Goal: Task Accomplishment & Management: Manage account settings

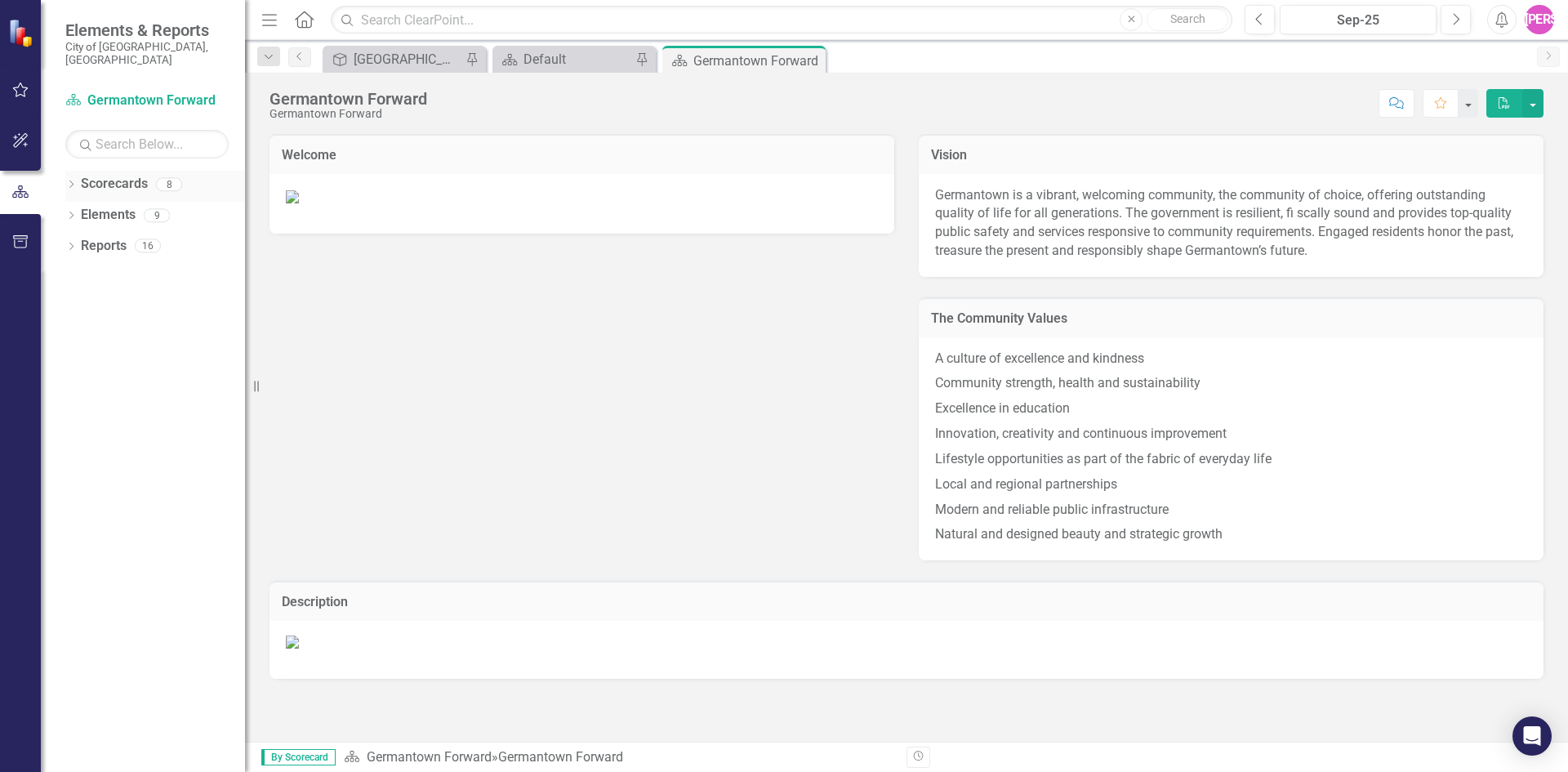
click at [72, 182] on icon "Dropdown" at bounding box center [71, 186] width 11 height 9
click at [118, 206] on link "Germantown Forward" at bounding box center [167, 215] width 155 height 19
click at [79, 209] on icon "Dropdown" at bounding box center [79, 214] width 12 height 10
click at [140, 206] on link "Germantown Forward" at bounding box center [167, 215] width 155 height 19
click at [143, 237] on link "Public Safety" at bounding box center [176, 247] width 139 height 19
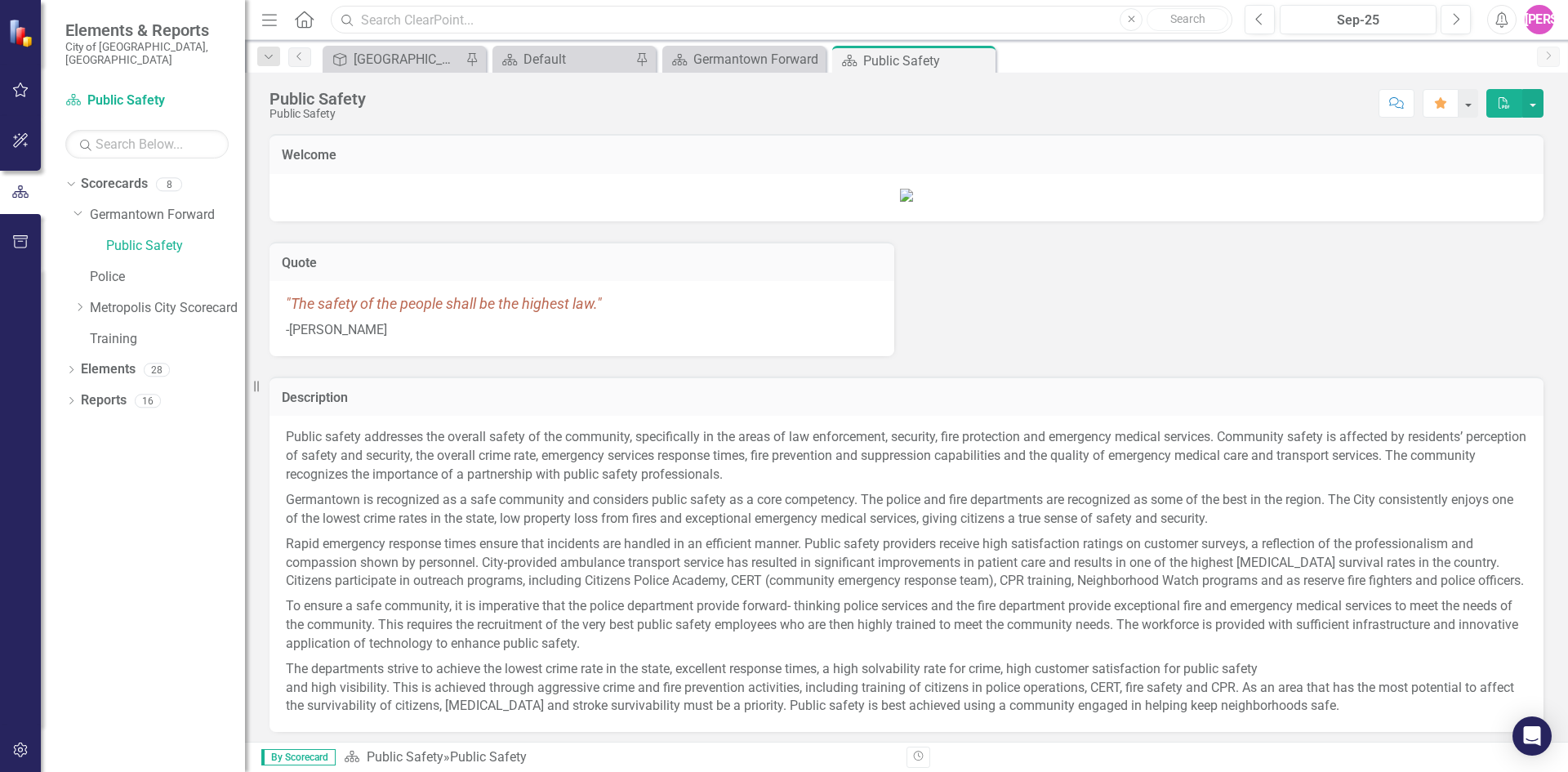
click at [453, 17] on input "text" at bounding box center [781, 19] width 902 height 29
type input "LOWEST"
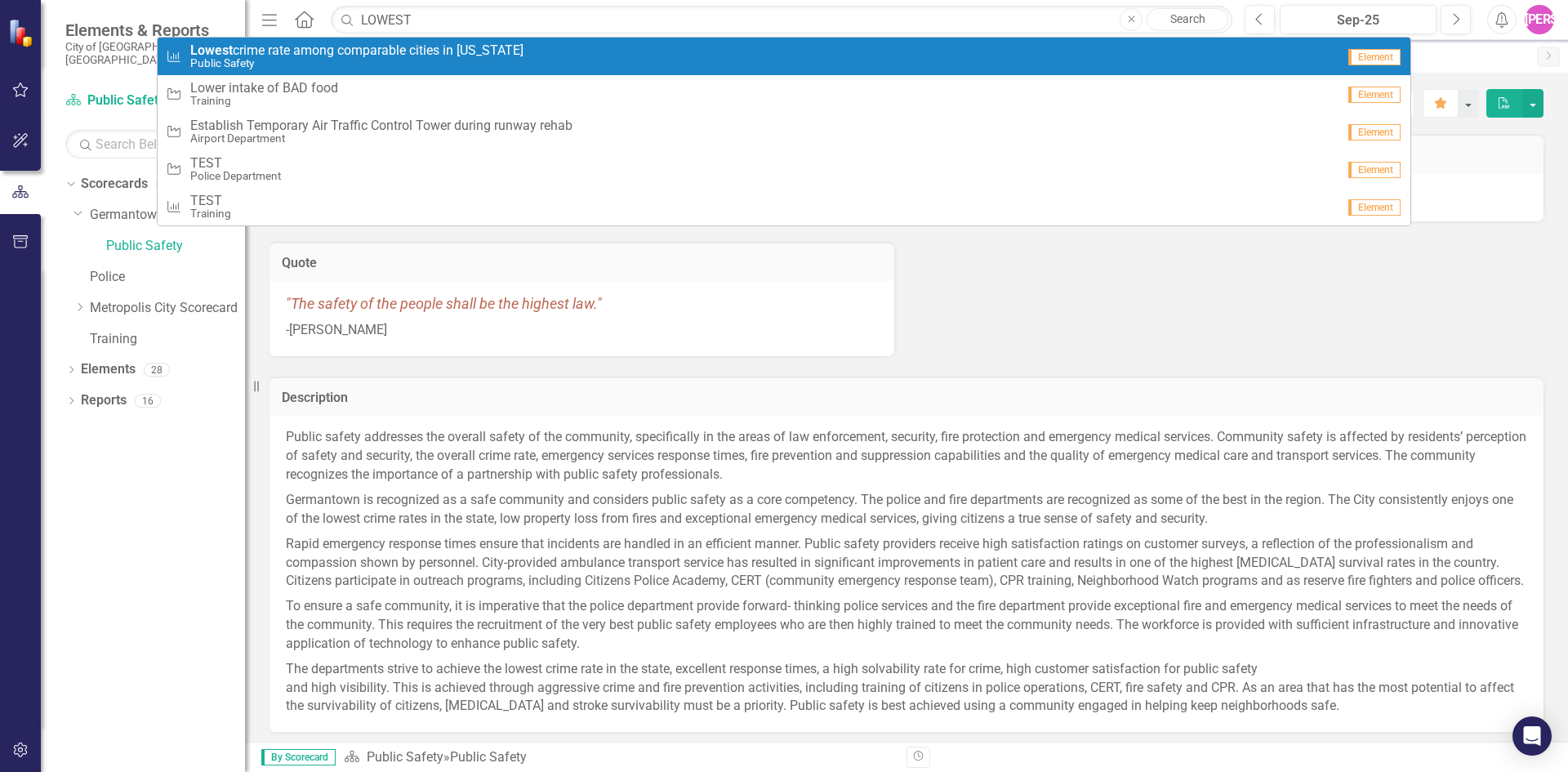
click at [487, 51] on span "Lowest crime rate among comparable cities in [US_STATE]" at bounding box center [357, 51] width 334 height 15
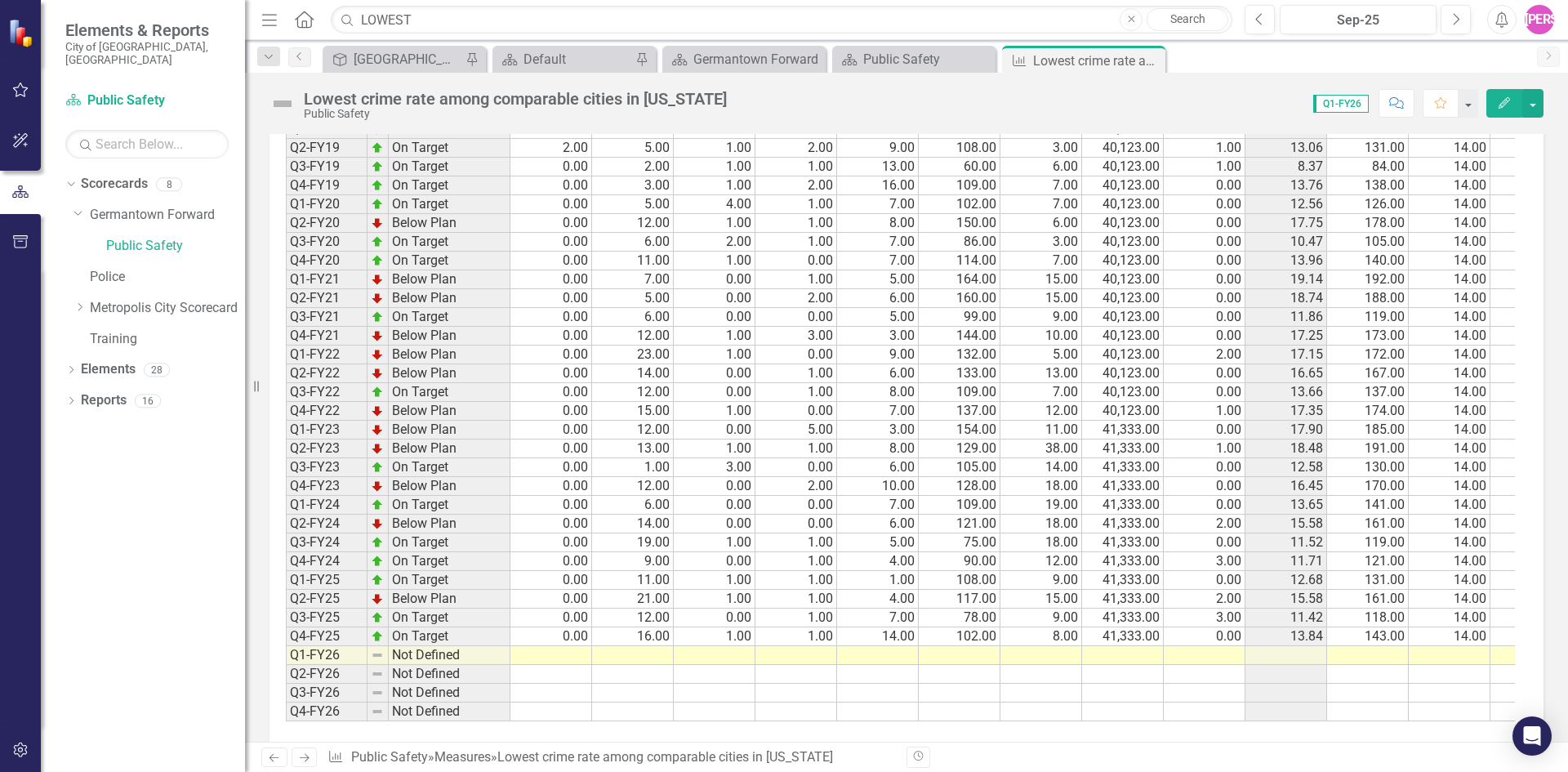
scroll to position [1547, 0]
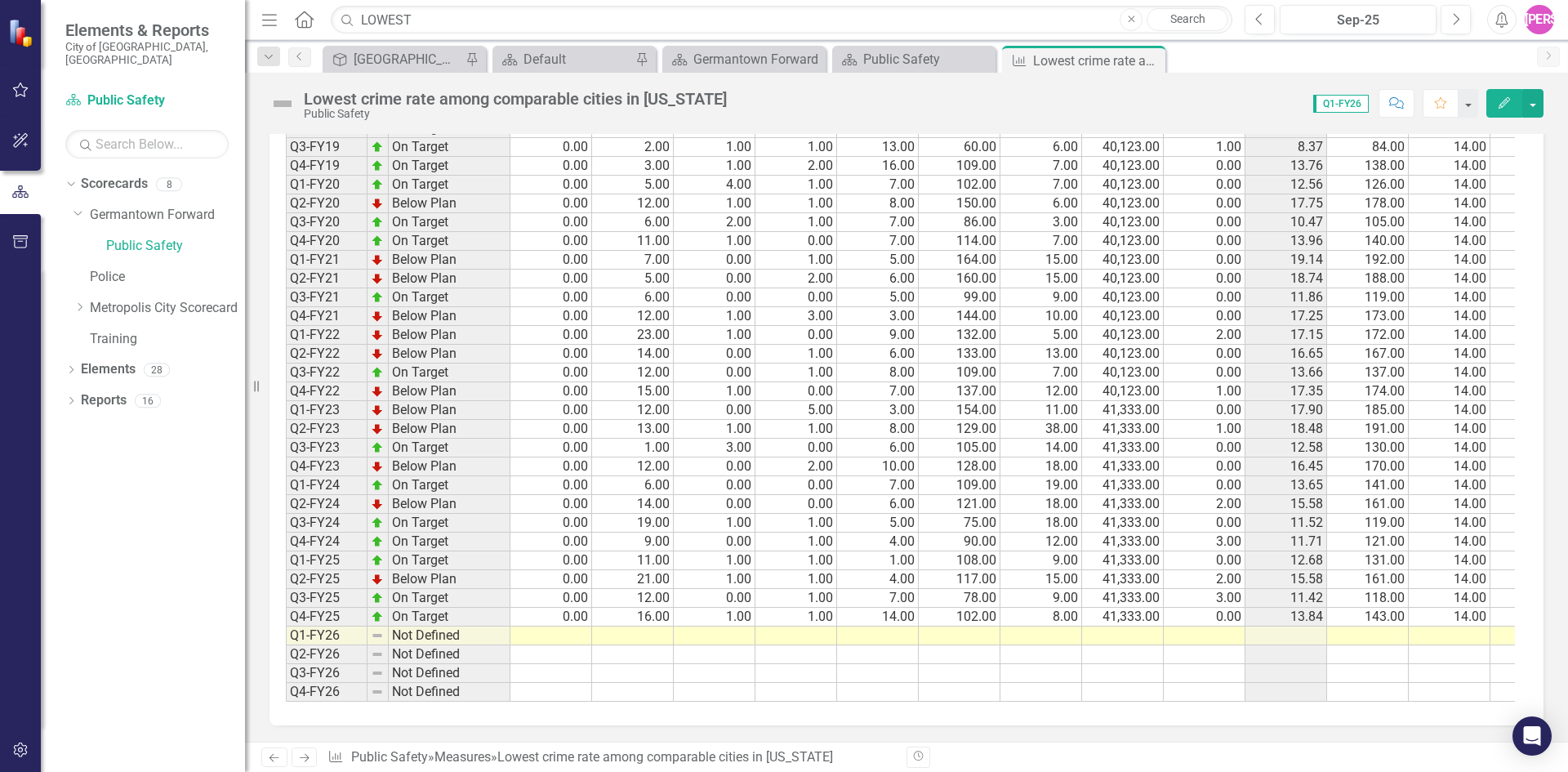
click at [552, 626] on td at bounding box center [551, 636] width 82 height 19
type textarea "0"
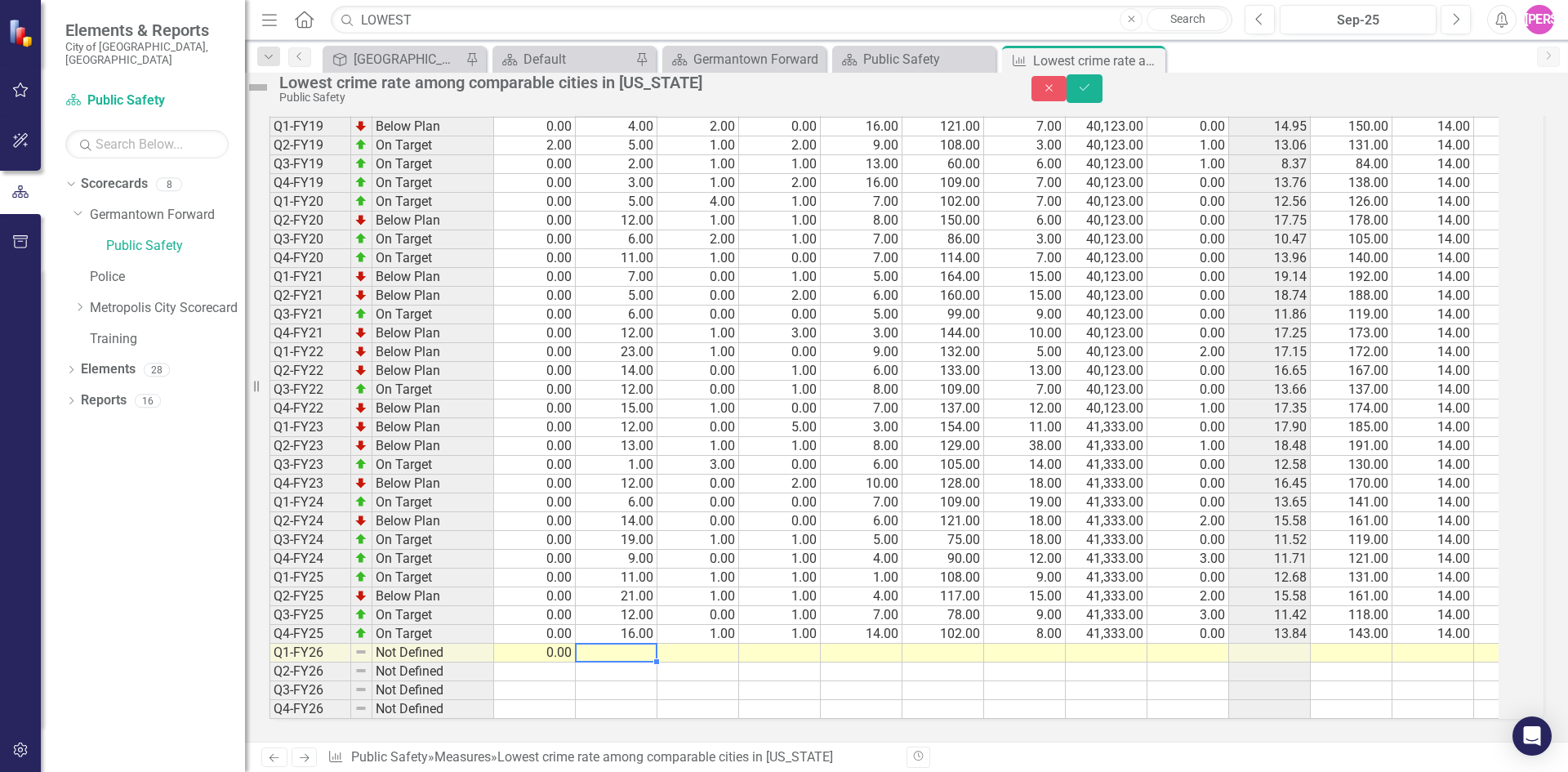
scroll to position [1548, 0]
click at [636, 643] on td at bounding box center [616, 652] width 82 height 19
type textarea "10"
type textarea "2"
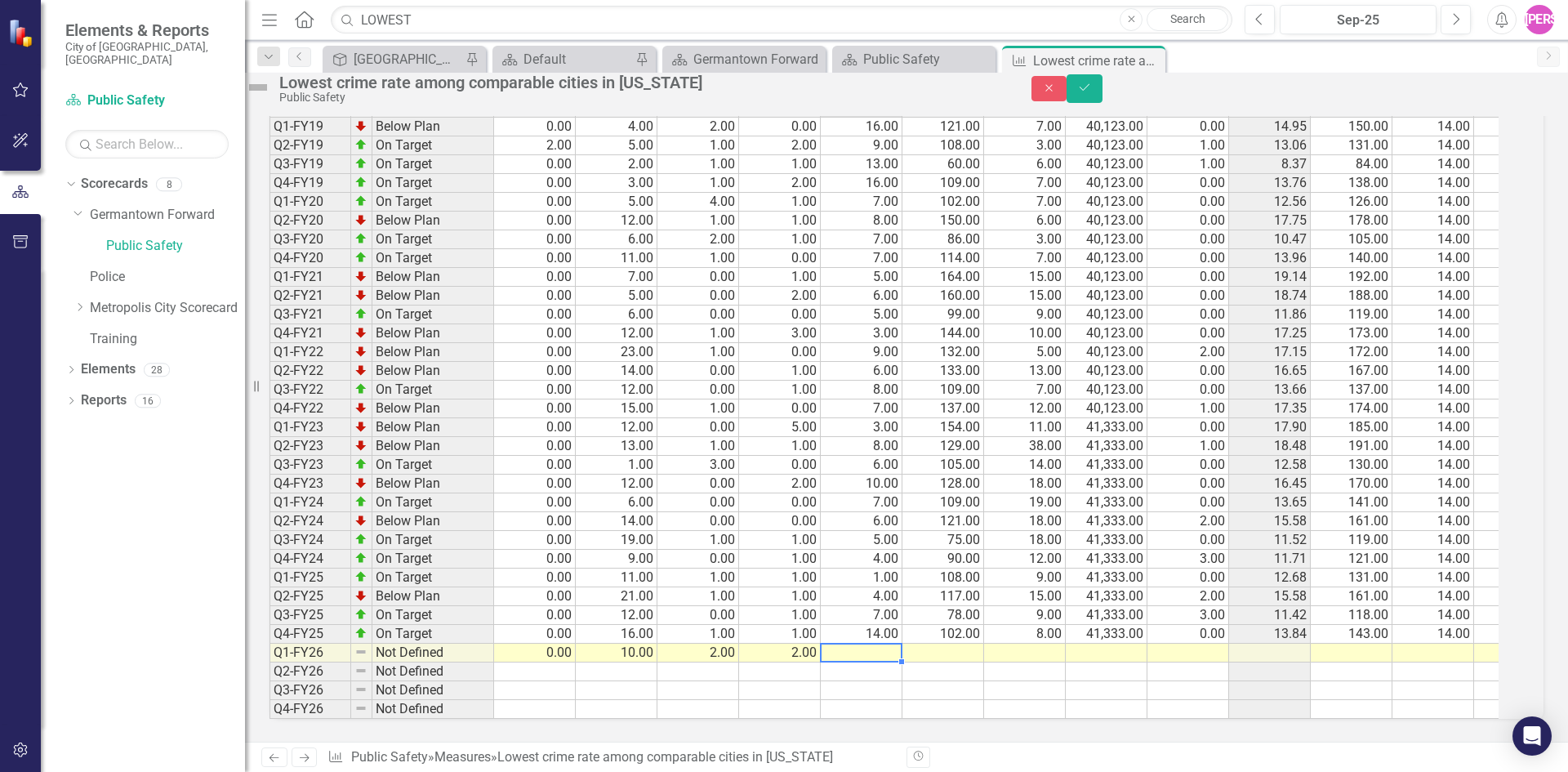
type textarea "6"
click at [981, 643] on td at bounding box center [943, 652] width 82 height 19
type textarea "105"
click at [963, 643] on td "105.00" at bounding box center [943, 652] width 82 height 19
click at [1066, 643] on td at bounding box center [1025, 652] width 82 height 19
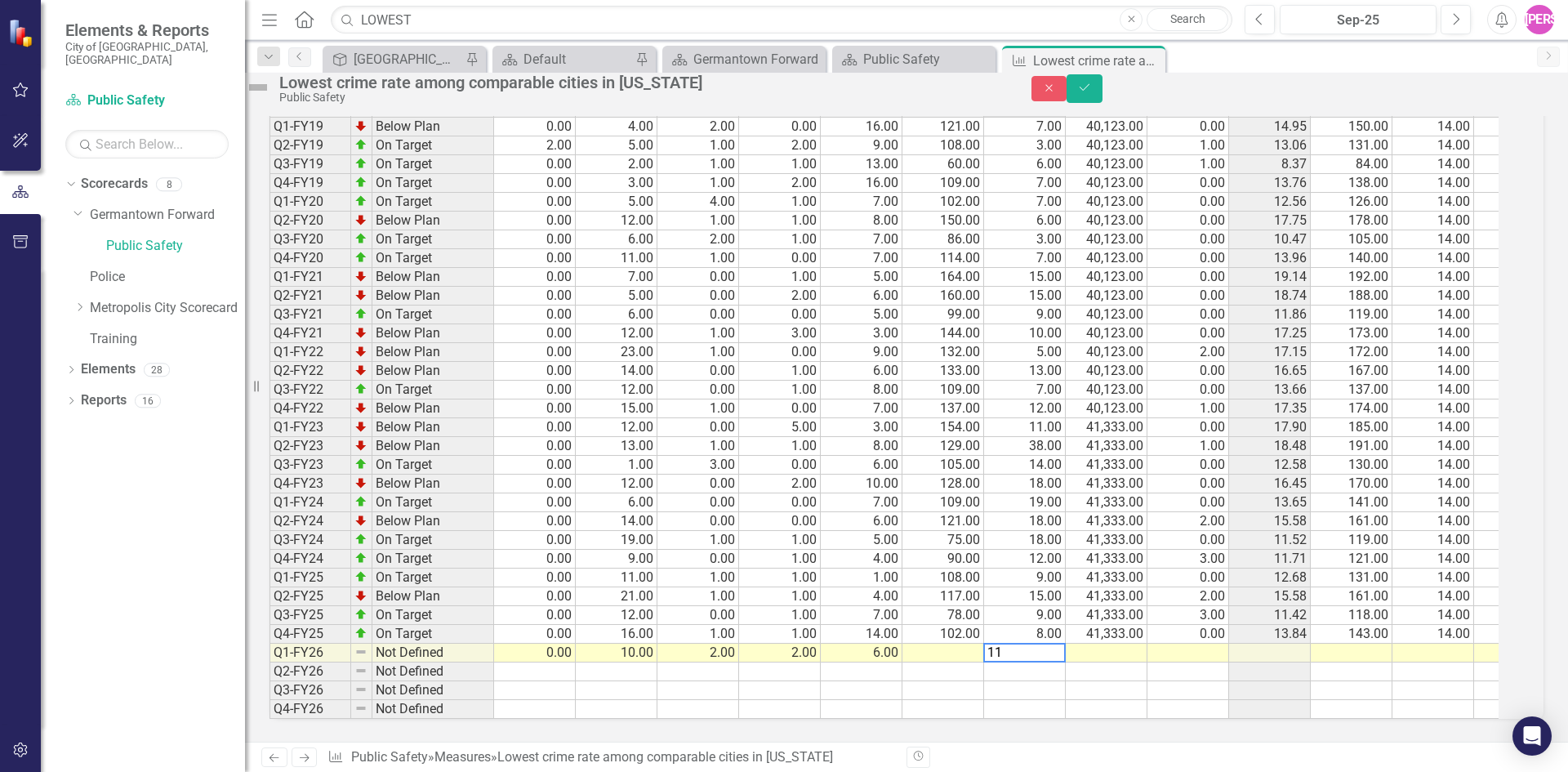
click at [270, 651] on div "Period Status Criminal homicides Aggravated assaults Forcible rapes Robberies B…" at bounding box center [270, 379] width 0 height 677
click at [270, 631] on div "Period Status Criminal homicides Aggravated assaults Forcible rapes Robberies B…" at bounding box center [270, 379] width 0 height 677
type textarea "41333"
type textarea "0"
click at [1298, 643] on td at bounding box center [1270, 652] width 82 height 19
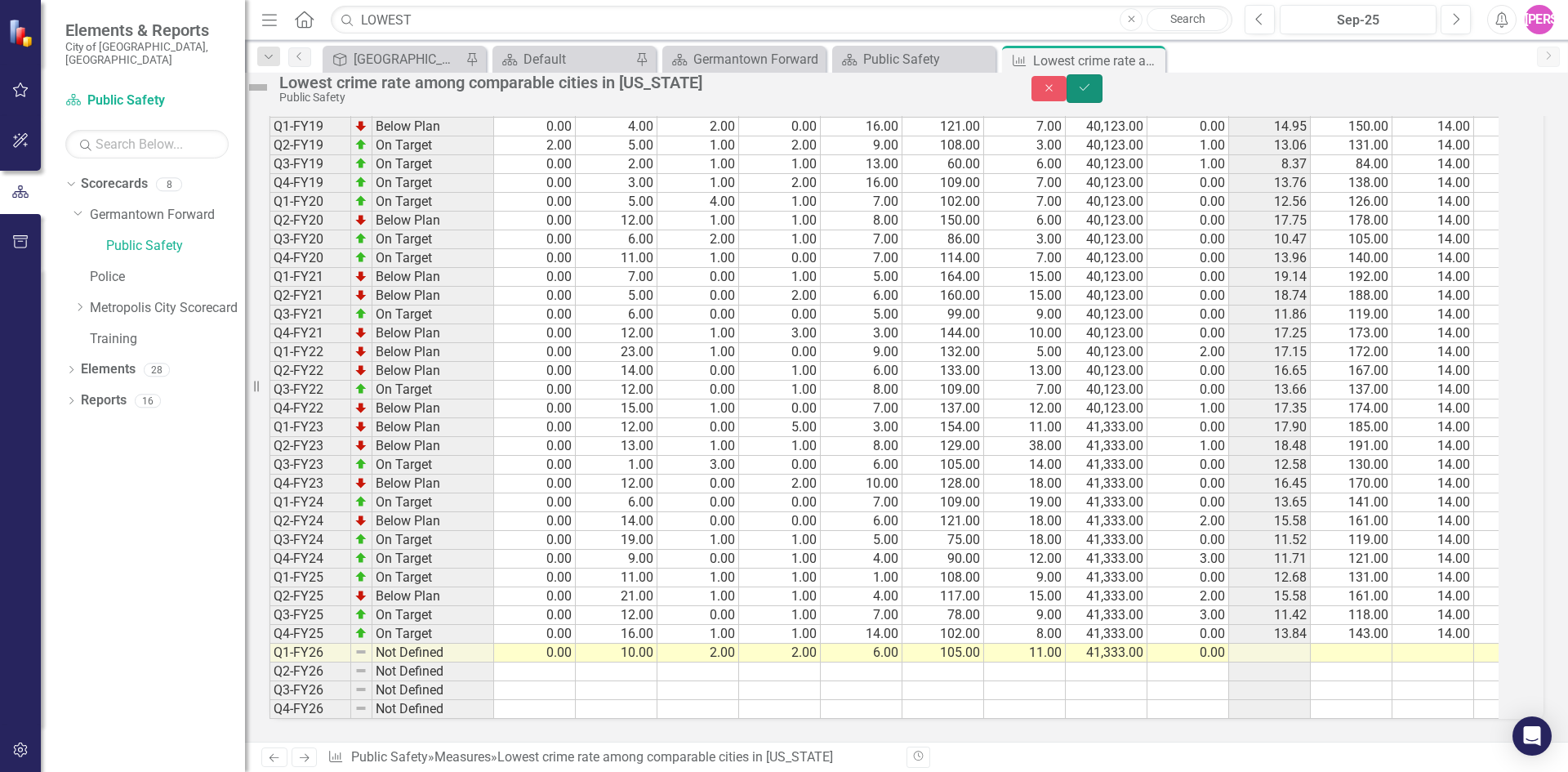
click at [1092, 93] on icon "Save" at bounding box center [1084, 87] width 15 height 11
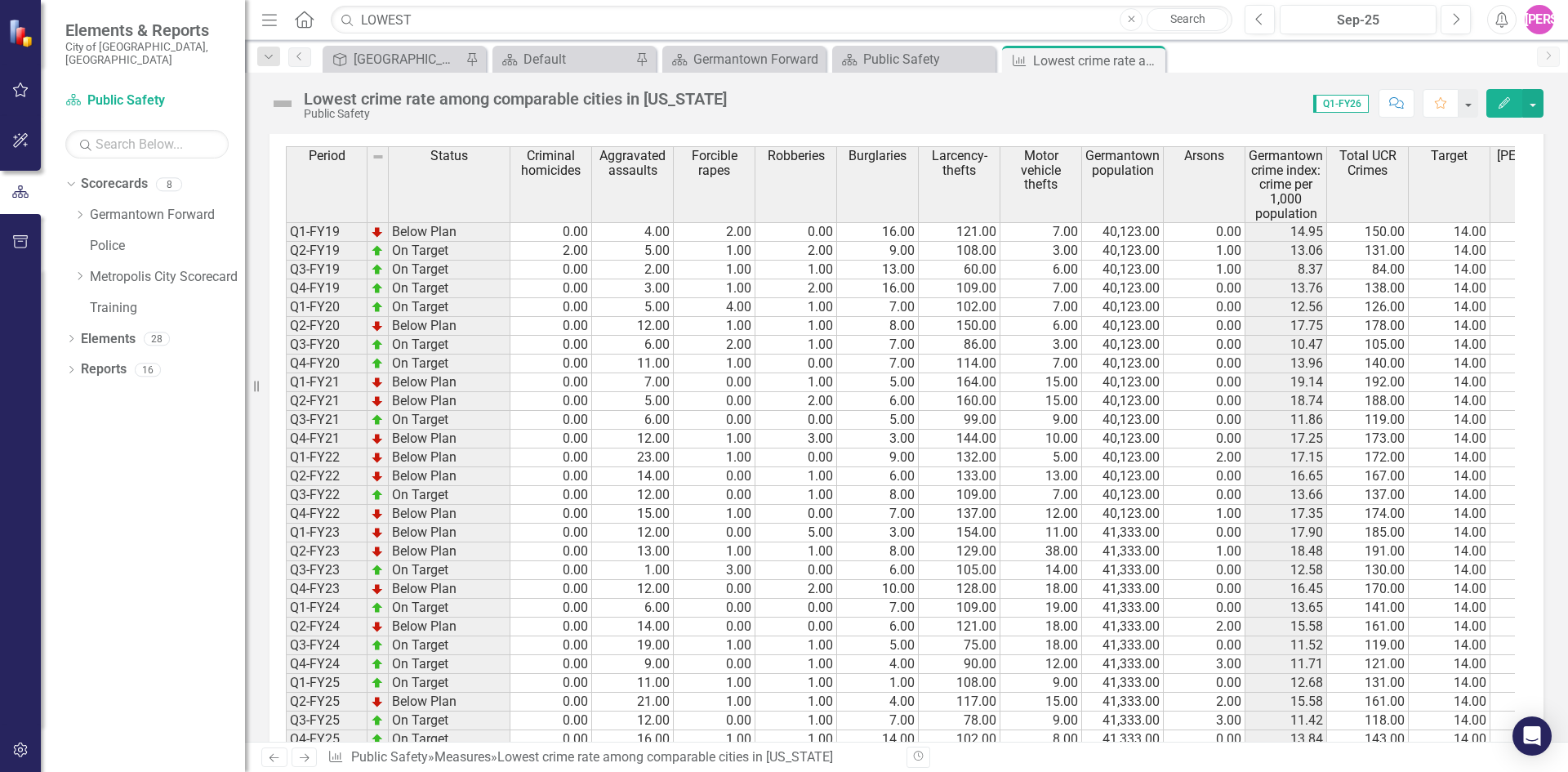
scroll to position [1547, 0]
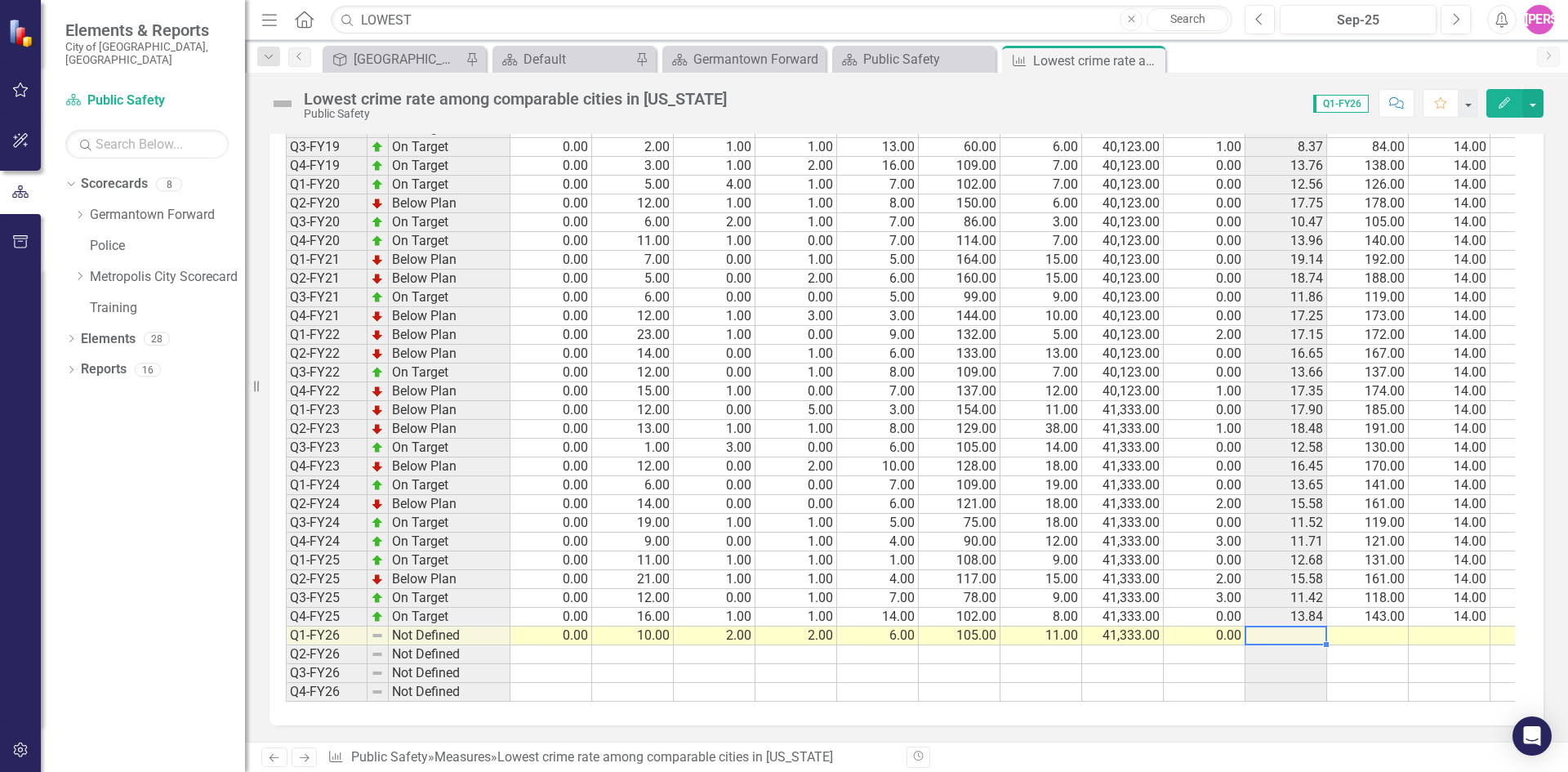
click at [1299, 626] on td at bounding box center [1286, 636] width 82 height 19
click at [1447, 626] on td at bounding box center [1449, 636] width 82 height 19
type textarea "14"
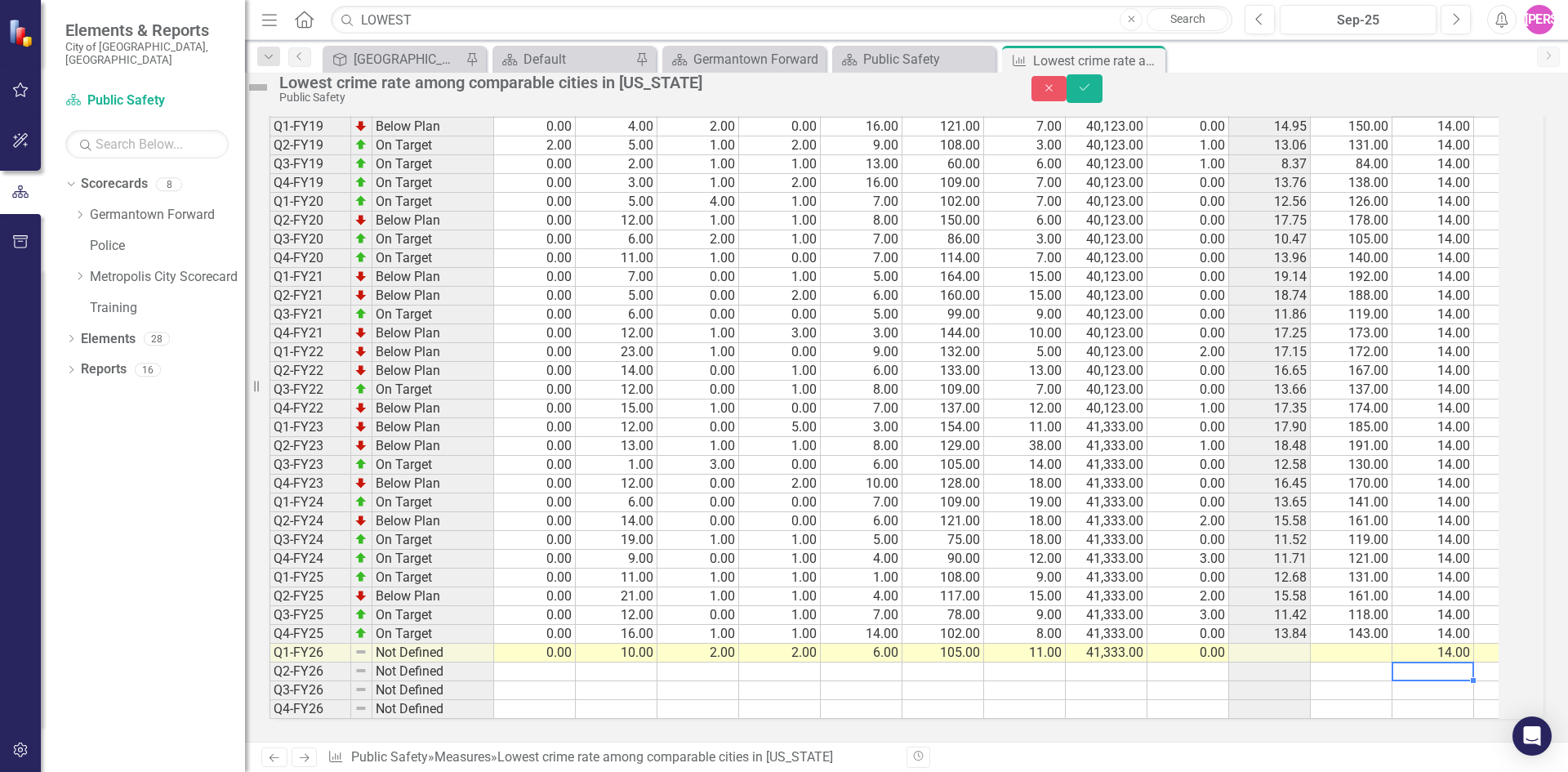
click at [1435, 643] on td "14.00" at bounding box center [1434, 652] width 82 height 19
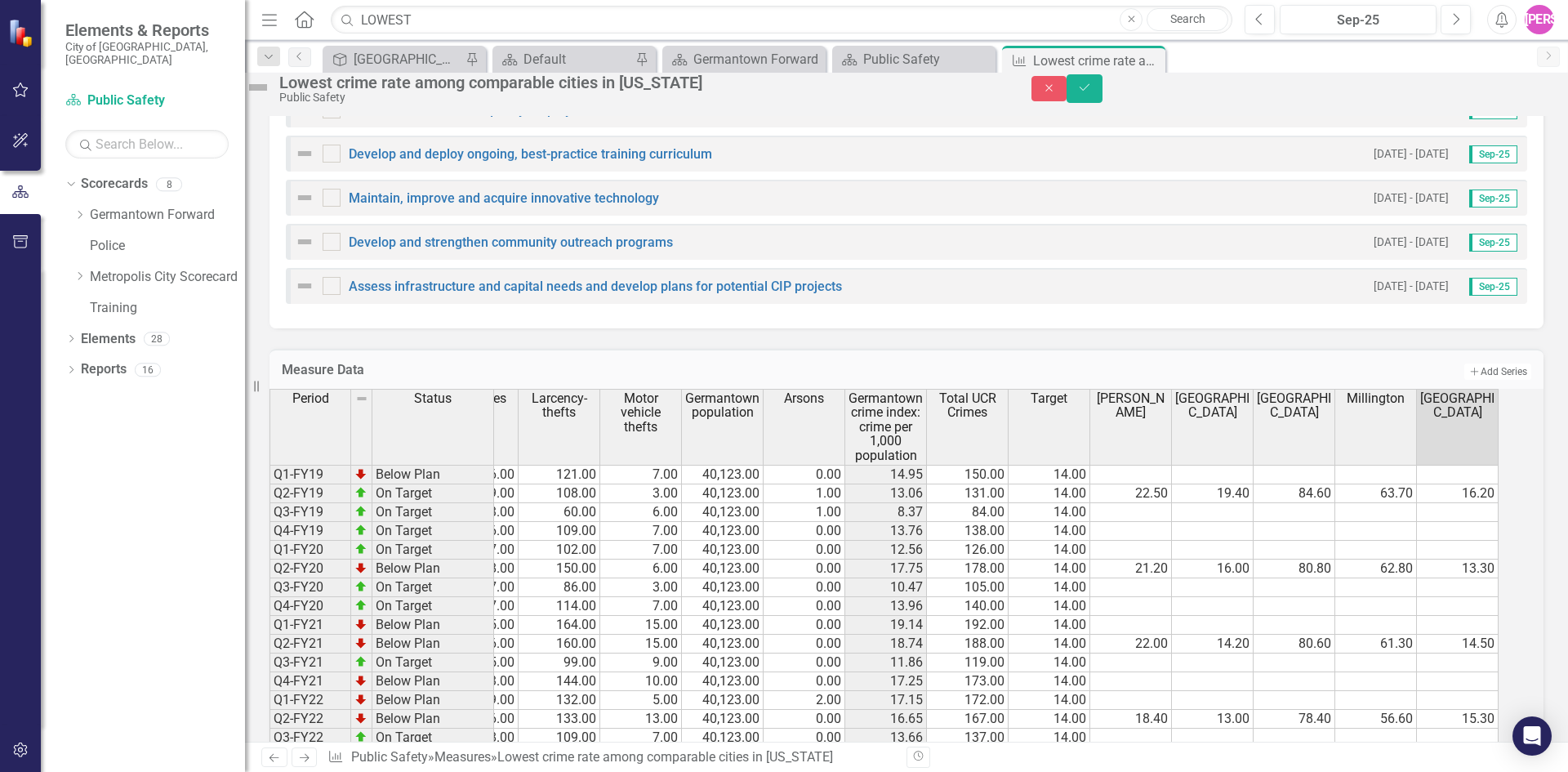
scroll to position [1548, 0]
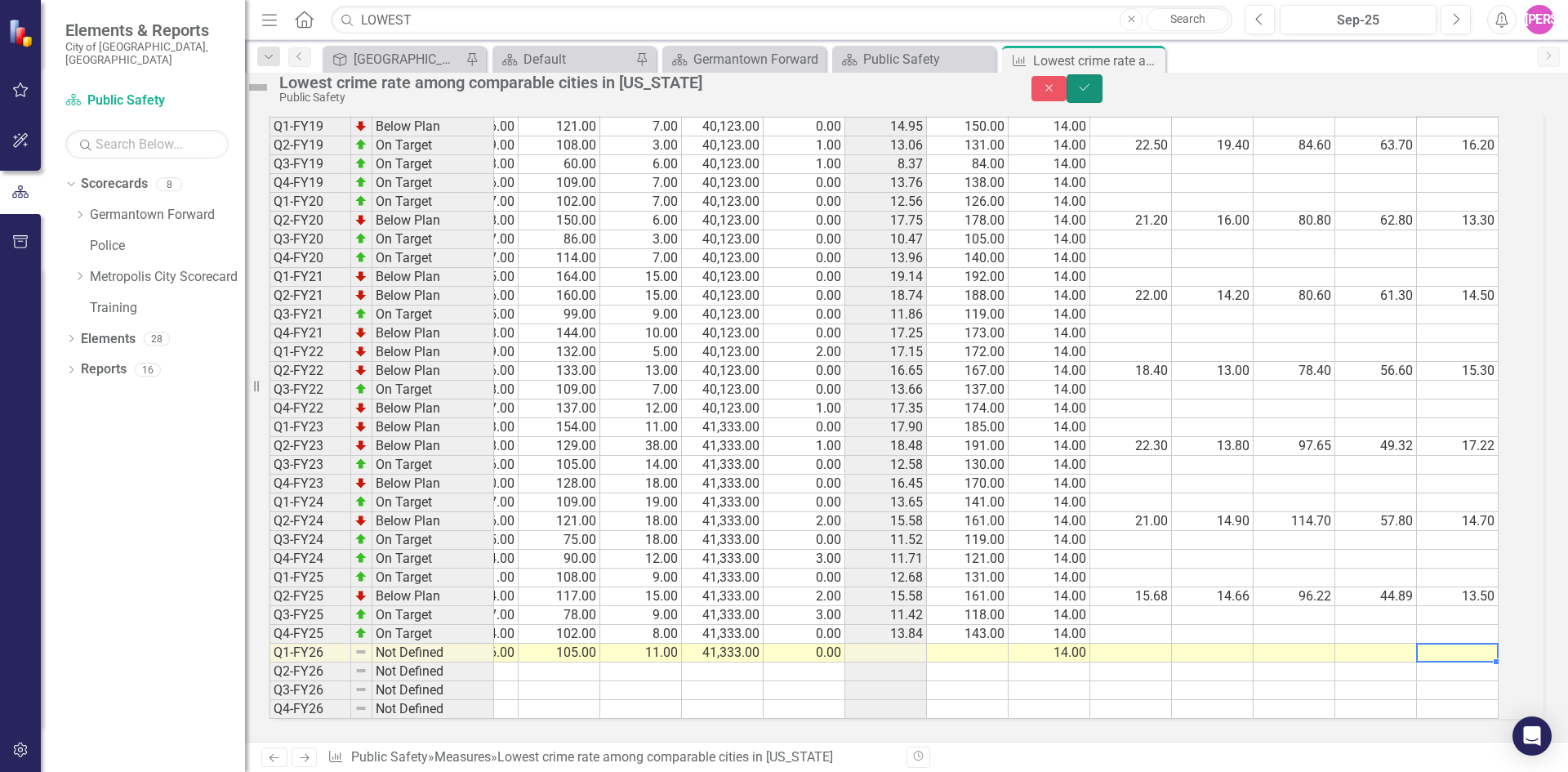
click at [1092, 93] on icon "Save" at bounding box center [1084, 87] width 15 height 11
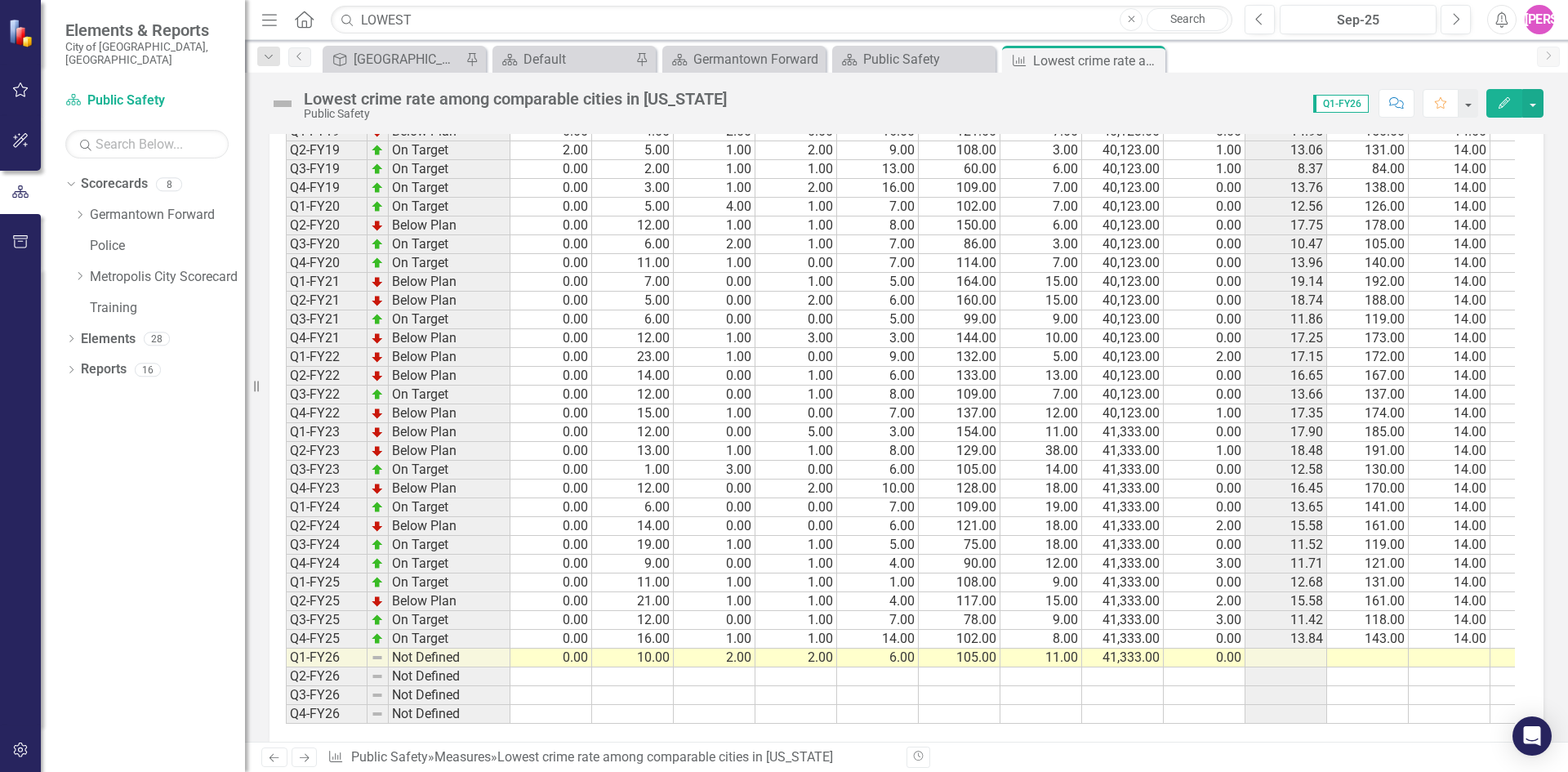
scroll to position [1547, 0]
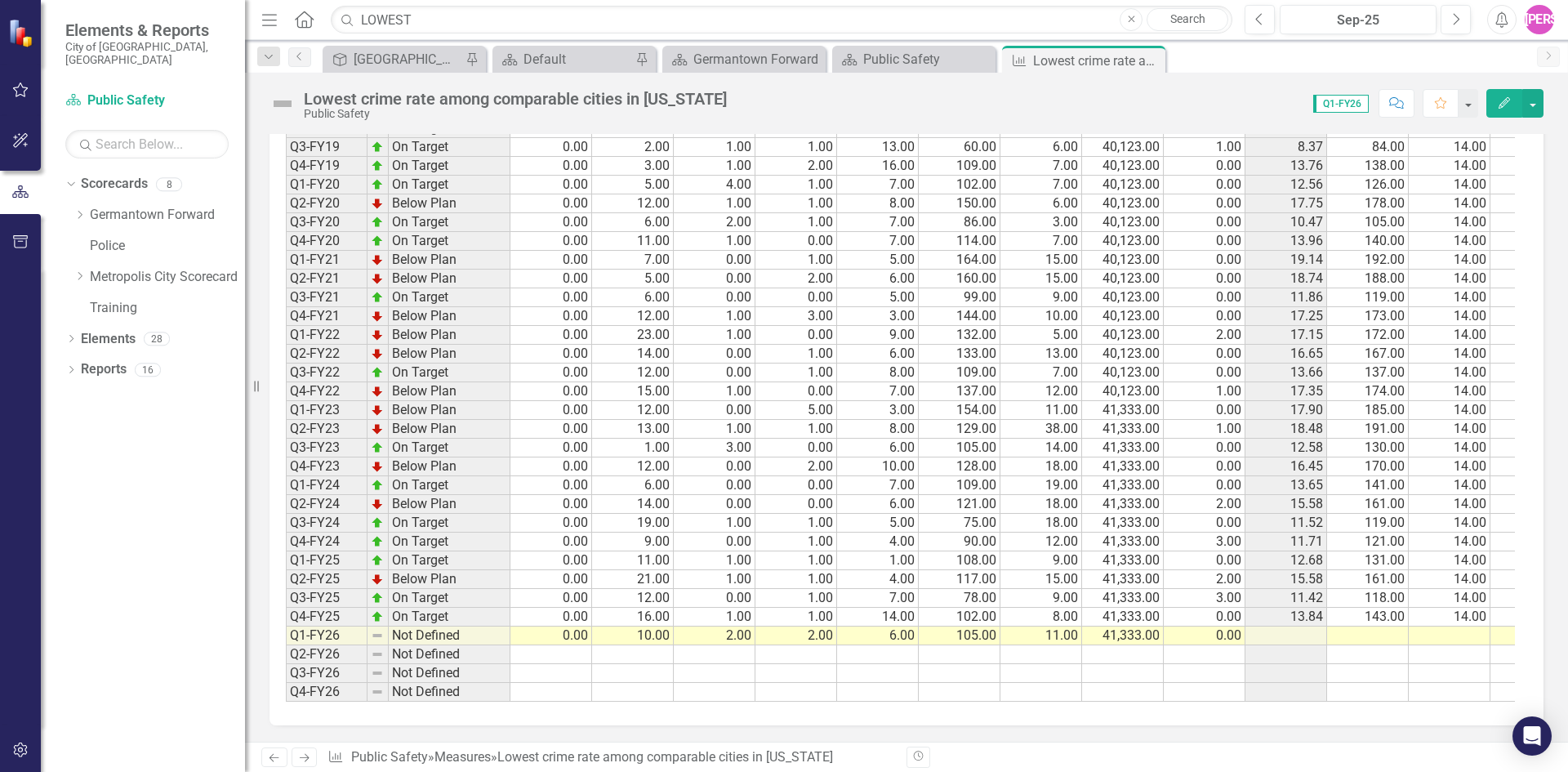
click at [1300, 626] on td at bounding box center [1286, 636] width 82 height 19
click at [1294, 626] on td at bounding box center [1286, 636] width 82 height 19
click at [939, 711] on div "Period Status Criminal homicides Aggravated assaults Forcible rapes Robberies B…" at bounding box center [906, 368] width 1274 height 714
click at [1529, 107] on button "button" at bounding box center [1533, 103] width 21 height 29
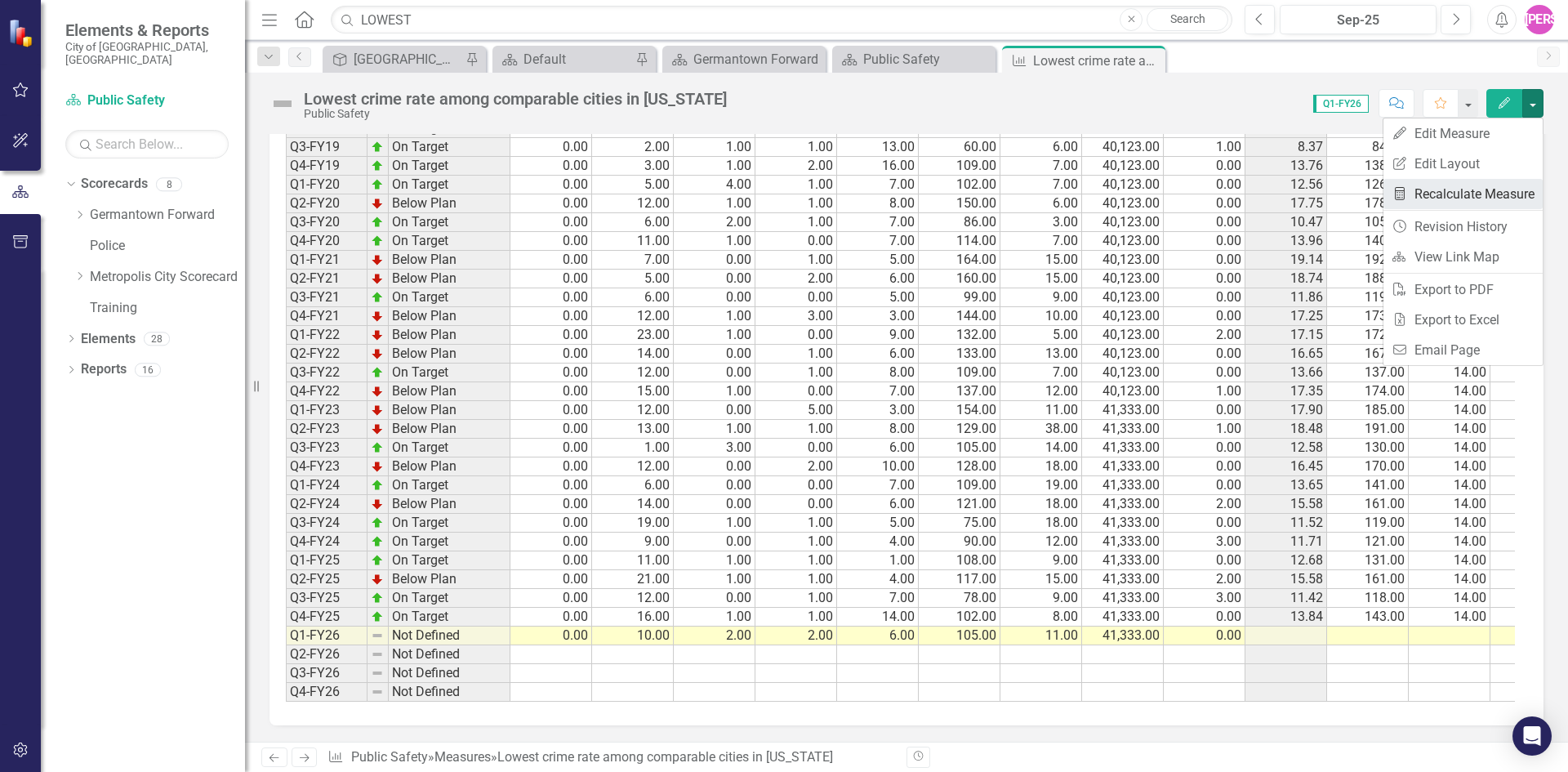
click at [1495, 193] on link "Recalculate Measure Recalculate Measure" at bounding box center [1463, 194] width 159 height 31
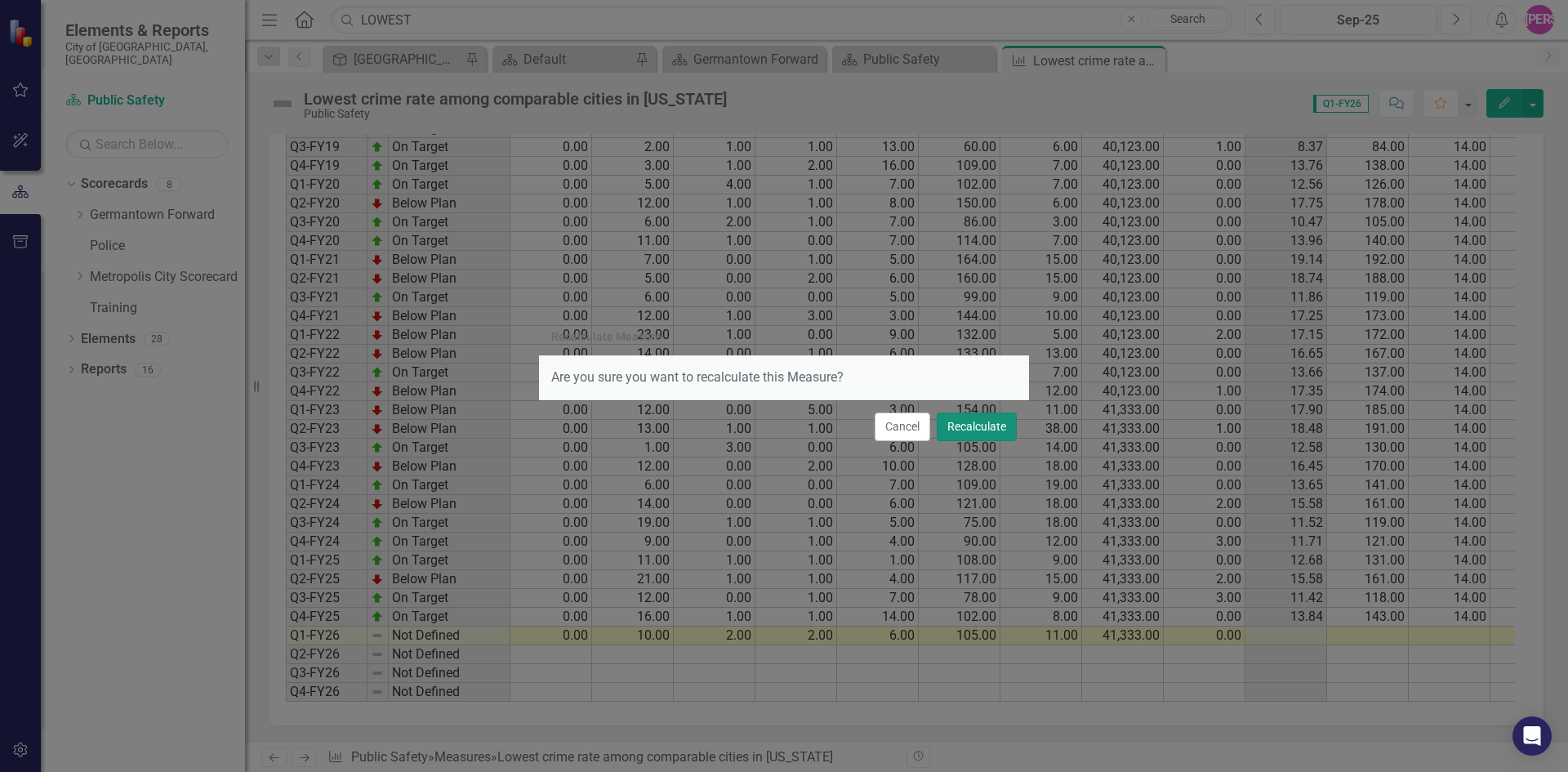
click at [993, 432] on button "Recalculate" at bounding box center [977, 426] width 80 height 29
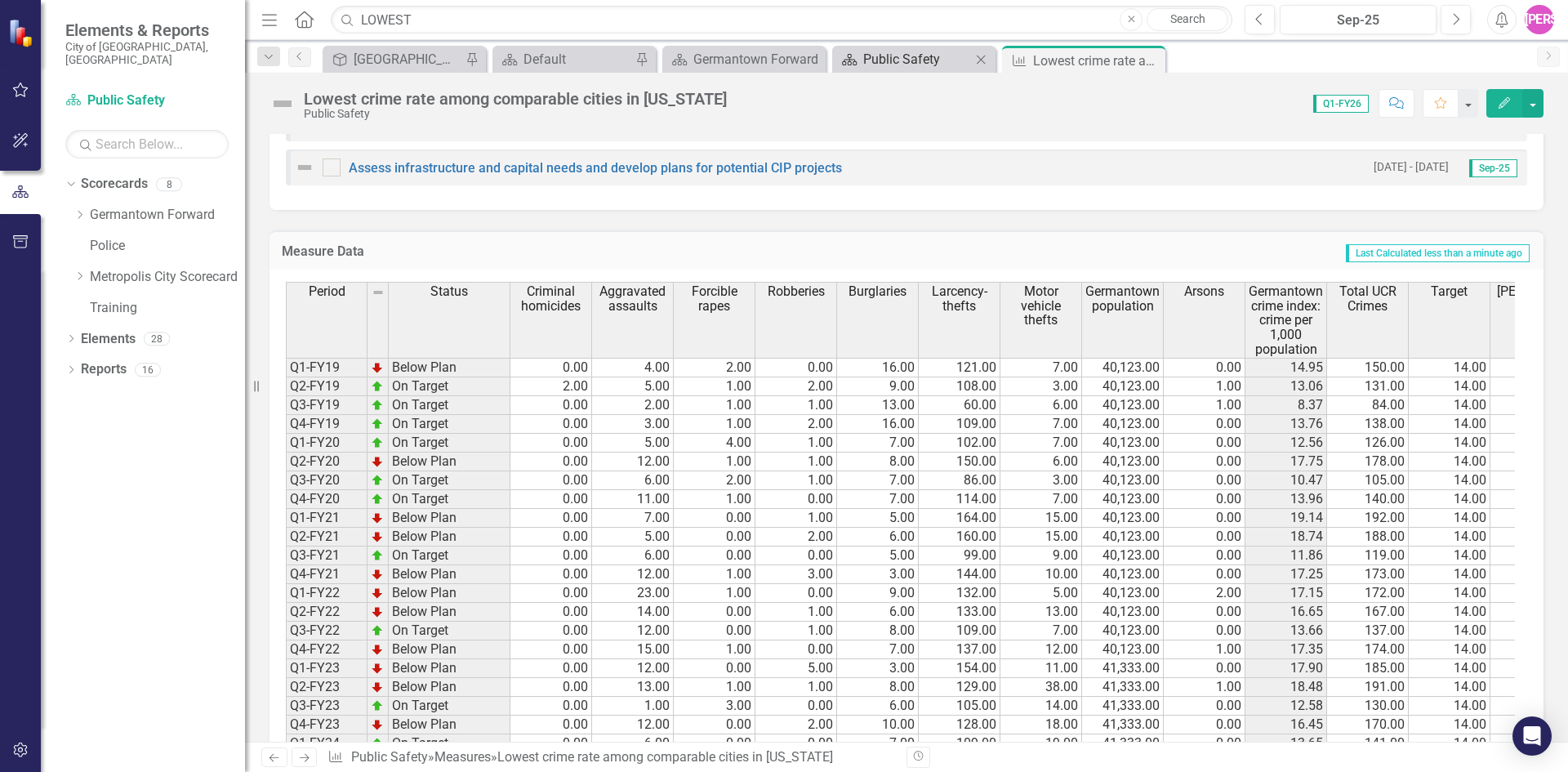
scroll to position [975, 0]
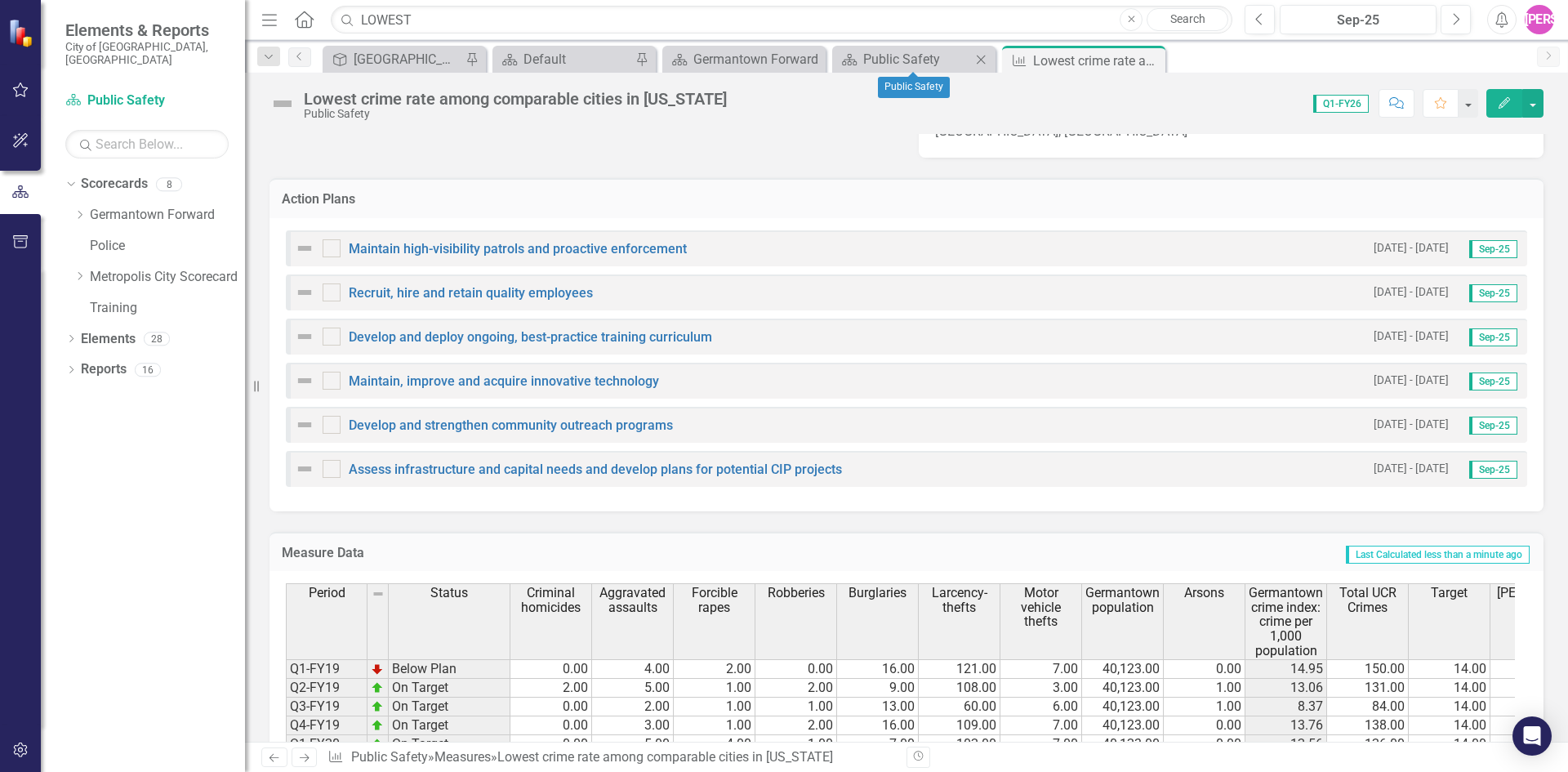
click at [959, 47] on div "Scorecard Public Safety Close" at bounding box center [914, 58] width 163 height 27
click at [932, 60] on div "Public Safety" at bounding box center [917, 59] width 107 height 20
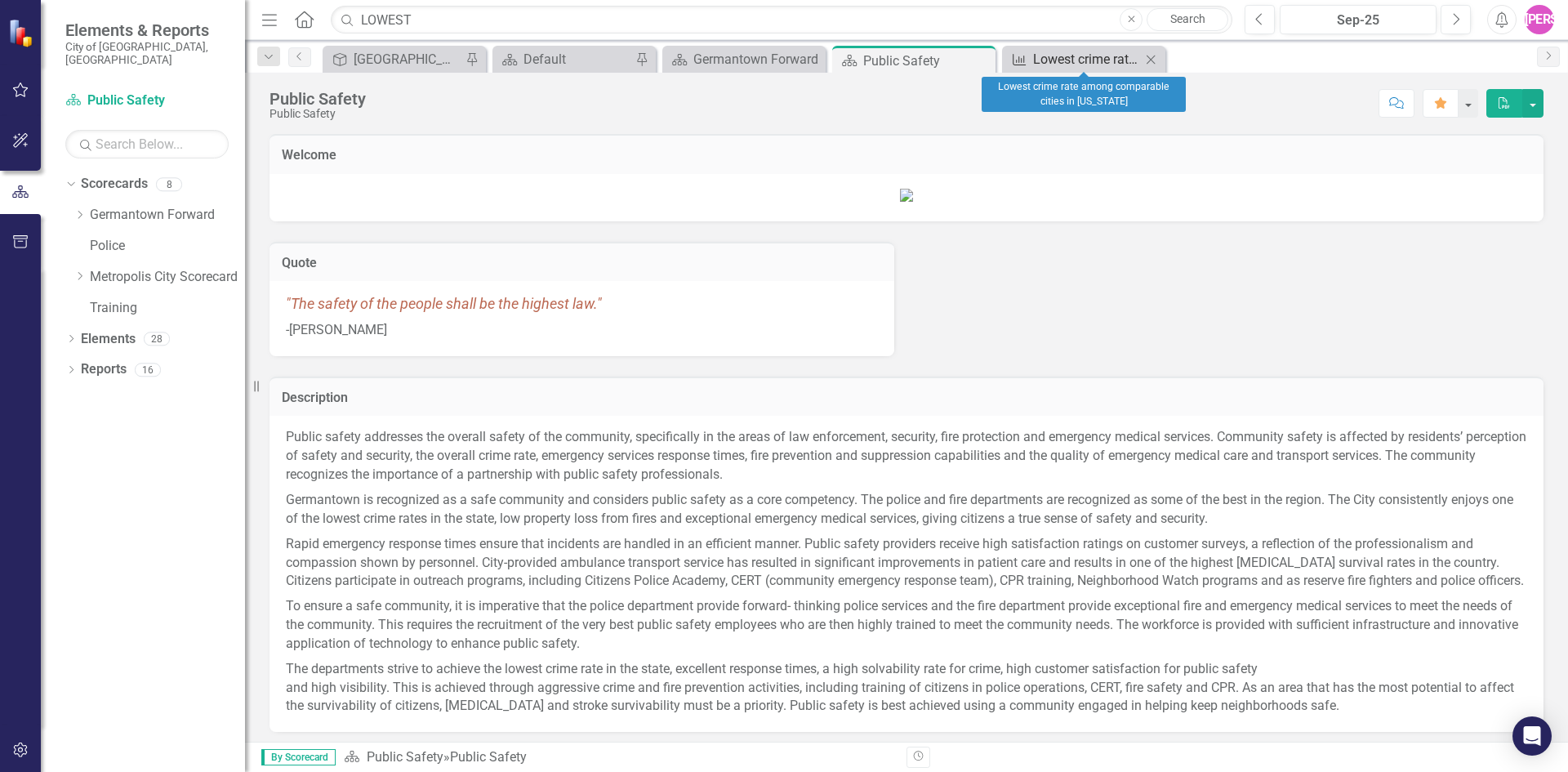
click at [1054, 66] on div "Lowest crime rate among comparable cities in [US_STATE]" at bounding box center [1087, 59] width 107 height 20
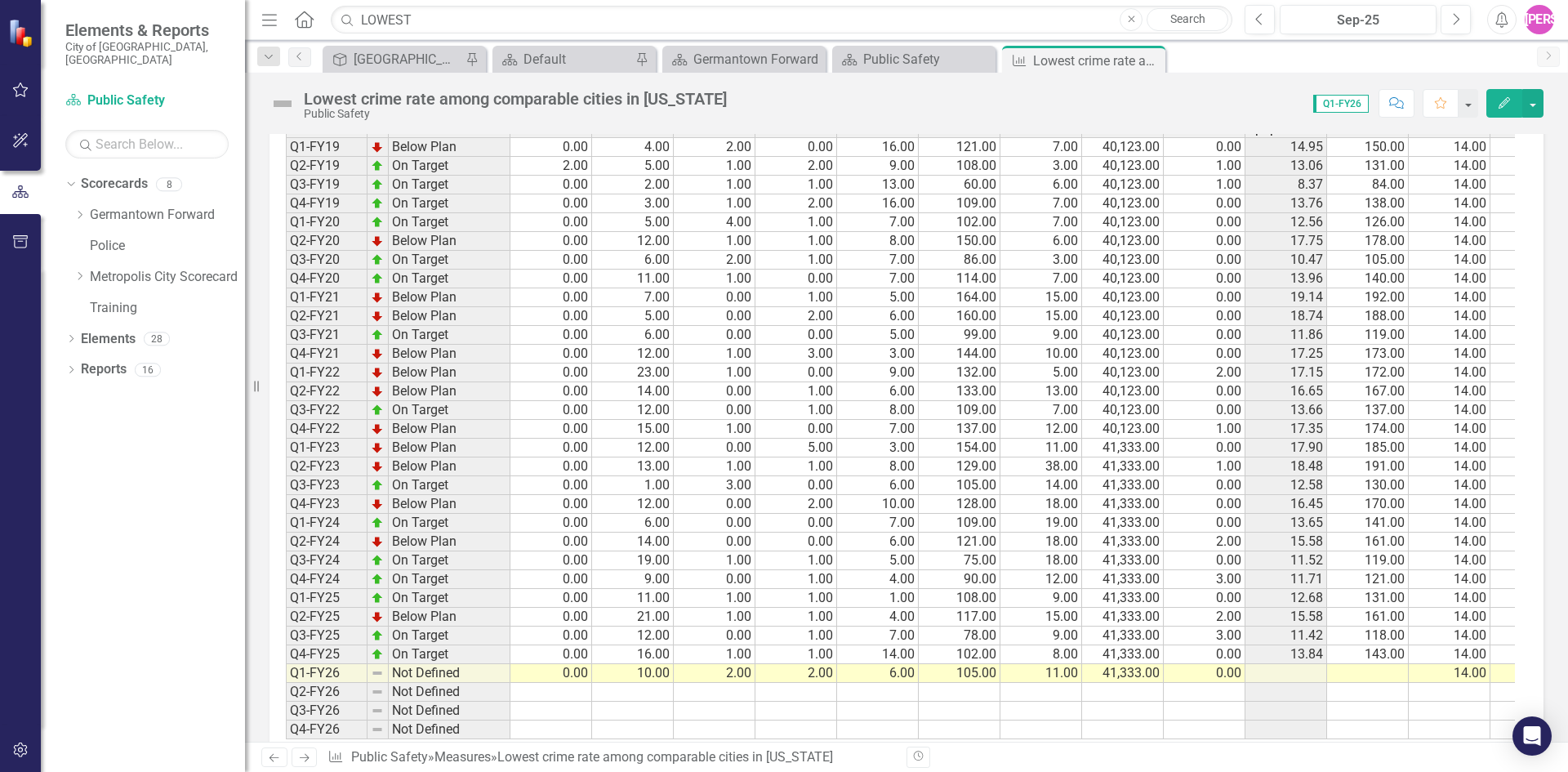
scroll to position [1547, 0]
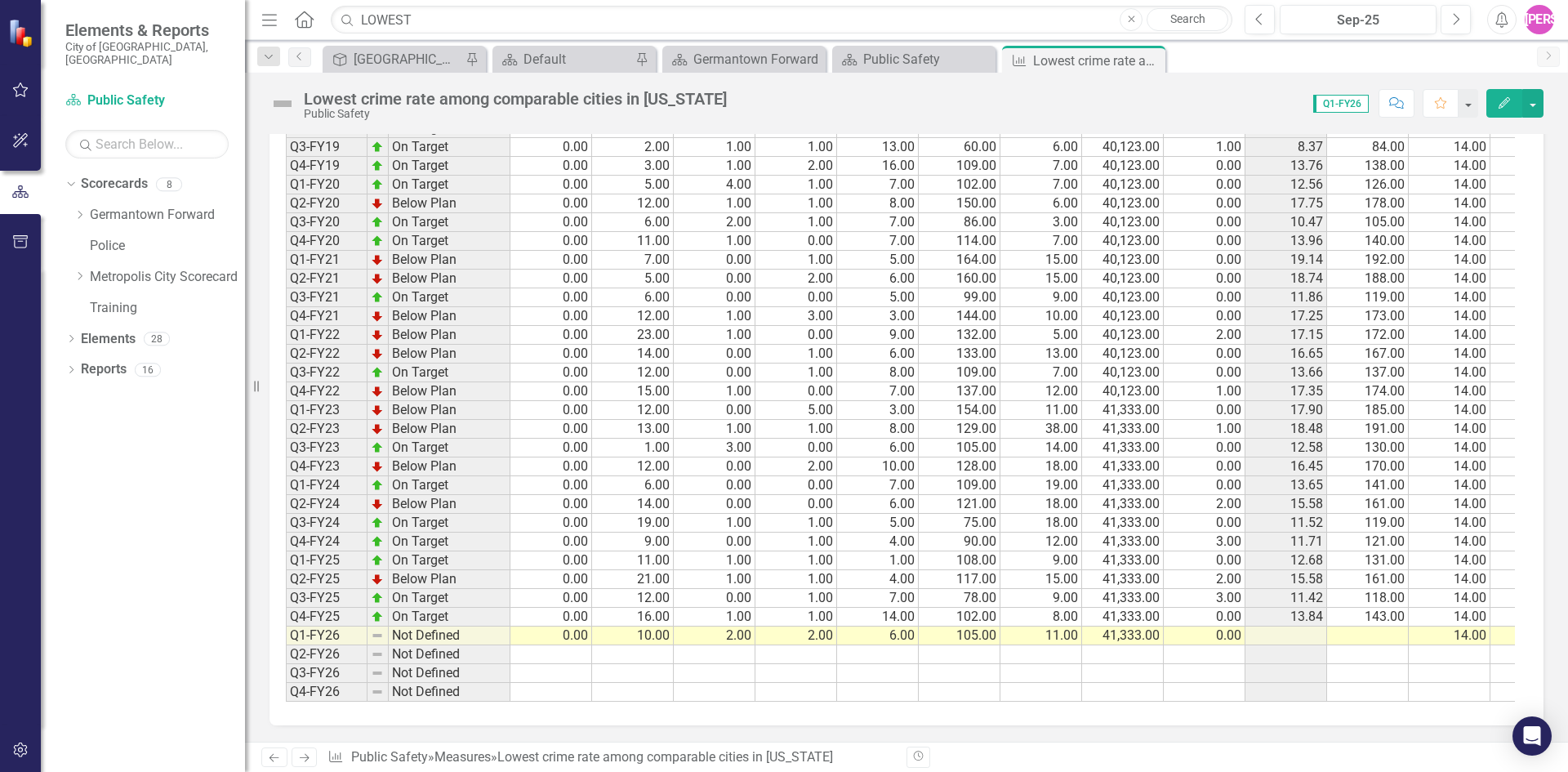
click at [1133, 626] on td "41,333.00" at bounding box center [1123, 636] width 82 height 19
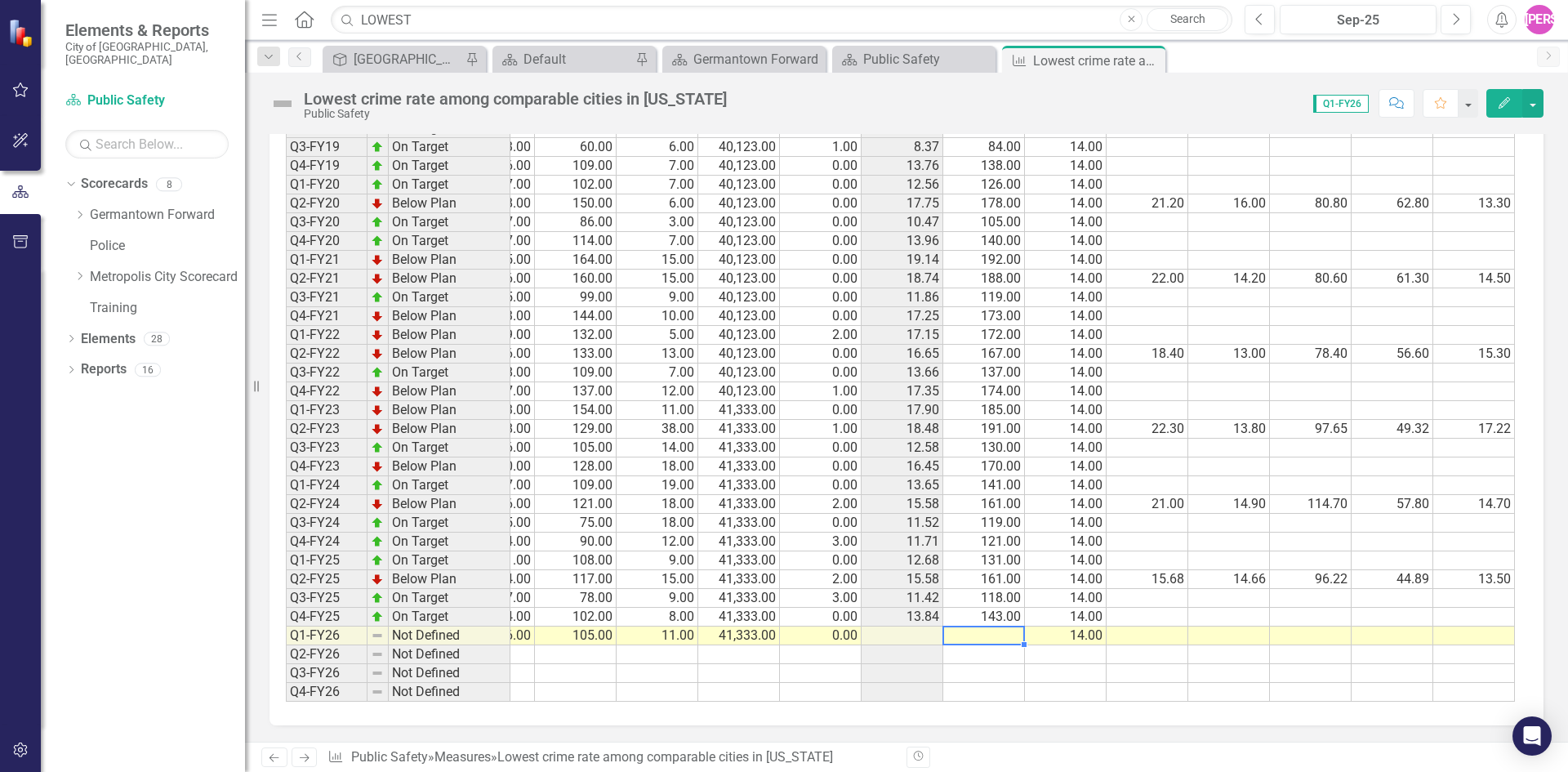
click at [985, 629] on td at bounding box center [984, 636] width 82 height 19
click at [1010, 626] on td at bounding box center [984, 636] width 82 height 19
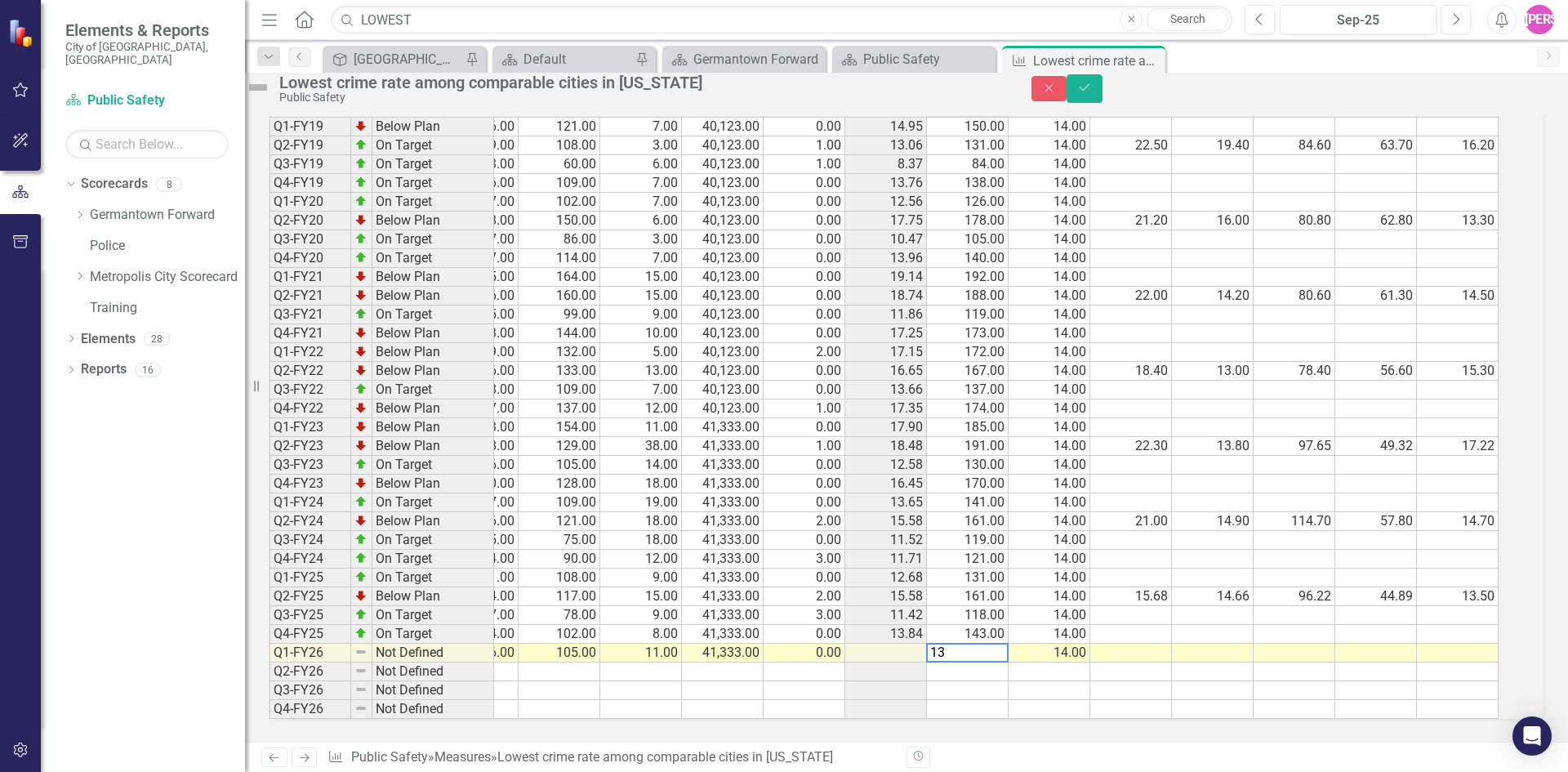
type textarea "136"
click at [1092, 93] on icon "Save" at bounding box center [1084, 87] width 15 height 11
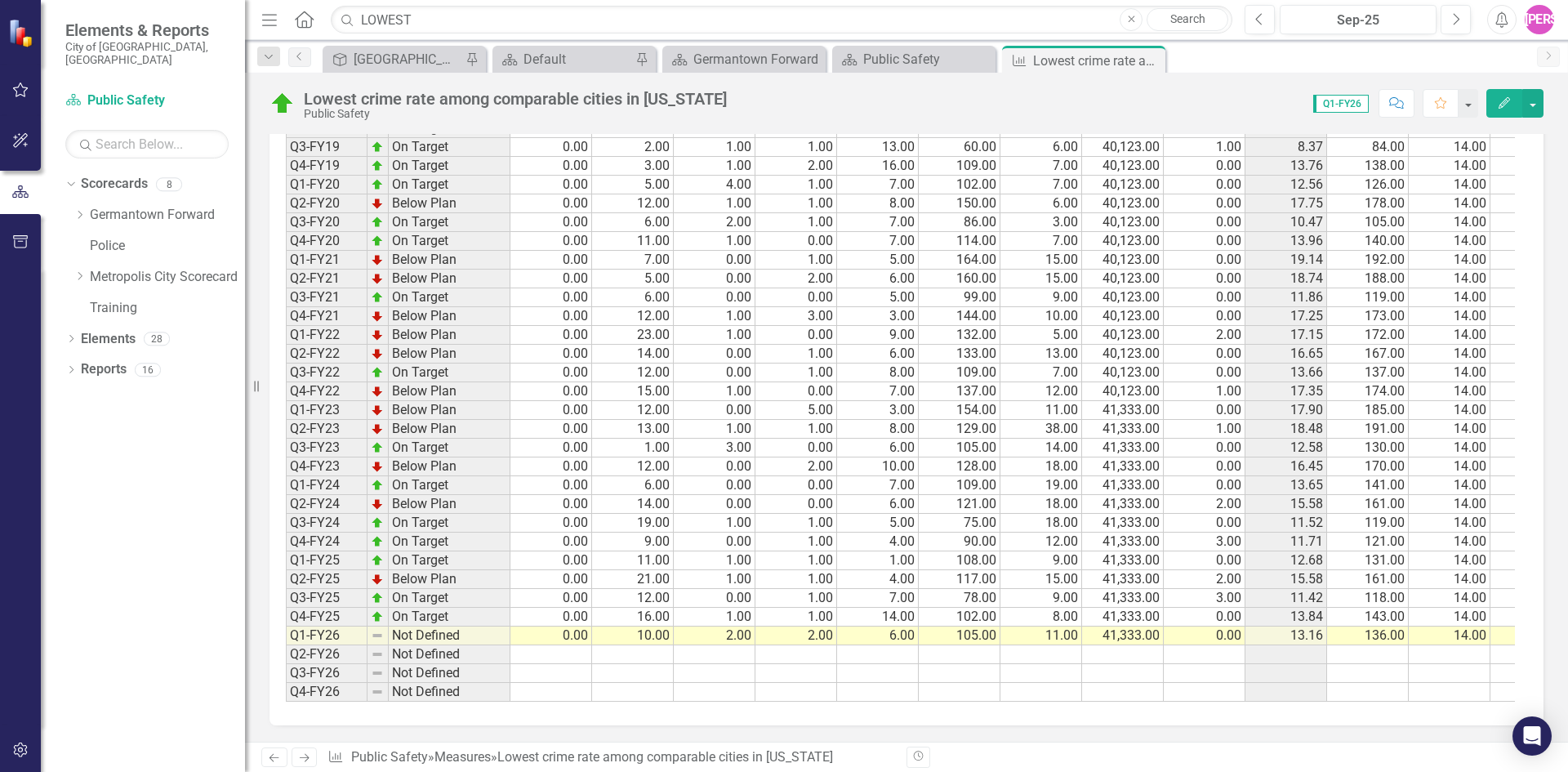
drag, startPoint x: 745, startPoint y: 647, endPoint x: 739, endPoint y: 623, distance: 24.7
click at [745, 647] on td at bounding box center [714, 654] width 82 height 19
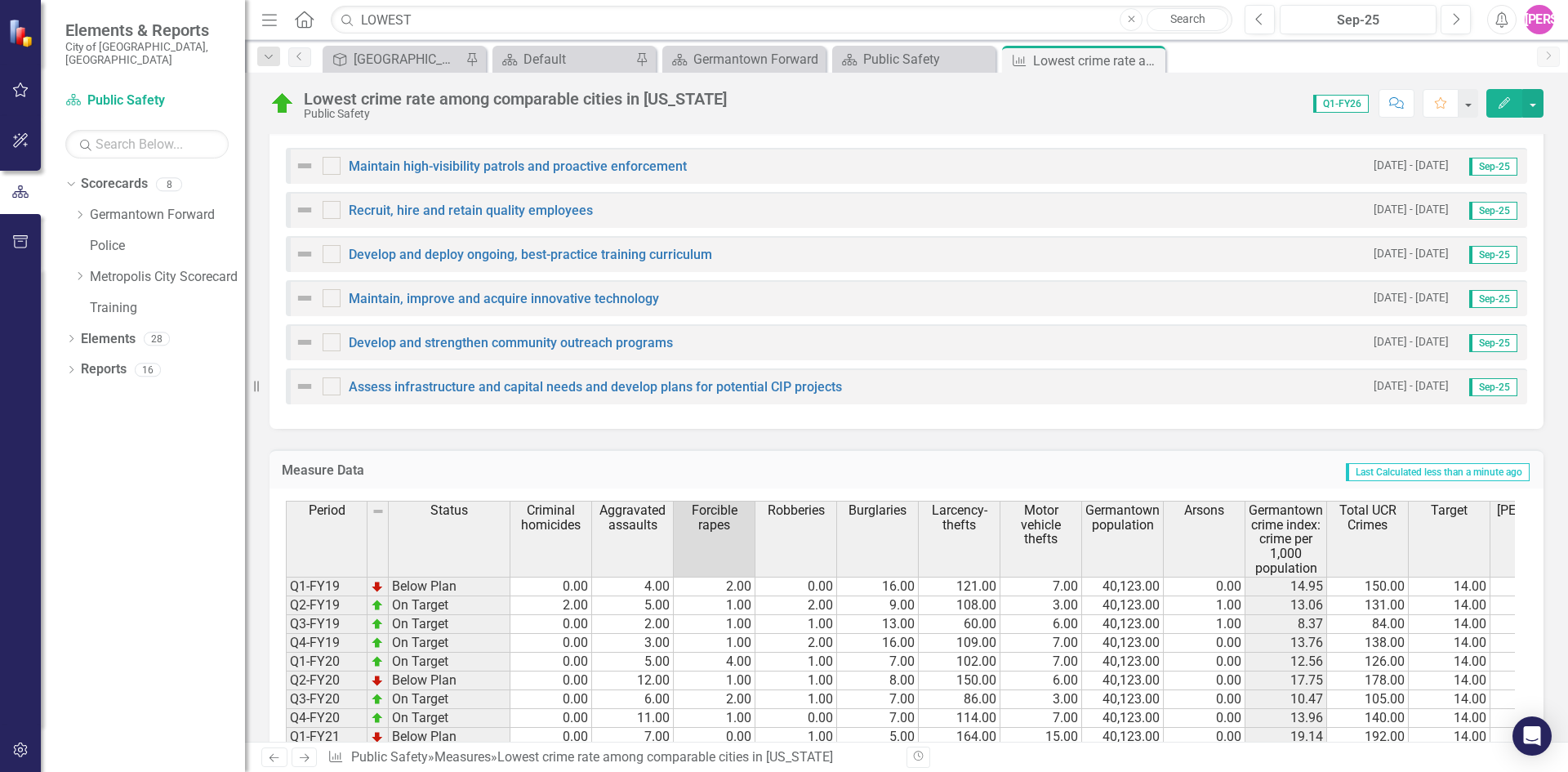
scroll to position [812, 0]
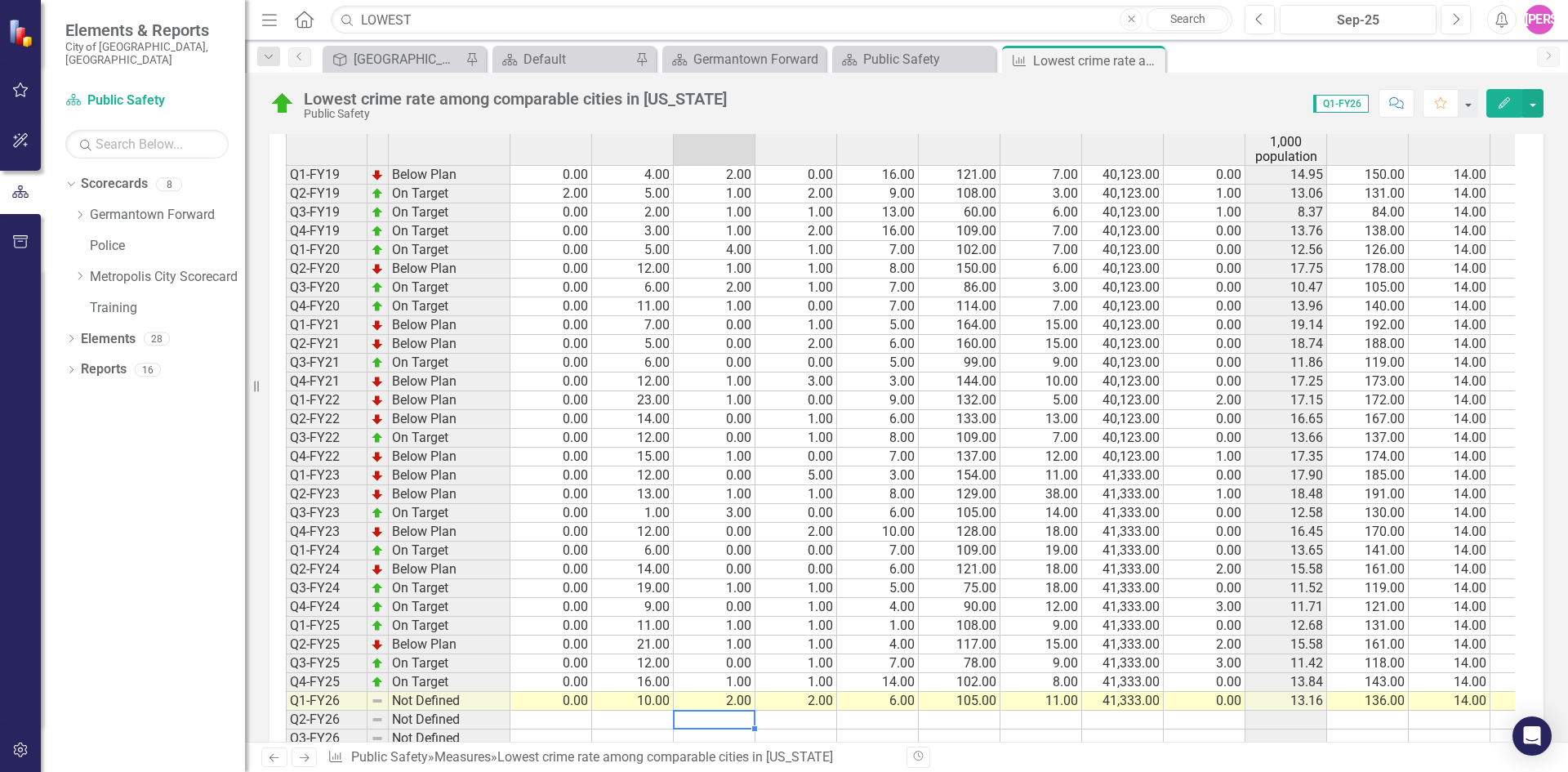
scroll to position [1547, 0]
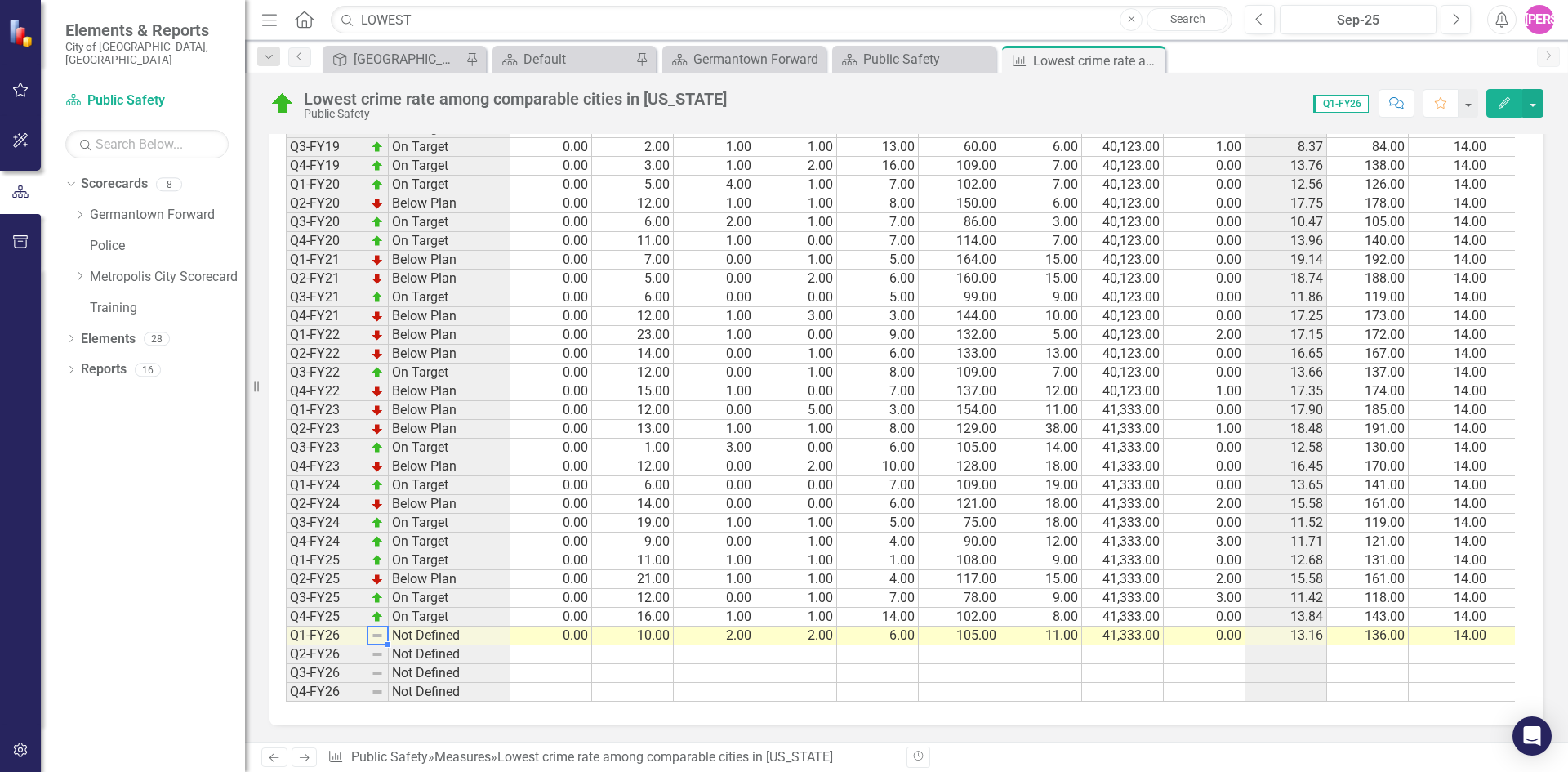
click at [377, 629] on img at bounding box center [377, 636] width 13 height 13
click at [378, 629] on img at bounding box center [377, 636] width 13 height 13
click at [397, 626] on td "Not Defined" at bounding box center [449, 636] width 121 height 19
click at [380, 629] on img at bounding box center [377, 636] width 13 height 13
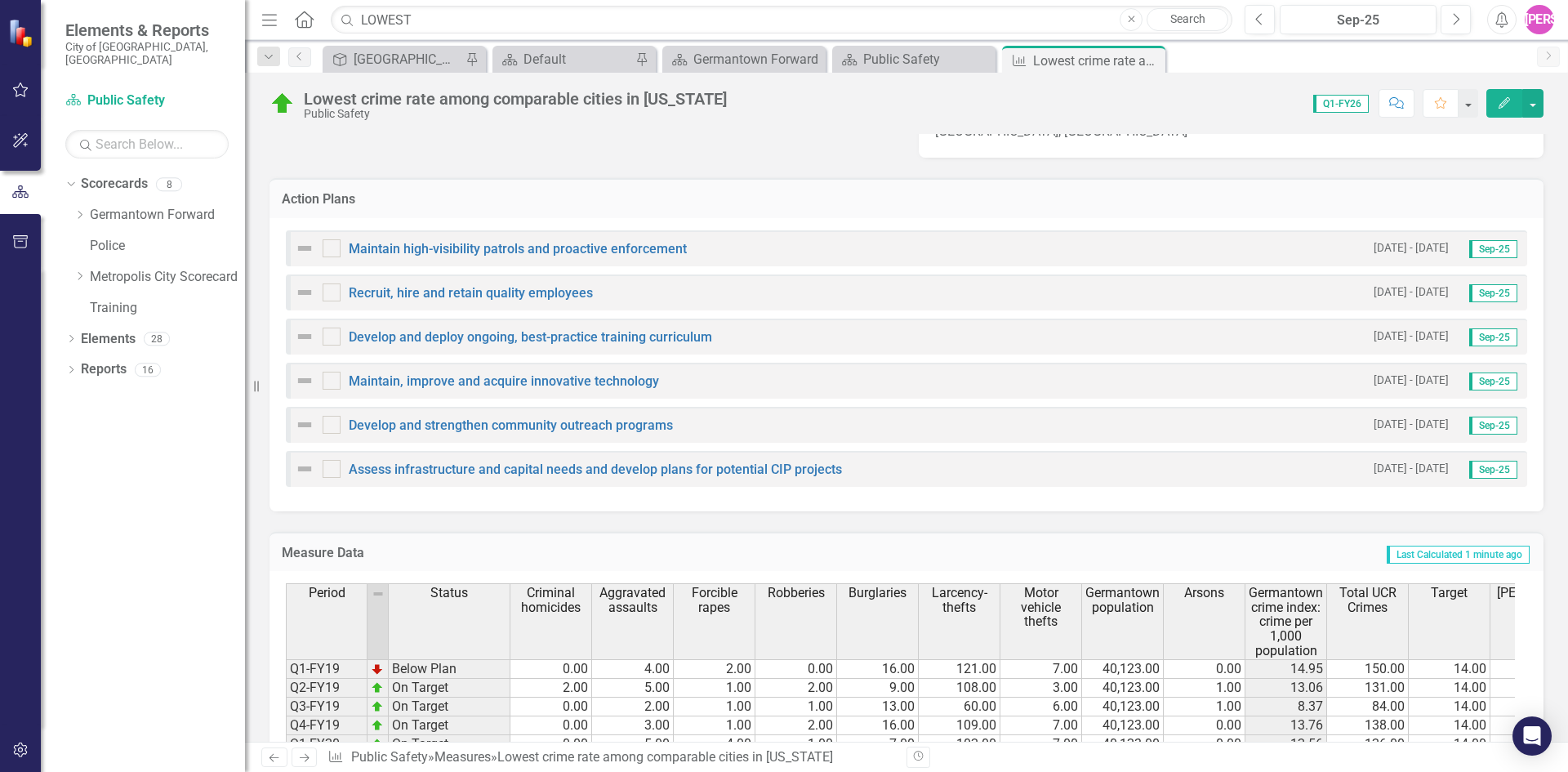
scroll to position [158, 0]
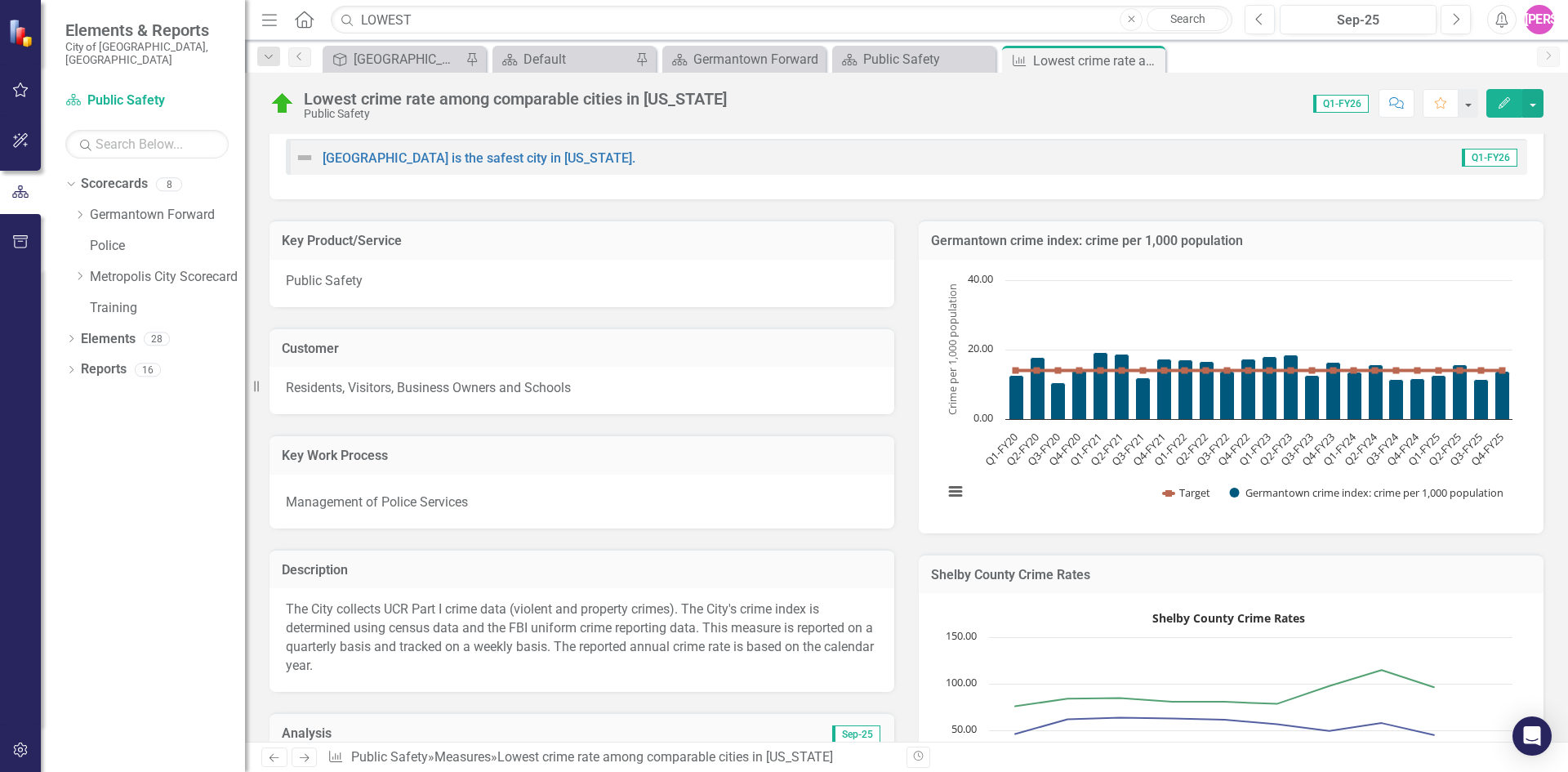
click at [305, 161] on img at bounding box center [304, 158] width 19 height 19
click at [353, 150] on div "[GEOGRAPHIC_DATA] is the safest city in [US_STATE]." at bounding box center [464, 158] width 340 height 19
click at [1536, 107] on button "button" at bounding box center [1533, 103] width 21 height 29
click at [1161, 126] on div "Lowest crime rate among comparable cities in Tennessee Public Safety Score: 0.0…" at bounding box center [906, 407] width 1323 height 669
click at [282, 116] on img at bounding box center [283, 104] width 26 height 26
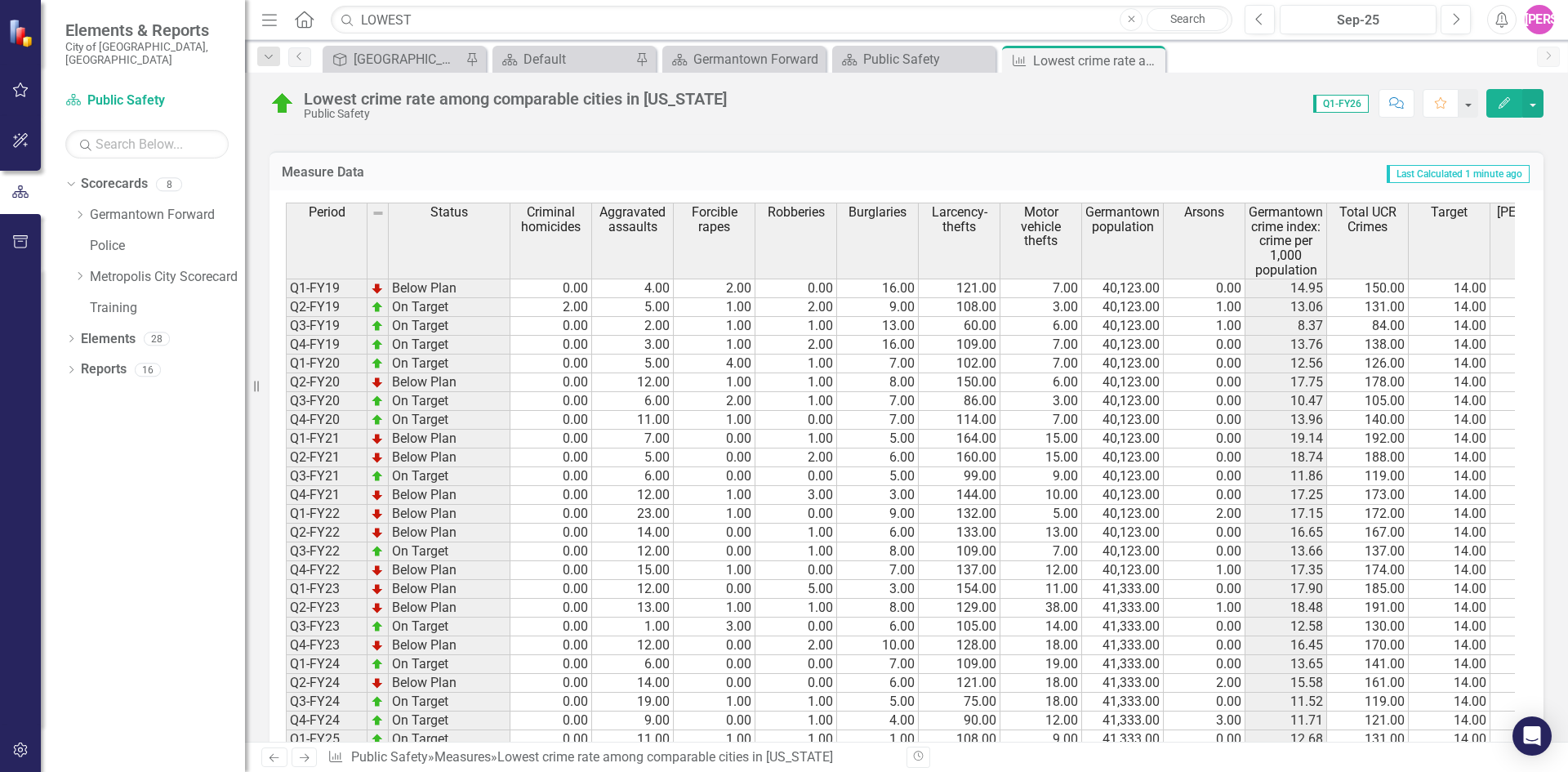
scroll to position [1547, 0]
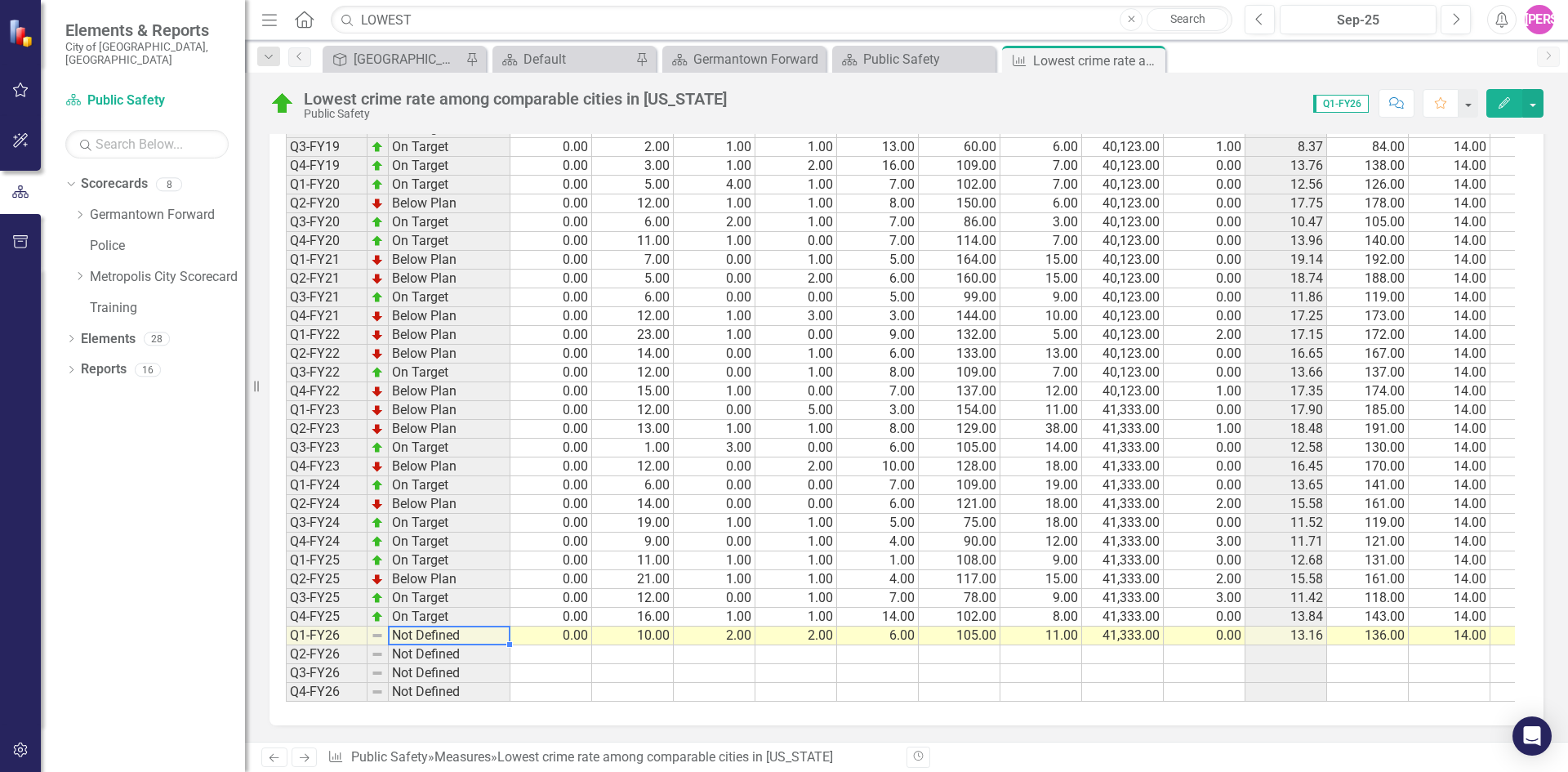
click at [428, 626] on td "Not Defined" at bounding box center [449, 636] width 121 height 19
click at [413, 626] on td "Not Defined" at bounding box center [449, 636] width 121 height 19
click at [445, 627] on td "Not Defined" at bounding box center [449, 636] width 121 height 19
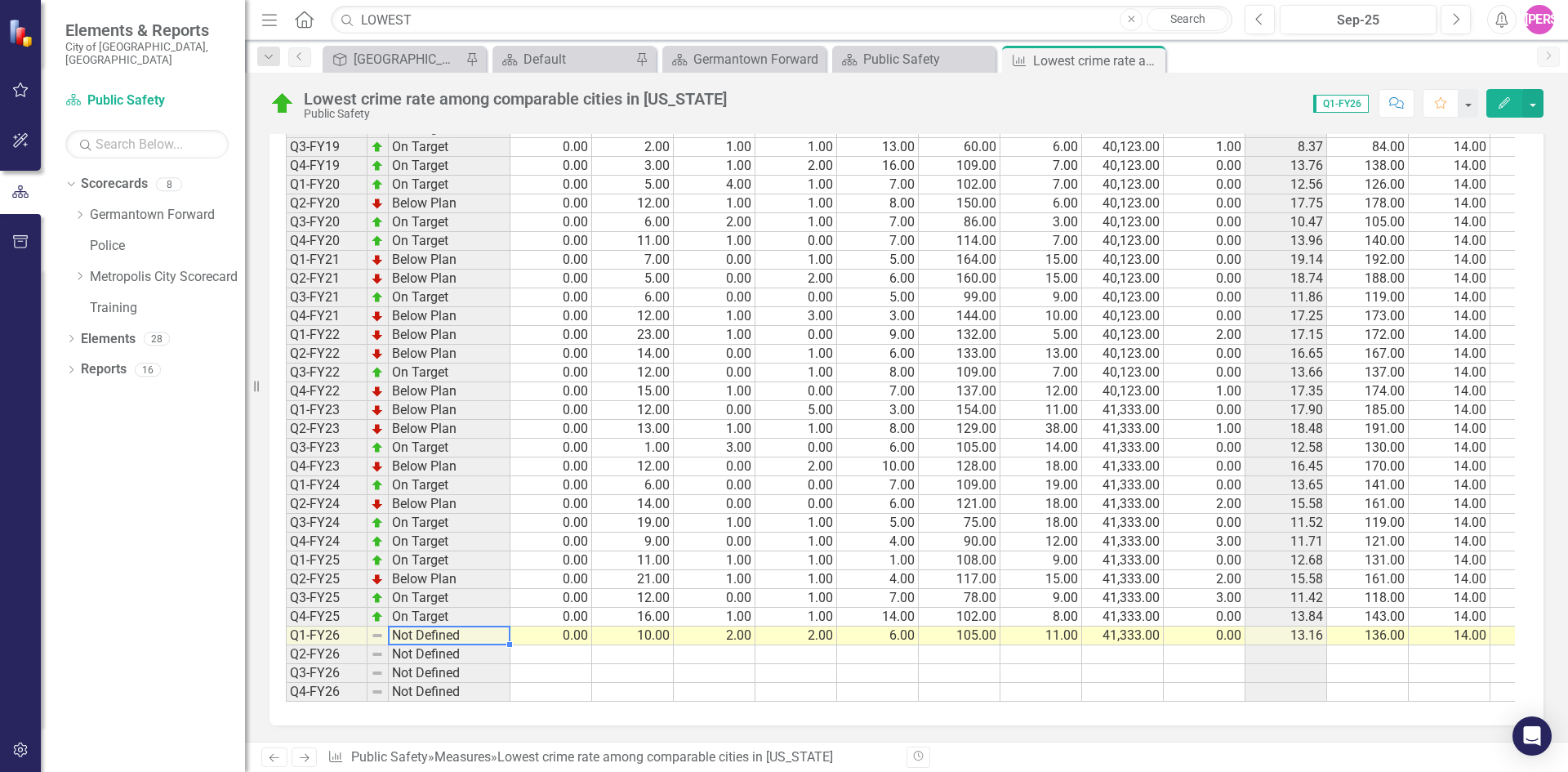
click at [379, 629] on img at bounding box center [377, 636] width 13 height 13
click at [378, 629] on img at bounding box center [377, 636] width 13 height 13
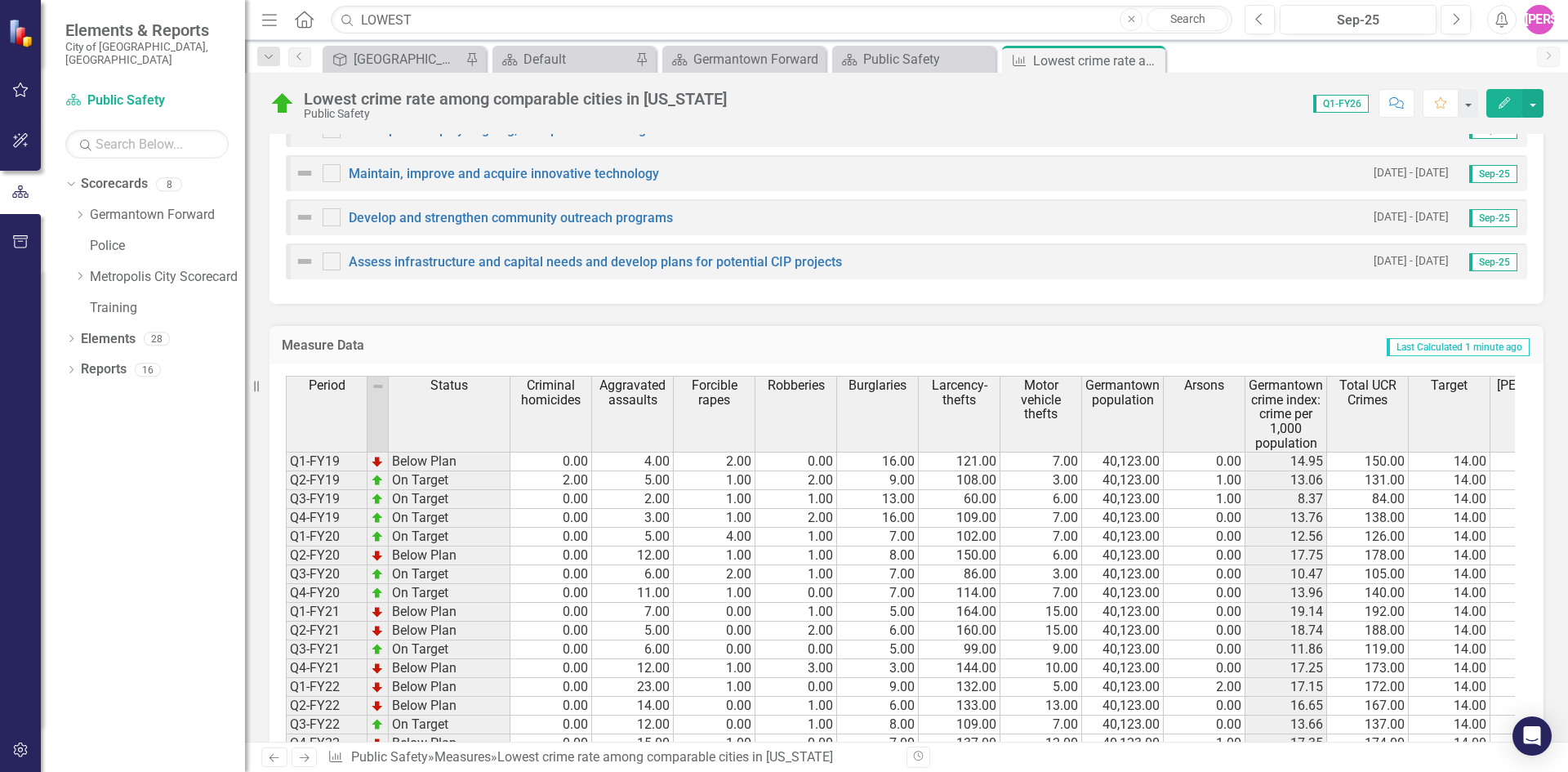
scroll to position [975, 0]
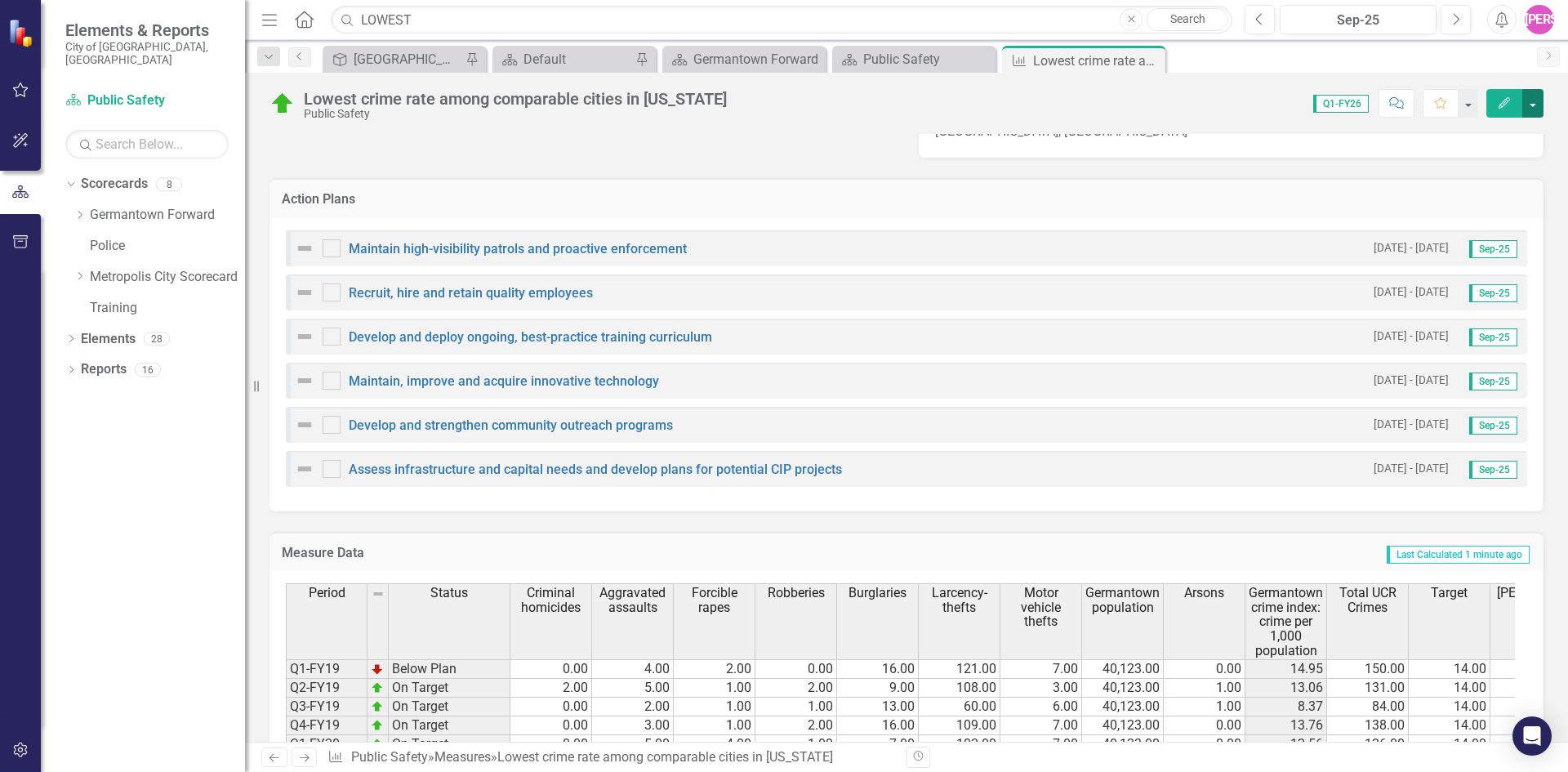
click at [1535, 103] on button "button" at bounding box center [1533, 103] width 21 height 29
click at [595, 125] on div "Lowest crime rate among comparable cities in Tennessee Public Safety Score: 0.0…" at bounding box center [906, 407] width 1323 height 669
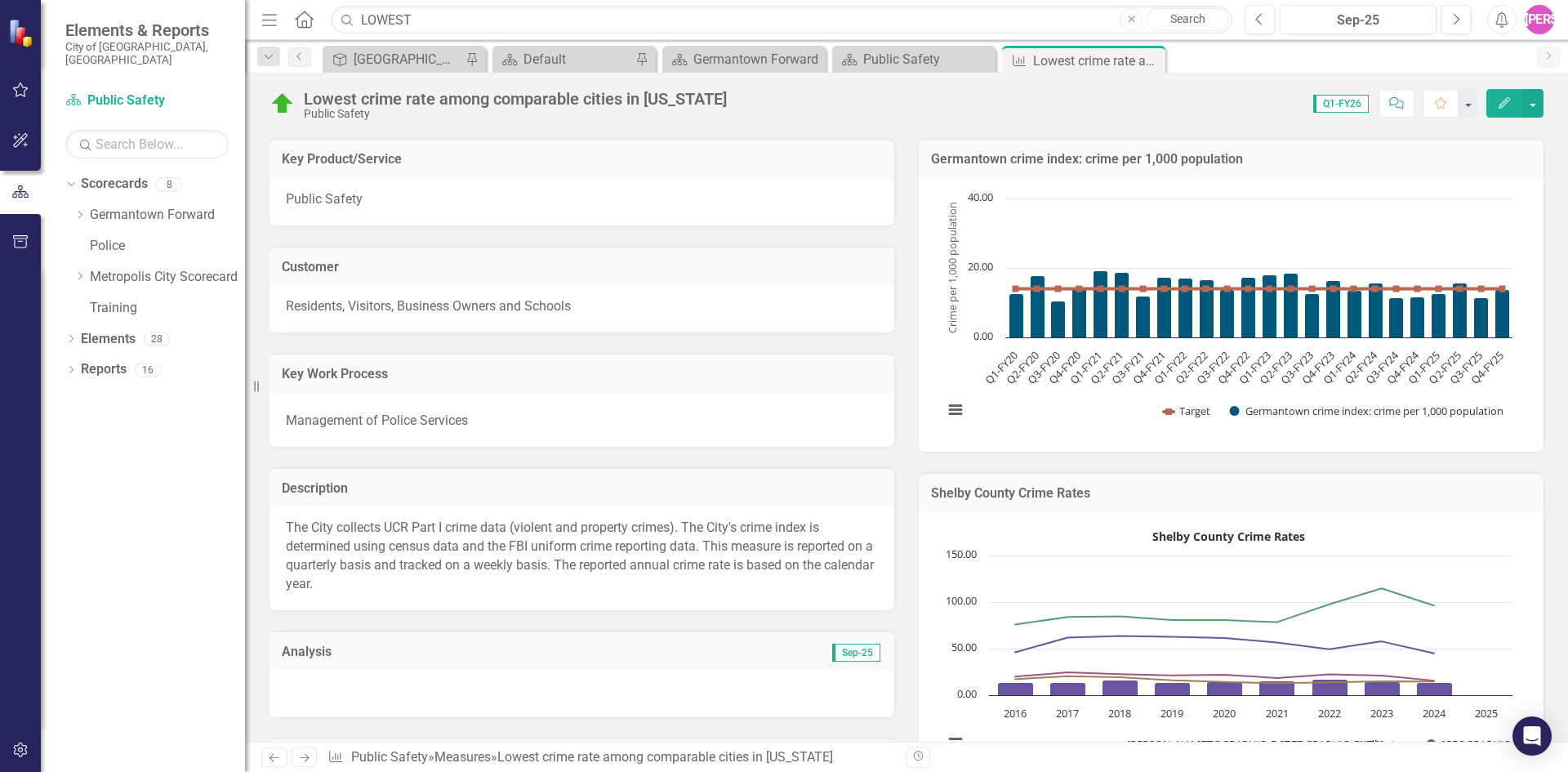
scroll to position [0, 0]
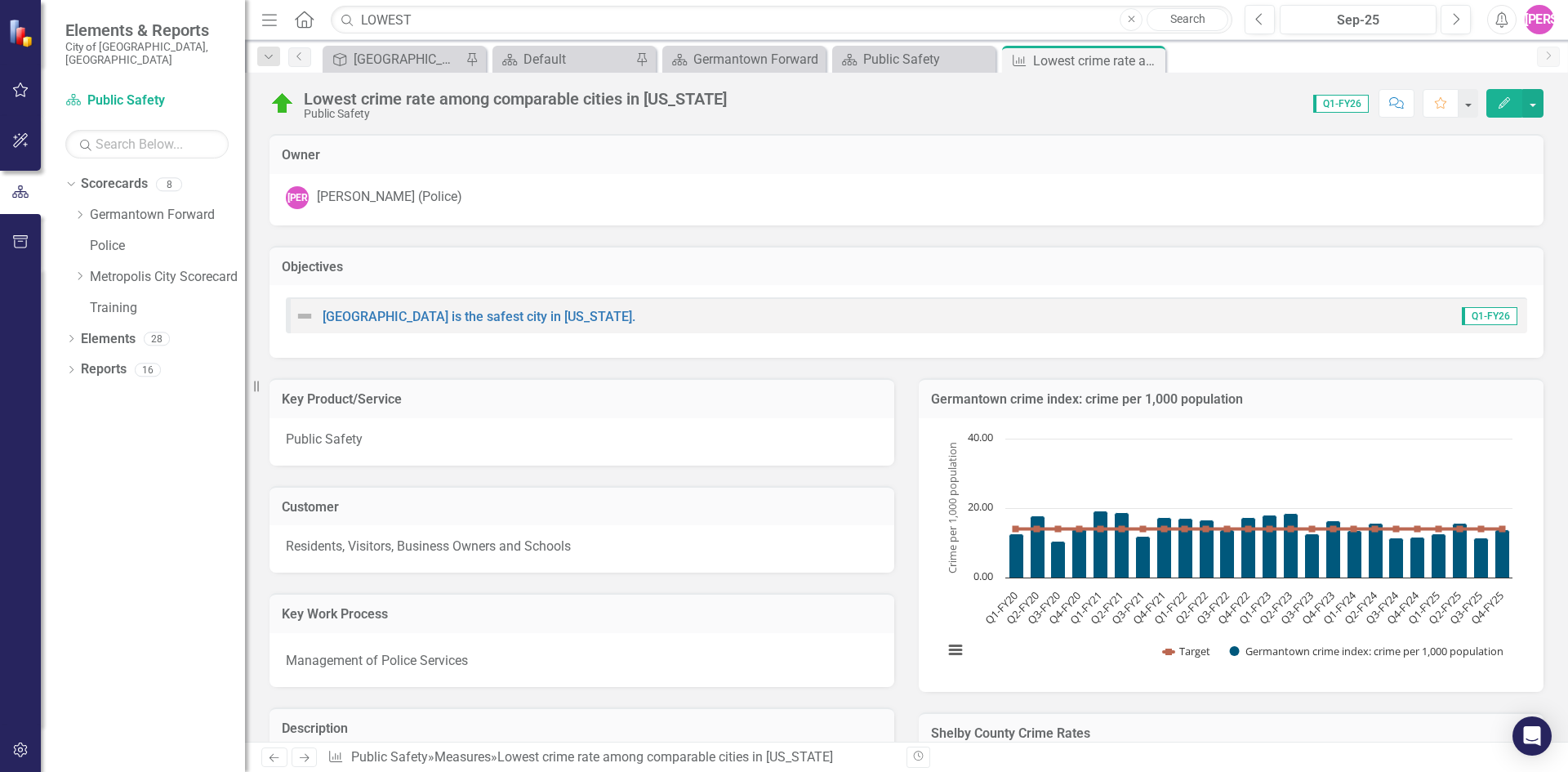
click at [279, 107] on img at bounding box center [283, 104] width 26 height 26
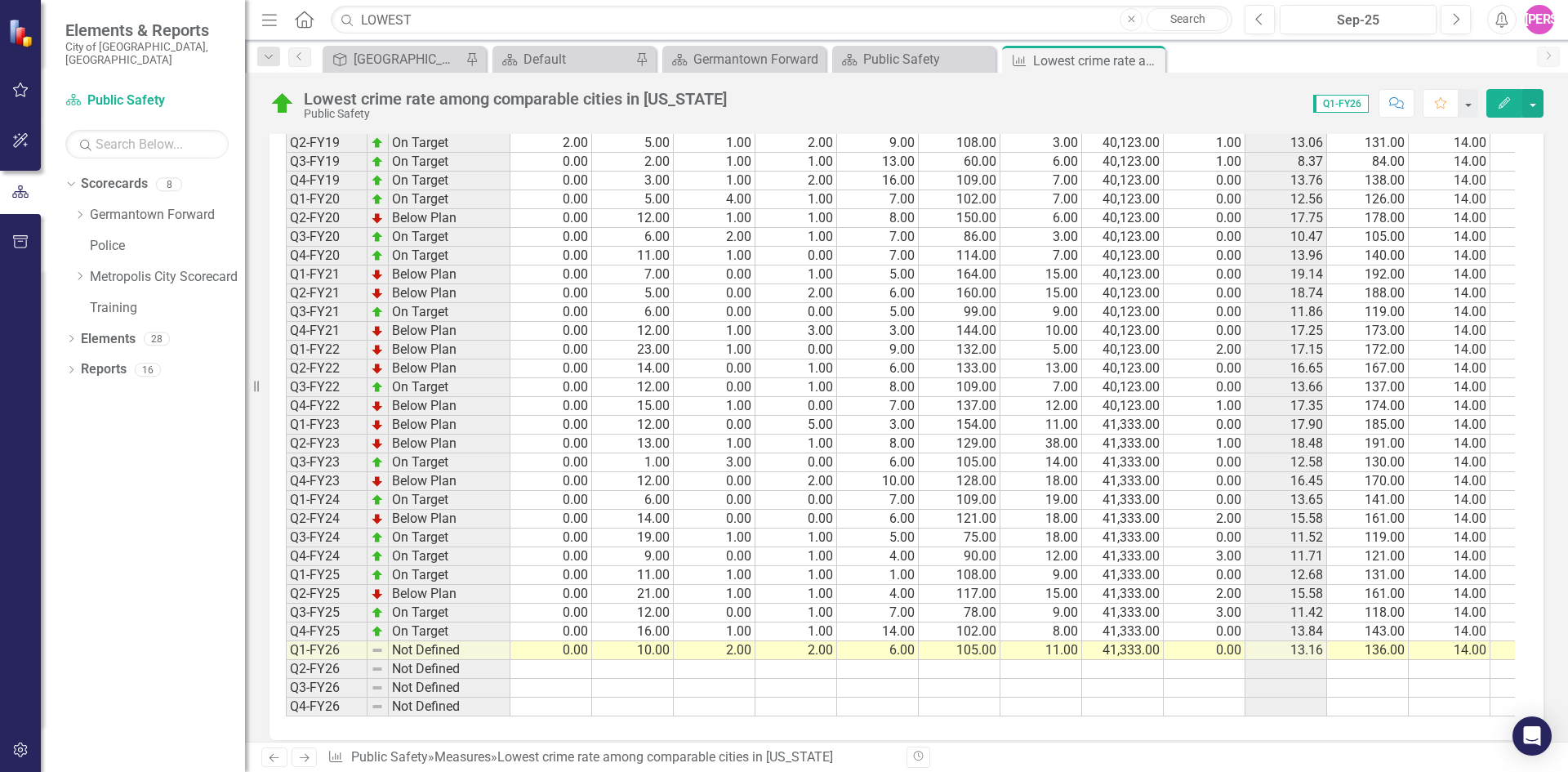
scroll to position [1547, 0]
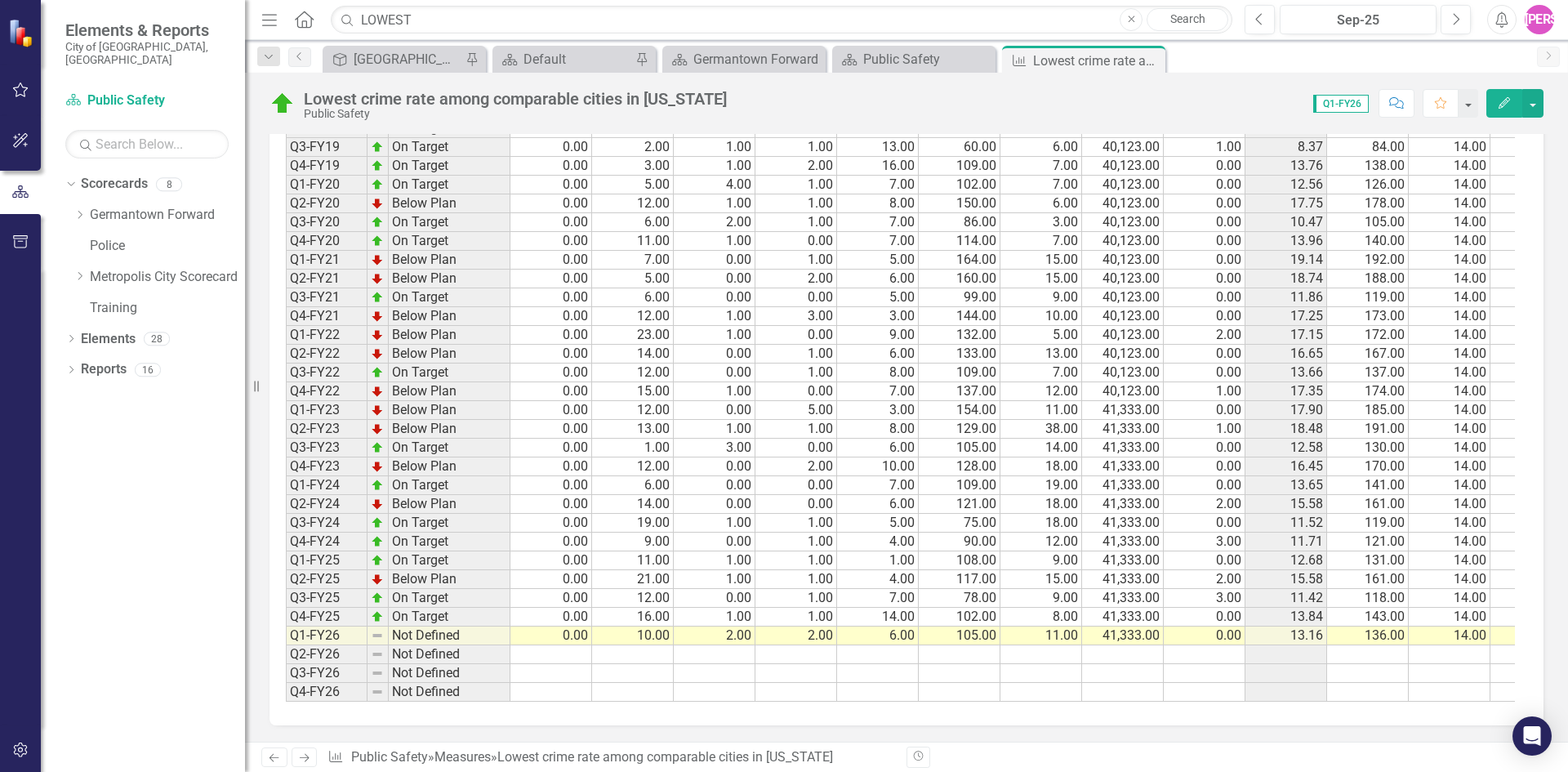
click at [422, 626] on td "Not Defined" at bounding box center [449, 636] width 121 height 19
click at [377, 629] on img at bounding box center [377, 636] width 13 height 13
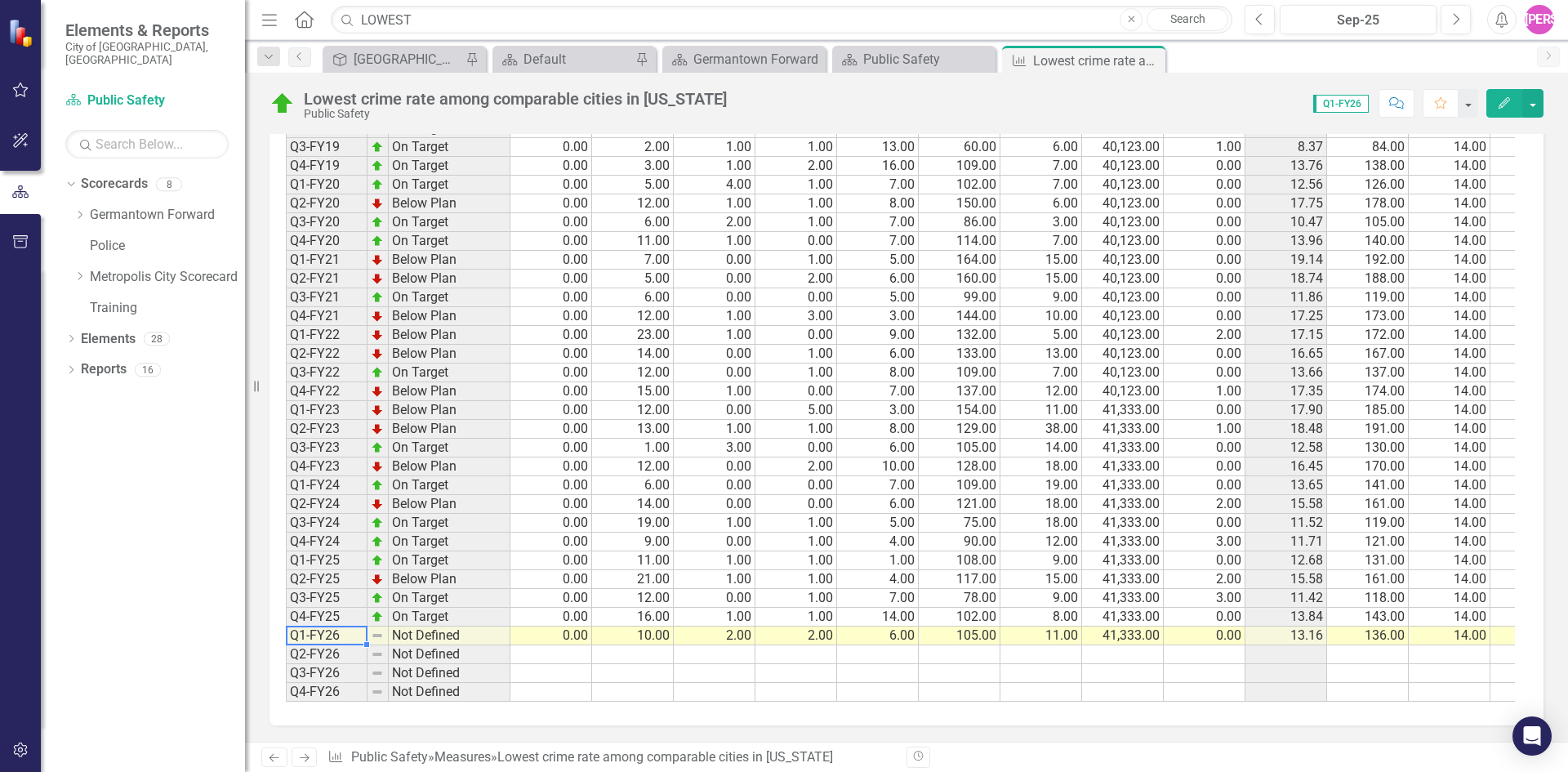
click at [331, 628] on td "Q1-FY26" at bounding box center [326, 636] width 82 height 19
click at [424, 608] on td "On Target" at bounding box center [449, 617] width 121 height 19
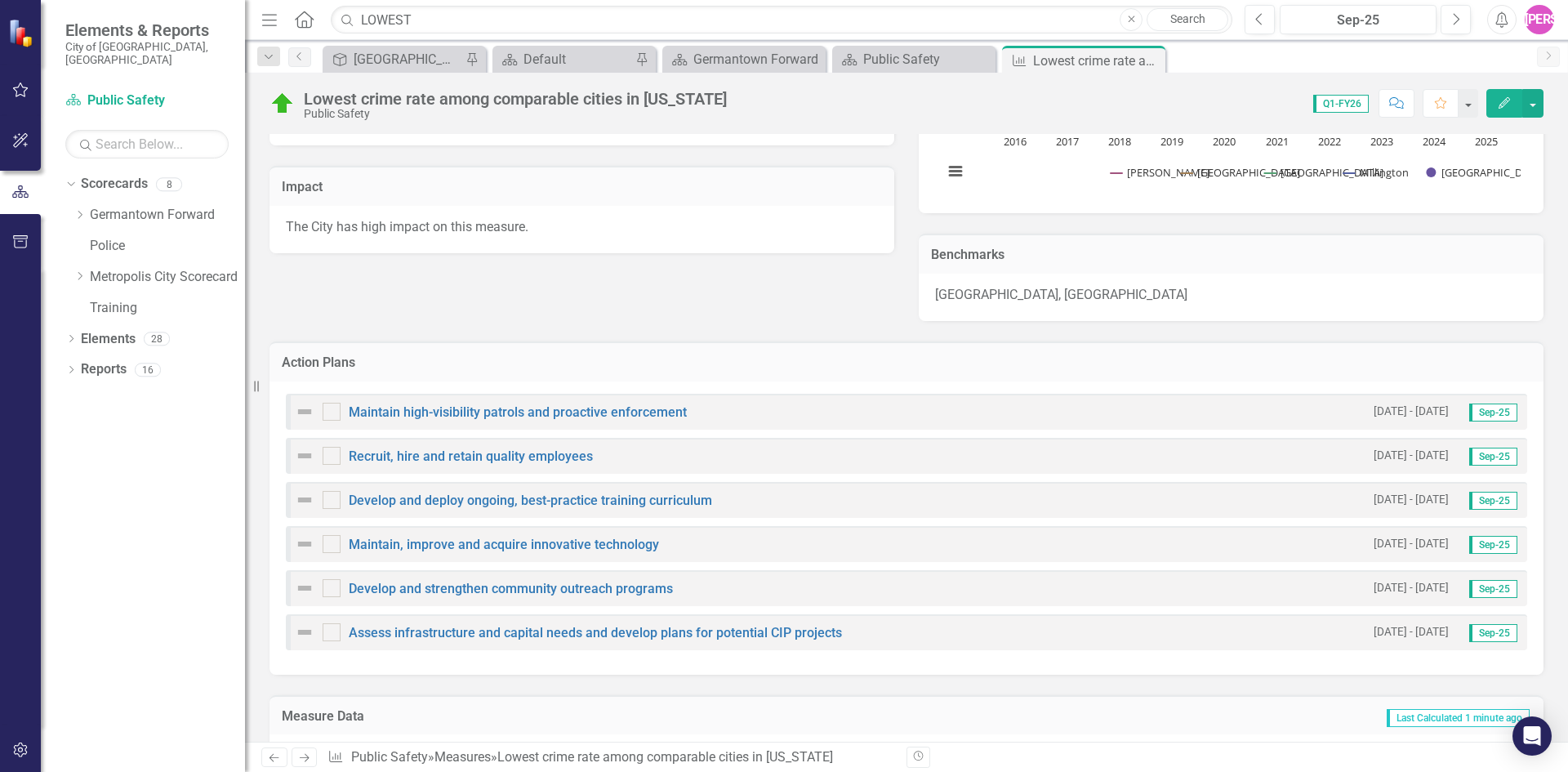
scroll to position [0, 0]
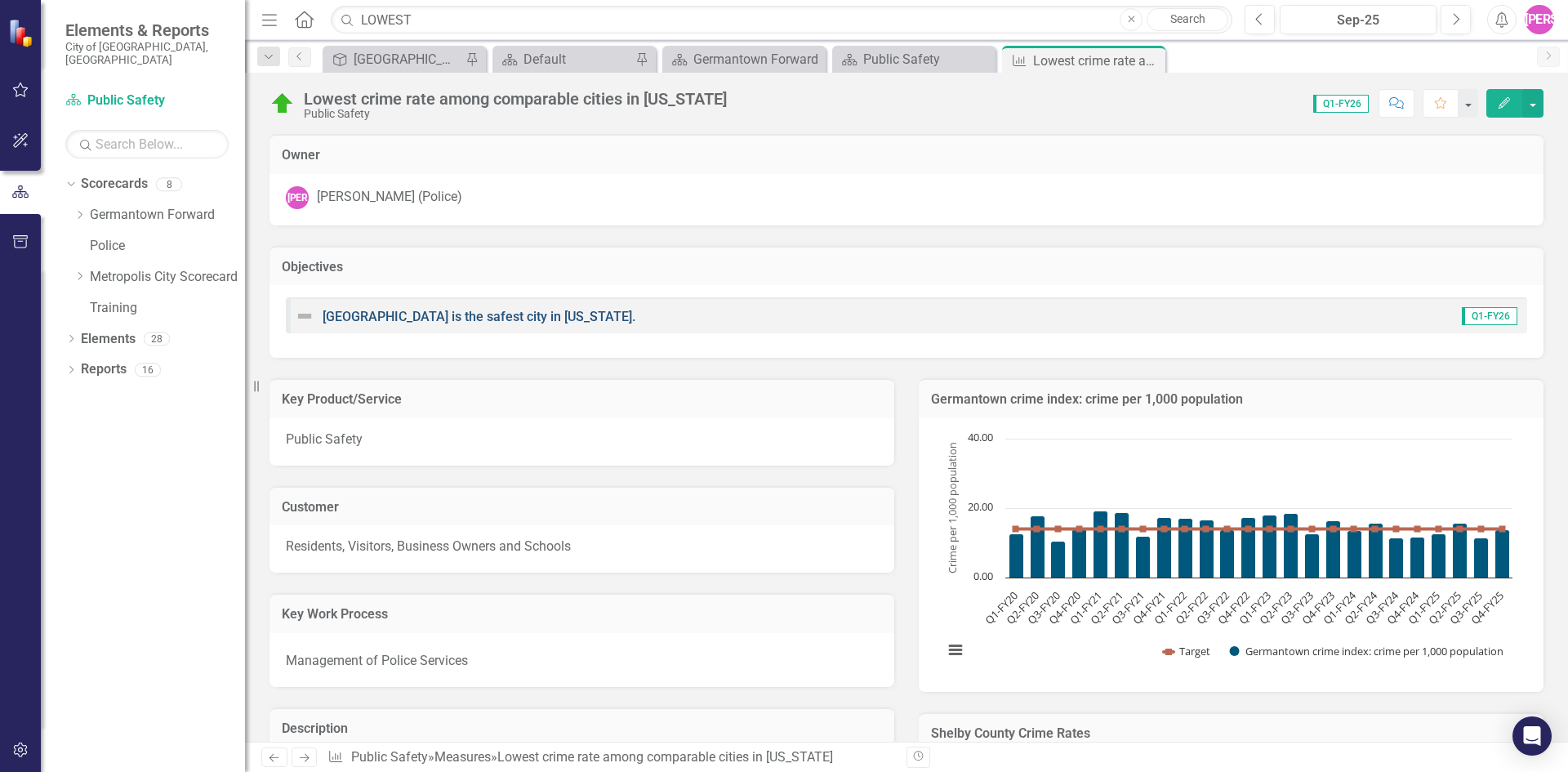
click at [348, 313] on link "[GEOGRAPHIC_DATA] is the safest city in [US_STATE]." at bounding box center [479, 316] width 313 height 16
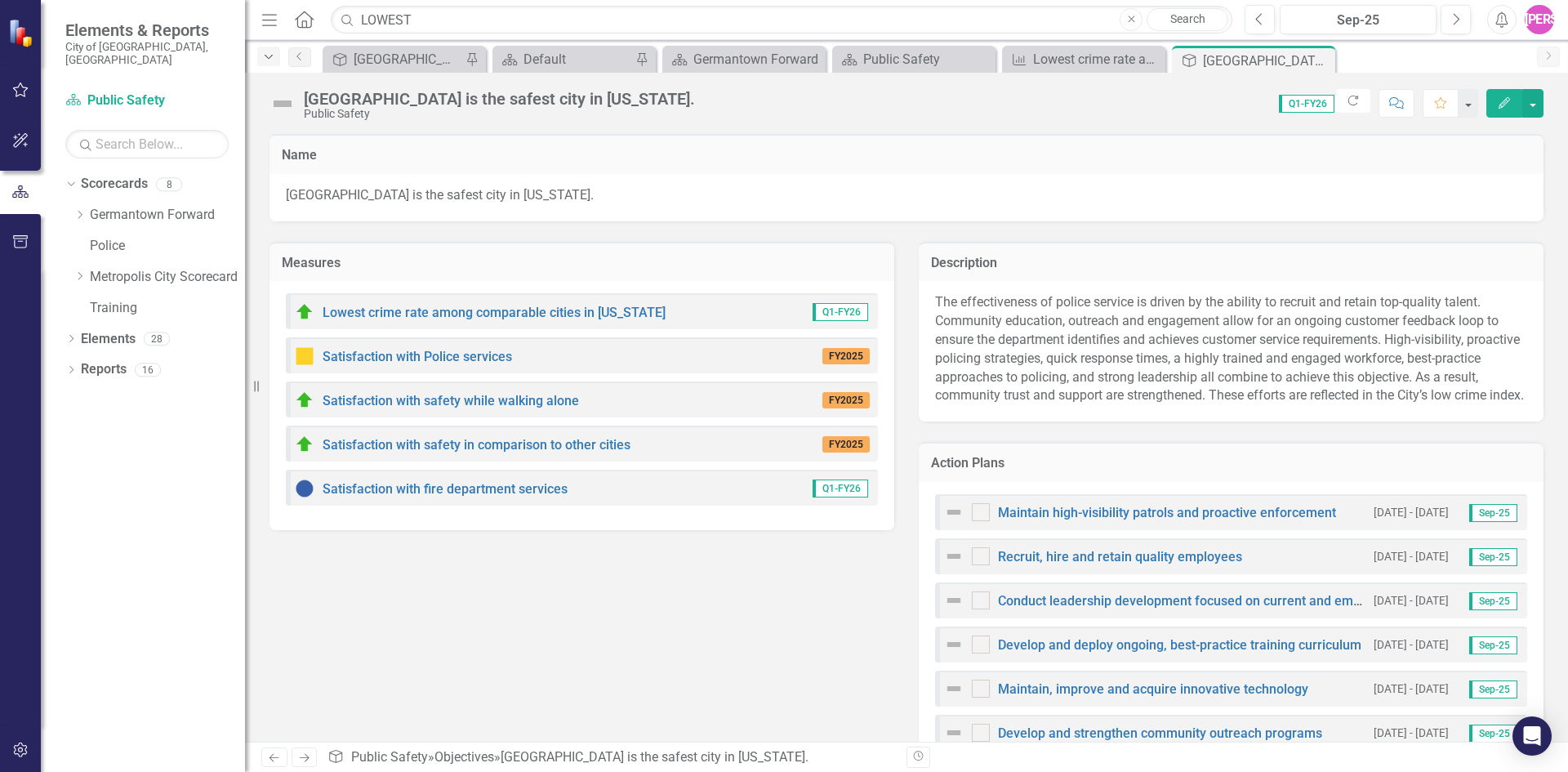
click at [272, 57] on icon "Dropdown" at bounding box center [269, 57] width 15 height 11
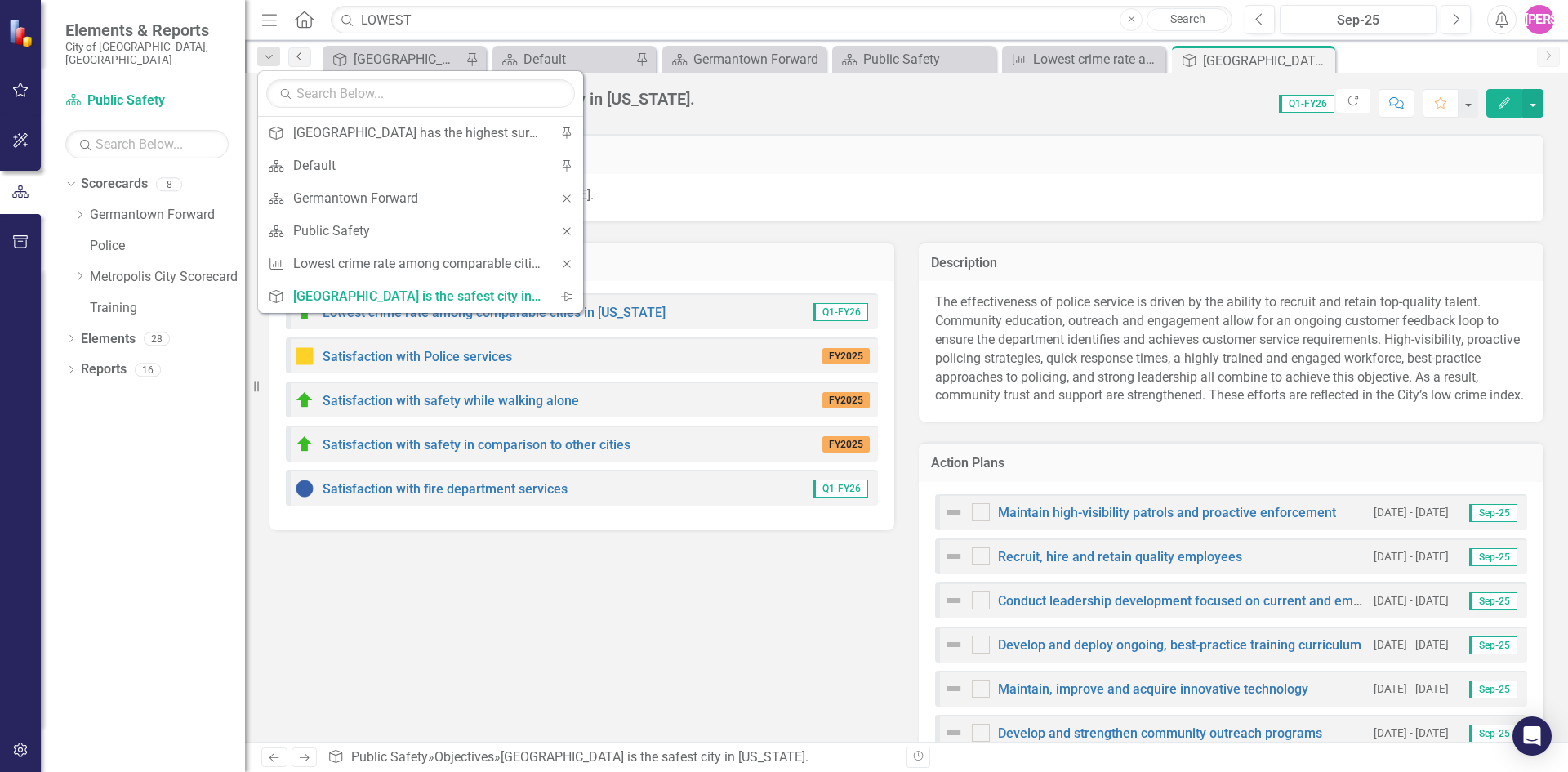
click at [301, 63] on link "Previous" at bounding box center [299, 57] width 23 height 19
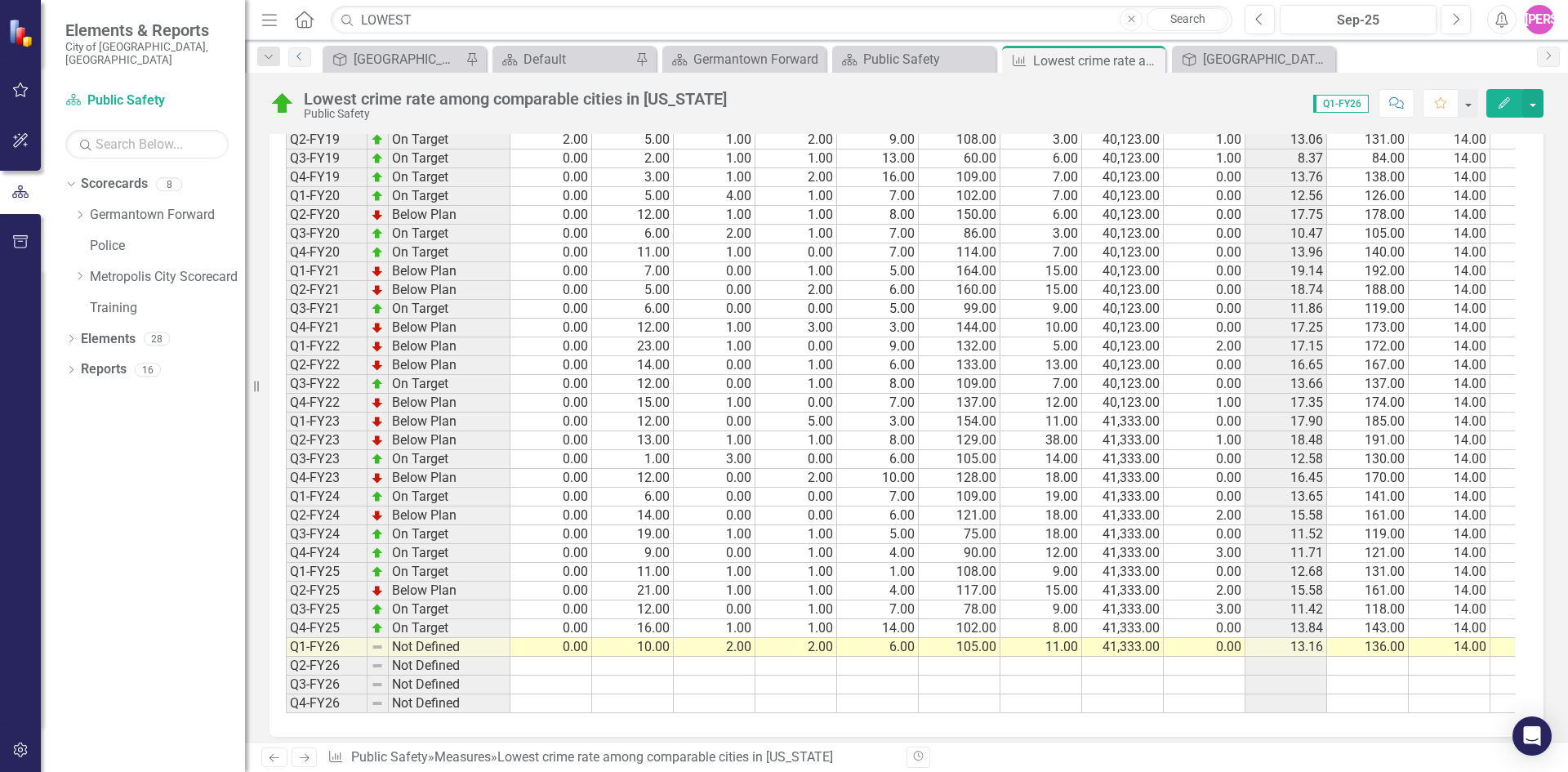
scroll to position [1547, 0]
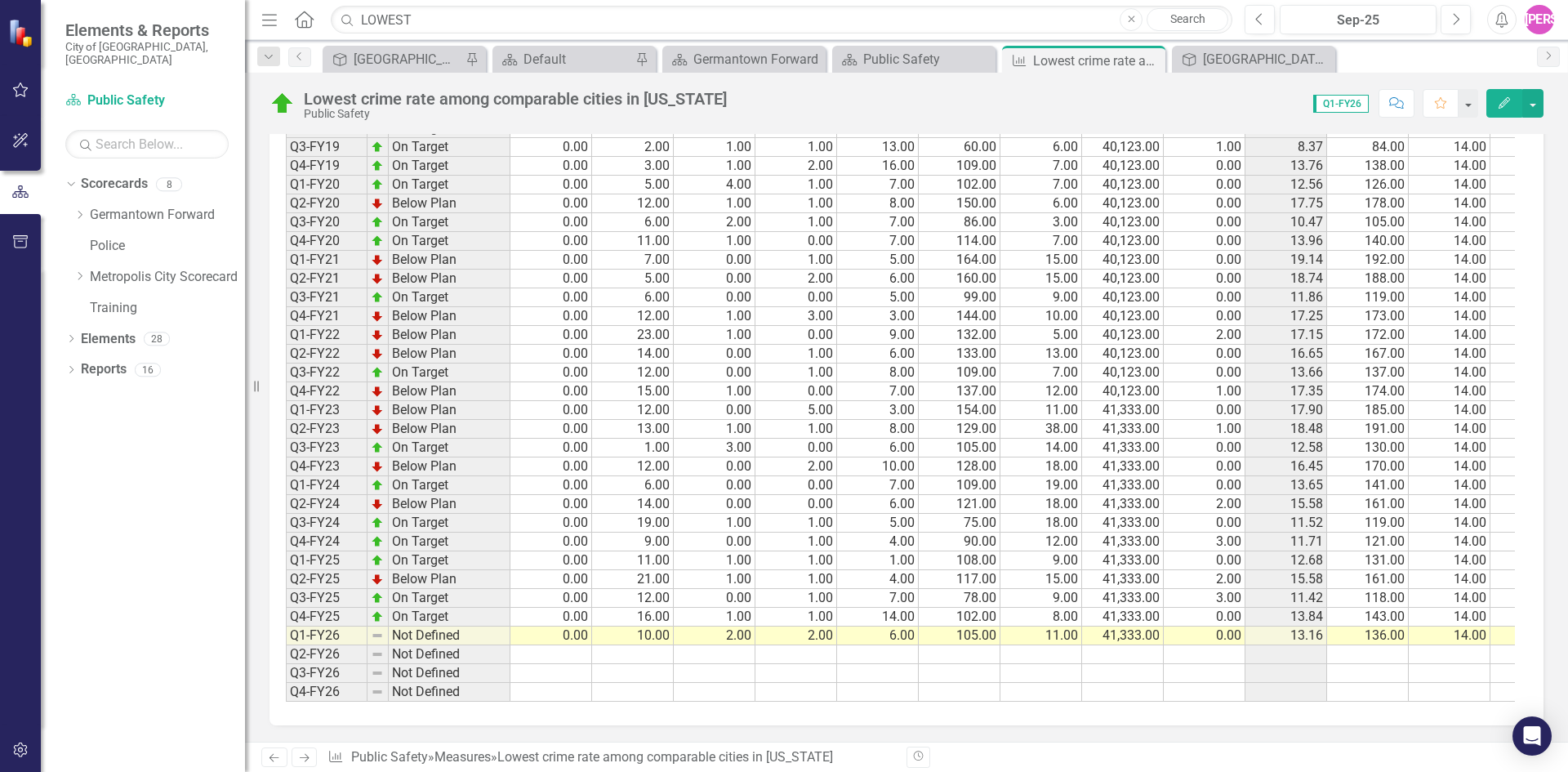
click at [436, 626] on td "Not Defined" at bounding box center [449, 636] width 121 height 19
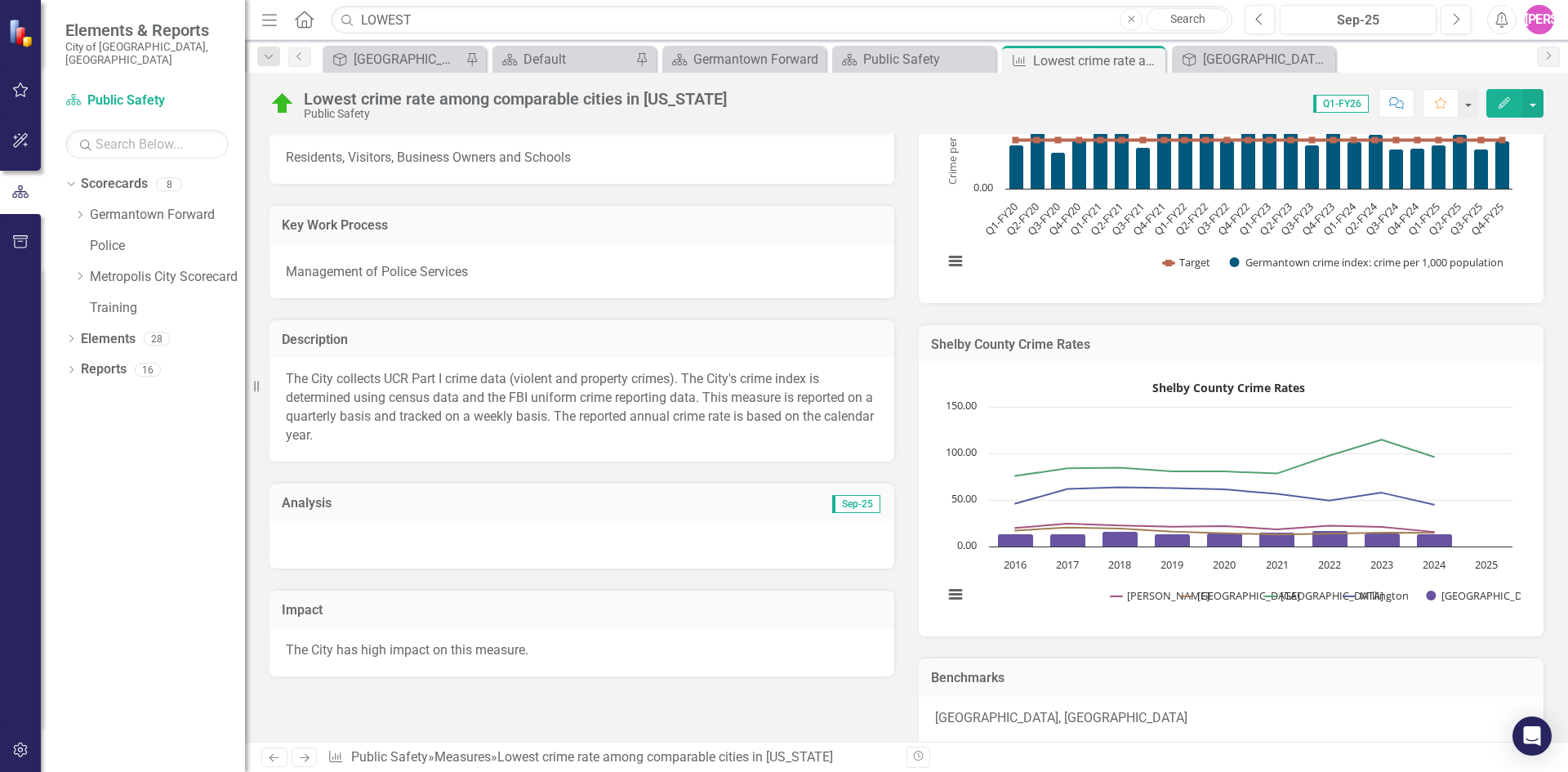
scroll to position [409, 0]
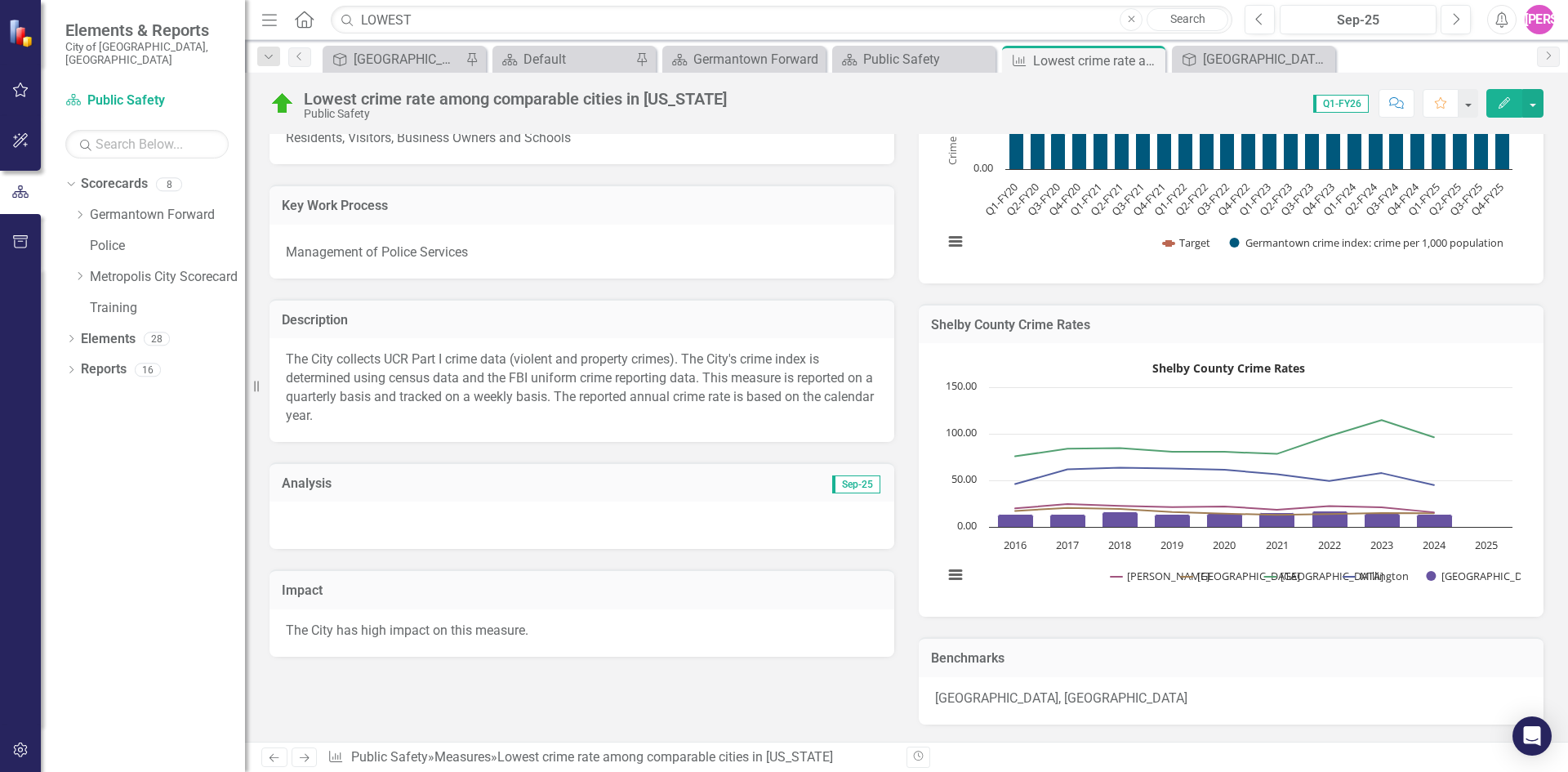
click at [471, 527] on div at bounding box center [582, 525] width 625 height 47
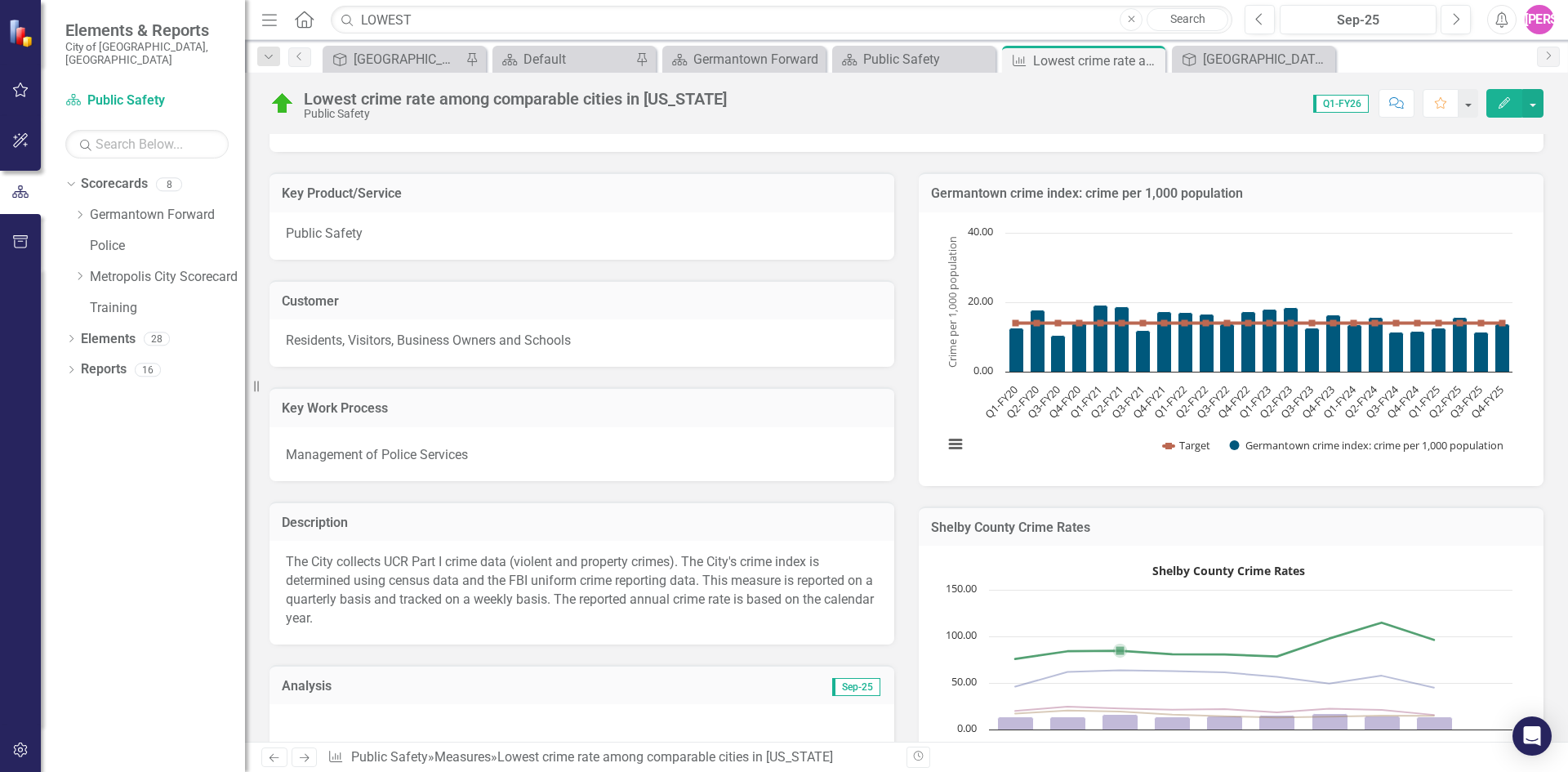
scroll to position [0, 0]
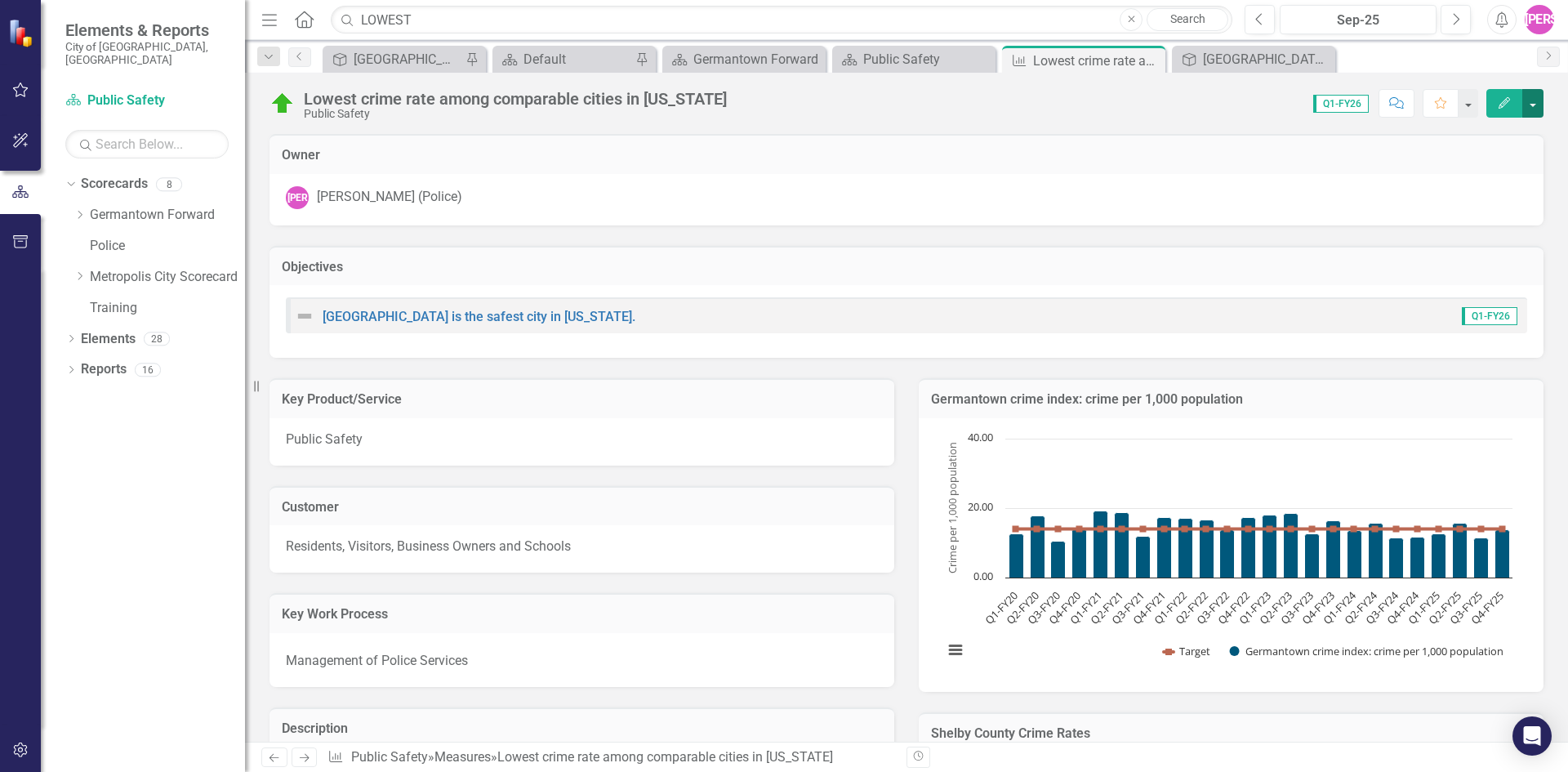
click at [1534, 108] on button "button" at bounding box center [1533, 103] width 21 height 29
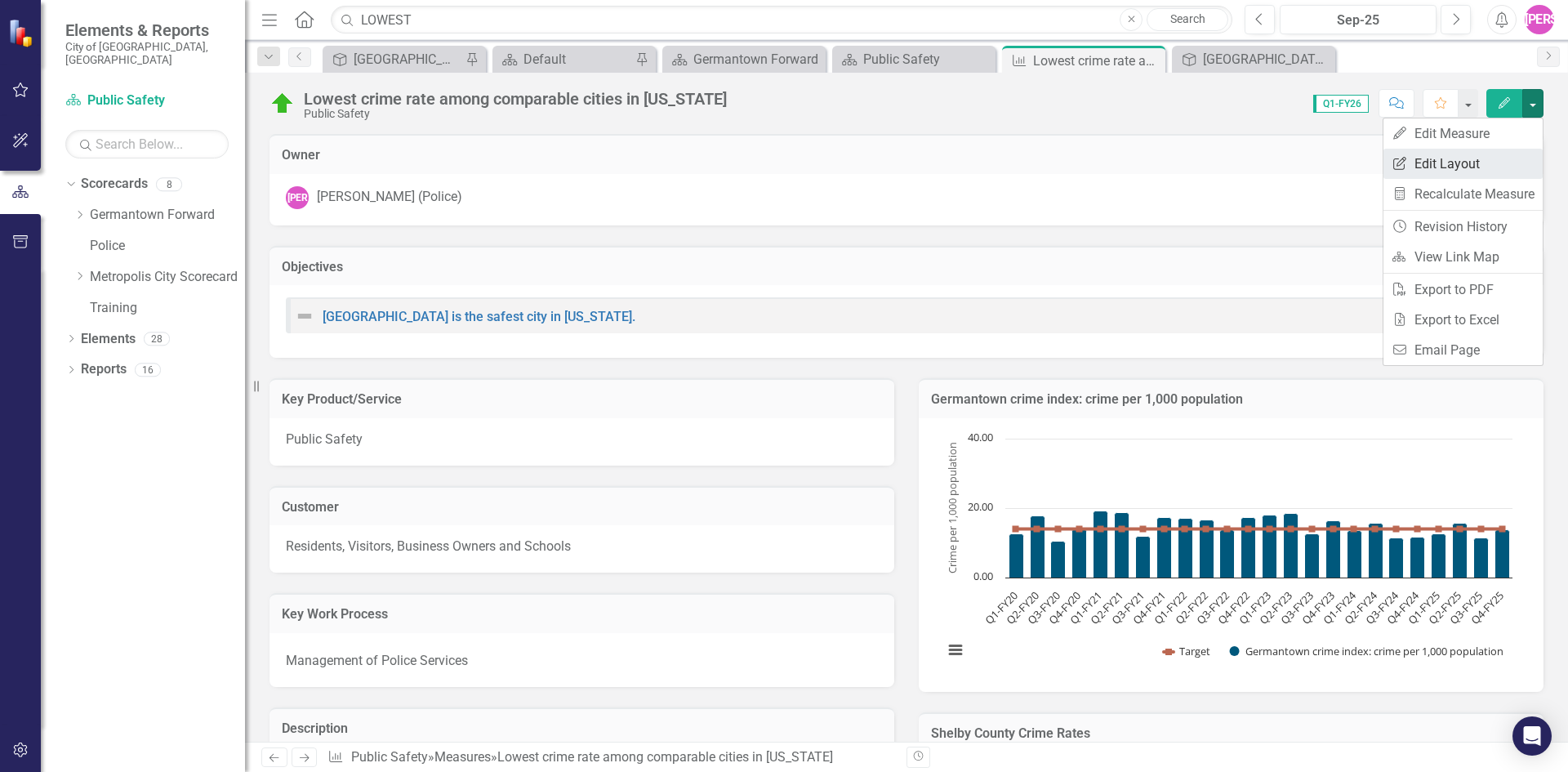
click at [1475, 162] on link "Edit Report Edit Layout" at bounding box center [1463, 163] width 159 height 31
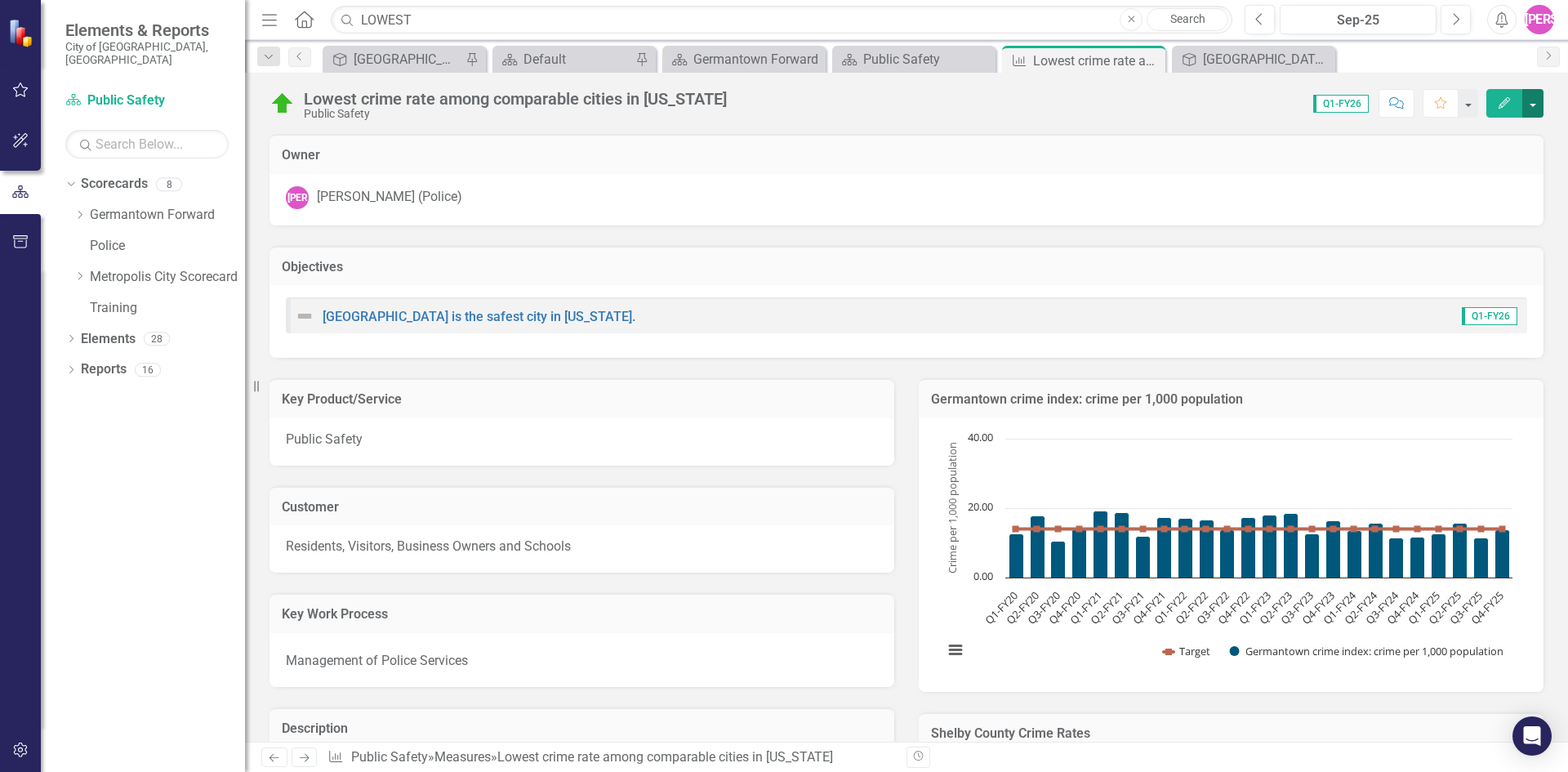
click at [1524, 99] on button "button" at bounding box center [1533, 103] width 21 height 29
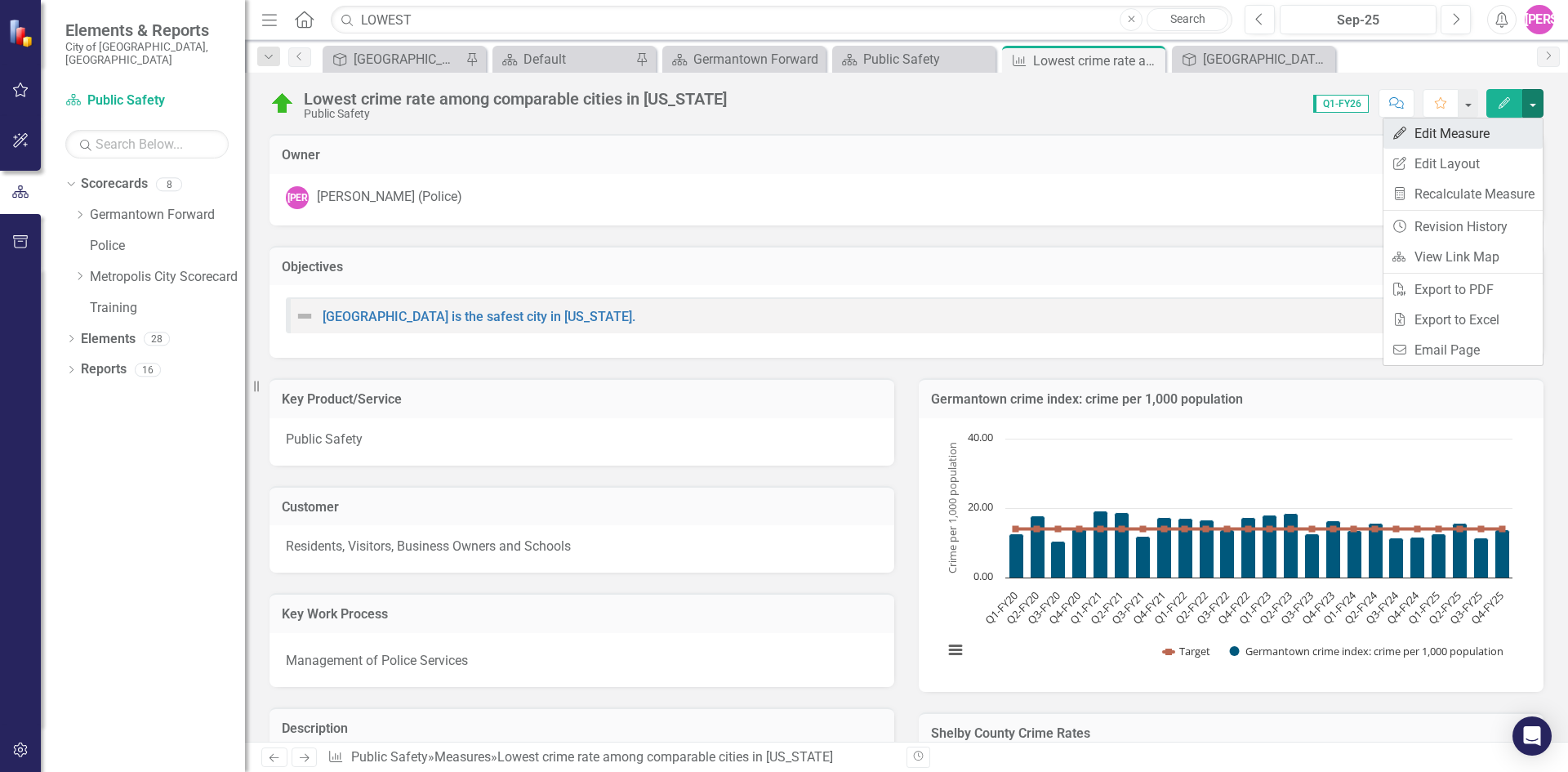
click at [1503, 134] on link "Edit Edit Measure" at bounding box center [1463, 133] width 159 height 31
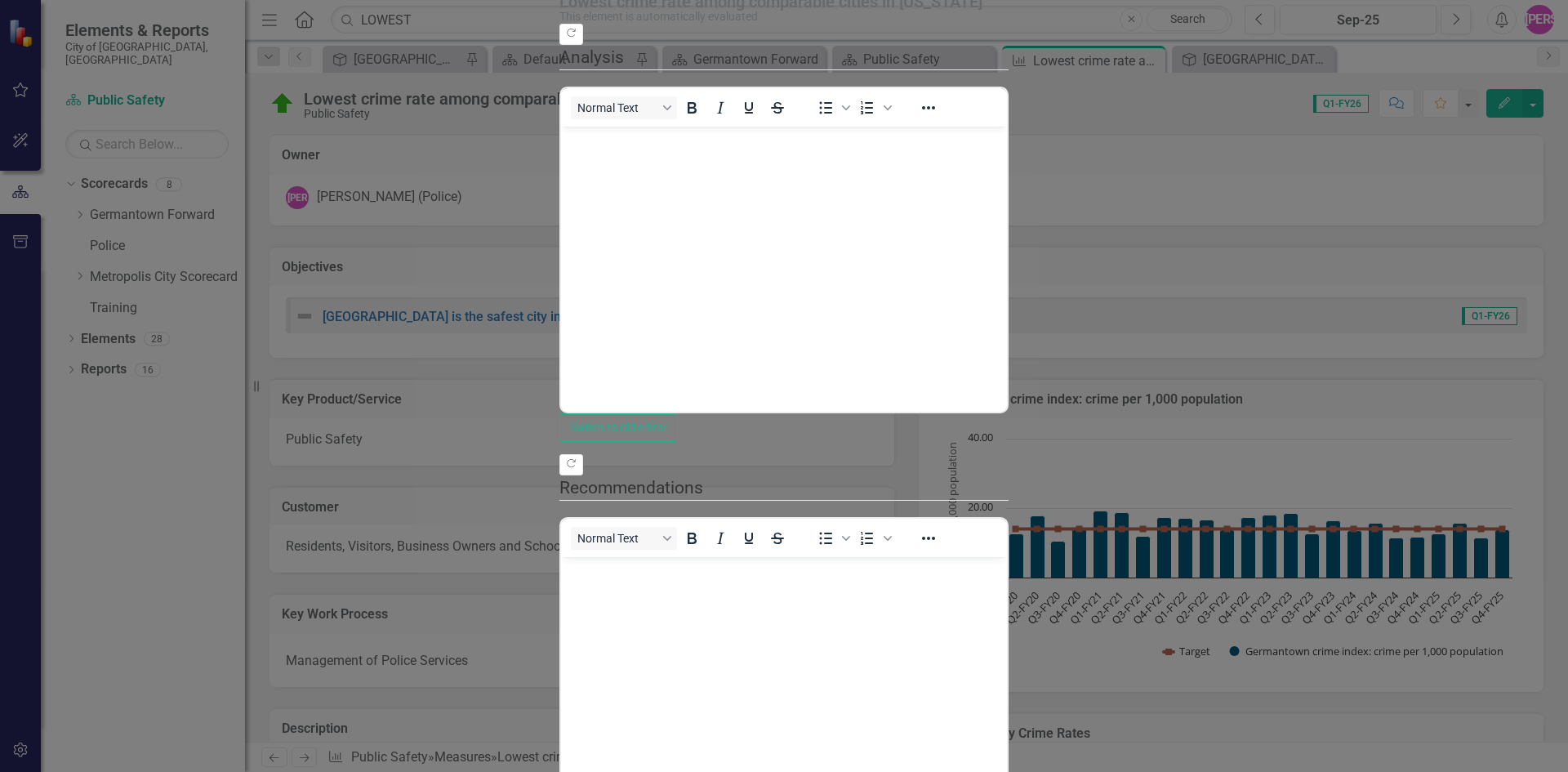
click at [646, 251] on body "Rich Text Area. Press ALT-0 for help." at bounding box center [783, 248] width 446 height 245
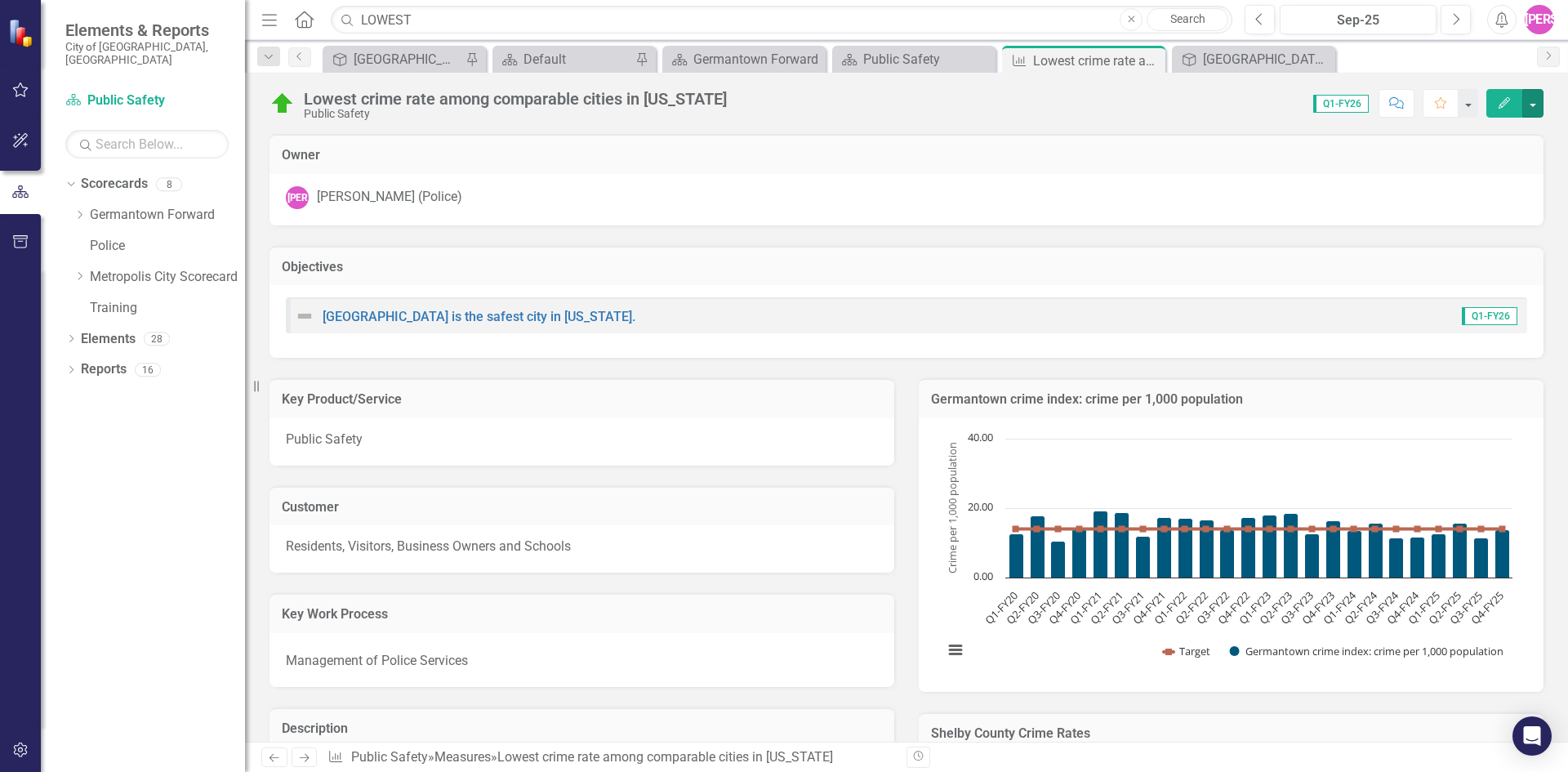
scroll to position [572, 0]
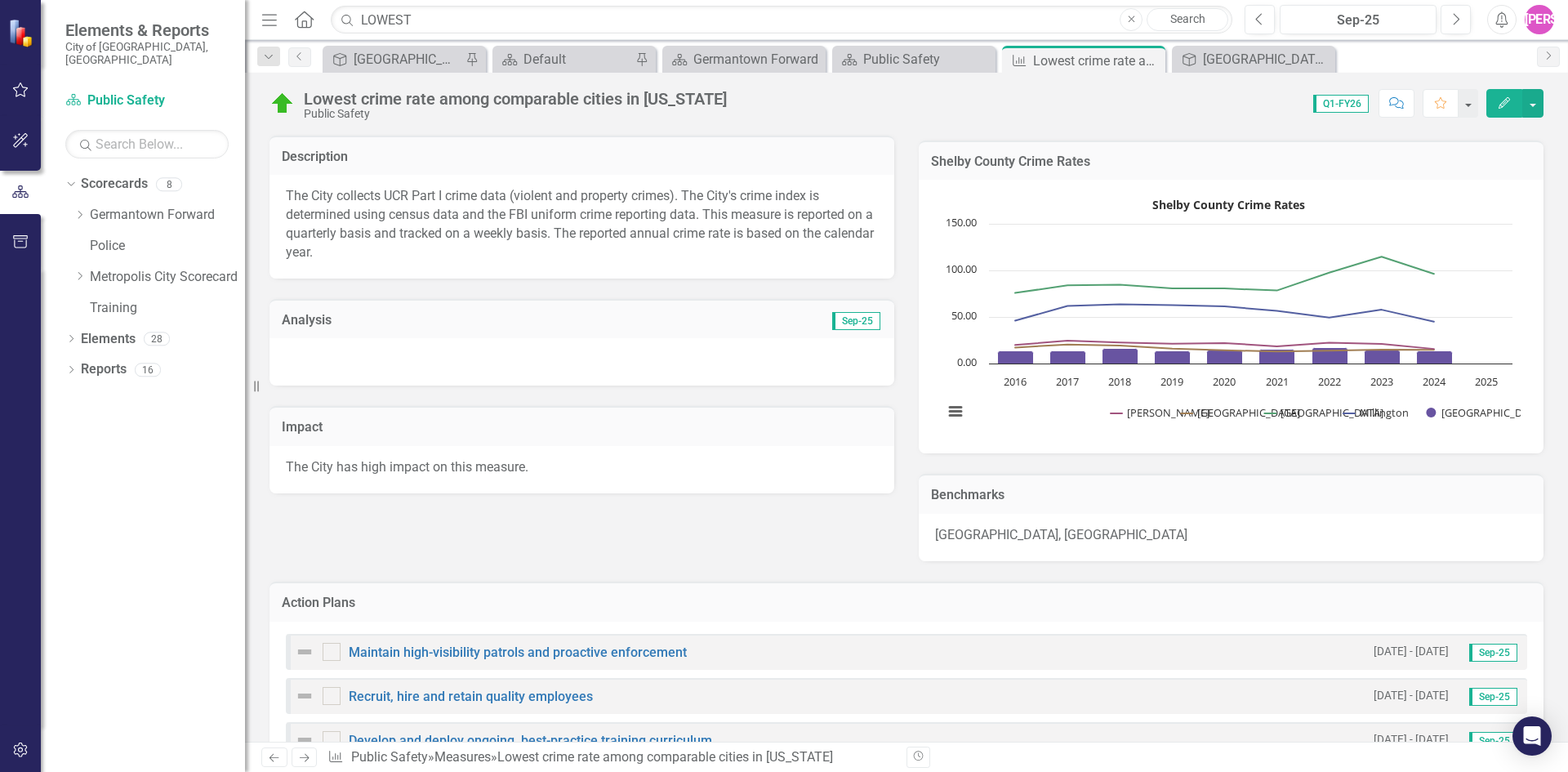
click at [388, 473] on span "The City has high impact on this measure." at bounding box center [407, 466] width 243 height 16
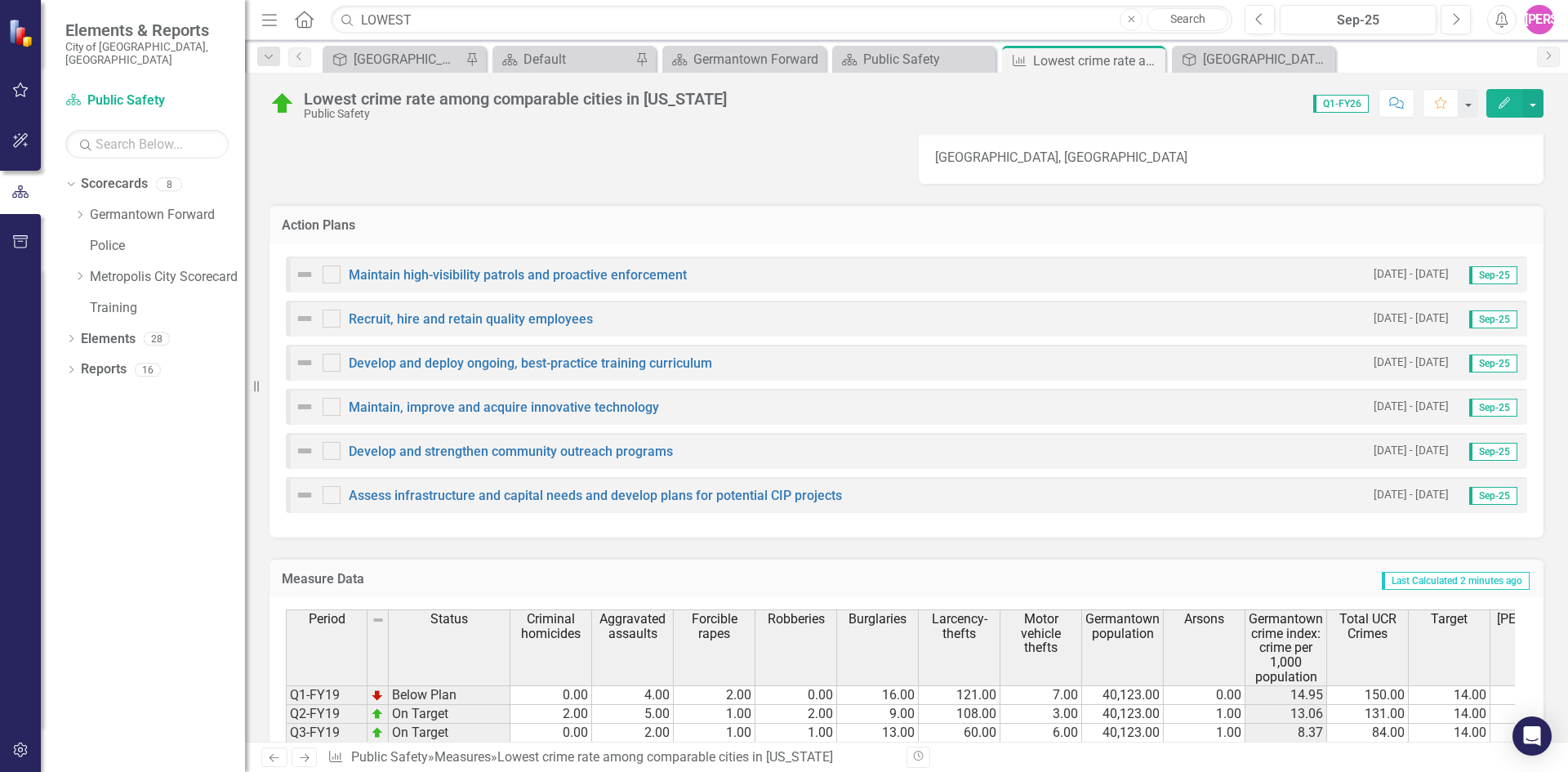
scroll to position [735, 0]
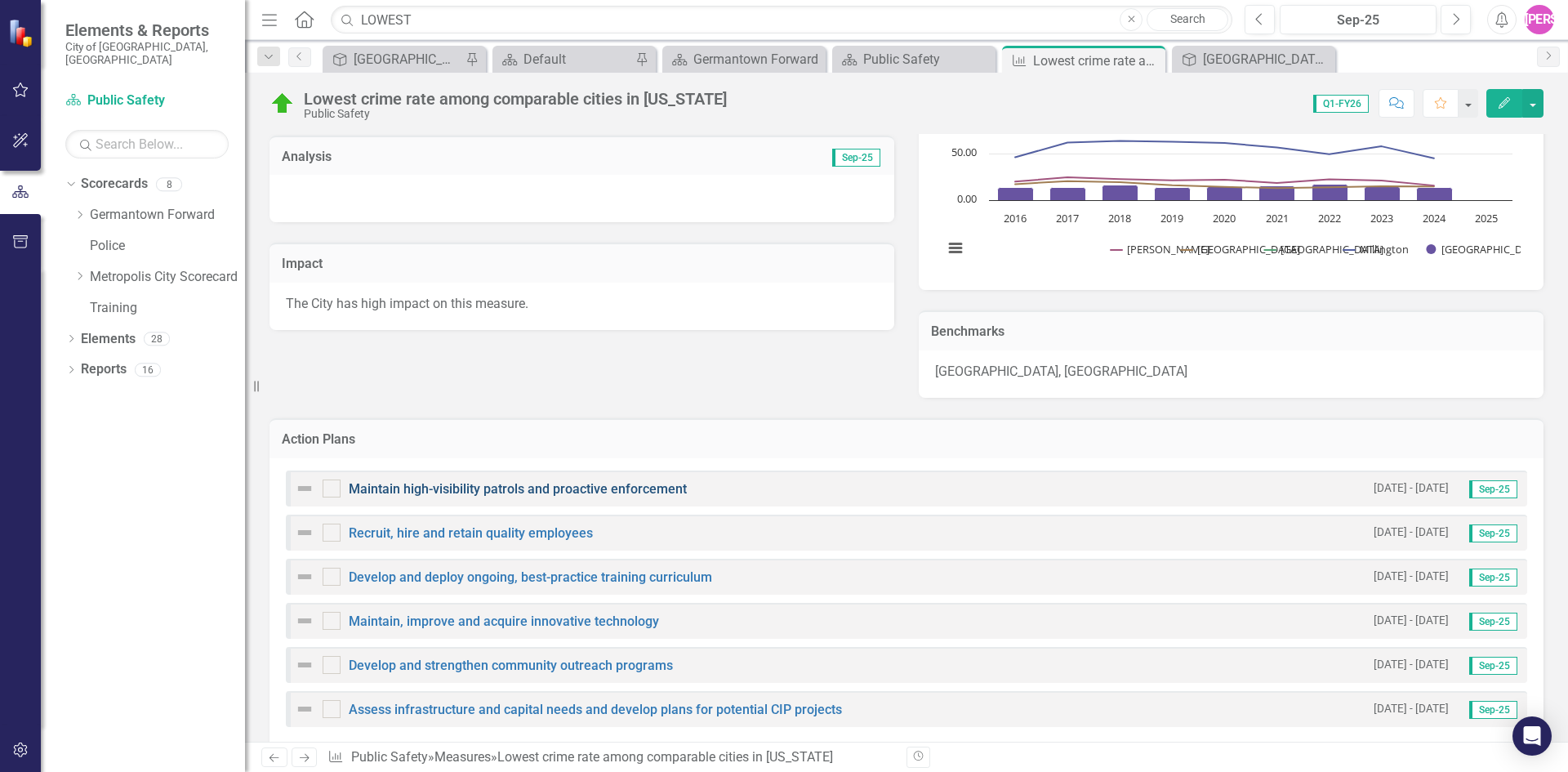
click at [508, 486] on link "Maintain high-visibility patrols and proactive enforcement" at bounding box center [517, 488] width 338 height 16
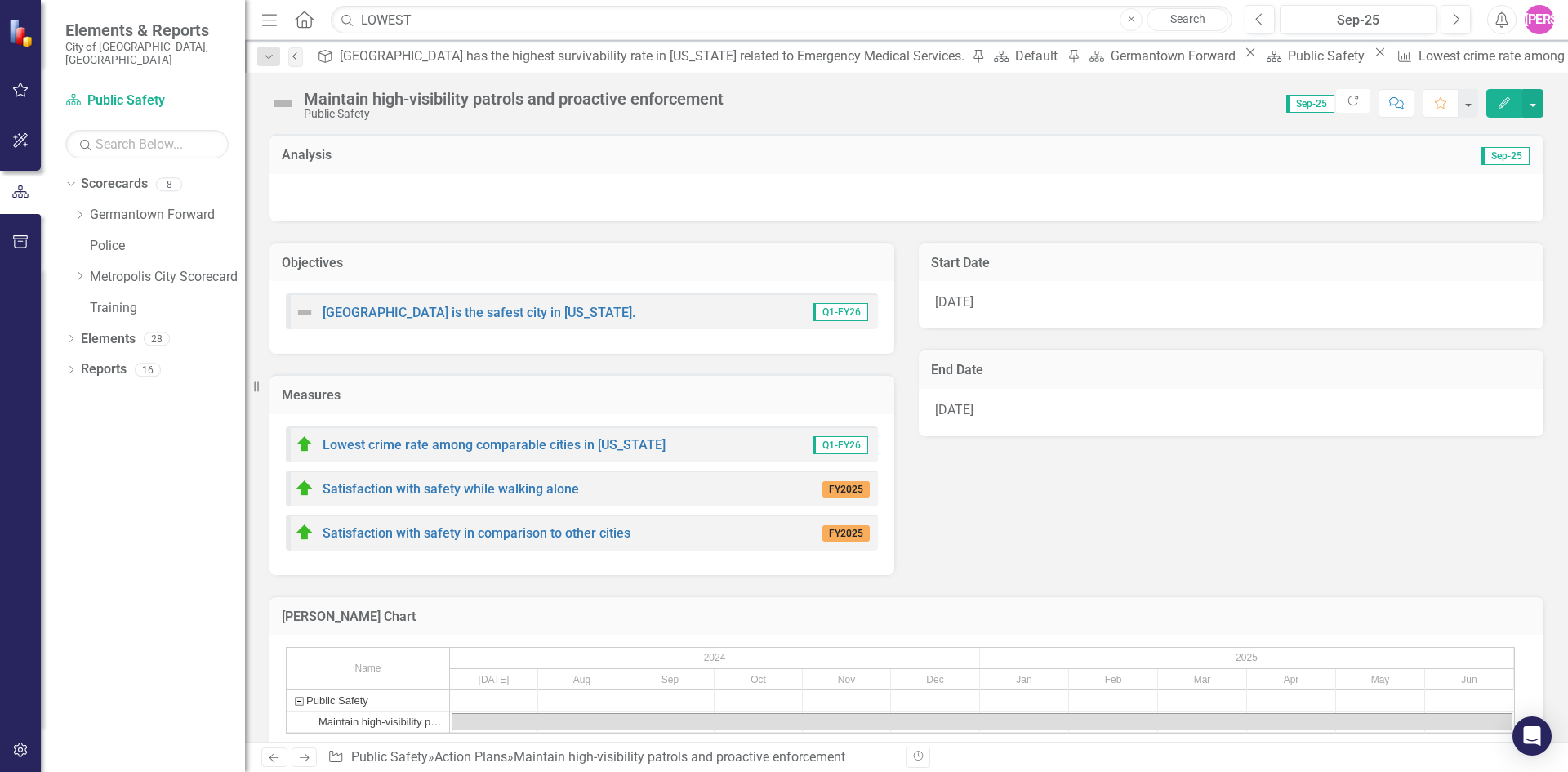
click at [298, 58] on icon "Previous" at bounding box center [296, 57] width 13 height 10
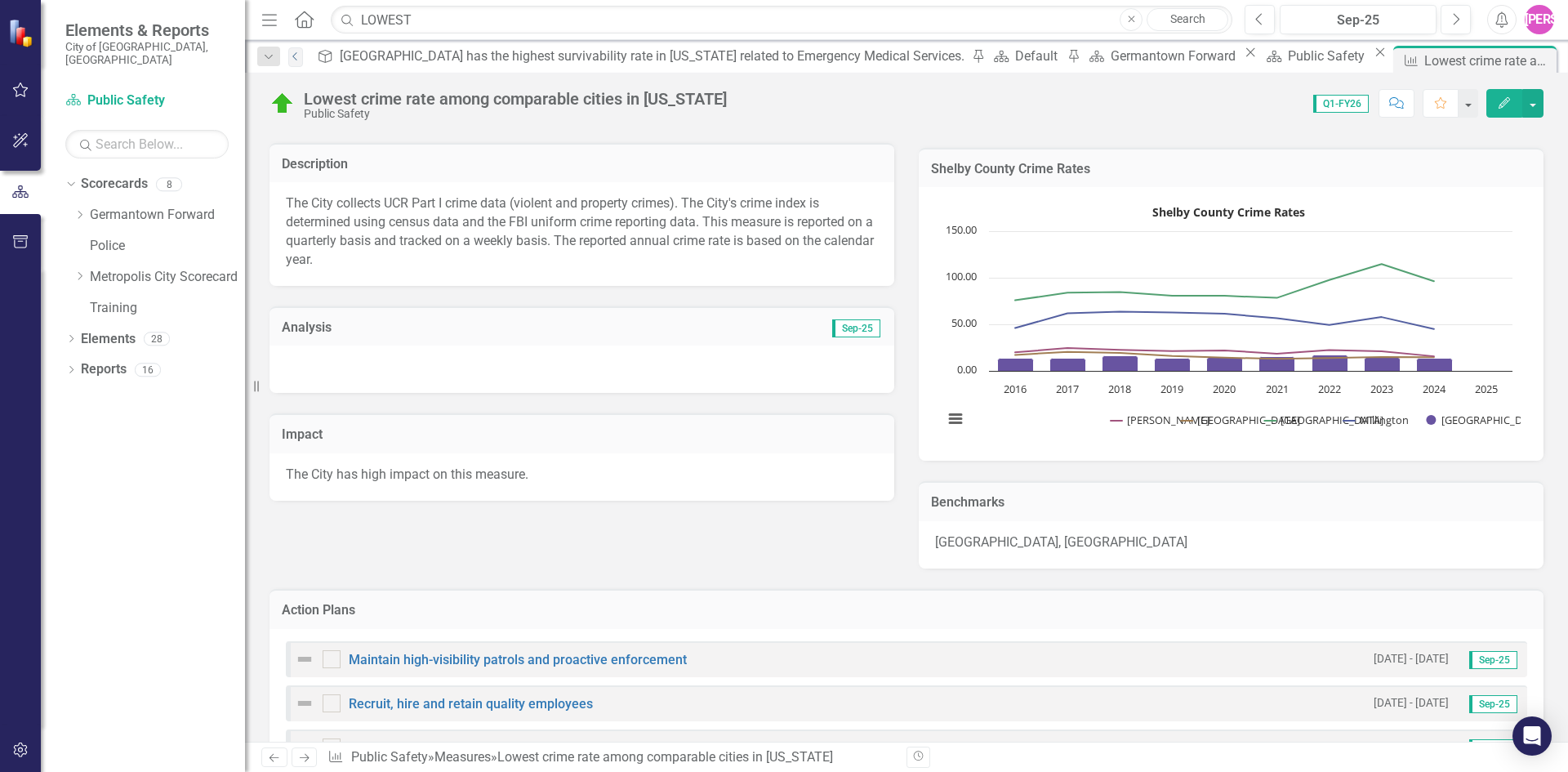
scroll to position [322, 0]
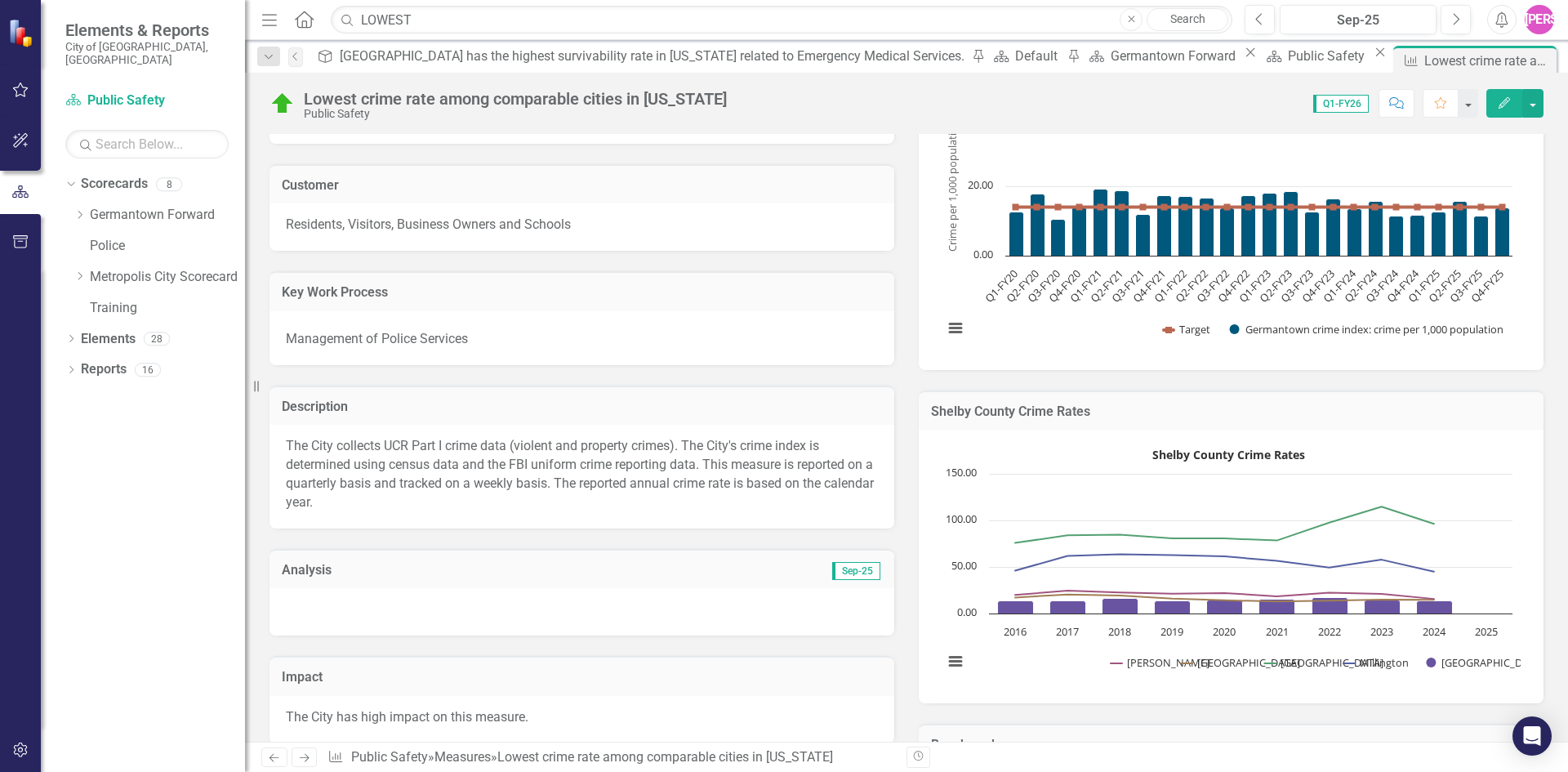
click at [616, 579] on td "Sep-25" at bounding box center [732, 571] width 300 height 21
click at [435, 431] on div "The City collects UCR Part I crime data (violent and property crimes). The City…" at bounding box center [582, 475] width 625 height 103
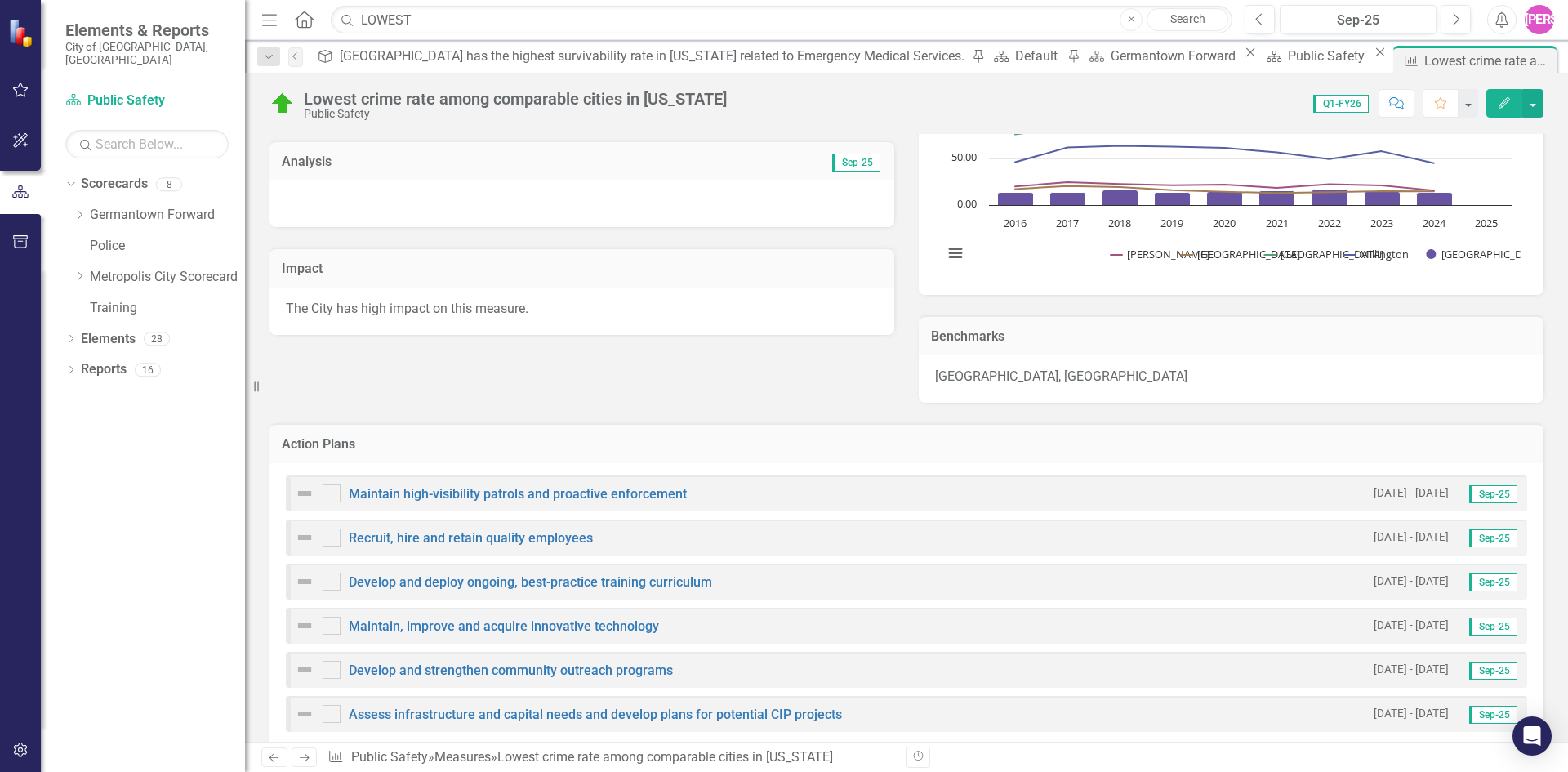
scroll to position [567, 0]
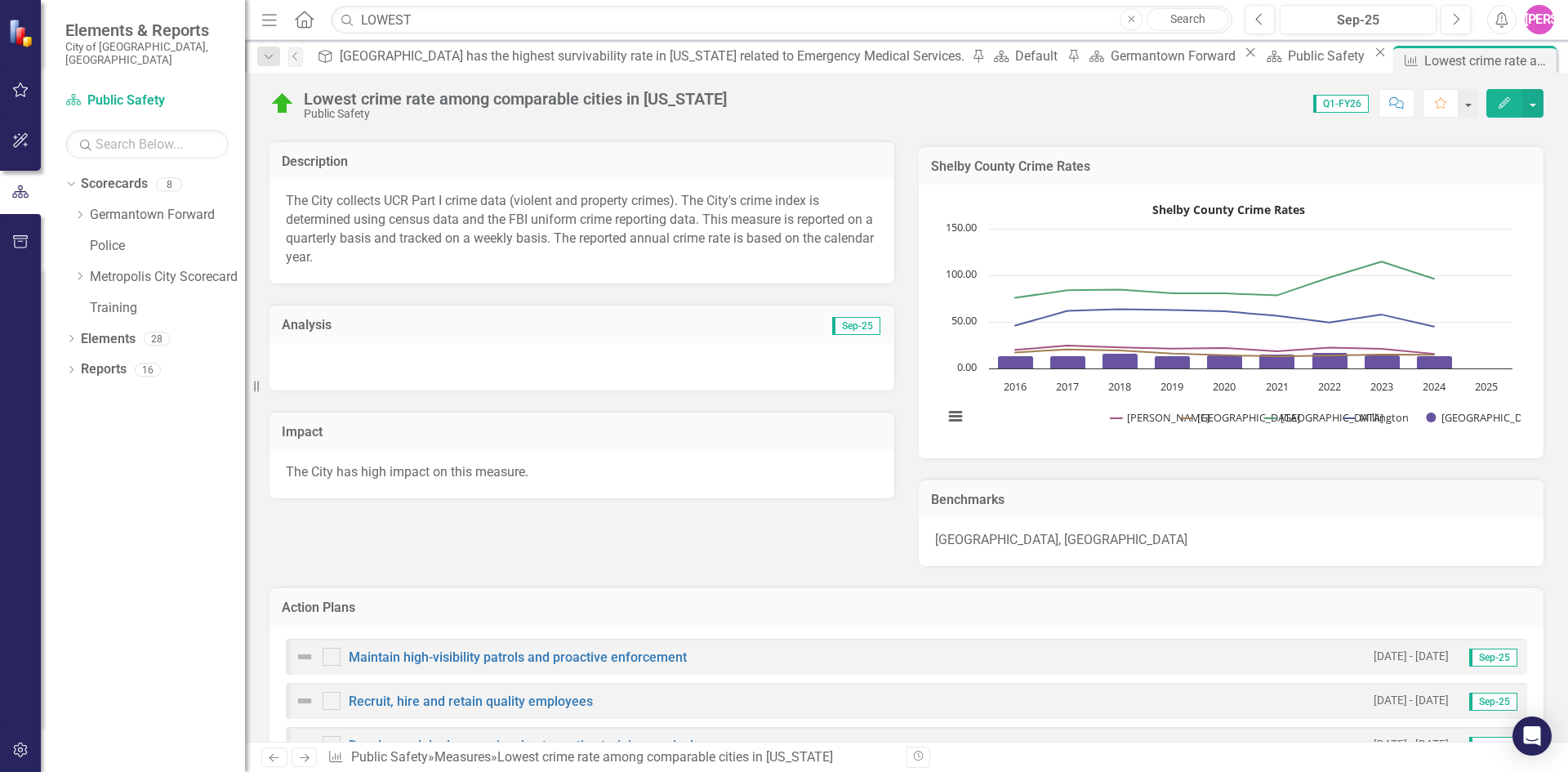
click at [1509, 104] on icon "Edit" at bounding box center [1504, 103] width 15 height 11
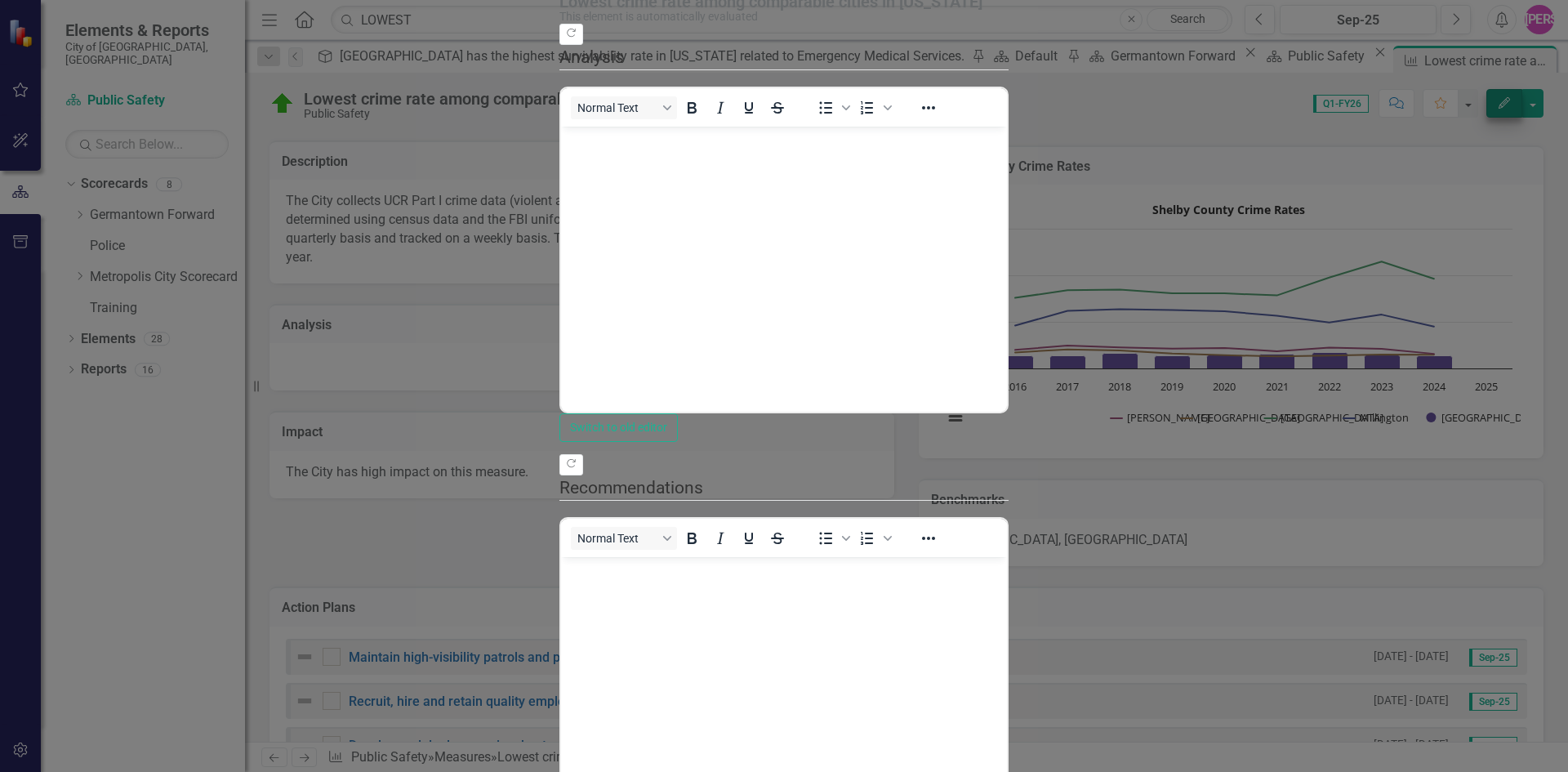
scroll to position [0, 0]
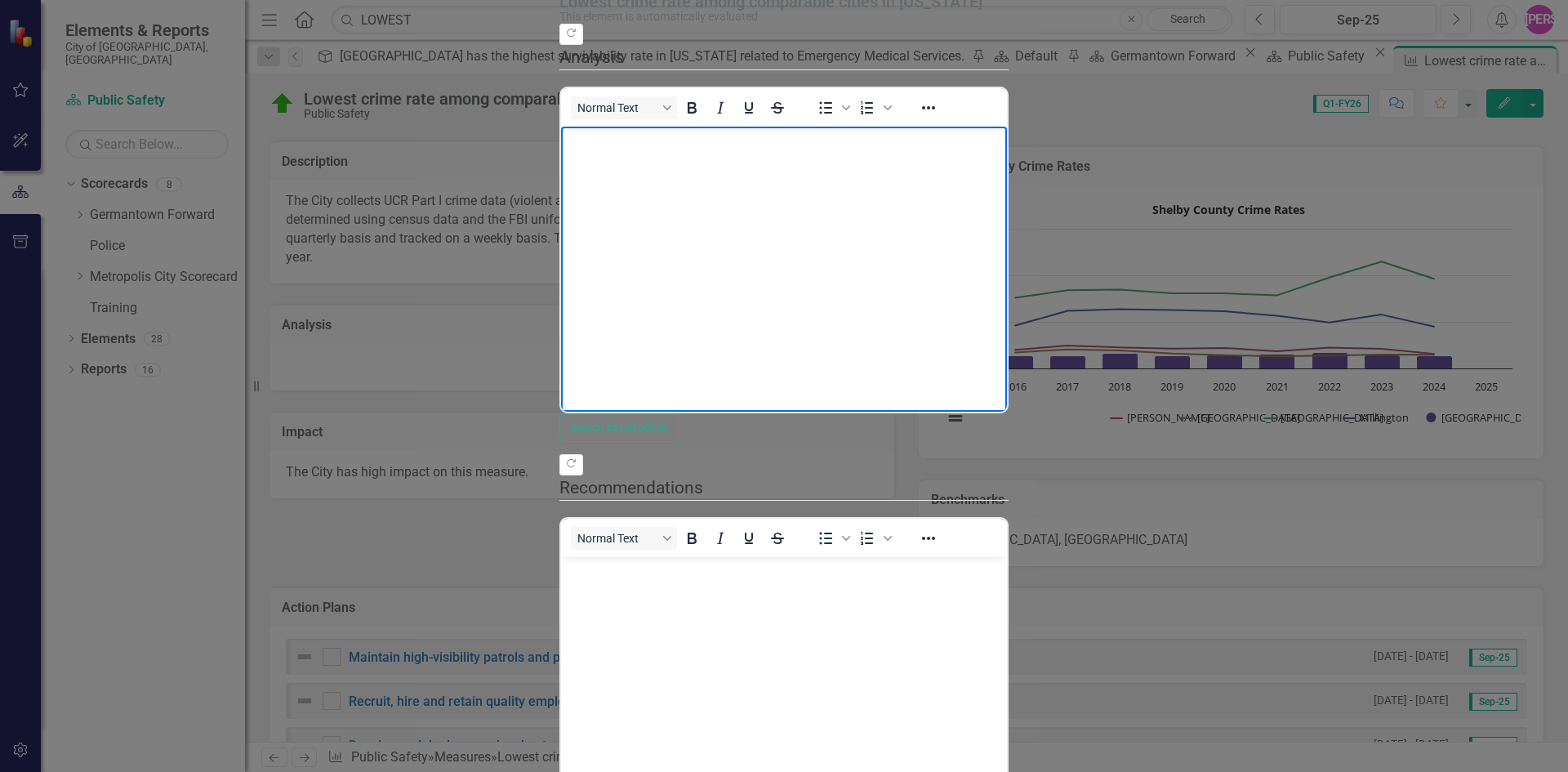
click at [775, 242] on body "Rich Text Area. Press ALT-0 for help." at bounding box center [783, 248] width 446 height 245
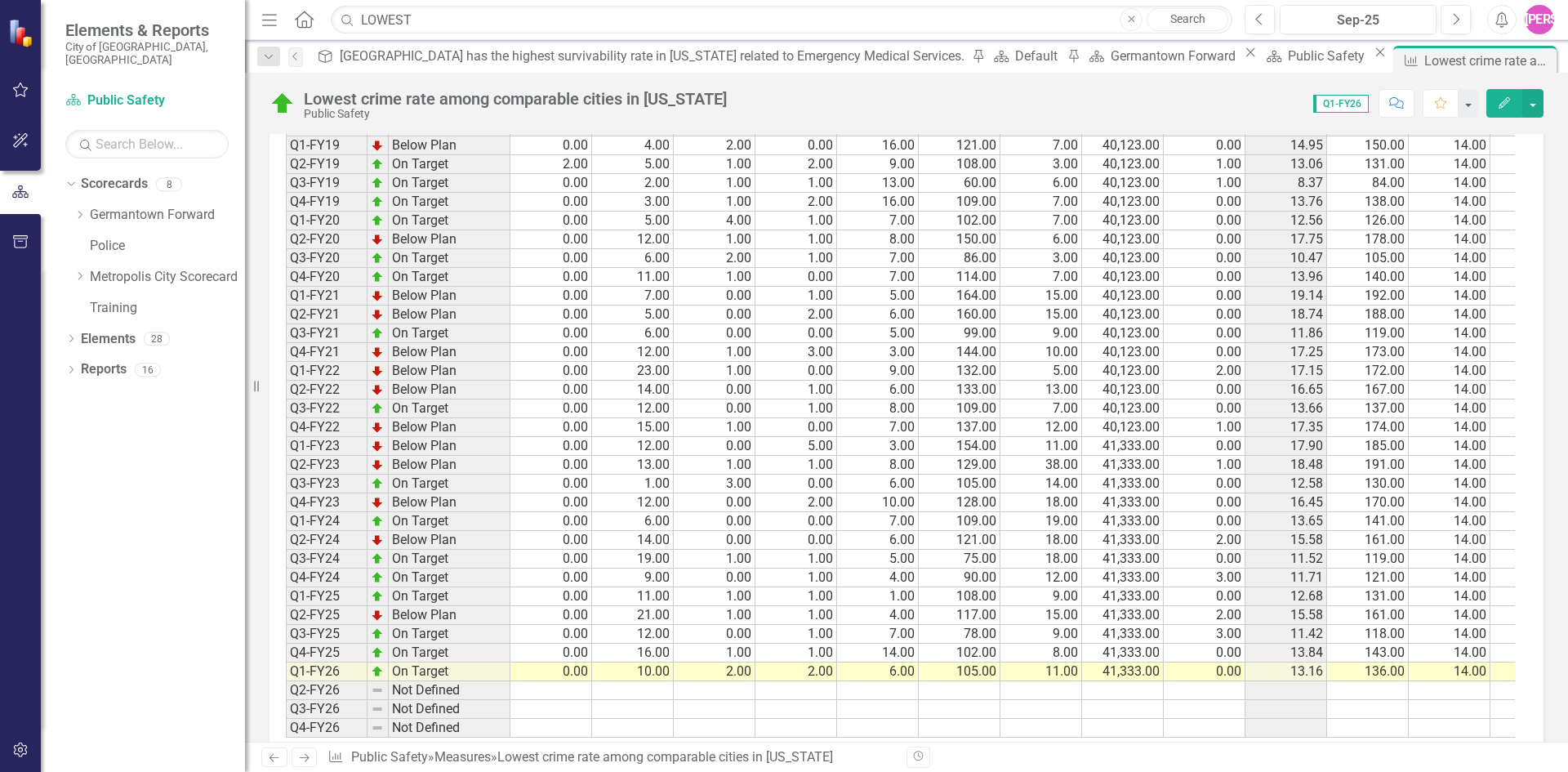
scroll to position [1560, 0]
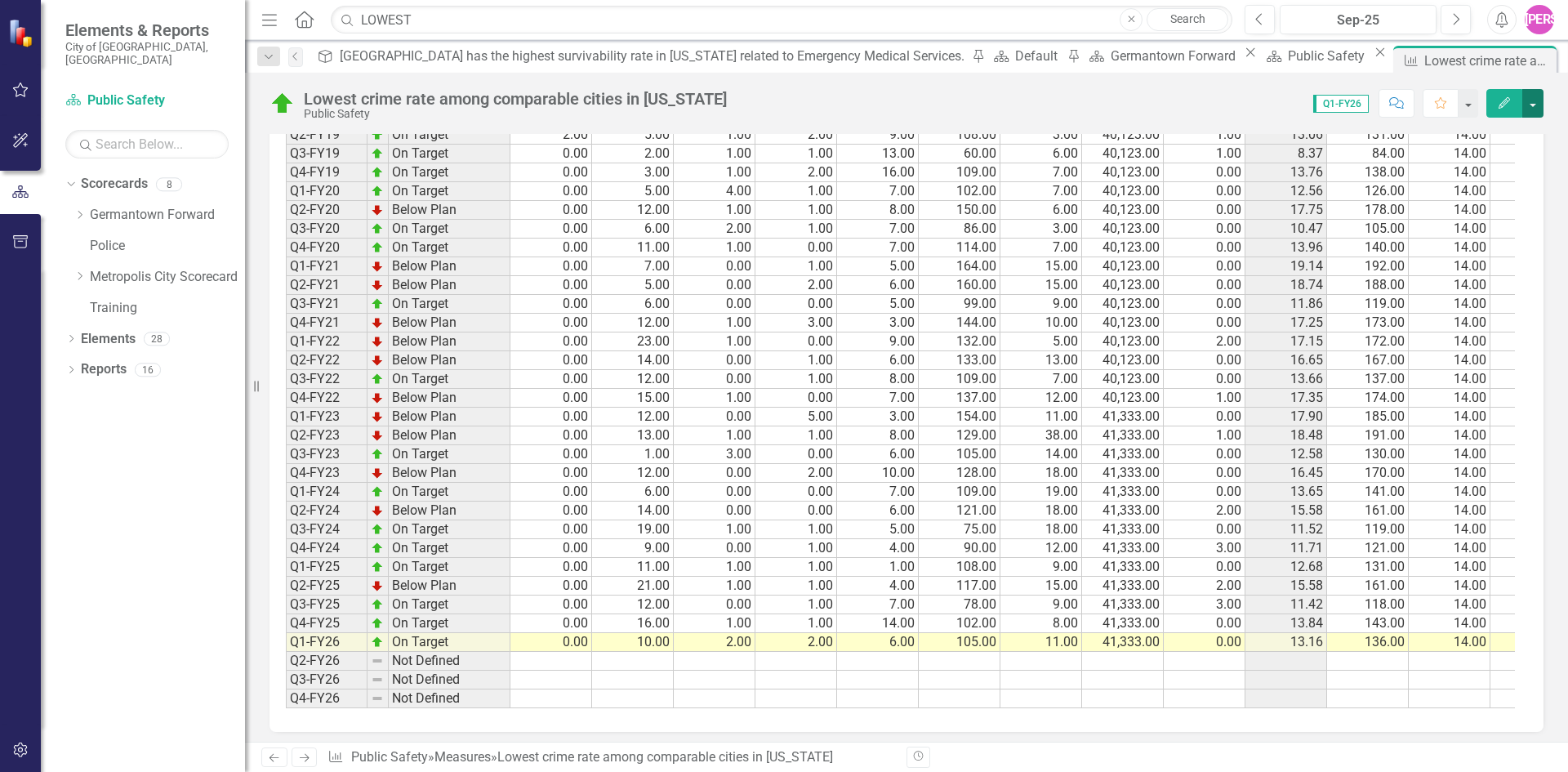
click at [1530, 100] on button "button" at bounding box center [1533, 103] width 21 height 29
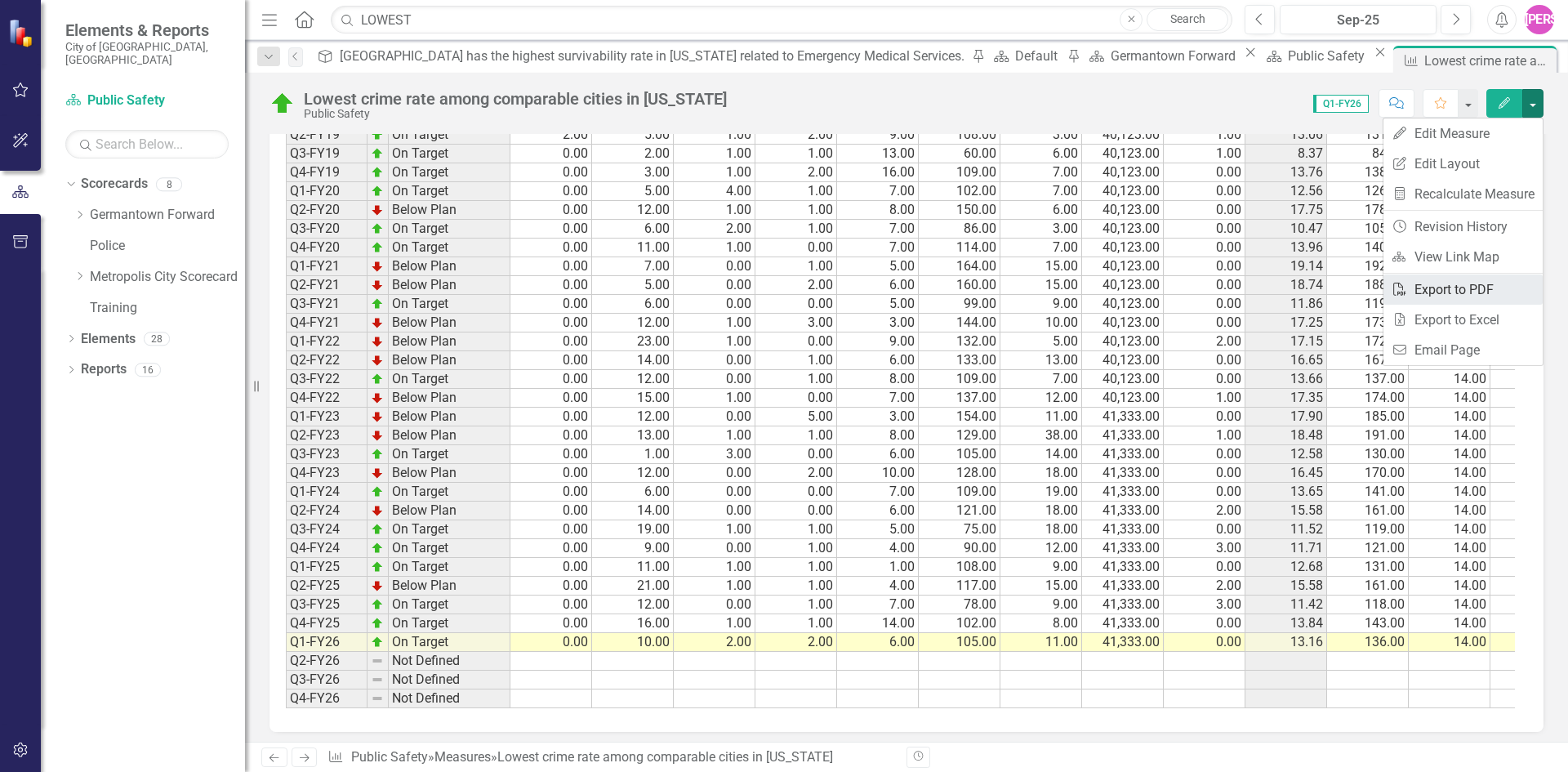
click at [1479, 285] on link "PDF Export to PDF" at bounding box center [1463, 289] width 159 height 31
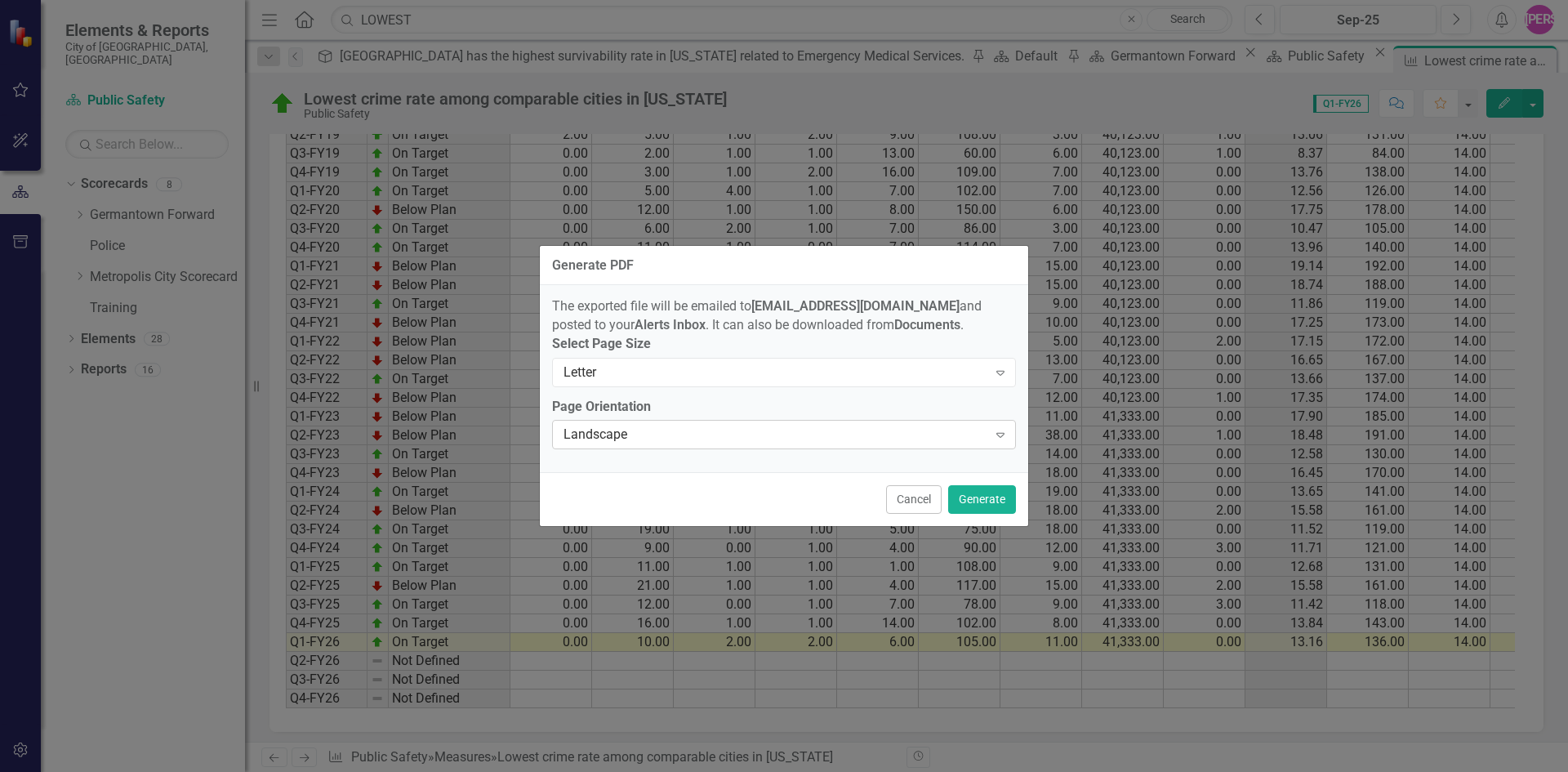
click at [956, 437] on div "Landscape" at bounding box center [775, 435] width 424 height 19
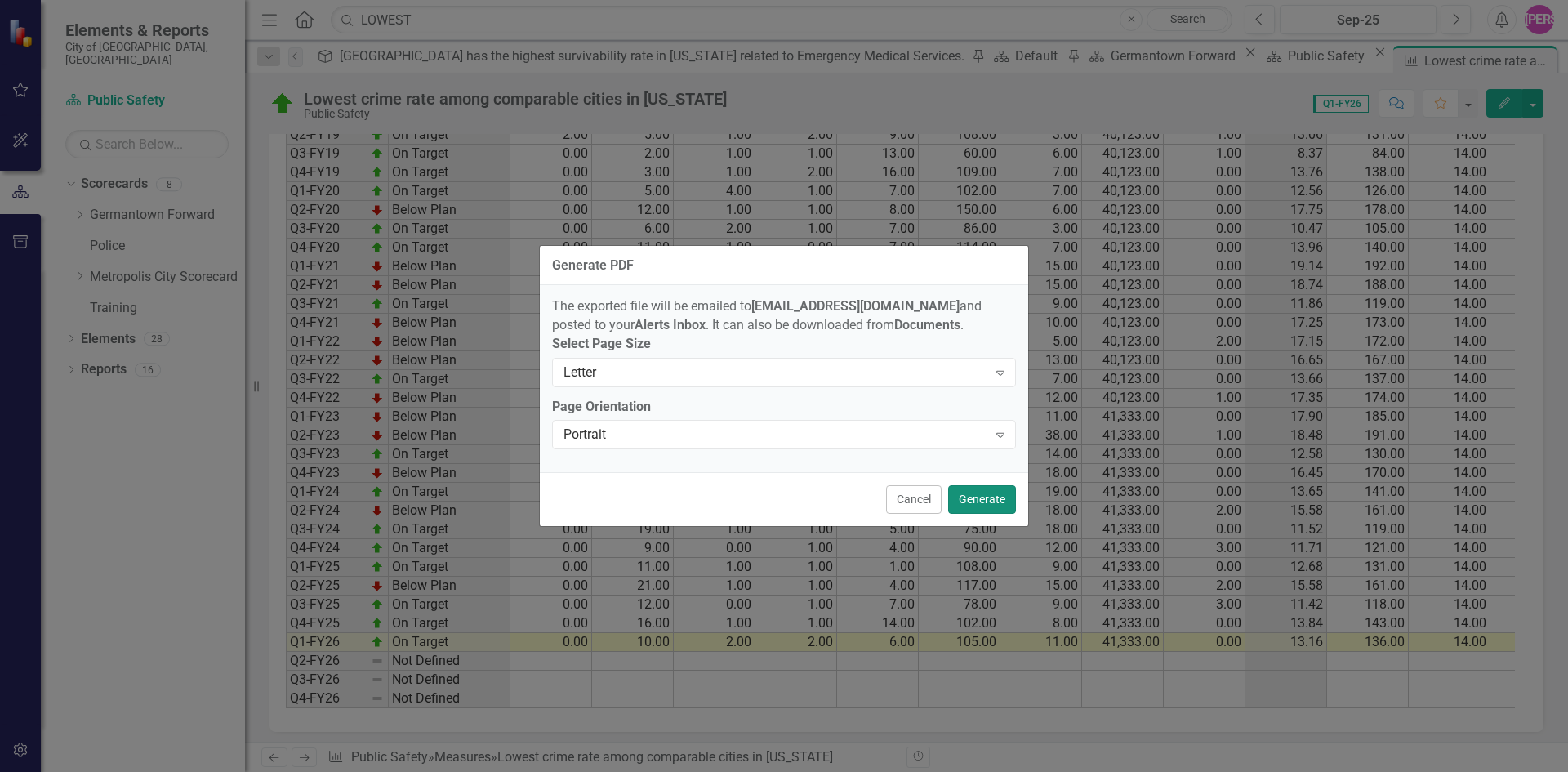
click at [986, 500] on button "Generate" at bounding box center [981, 499] width 68 height 29
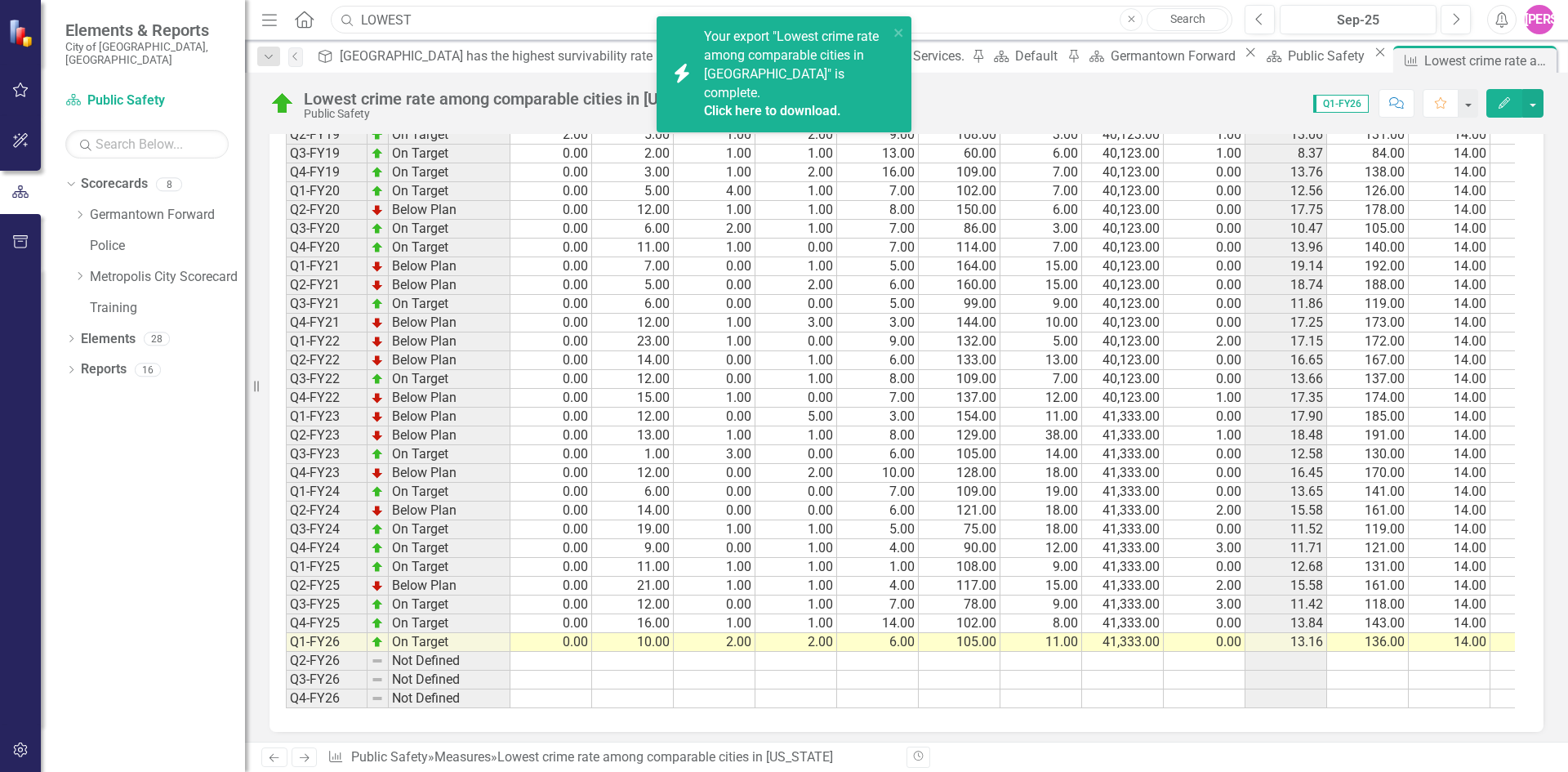
click at [465, 15] on input "LOWEST" at bounding box center [781, 19] width 902 height 29
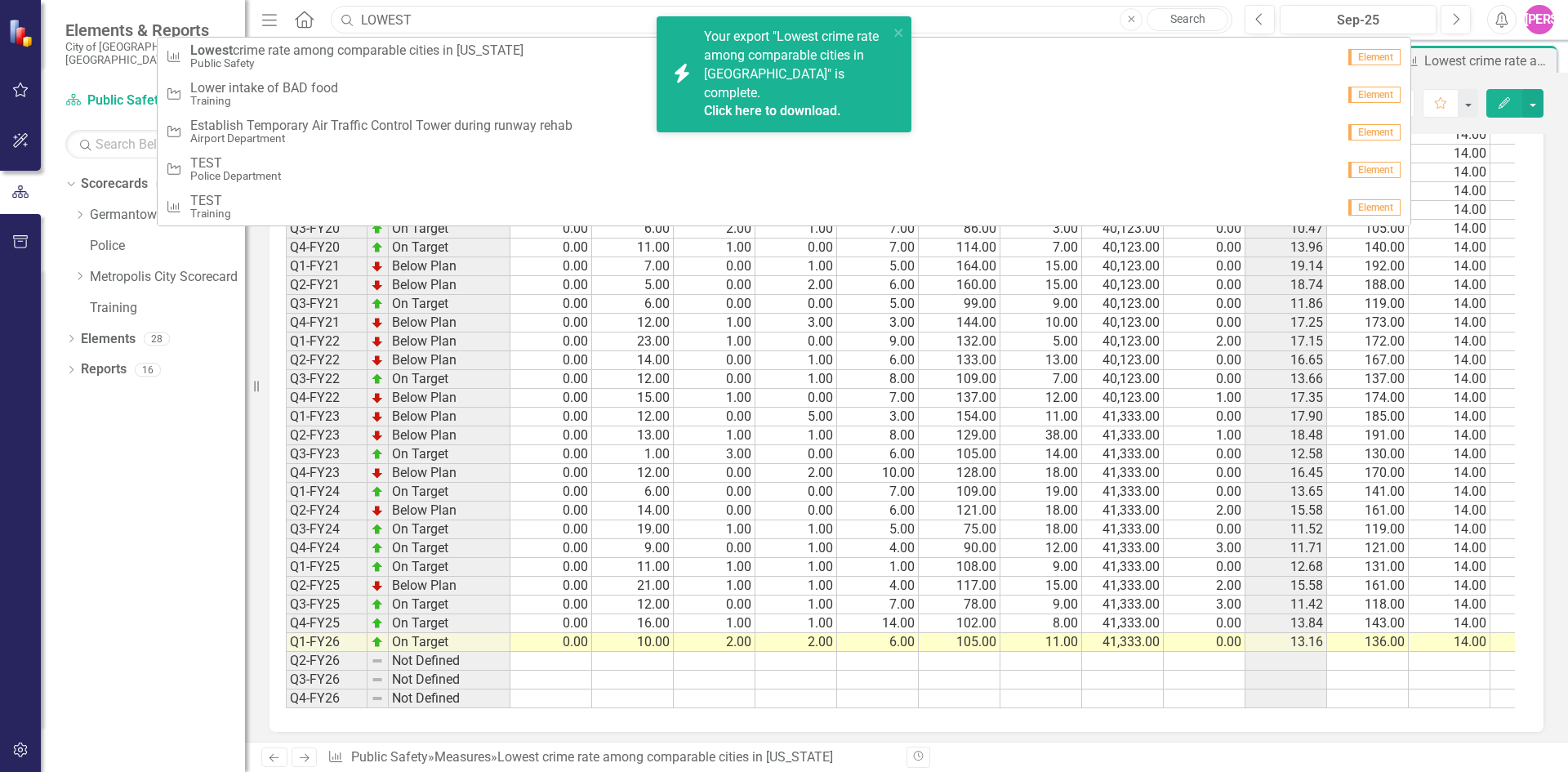
drag, startPoint x: 348, startPoint y: 17, endPoint x: 249, endPoint y: 0, distance: 100.4
click at [254, 0] on div "Elements & Reports City of Germantown, TN Scorecard Public Safety Search Dropdo…" at bounding box center [784, 386] width 1568 height 772
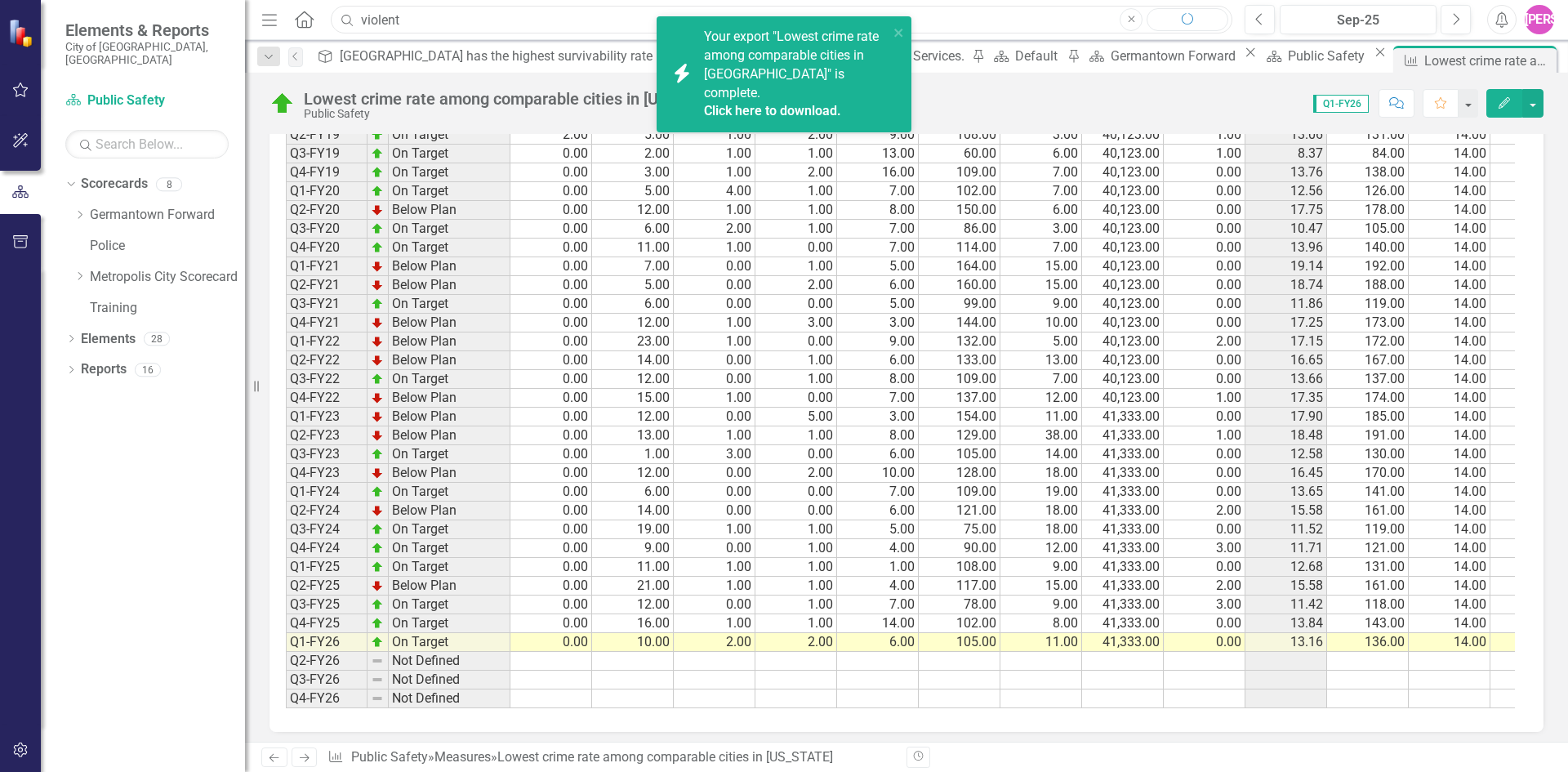
type input "violent"
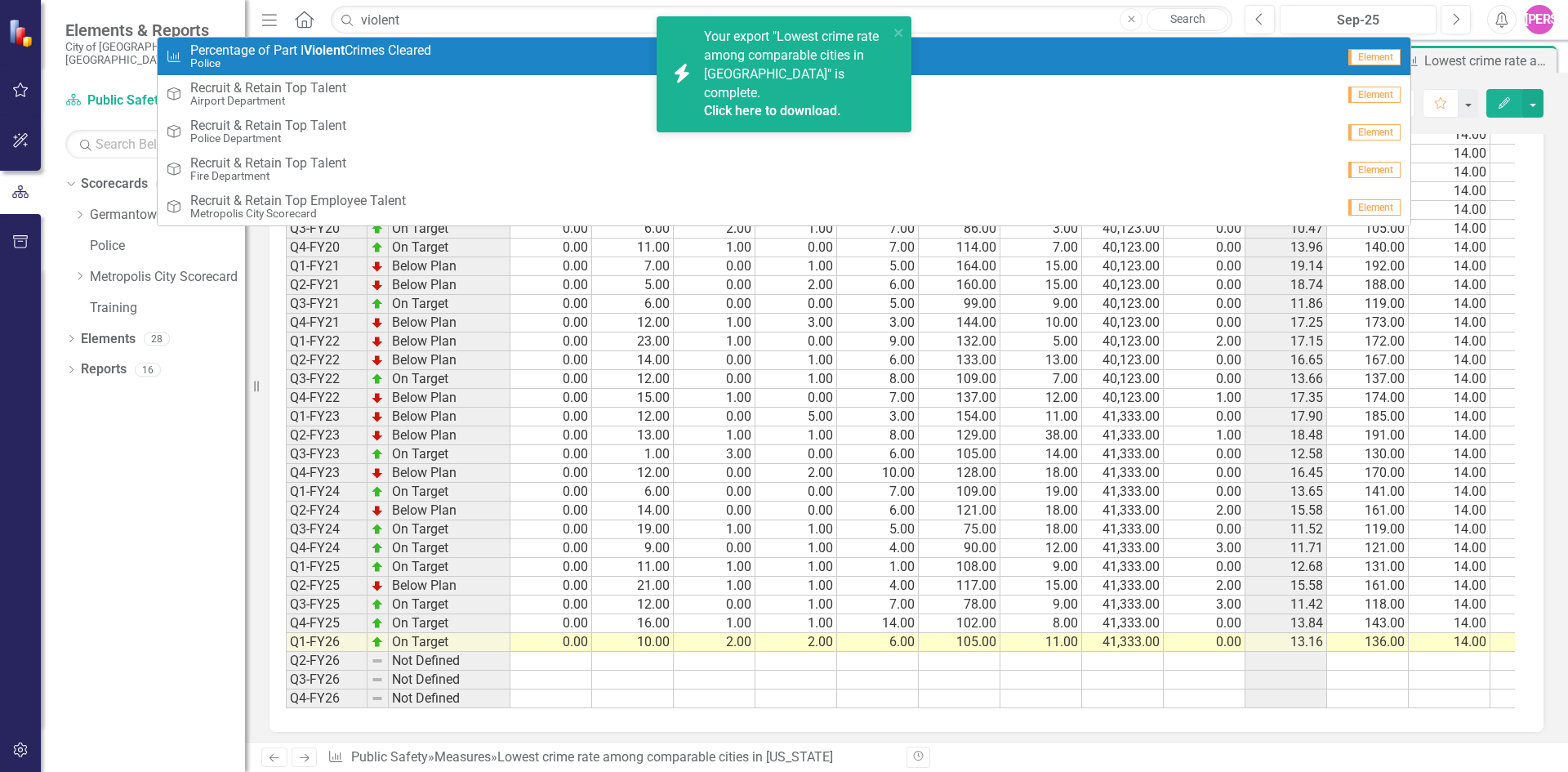
click at [462, 44] on div "Measure Percentage of Part I Violent Crimes Cleared Police" at bounding box center [751, 57] width 1170 height 27
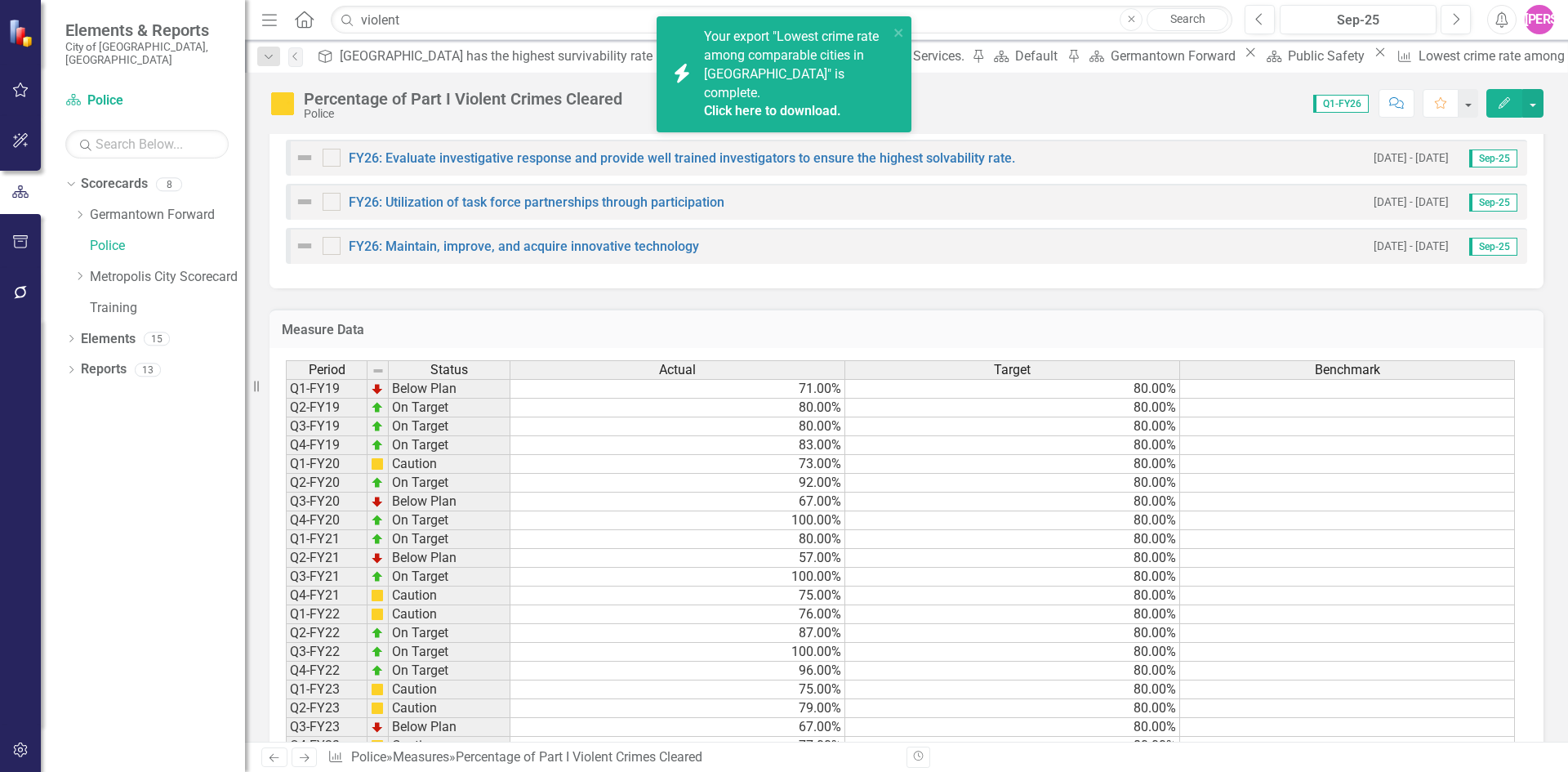
scroll to position [1015, 0]
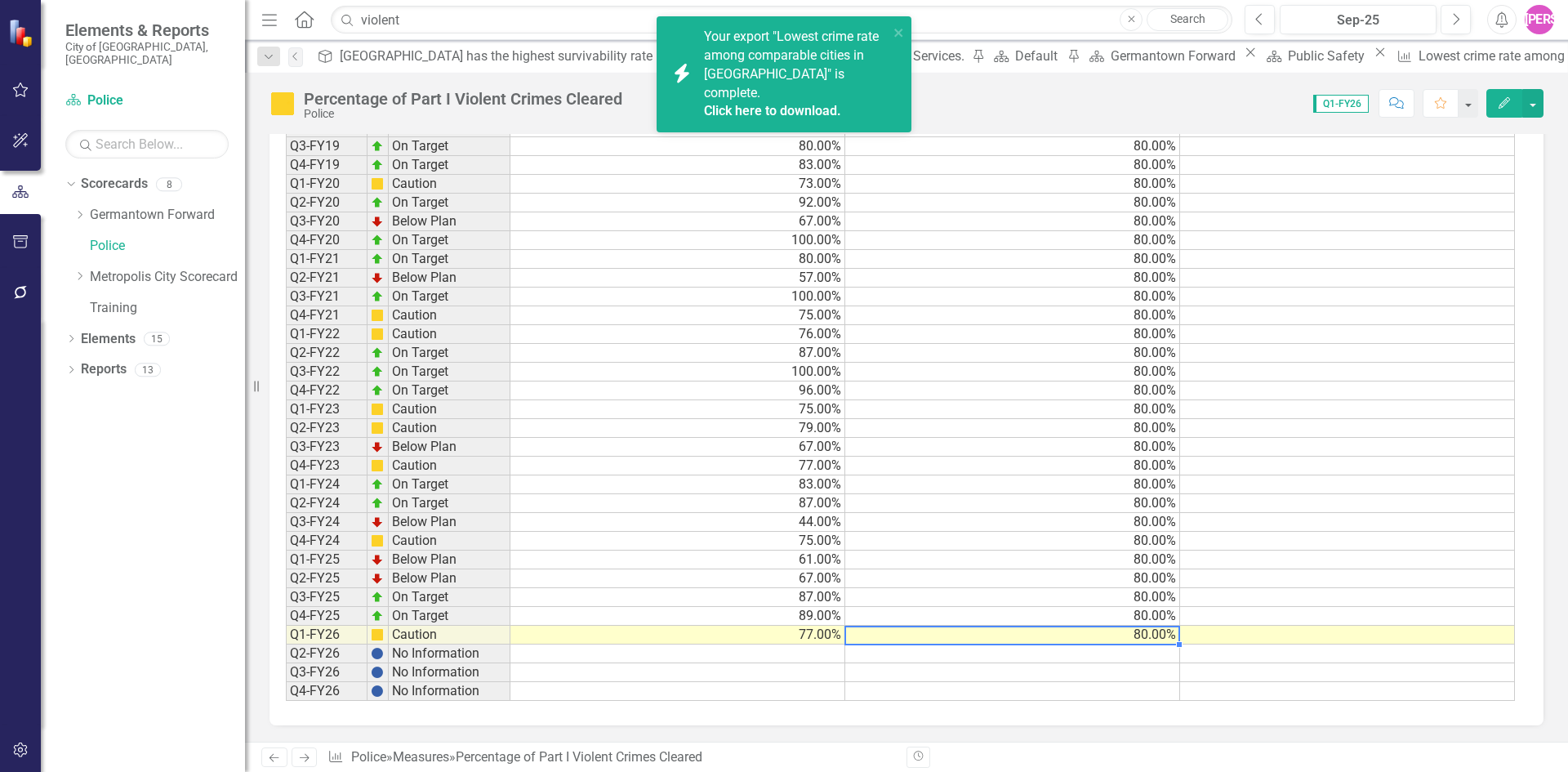
click at [1026, 636] on td "80.00%" at bounding box center [1012, 635] width 335 height 19
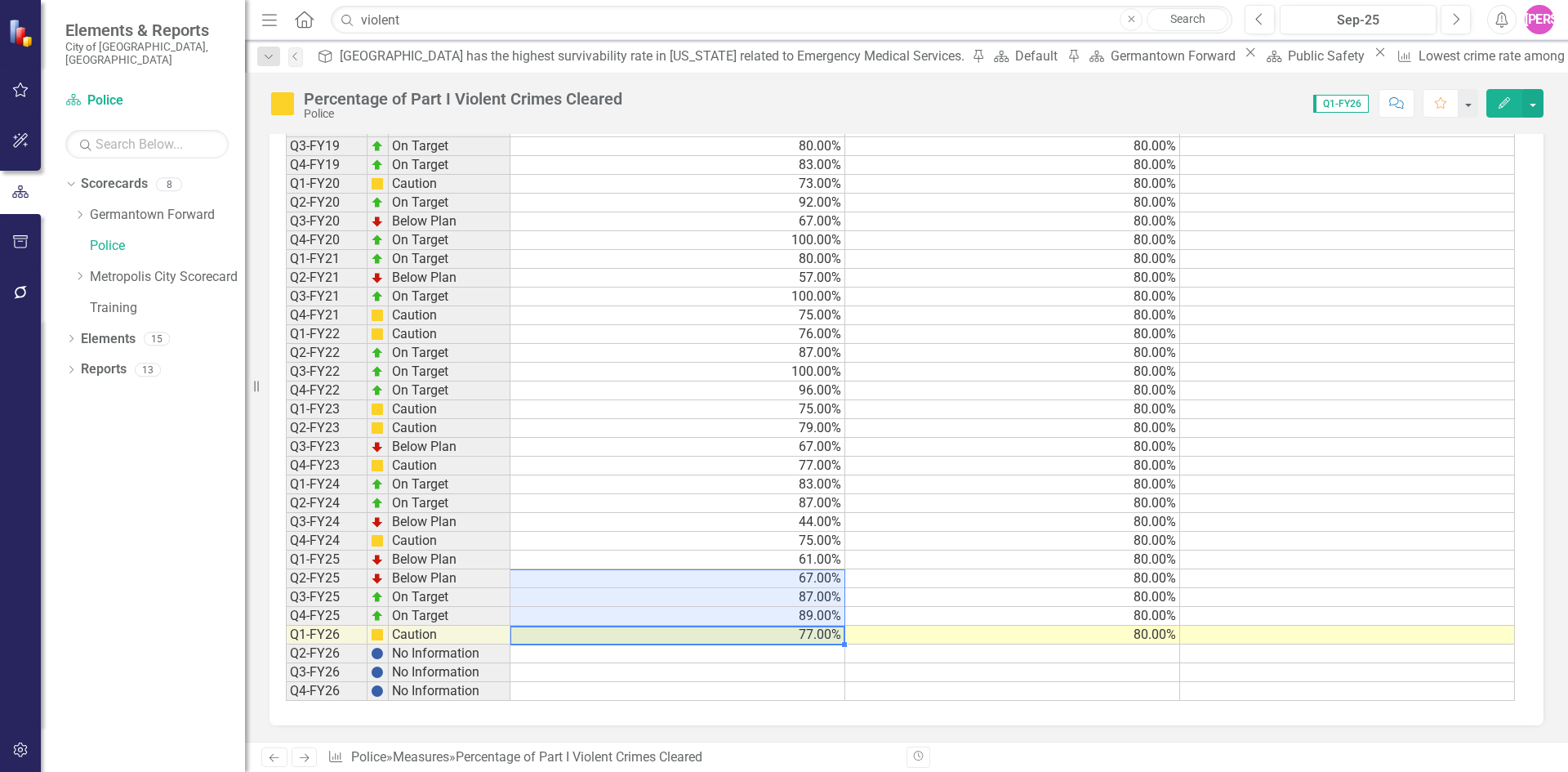
drag, startPoint x: 828, startPoint y: 632, endPoint x: 821, endPoint y: 578, distance: 54.5
click at [821, 578] on tbody "Q1-FY19 Below Plan 71.00% 80.00% Q2-FY19 On Target 80.00% 80.00% Q3-FY19 On Tar…" at bounding box center [900, 399] width 1229 height 601
click at [821, 578] on td "67.00%" at bounding box center [677, 578] width 335 height 19
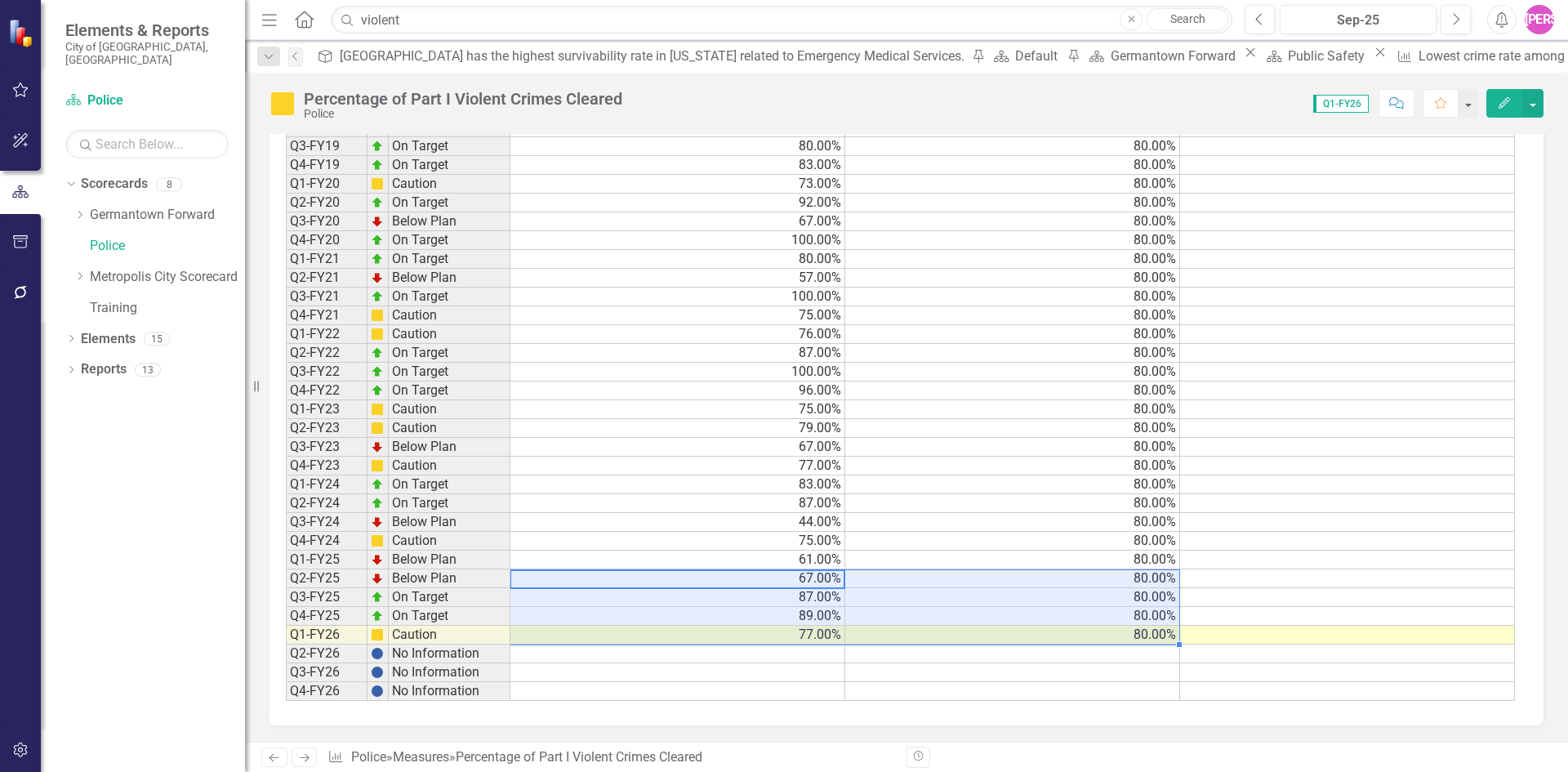
drag, startPoint x: 821, startPoint y: 578, endPoint x: 1117, endPoint y: 629, distance: 300.4
click at [1117, 629] on tbody "Q1-FY19 Below Plan 71.00% 80.00% Q2-FY19 On Target 80.00% 80.00% Q3-FY19 On Tar…" at bounding box center [900, 399] width 1229 height 601
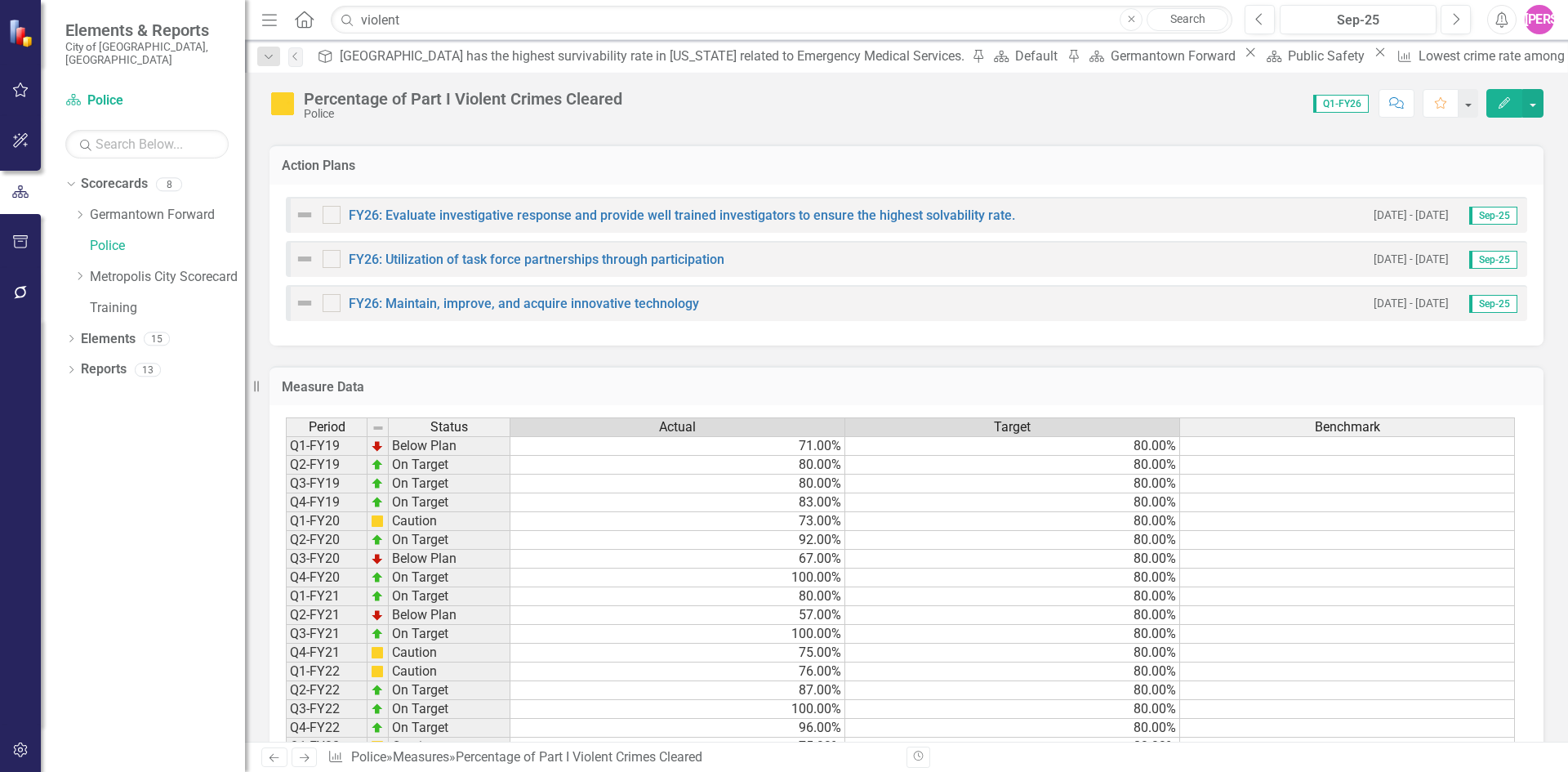
scroll to position [361, 0]
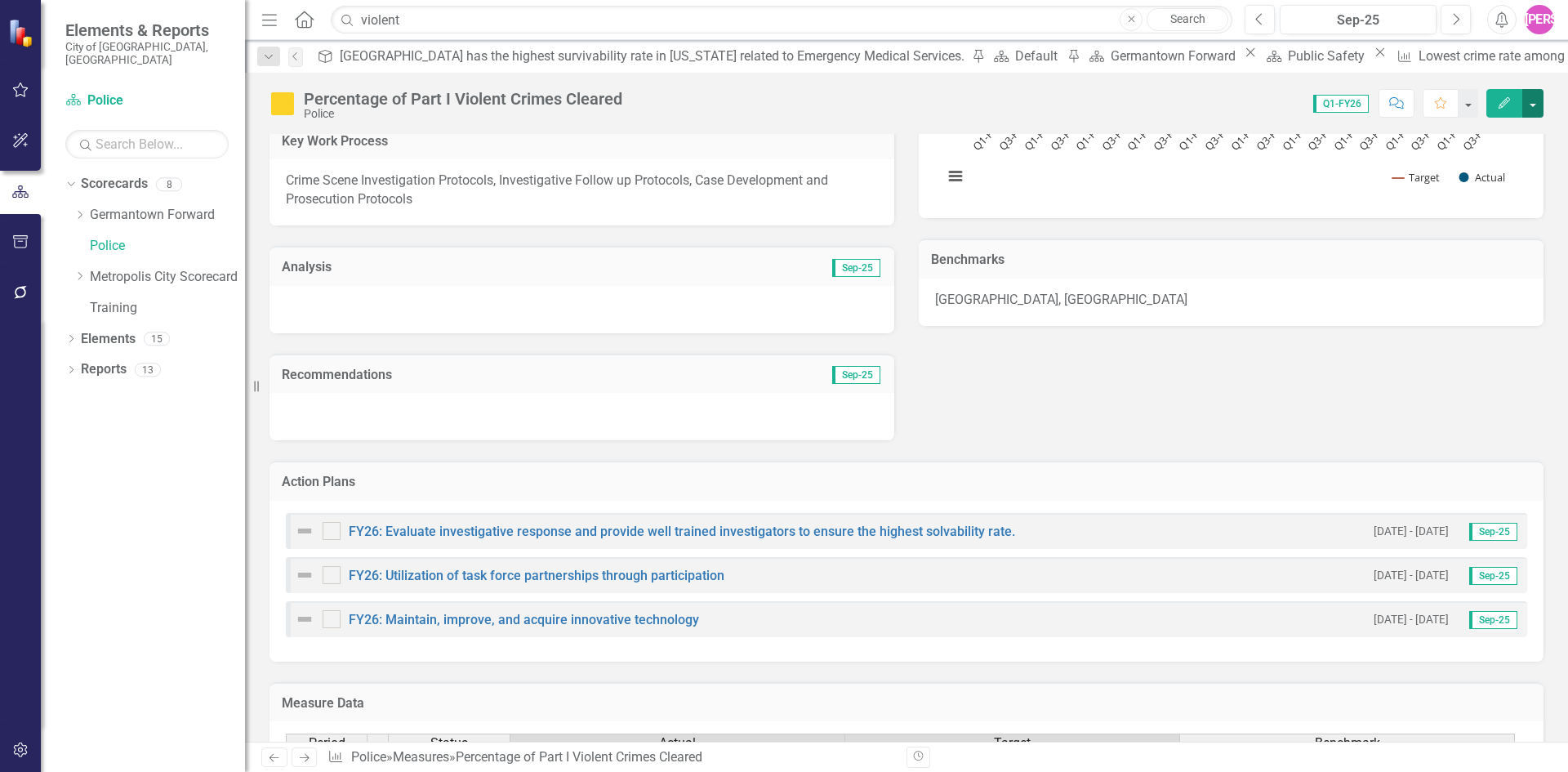
click at [1529, 100] on button "button" at bounding box center [1533, 103] width 21 height 29
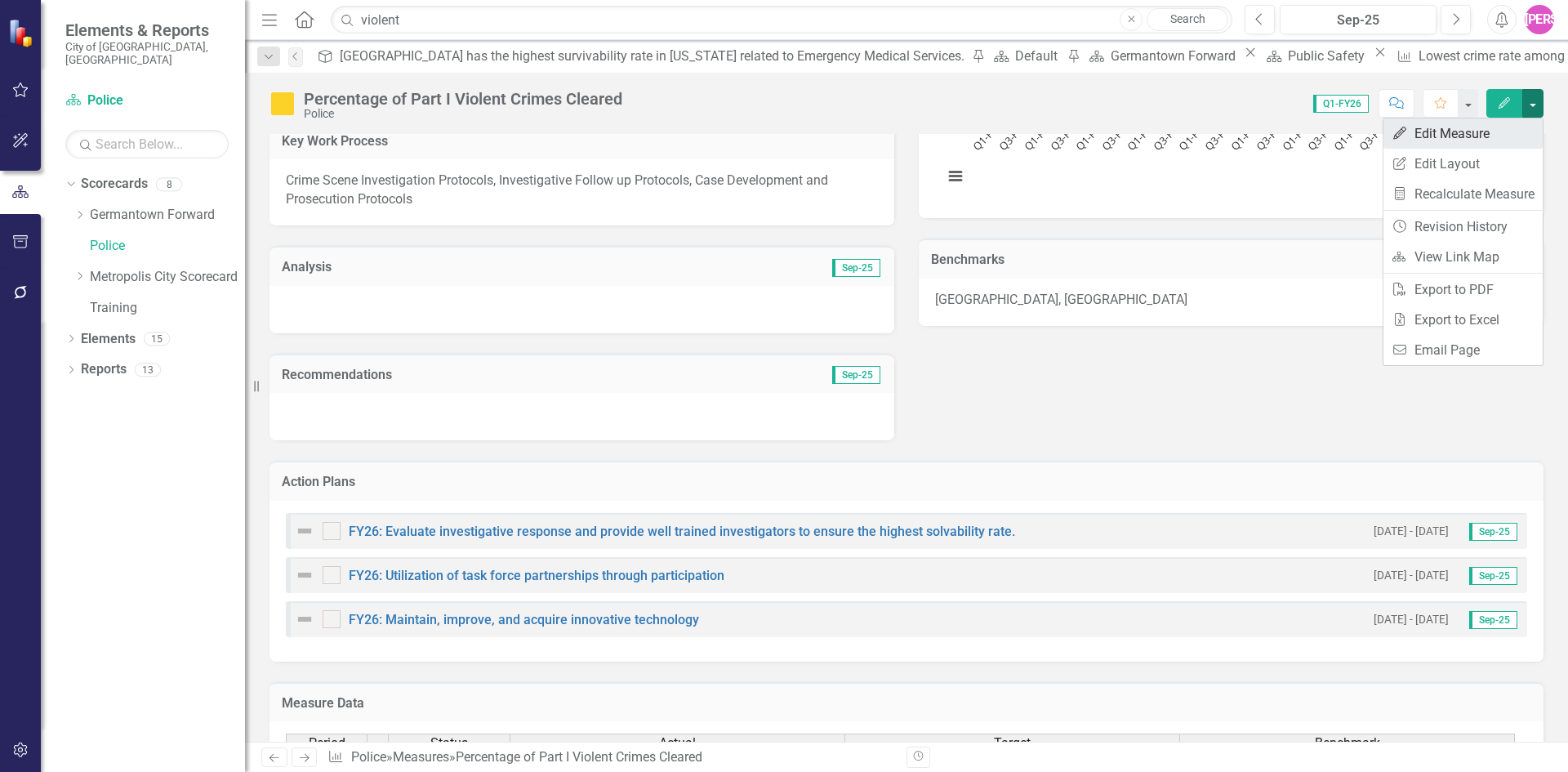
click at [1461, 140] on link "Edit Edit Measure" at bounding box center [1463, 133] width 159 height 31
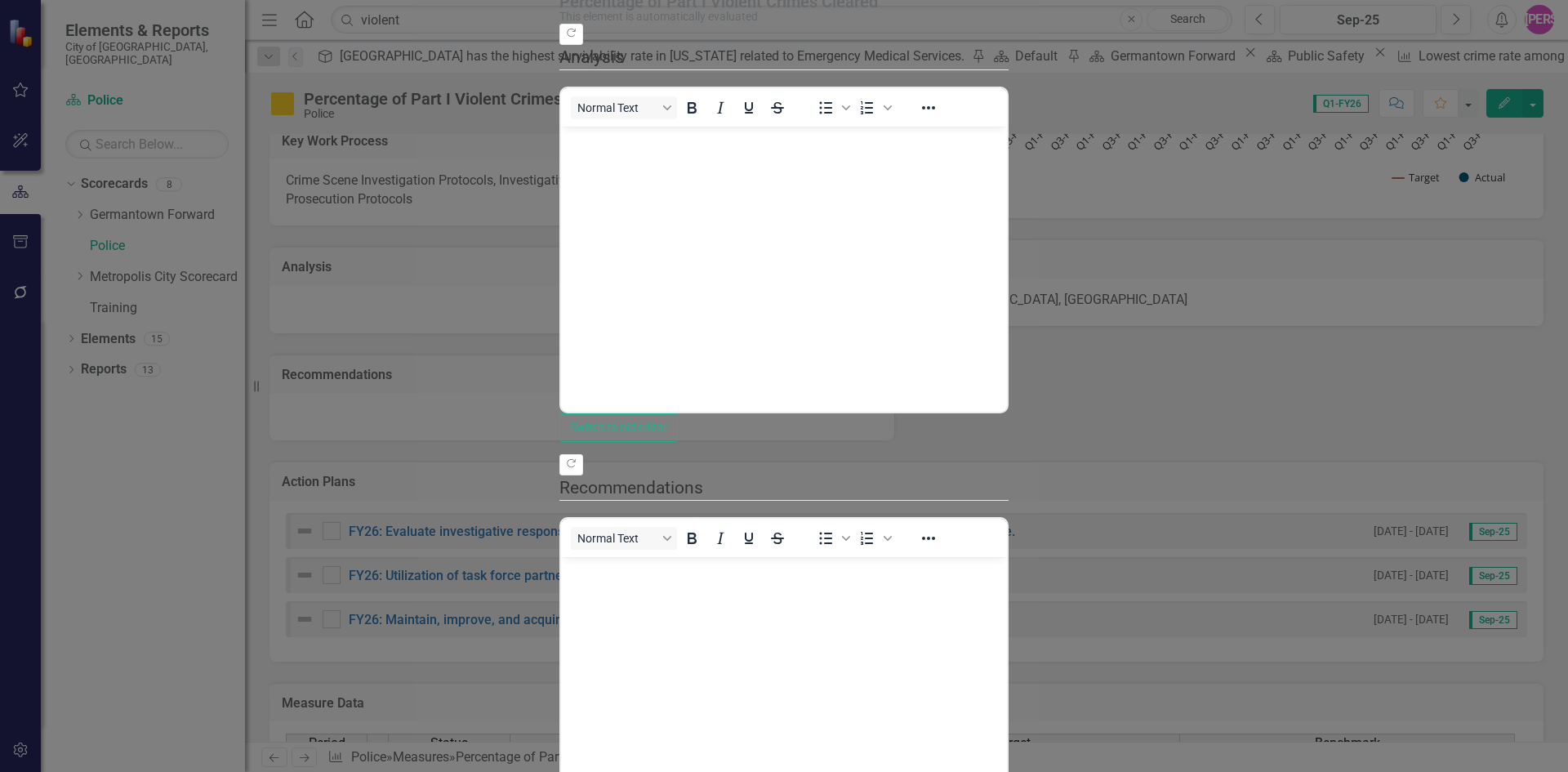
scroll to position [0, 0]
click at [677, 243] on body "Rich Text Area. Press ALT-0 for help." at bounding box center [783, 248] width 446 height 245
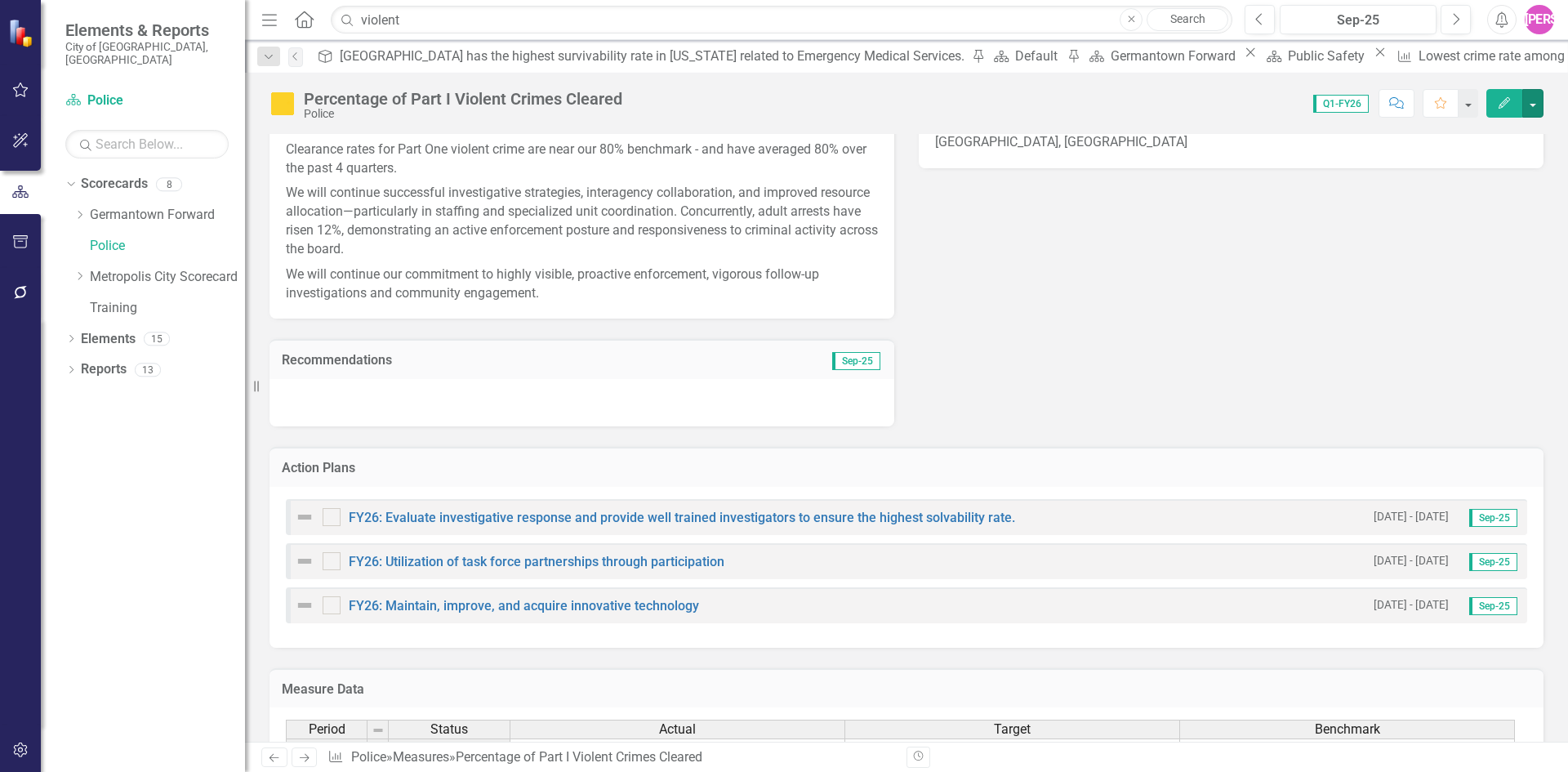
scroll to position [280, 0]
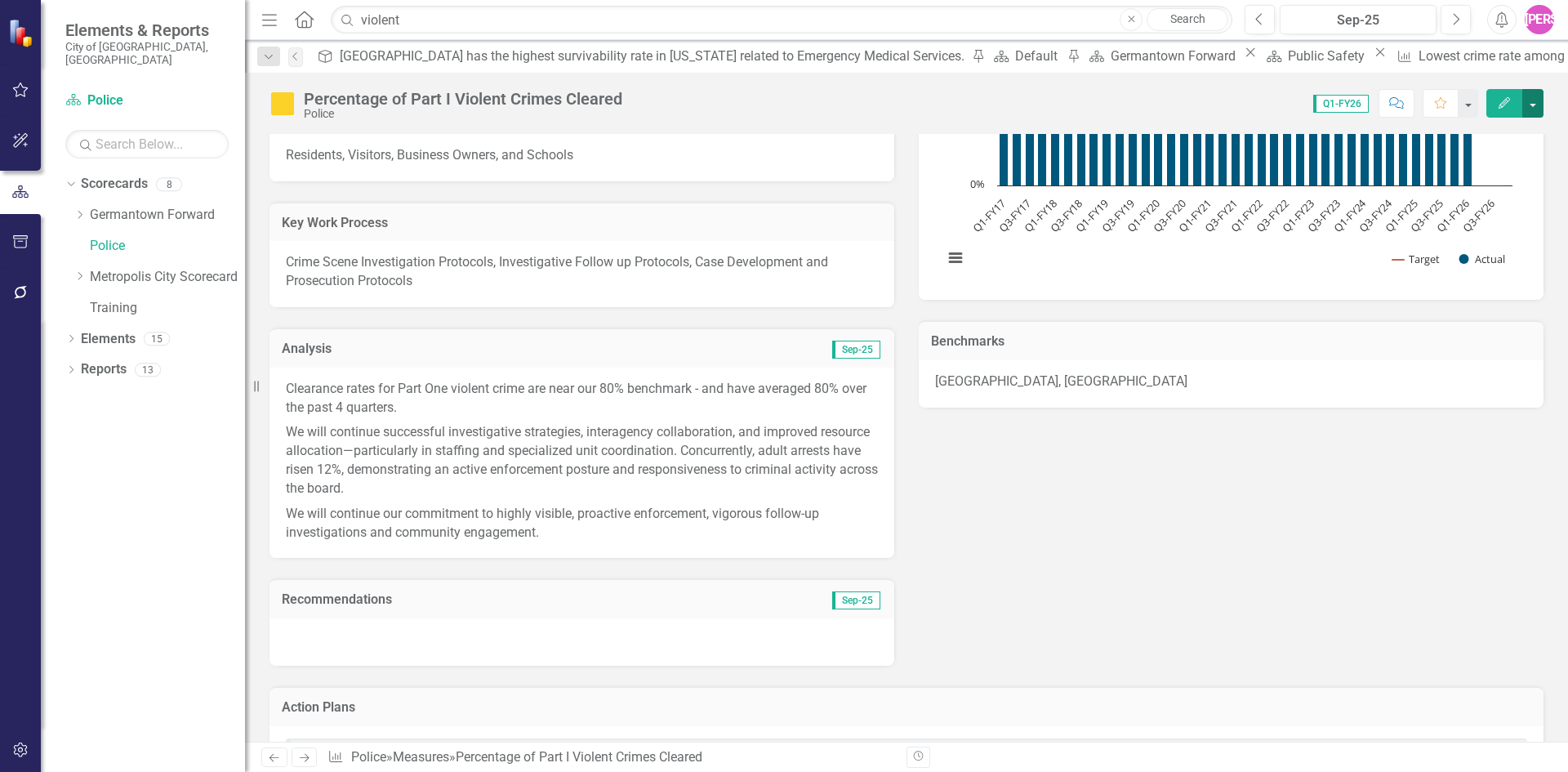
click at [1530, 105] on button "button" at bounding box center [1533, 103] width 21 height 29
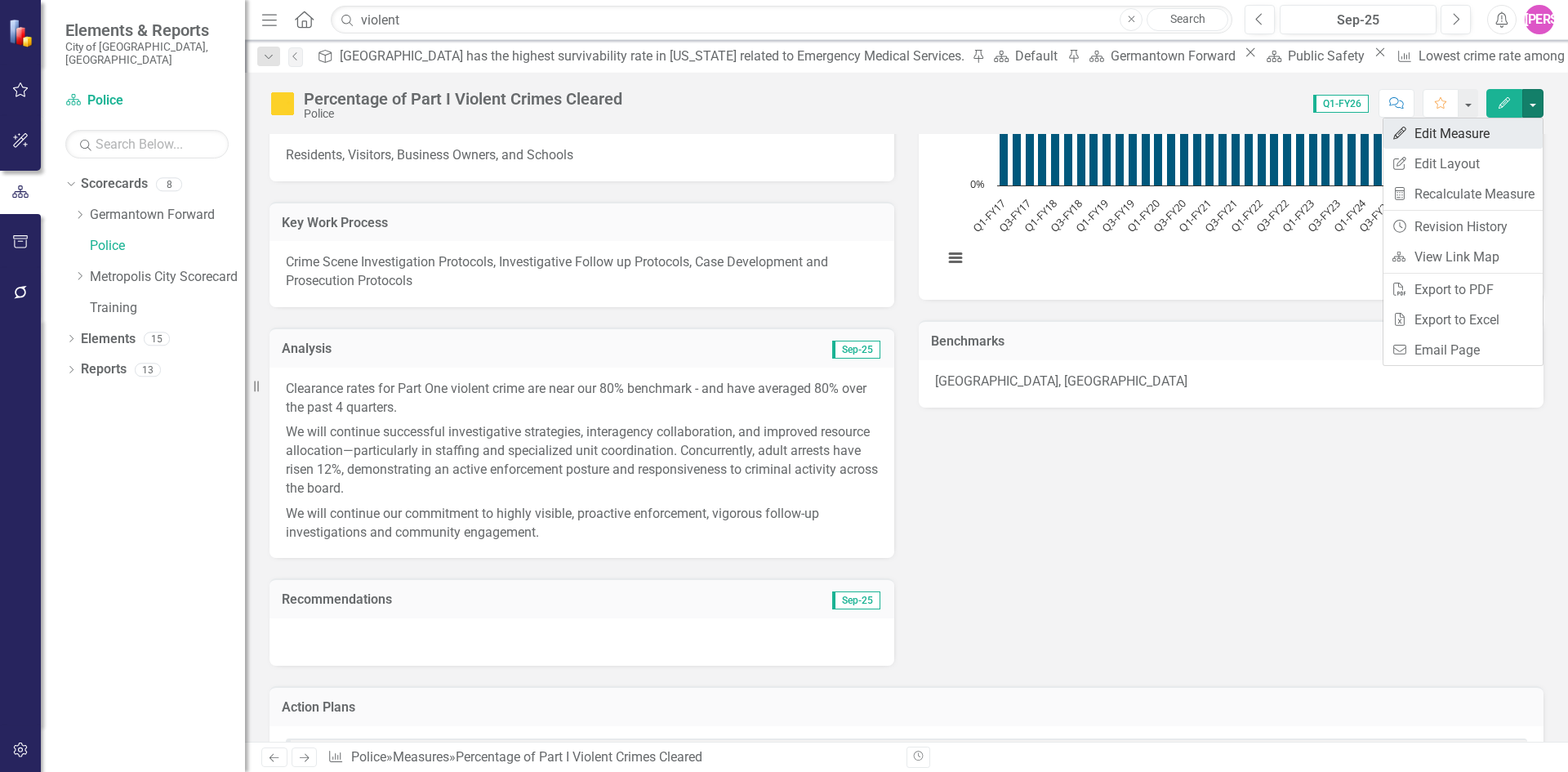
click at [1481, 141] on link "Edit Edit Measure" at bounding box center [1463, 133] width 159 height 31
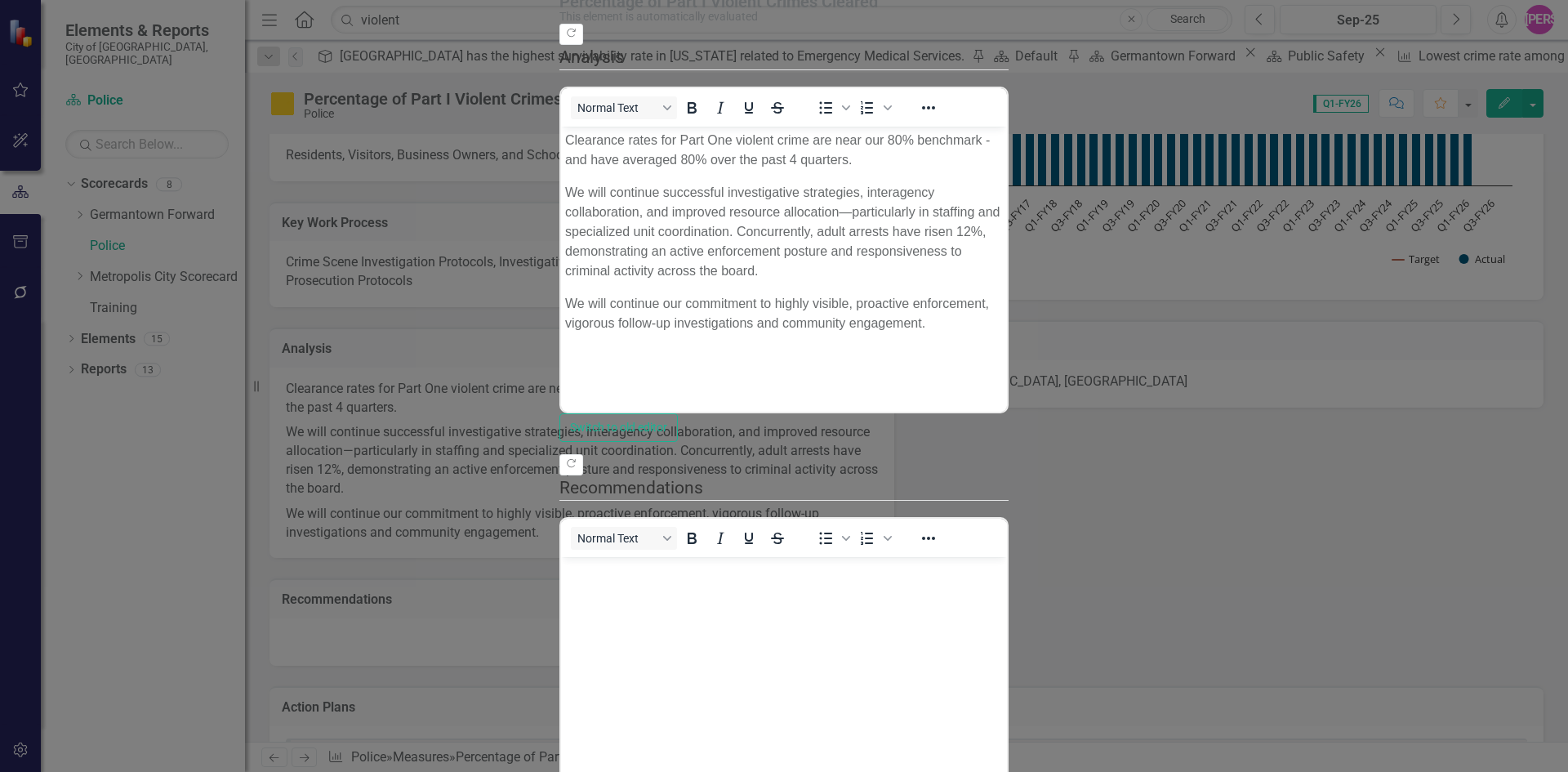
scroll to position [0, 0]
click at [659, 141] on p "Clearance rates for Part One violent crime are near our 80% benchmark - and hav…" at bounding box center [784, 149] width 437 height 39
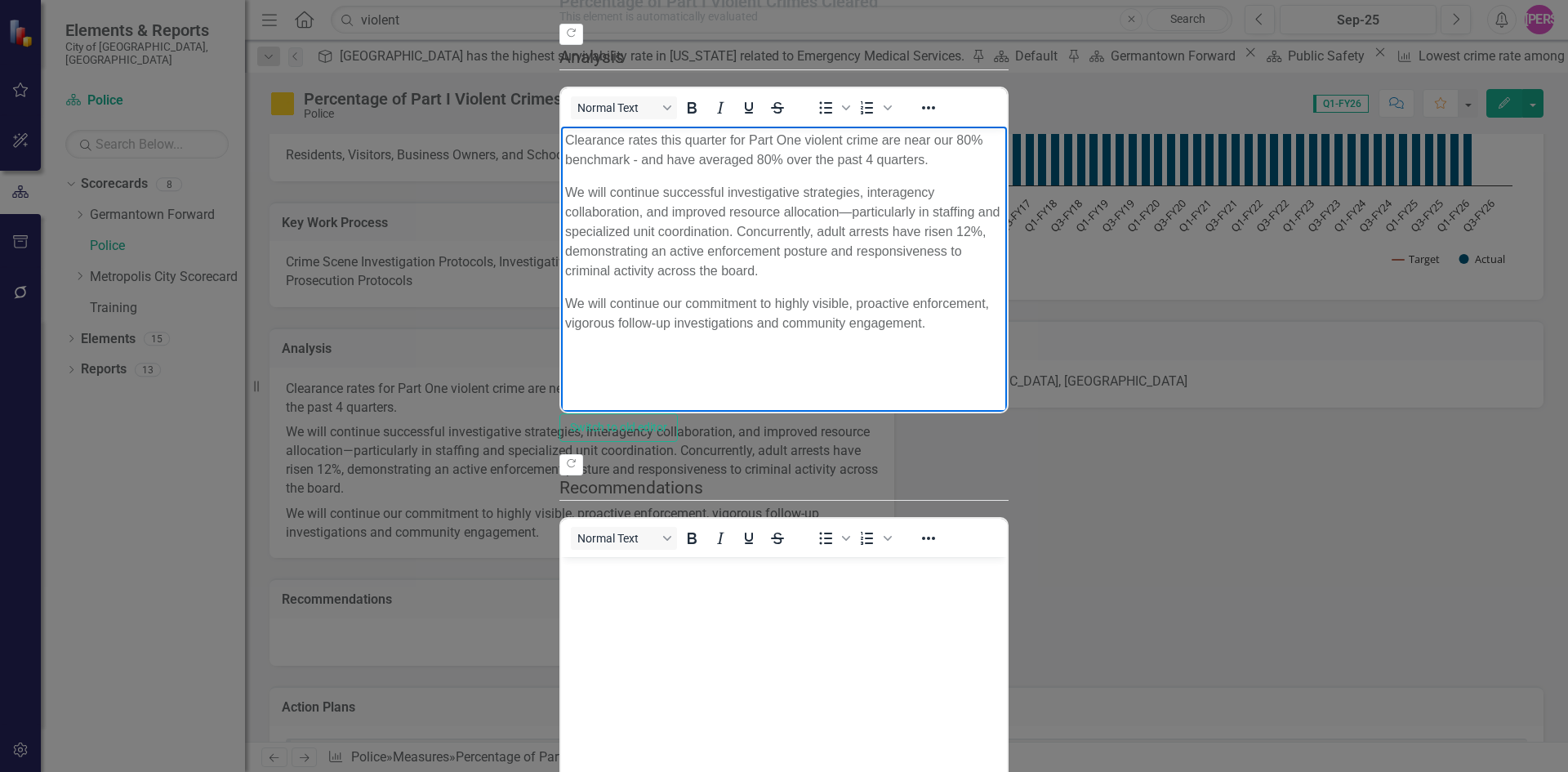
drag, startPoint x: 1385, startPoint y: 251, endPoint x: 898, endPoint y: 296, distance: 489.1
click at [561, 130] on html "Clearance rates this quarter for Part One violent crime are near our 80% benchm…" at bounding box center [783, 248] width 446 height 245
copy body "Clearance rates this quarter for Part One violent crime are near our 80% benchm…"
drag, startPoint x: 1505, startPoint y: 754, endPoint x: 1466, endPoint y: 738, distance: 42.2
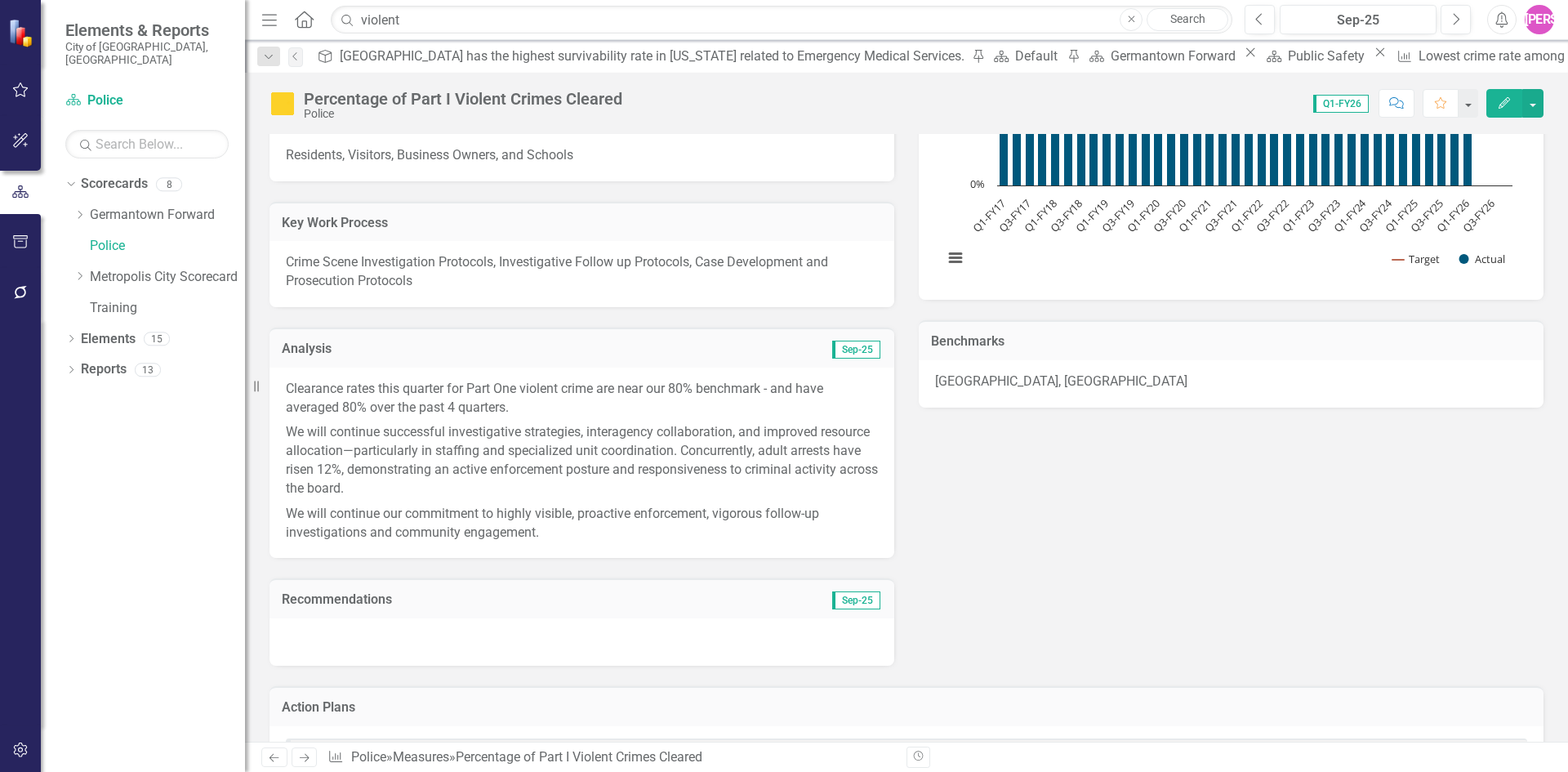
click at [1511, 105] on button "Edit" at bounding box center [1504, 103] width 36 height 29
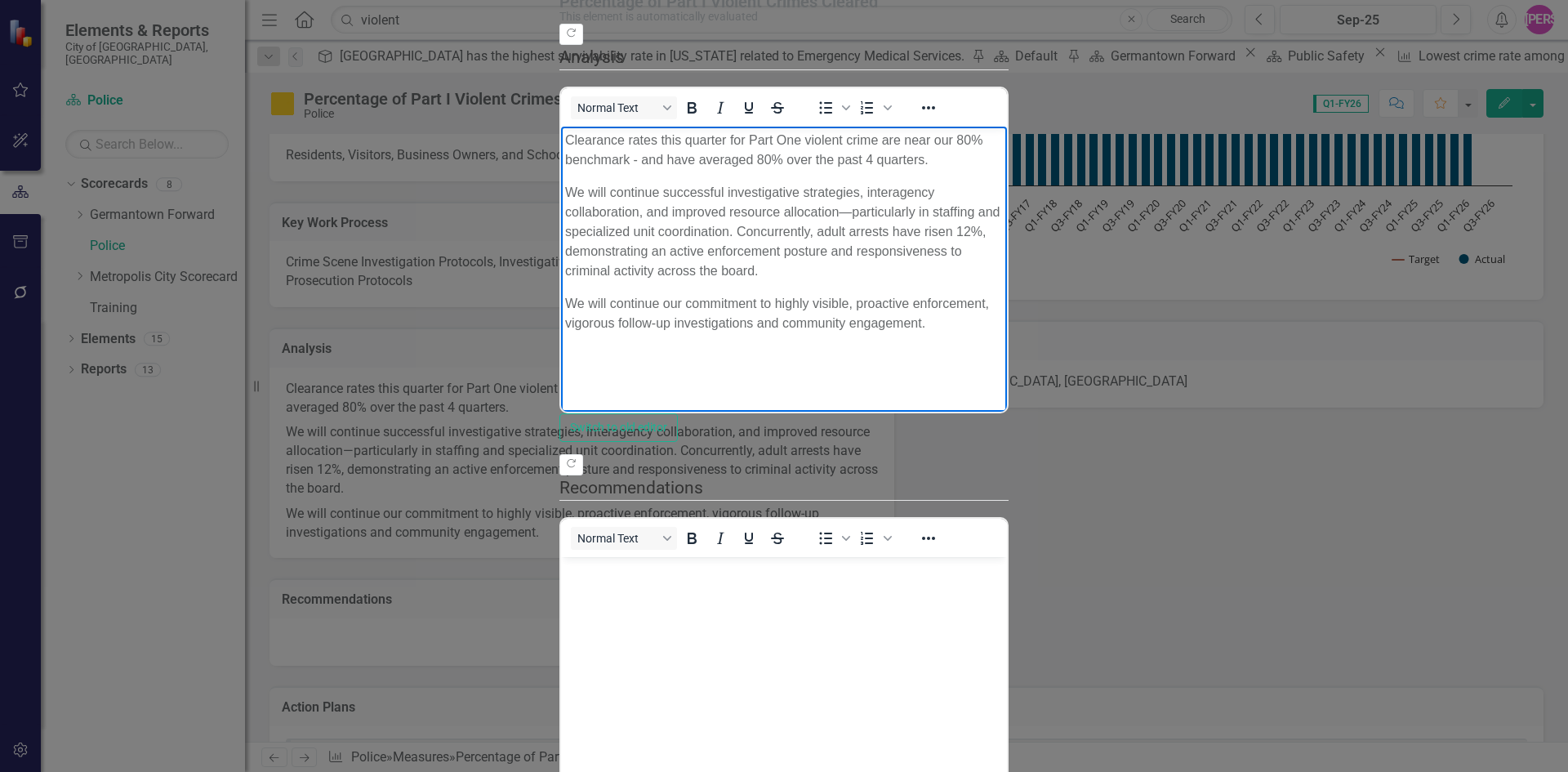
drag, startPoint x: 1423, startPoint y: 237, endPoint x: 856, endPoint y: 282, distance: 568.8
click at [561, 126] on html "Clearance rates this quarter for Part One violent crime are near our 80% benchm…" at bounding box center [783, 248] width 446 height 245
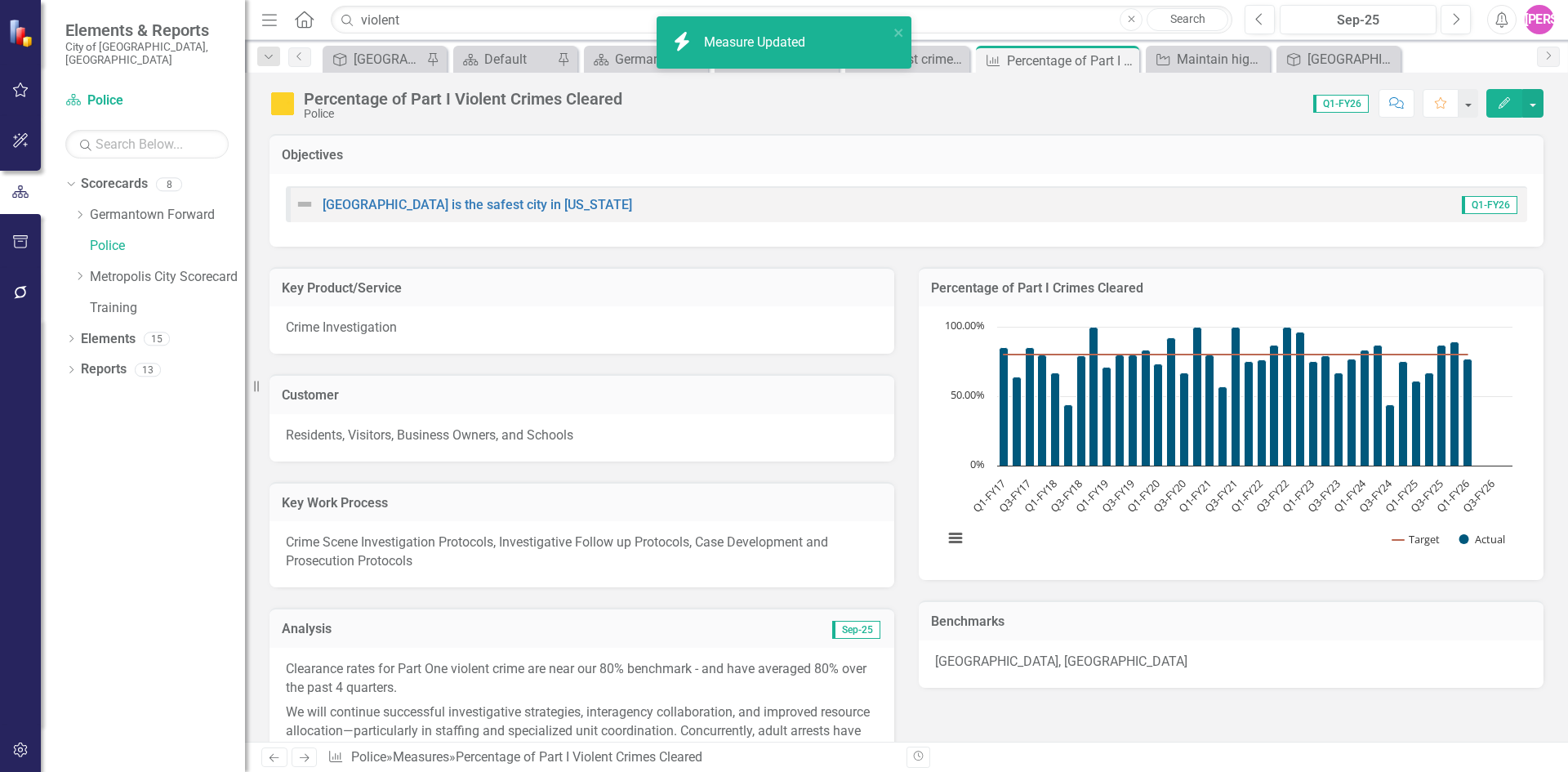
scroll to position [280, 0]
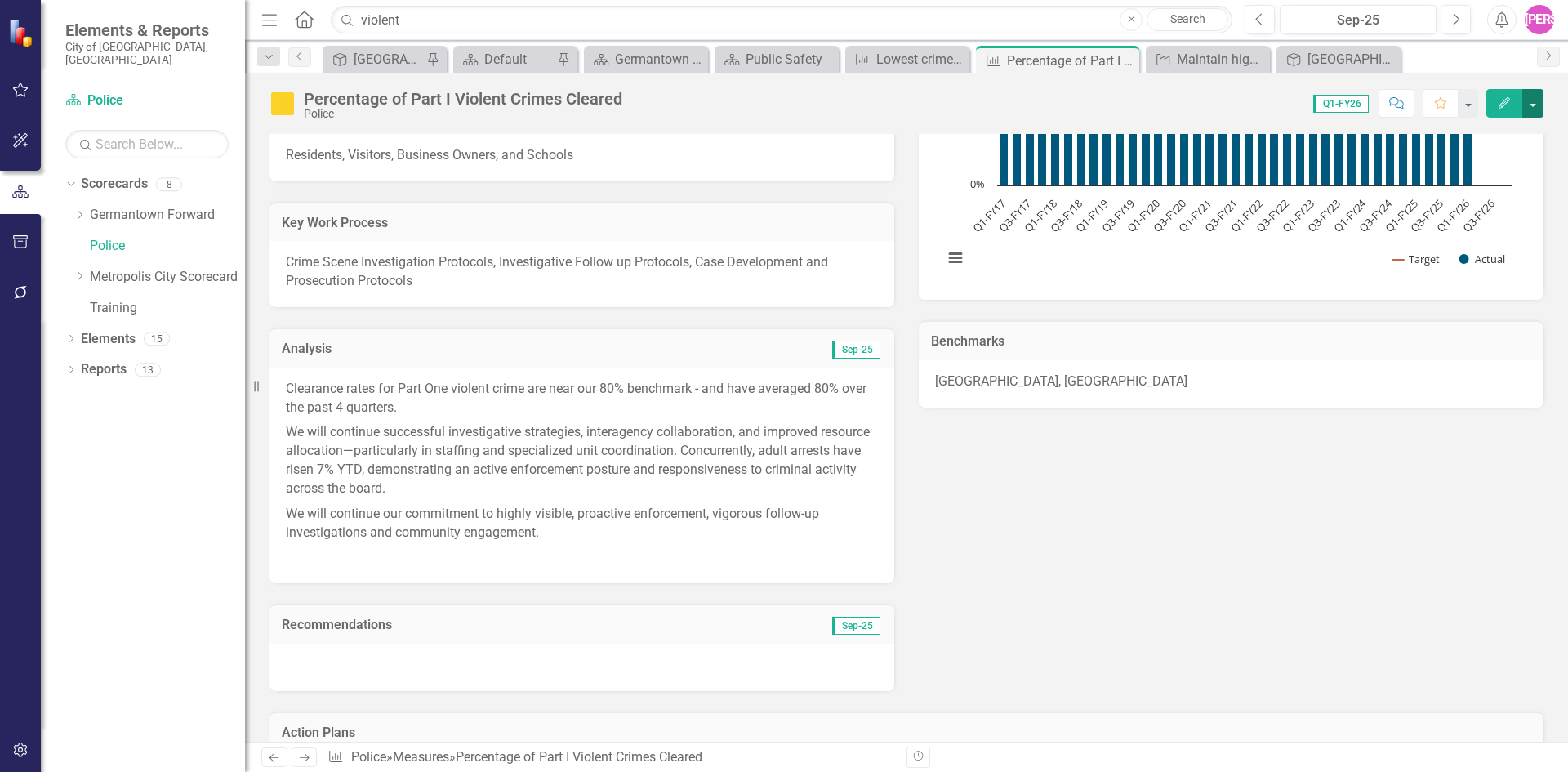
click at [1536, 106] on button "button" at bounding box center [1533, 103] width 21 height 29
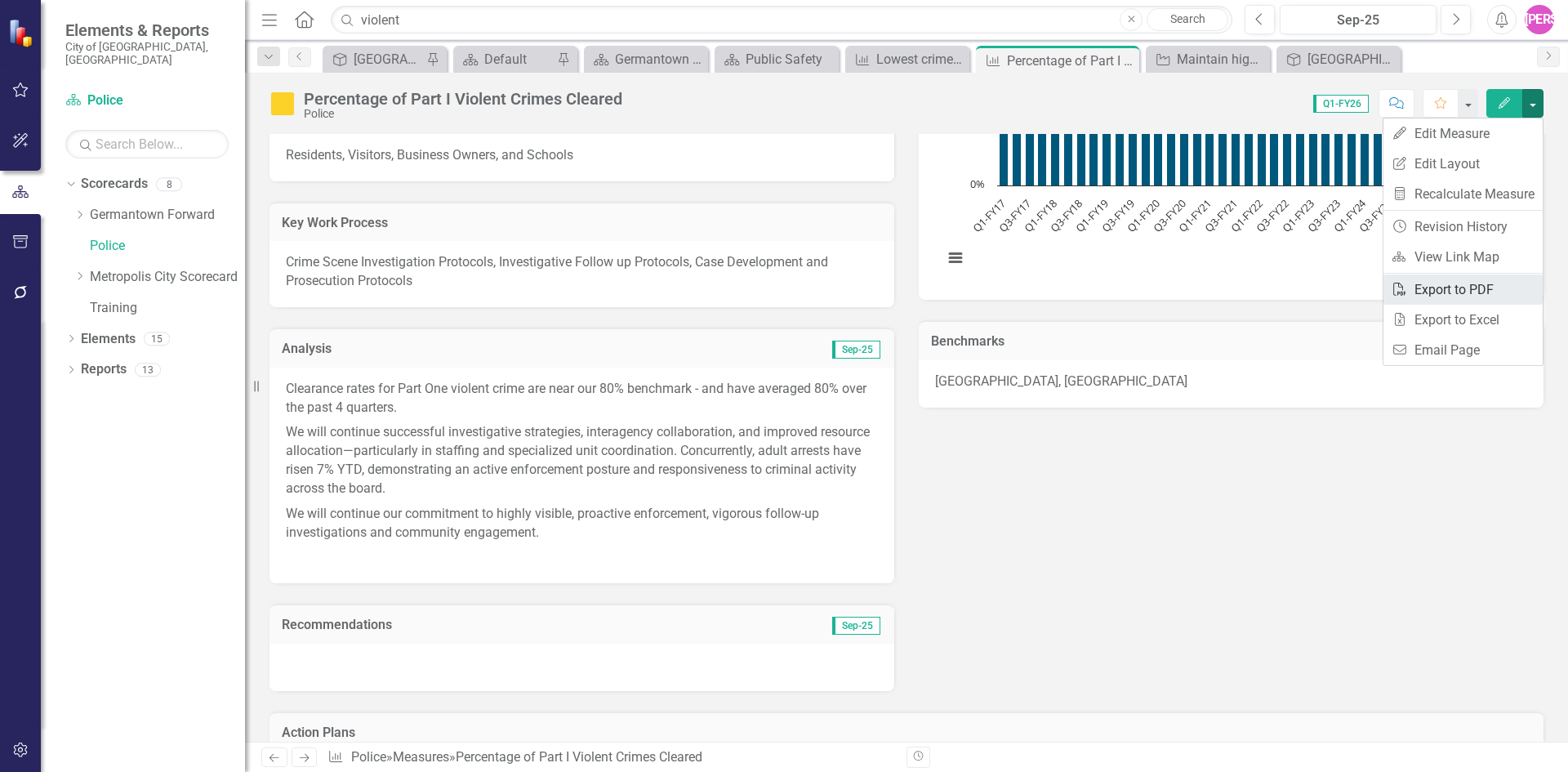
click at [1457, 292] on link "PDF Export to PDF" at bounding box center [1463, 289] width 159 height 31
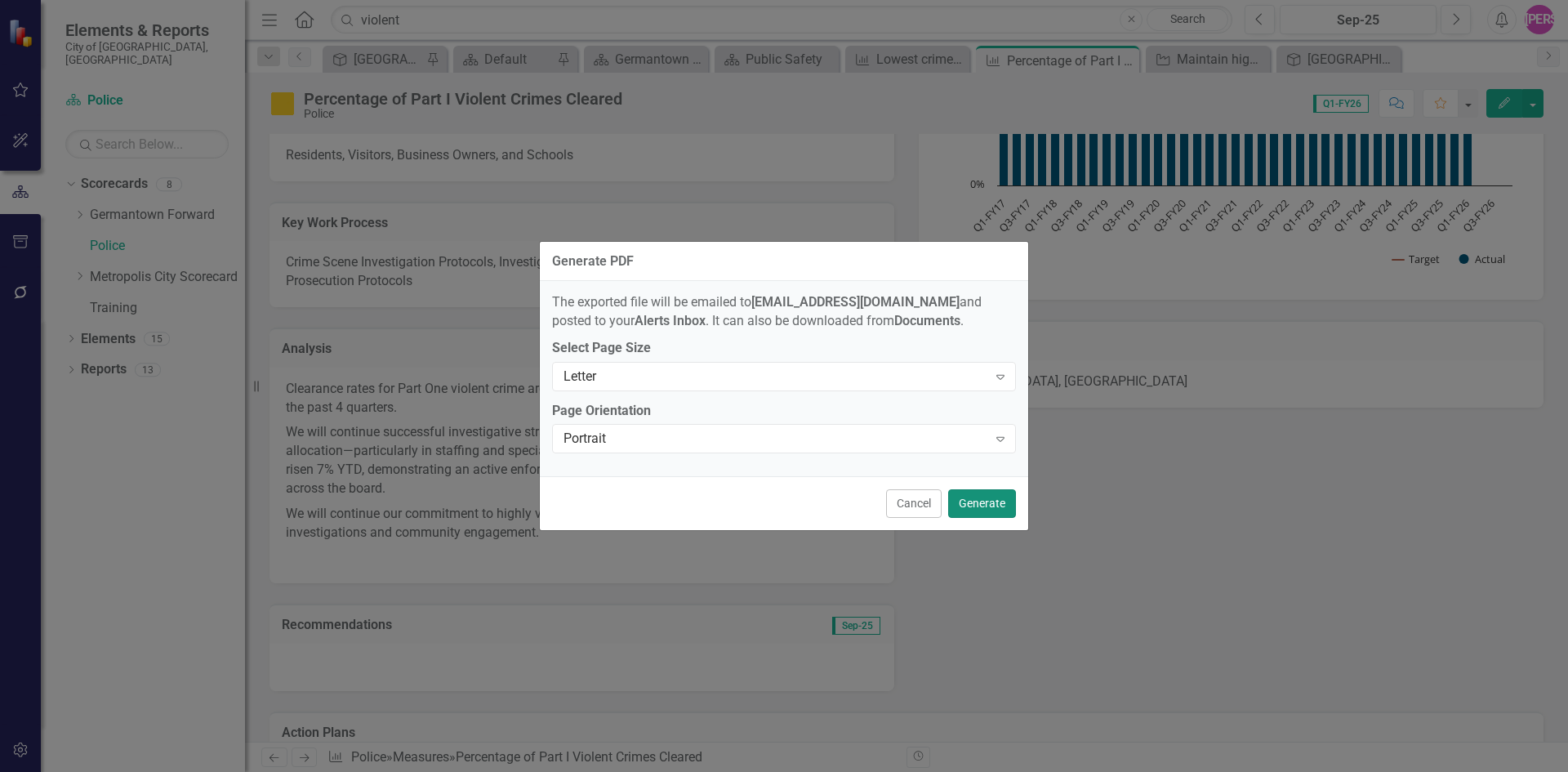
click at [979, 505] on button "Generate" at bounding box center [981, 503] width 68 height 29
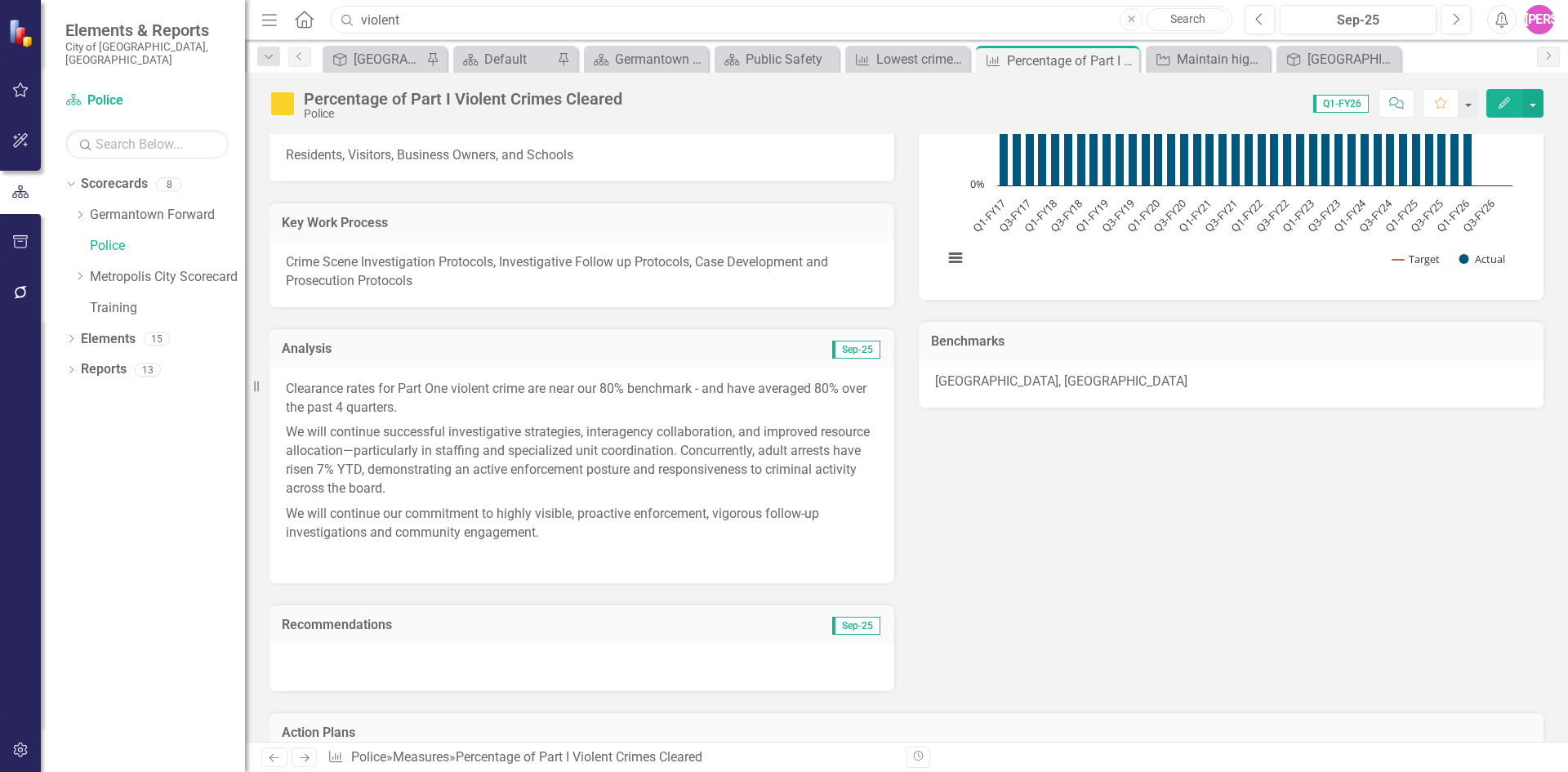
drag, startPoint x: 460, startPoint y: 24, endPoint x: 156, endPoint y: 44, distance: 304.7
click at [156, 44] on div "Elements & Reports City of Germantown, TN Scorecard Police Search Dropdown Scor…" at bounding box center [784, 386] width 1568 height 772
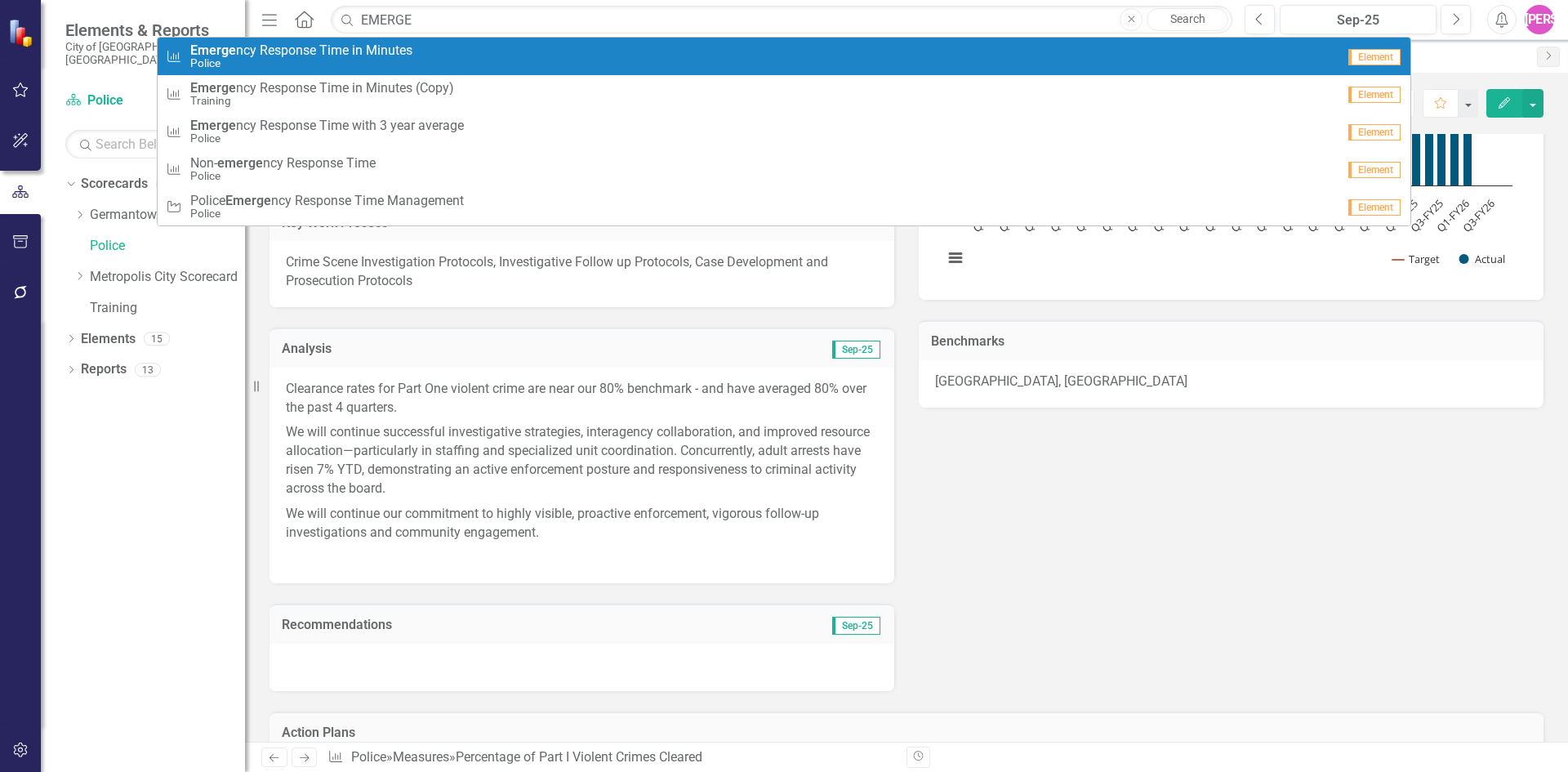
click at [304, 48] on span "Emerge ncy Response Time in Minutes" at bounding box center [301, 51] width 222 height 15
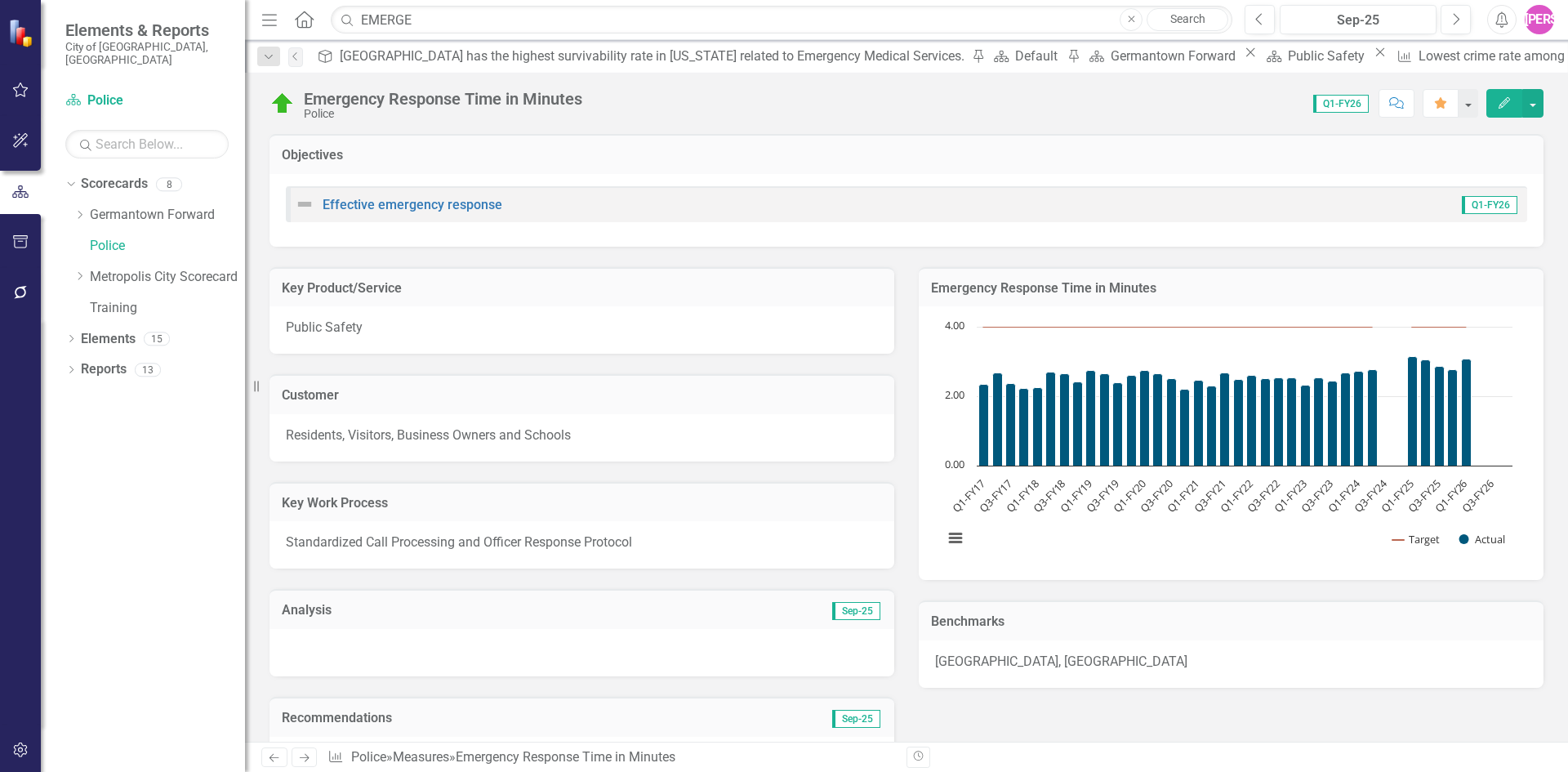
click at [1503, 98] on icon "Edit" at bounding box center [1504, 103] width 15 height 11
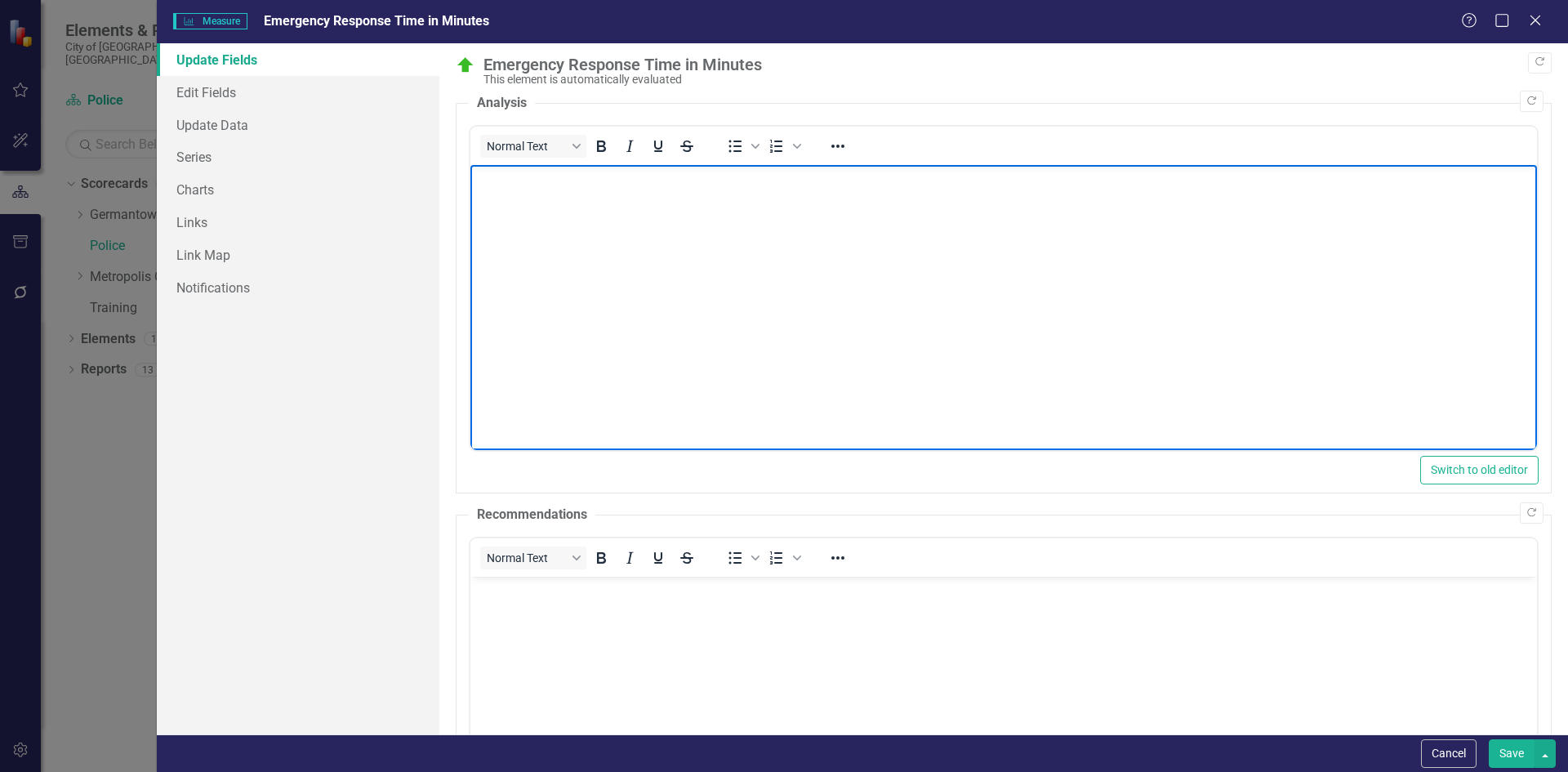
click at [533, 359] on body "Rich Text Area. Press ALT-0 for help." at bounding box center [1003, 287] width 1067 height 245
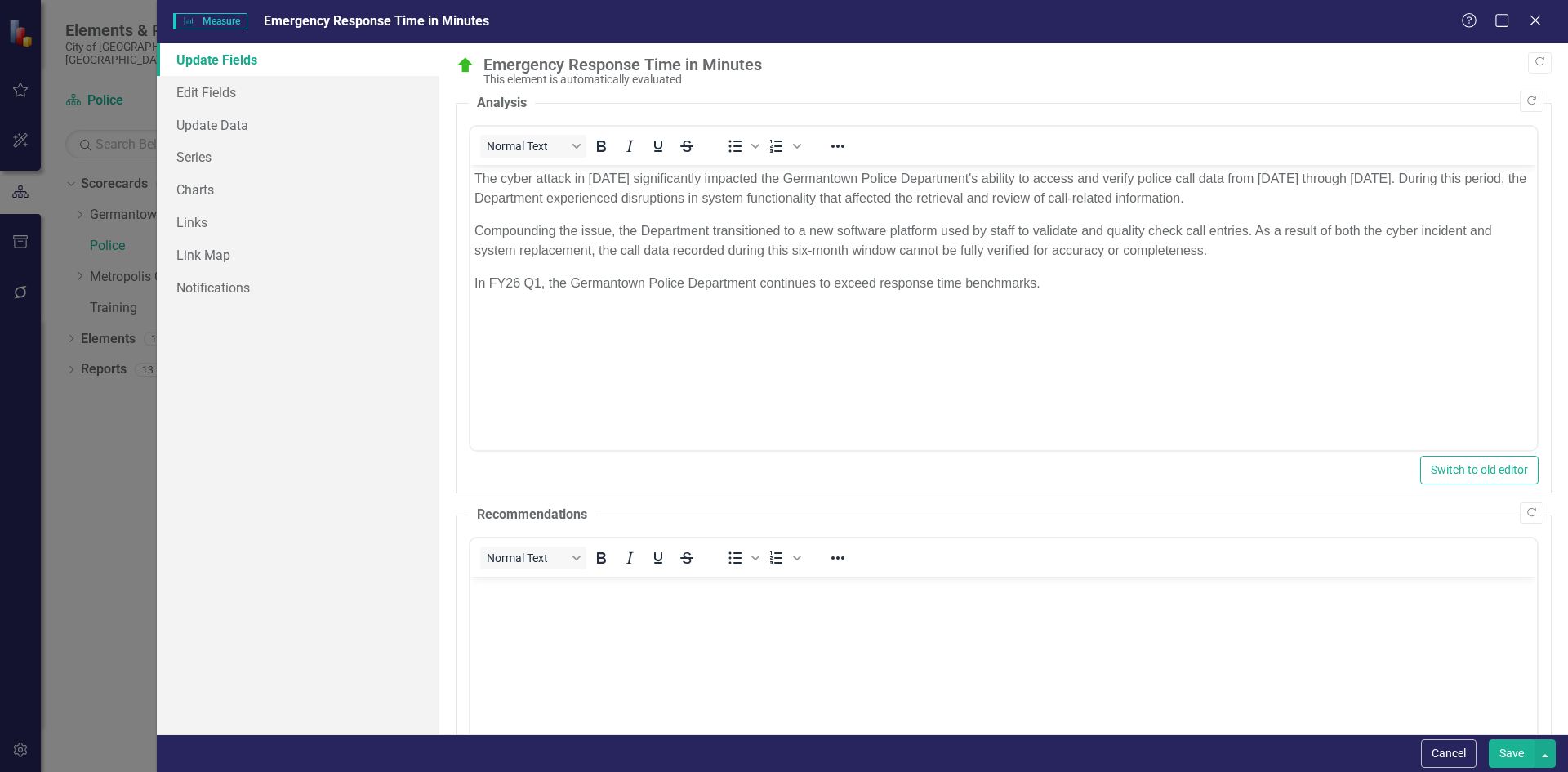
click at [1511, 752] on button "Save" at bounding box center [1511, 753] width 45 height 29
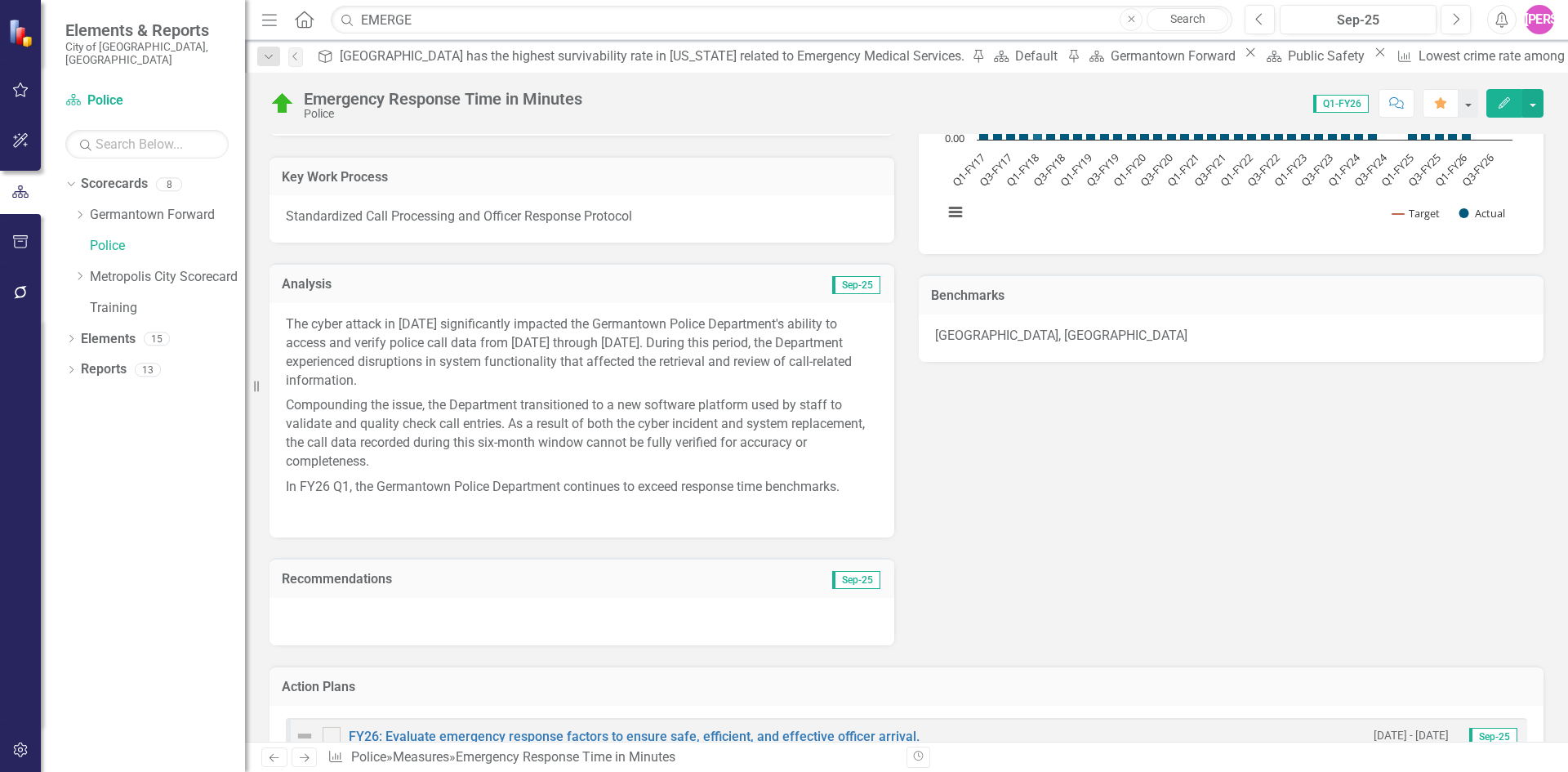
scroll to position [327, 0]
click at [1530, 104] on button "button" at bounding box center [1533, 103] width 21 height 29
click at [1466, 287] on link "PDF Export to PDF" at bounding box center [1463, 289] width 159 height 31
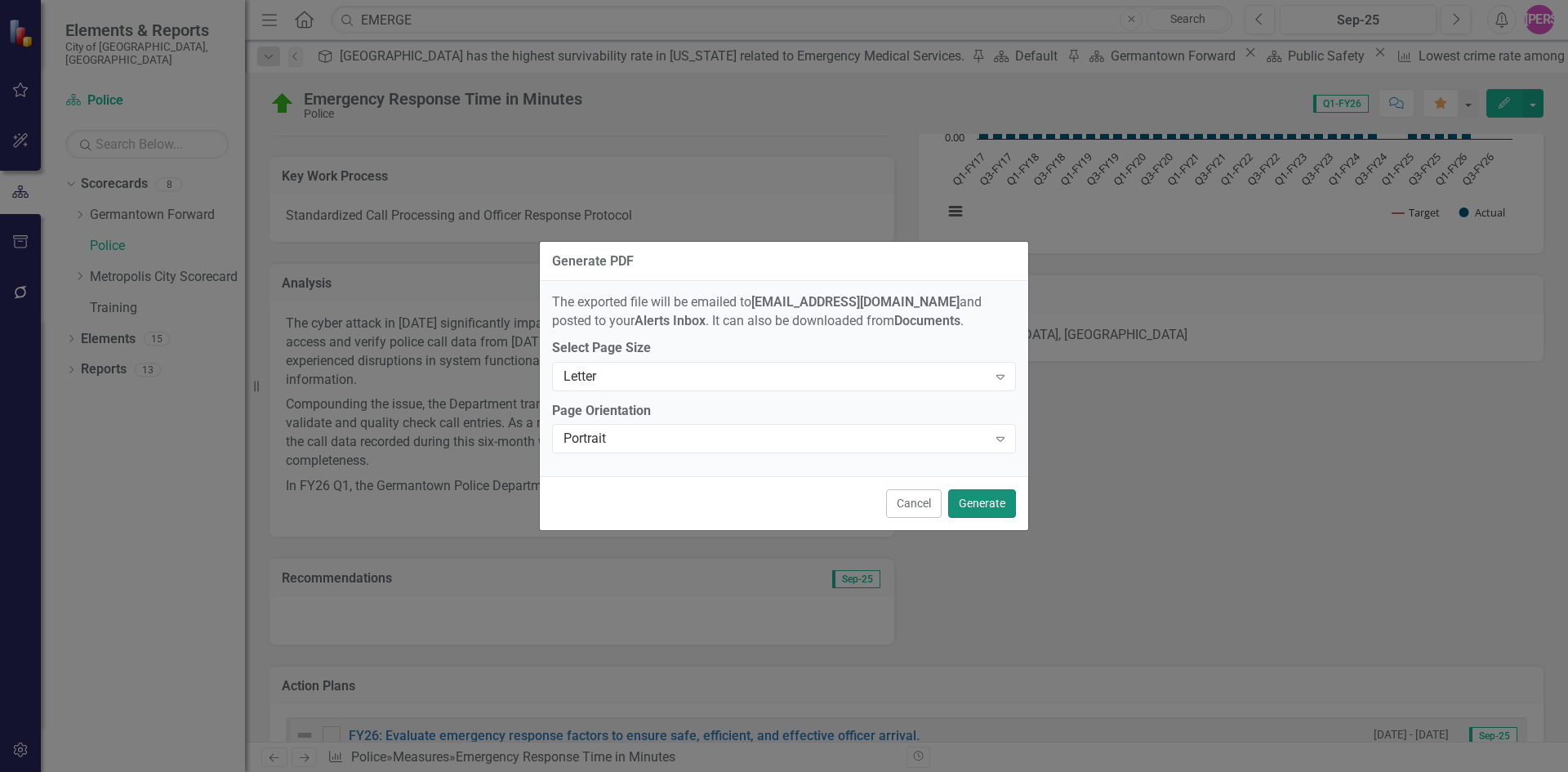
click at [990, 499] on button "Generate" at bounding box center [981, 503] width 68 height 29
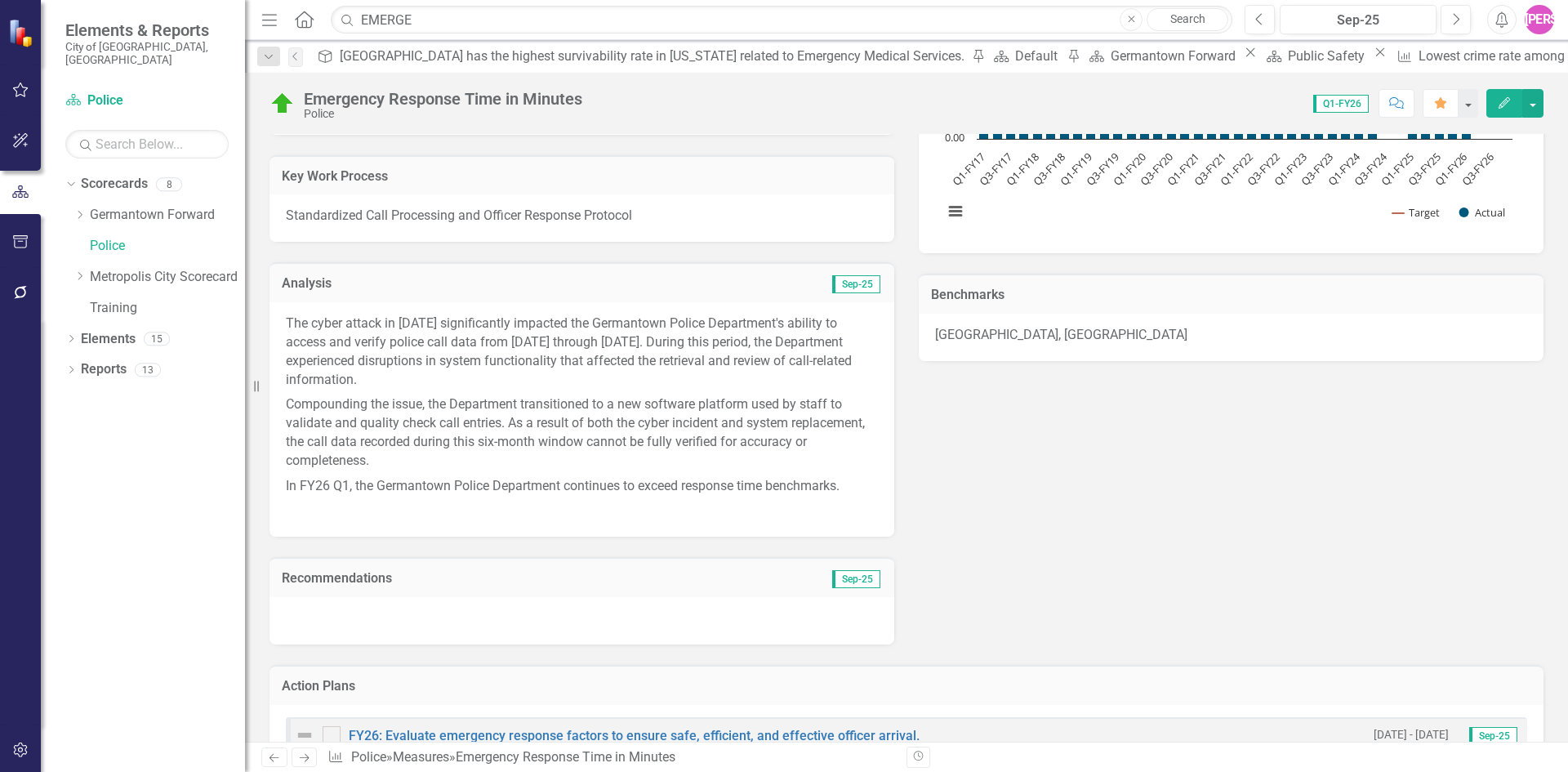
scroll to position [82, 0]
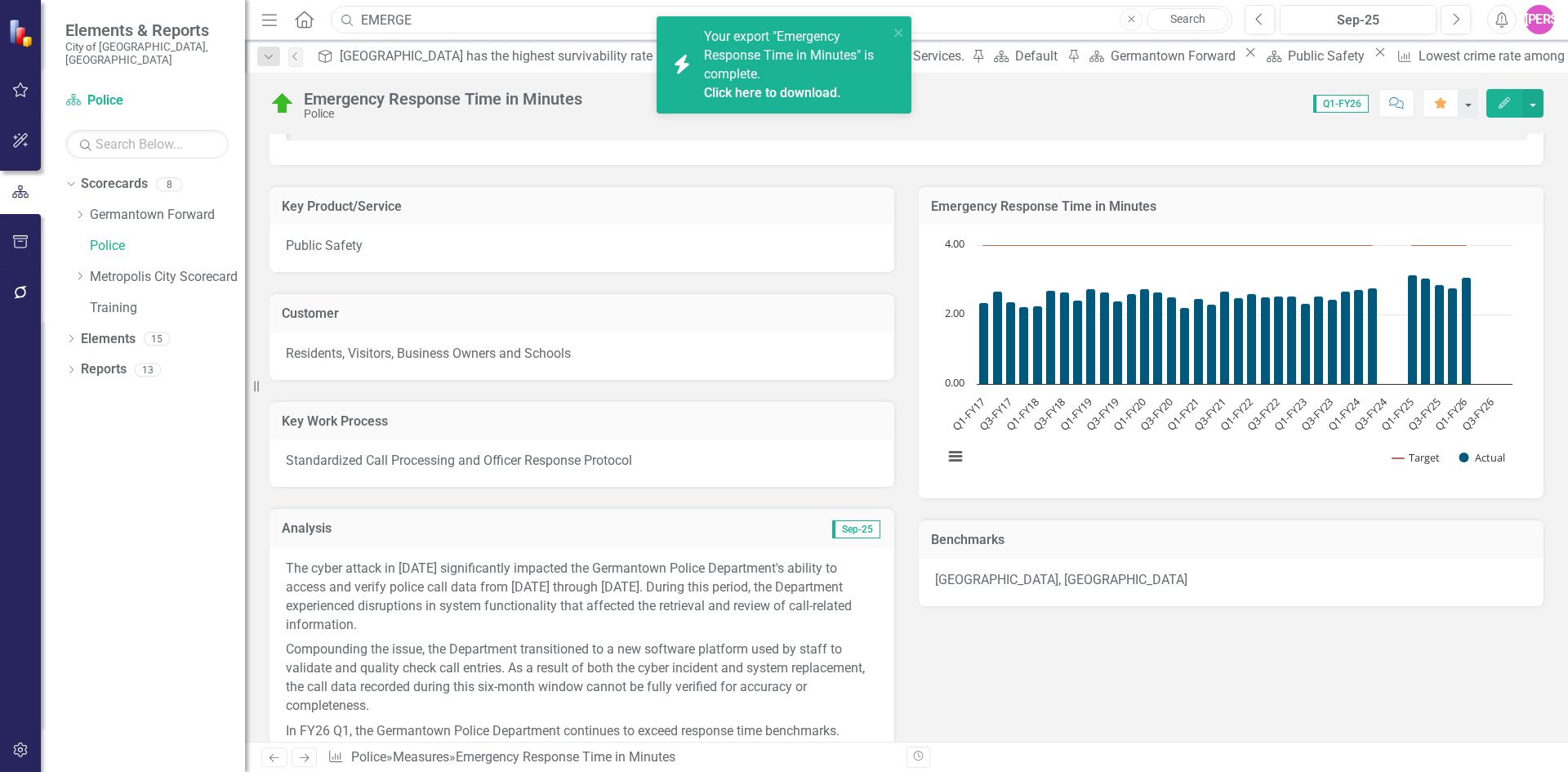
drag, startPoint x: 458, startPoint y: 18, endPoint x: 95, endPoint y: 37, distance: 363.5
click at [97, 37] on div "Elements & Reports City of Germantown, TN Scorecard Police Search Dropdown Scor…" at bounding box center [784, 386] width 1568 height 772
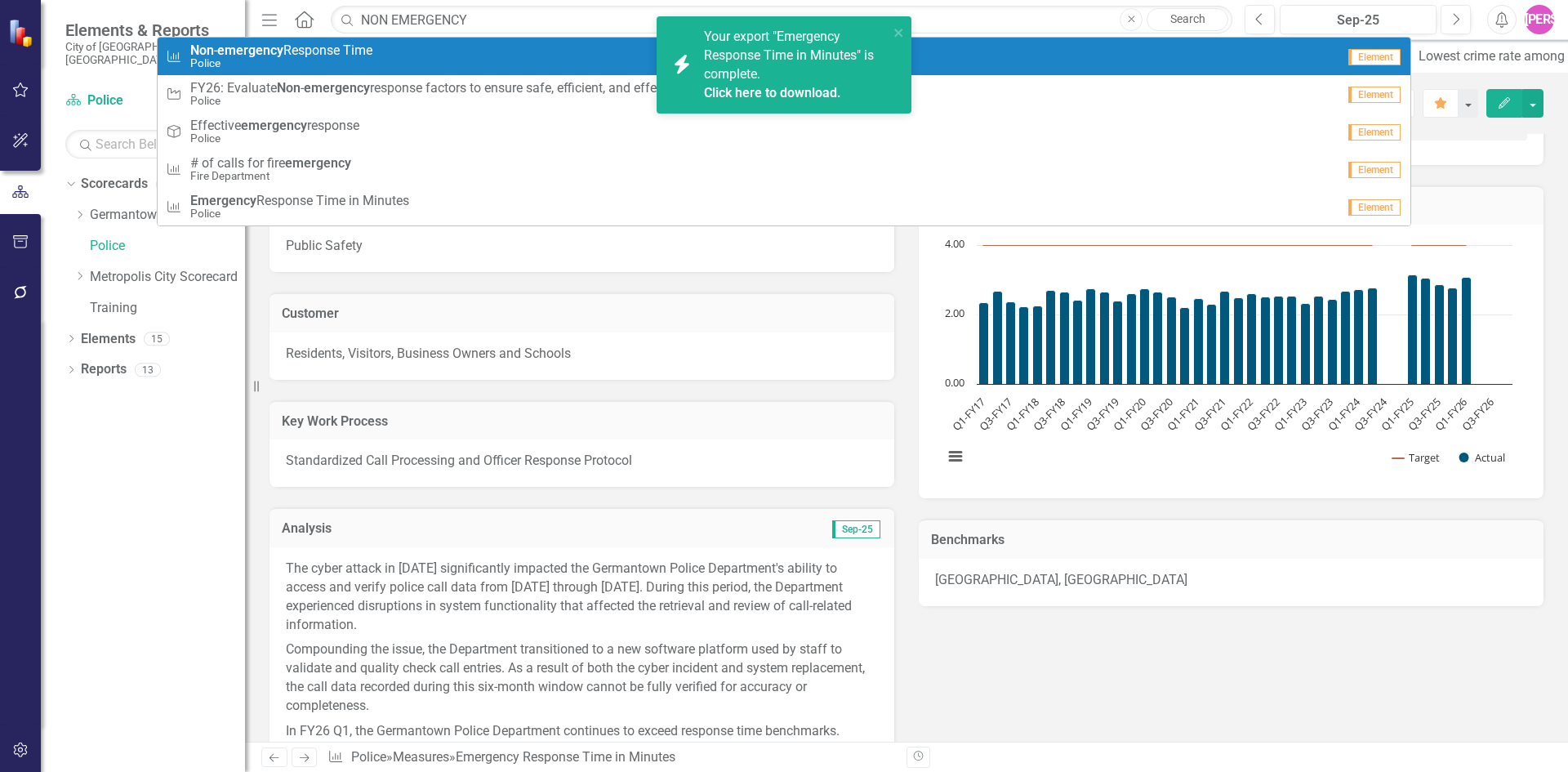
click at [296, 58] on small "Police" at bounding box center [281, 63] width 183 height 12
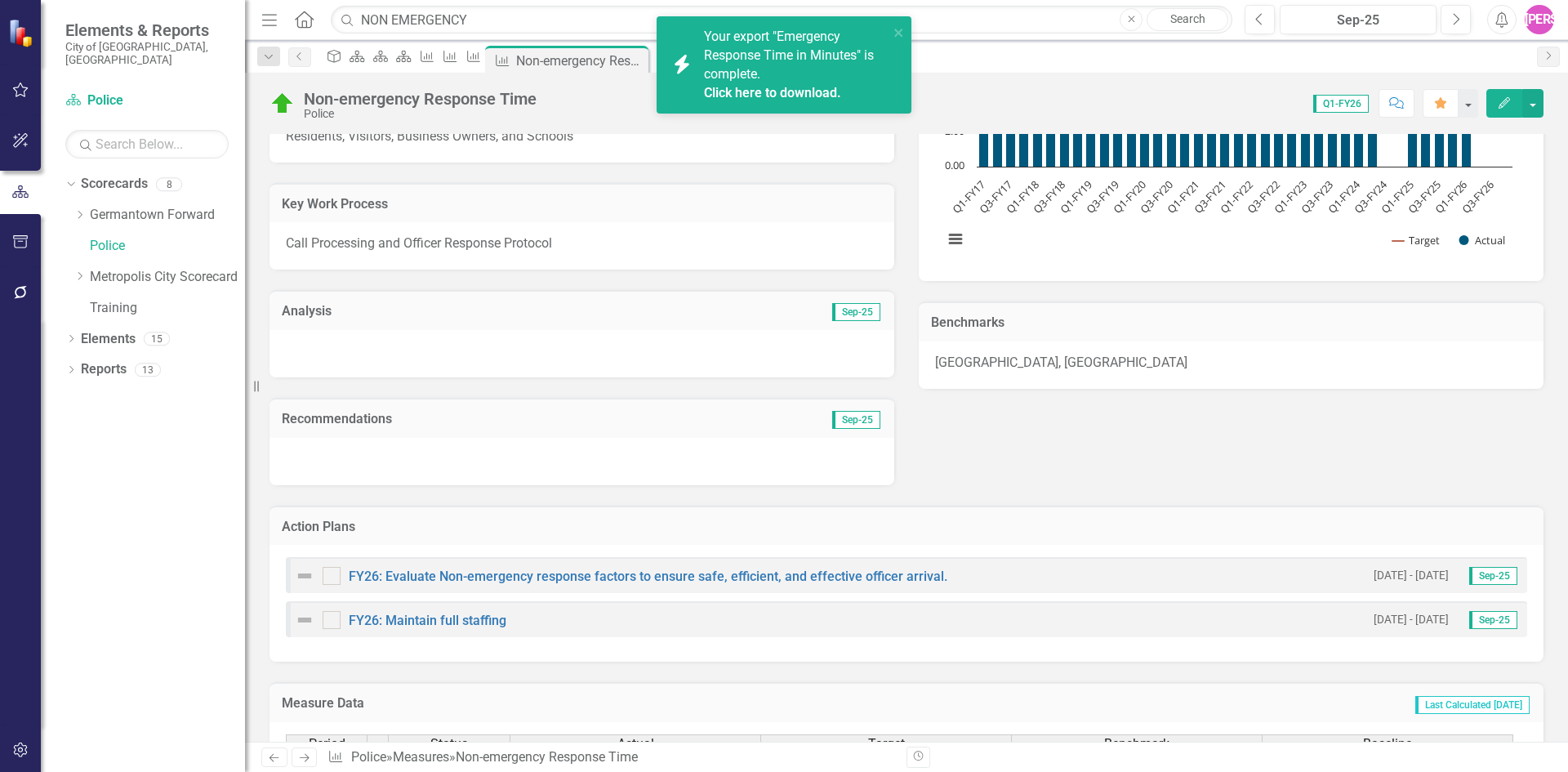
scroll to position [327, 0]
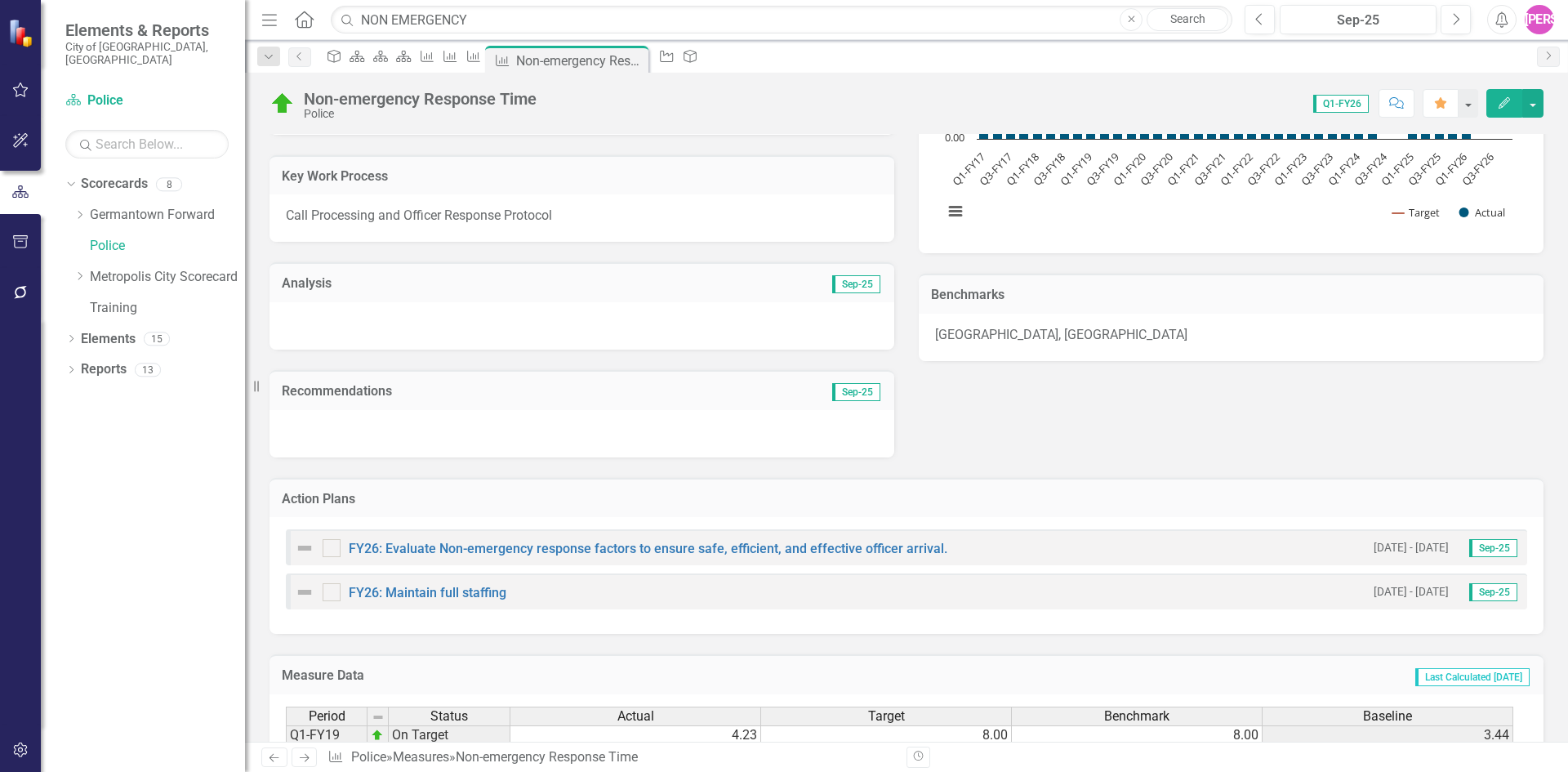
click at [1496, 105] on button "Edit" at bounding box center [1504, 103] width 36 height 29
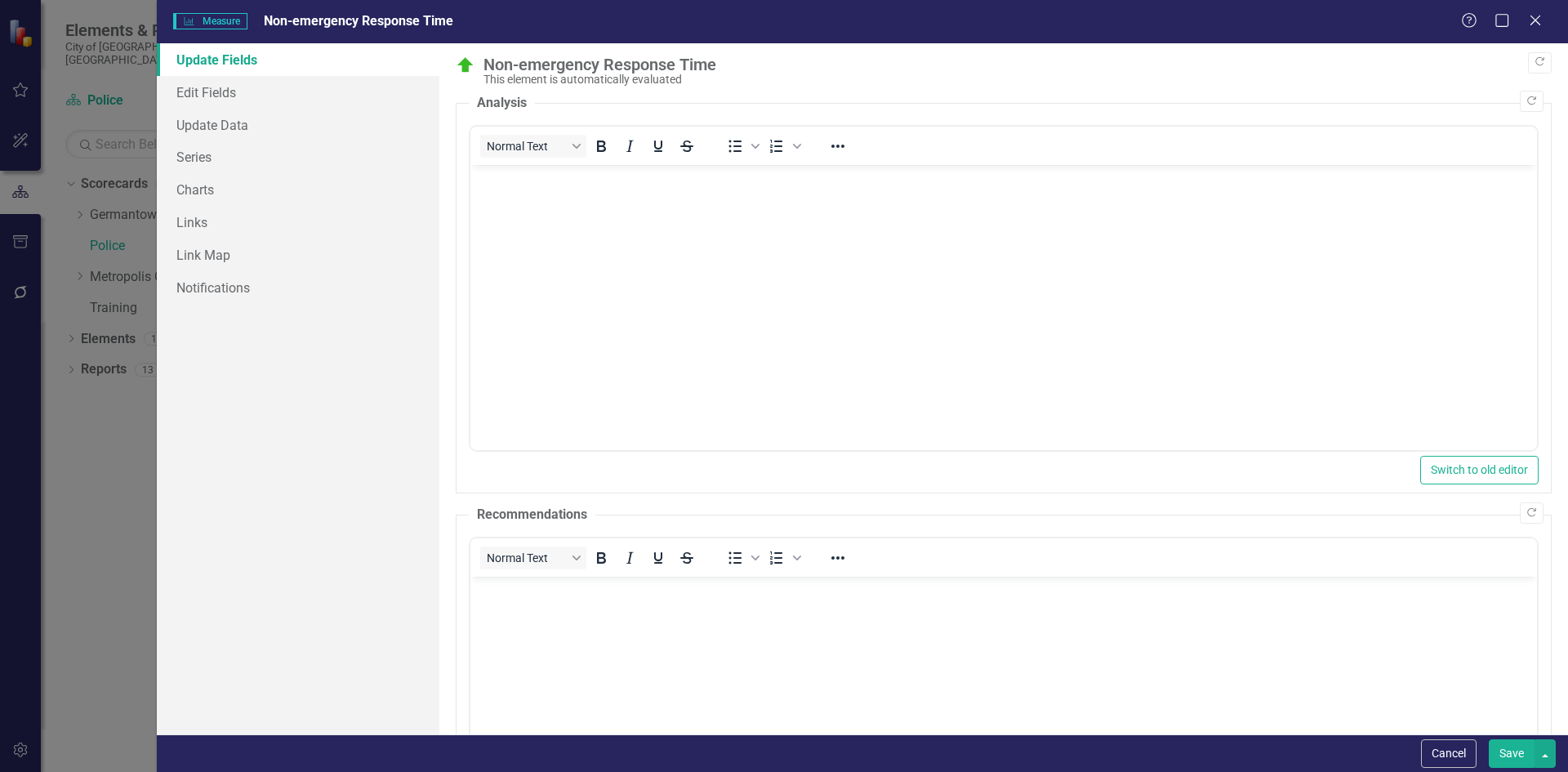
scroll to position [0, 0]
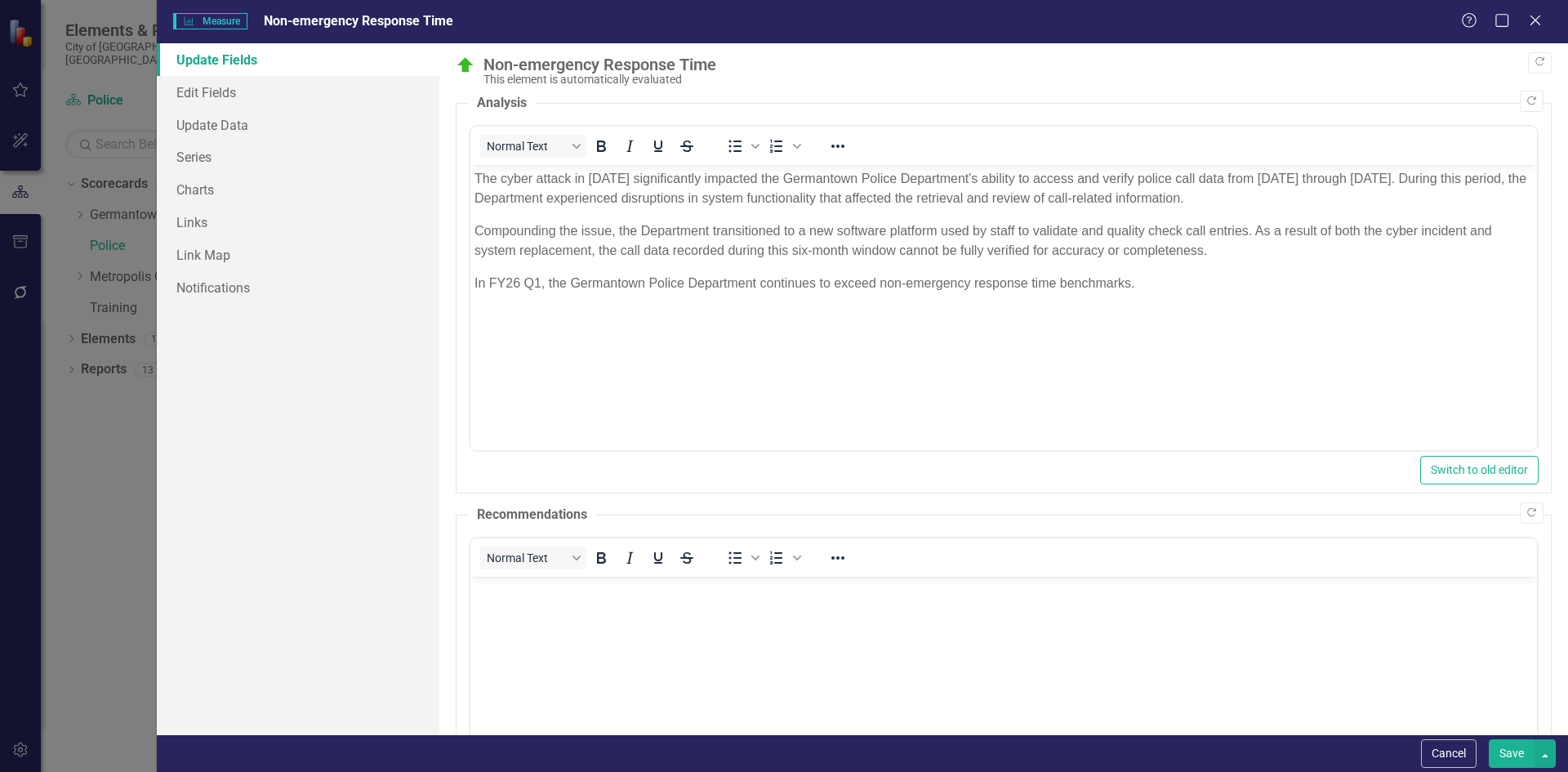
click at [1516, 753] on button "Save" at bounding box center [1511, 753] width 45 height 29
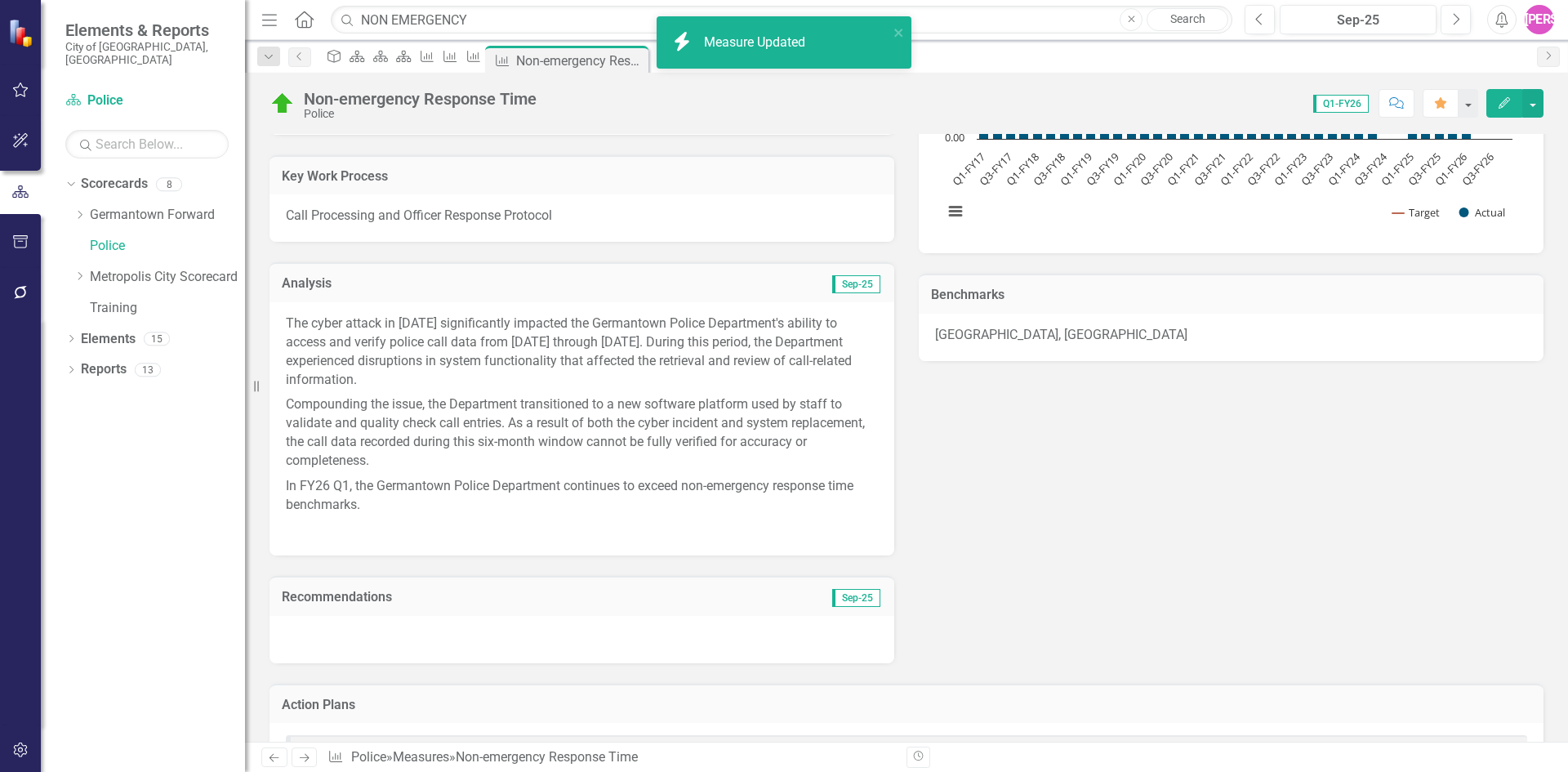
click at [1214, 465] on div "Key Product/Service Respond to Calls for Service Customer Residents, Visitors, …" at bounding box center [906, 292] width 1298 height 743
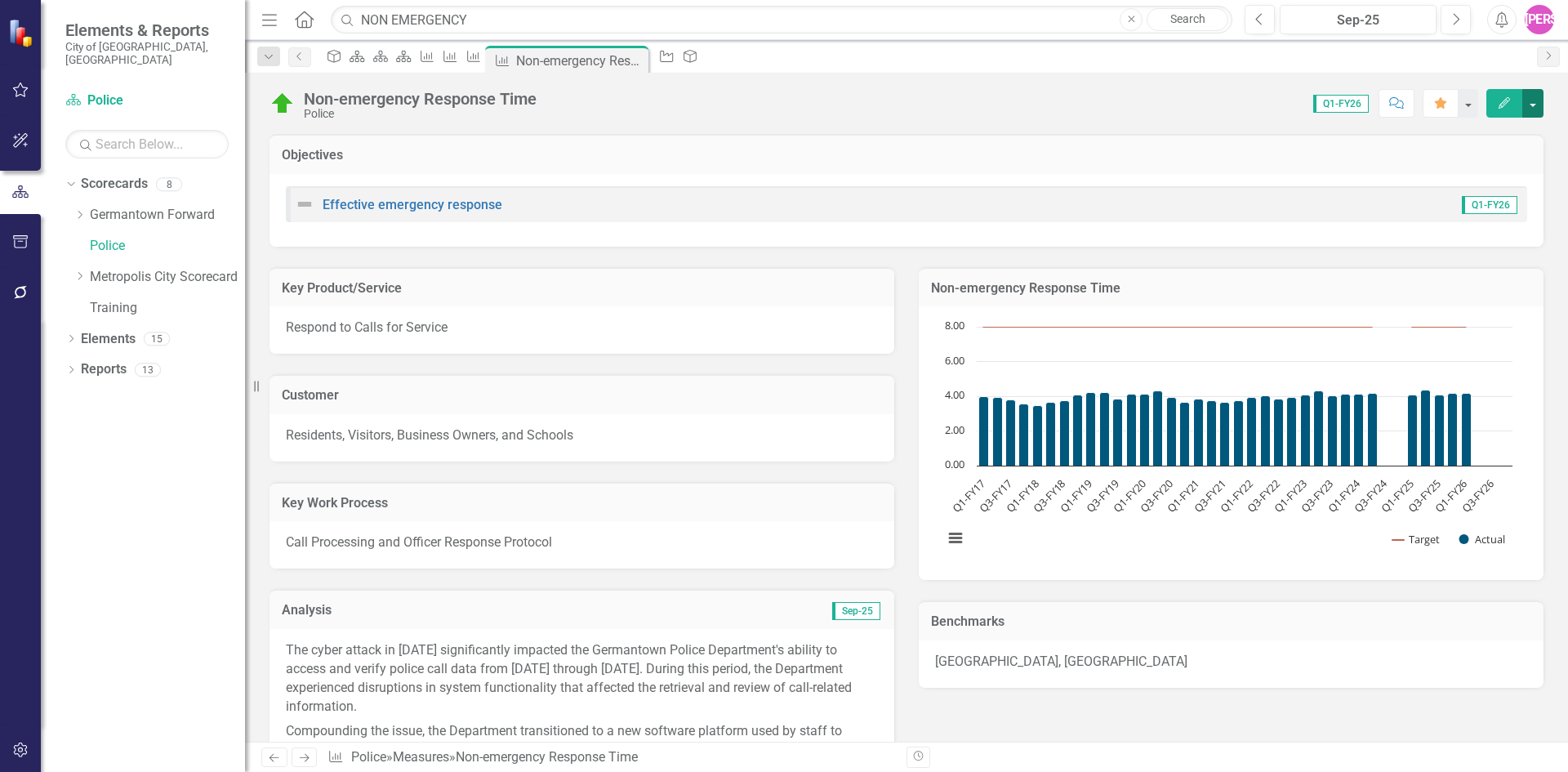
click at [1535, 97] on button "button" at bounding box center [1533, 103] width 21 height 29
click at [1454, 285] on link "PDF Export to PDF" at bounding box center [1463, 289] width 159 height 31
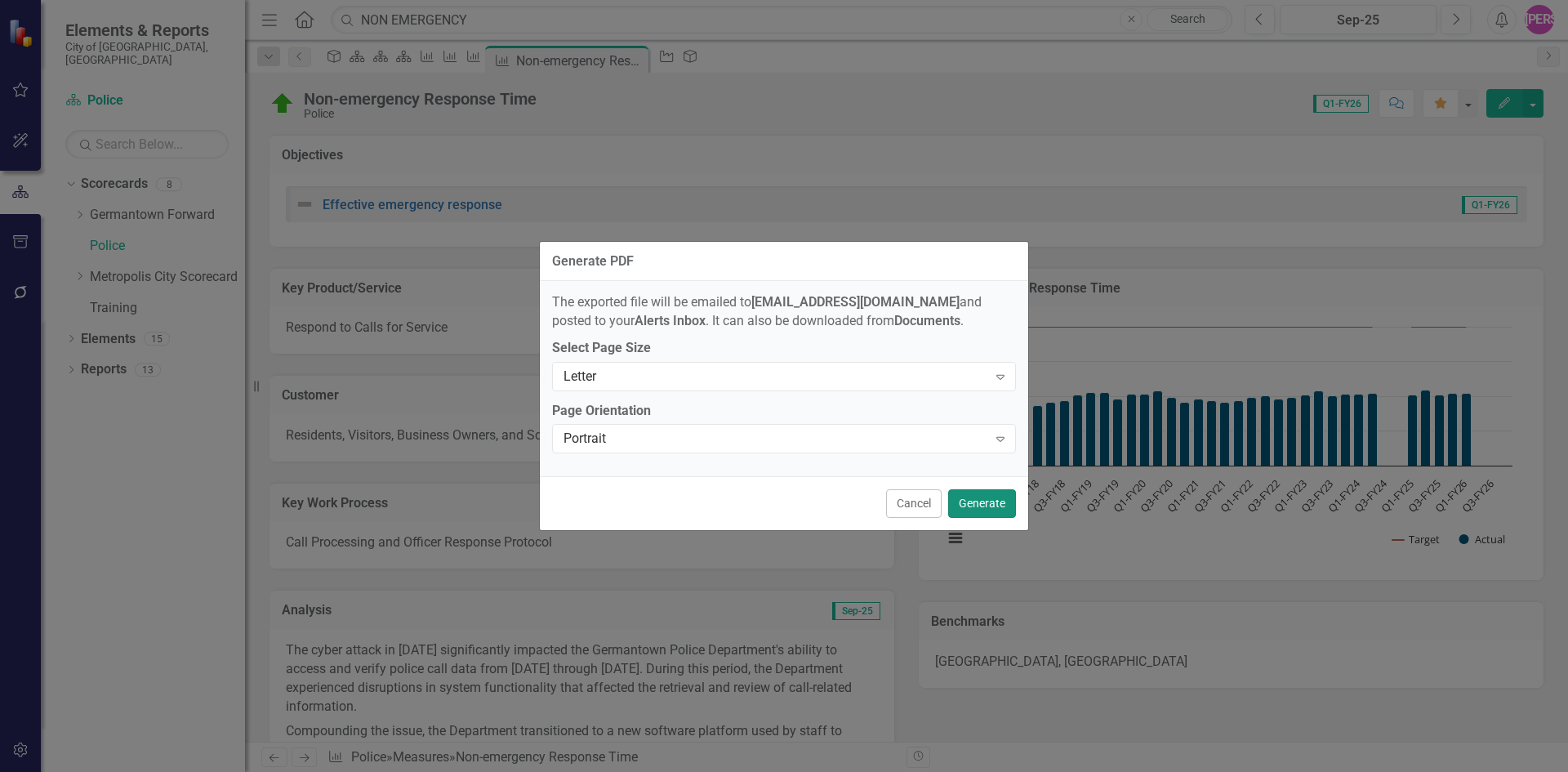
click at [987, 501] on button "Generate" at bounding box center [981, 503] width 68 height 29
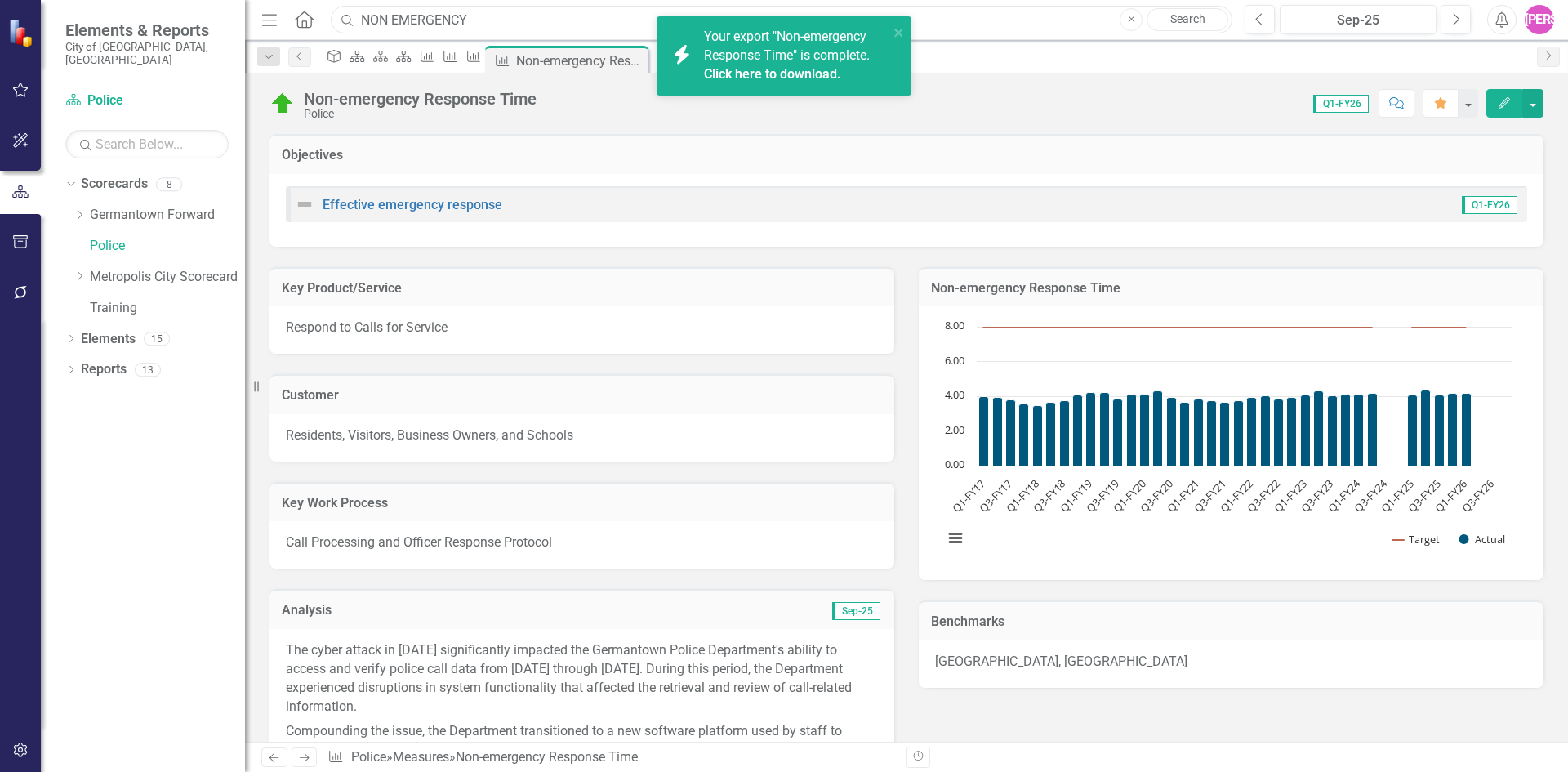
drag, startPoint x: 496, startPoint y: 24, endPoint x: 209, endPoint y: 31, distance: 287.1
click at [210, 30] on div "Elements & Reports City of Germantown, TN Scorecard Police Search Dropdown Scor…" at bounding box center [784, 386] width 1568 height 772
type input "3 year"
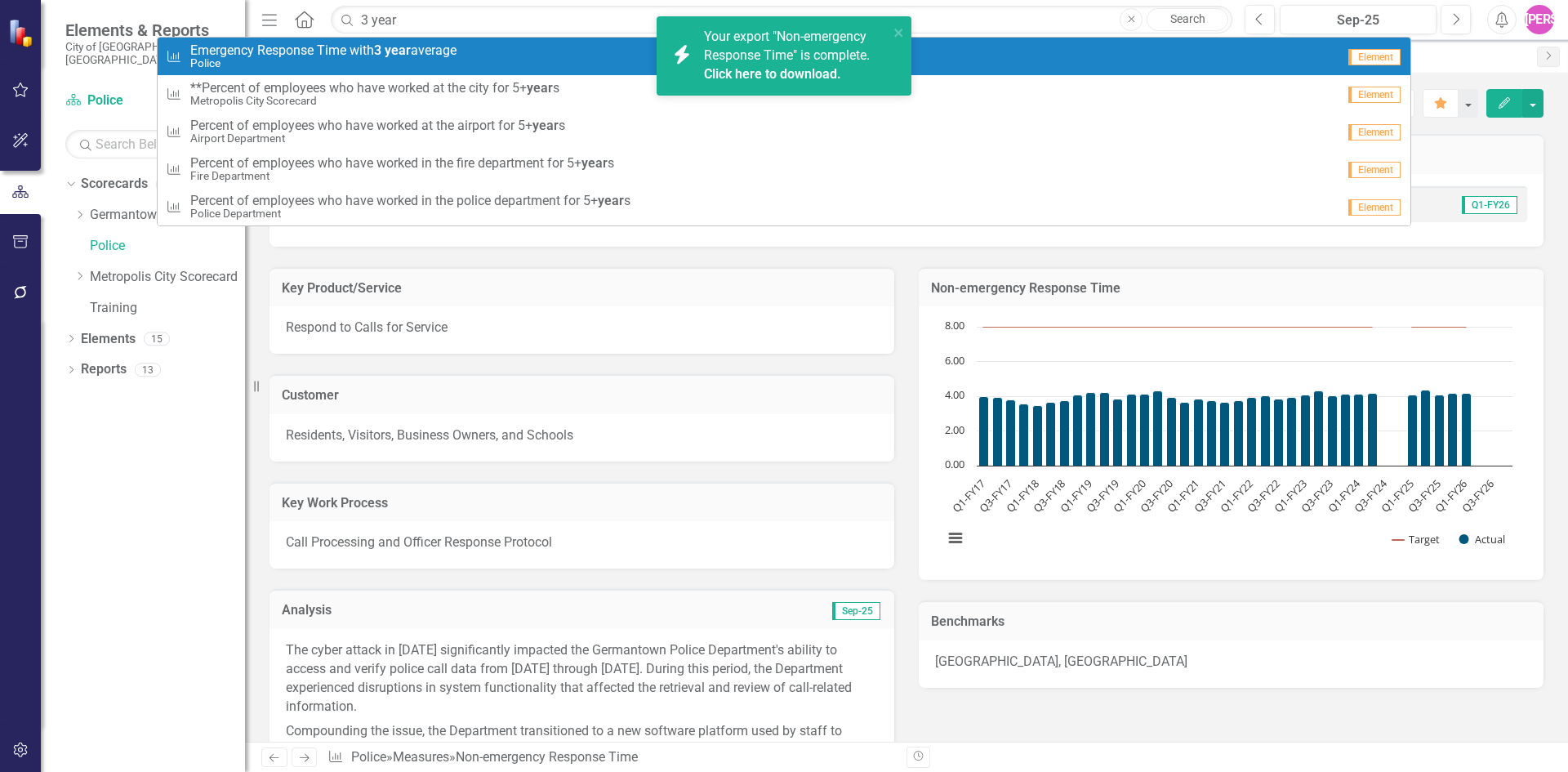
click at [279, 51] on span "Emergency Response Time with 3 year average" at bounding box center [322, 51] width 266 height 15
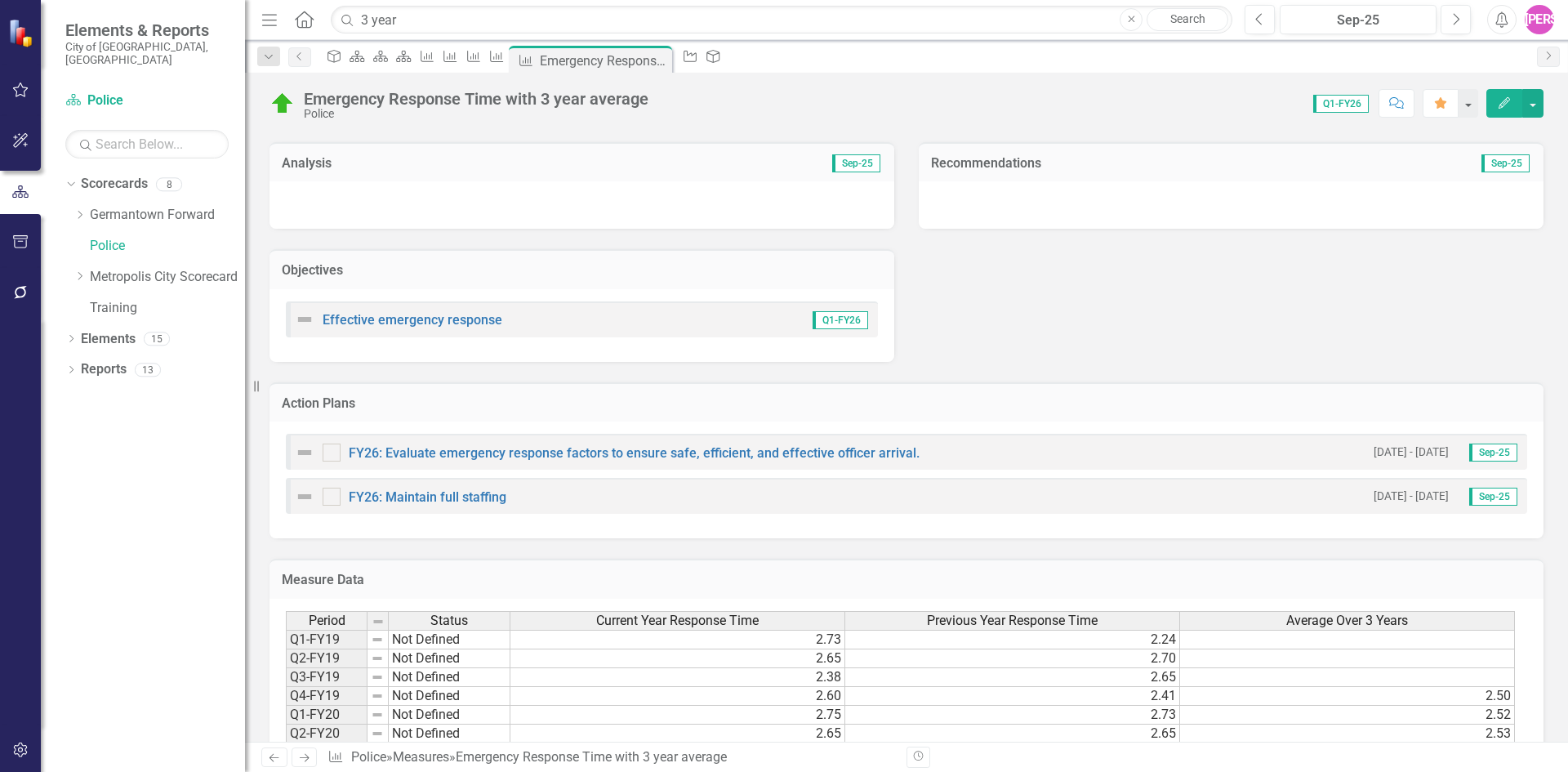
scroll to position [327, 0]
click at [1500, 102] on icon "Edit" at bounding box center [1504, 103] width 15 height 11
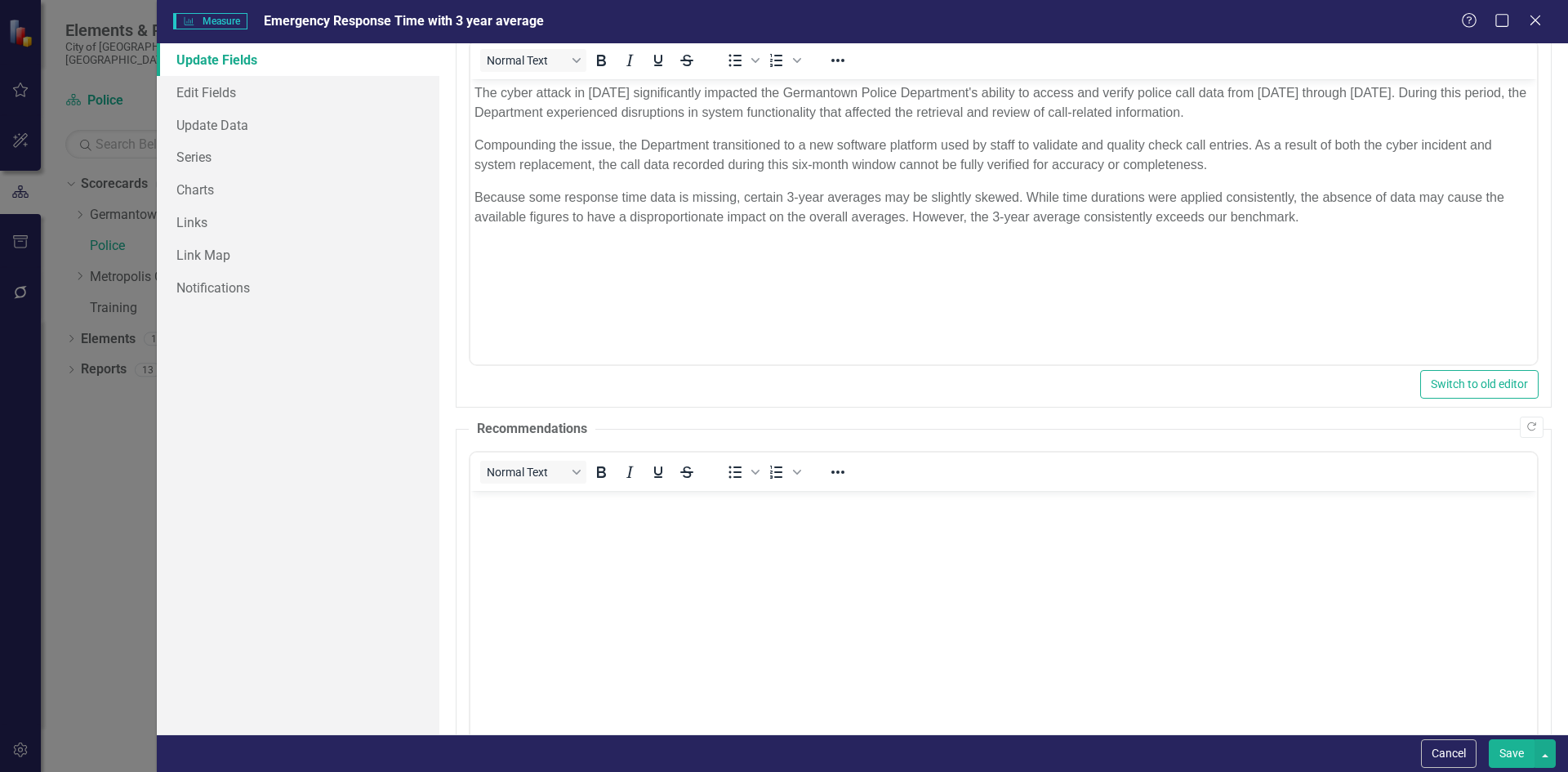
scroll to position [221, 0]
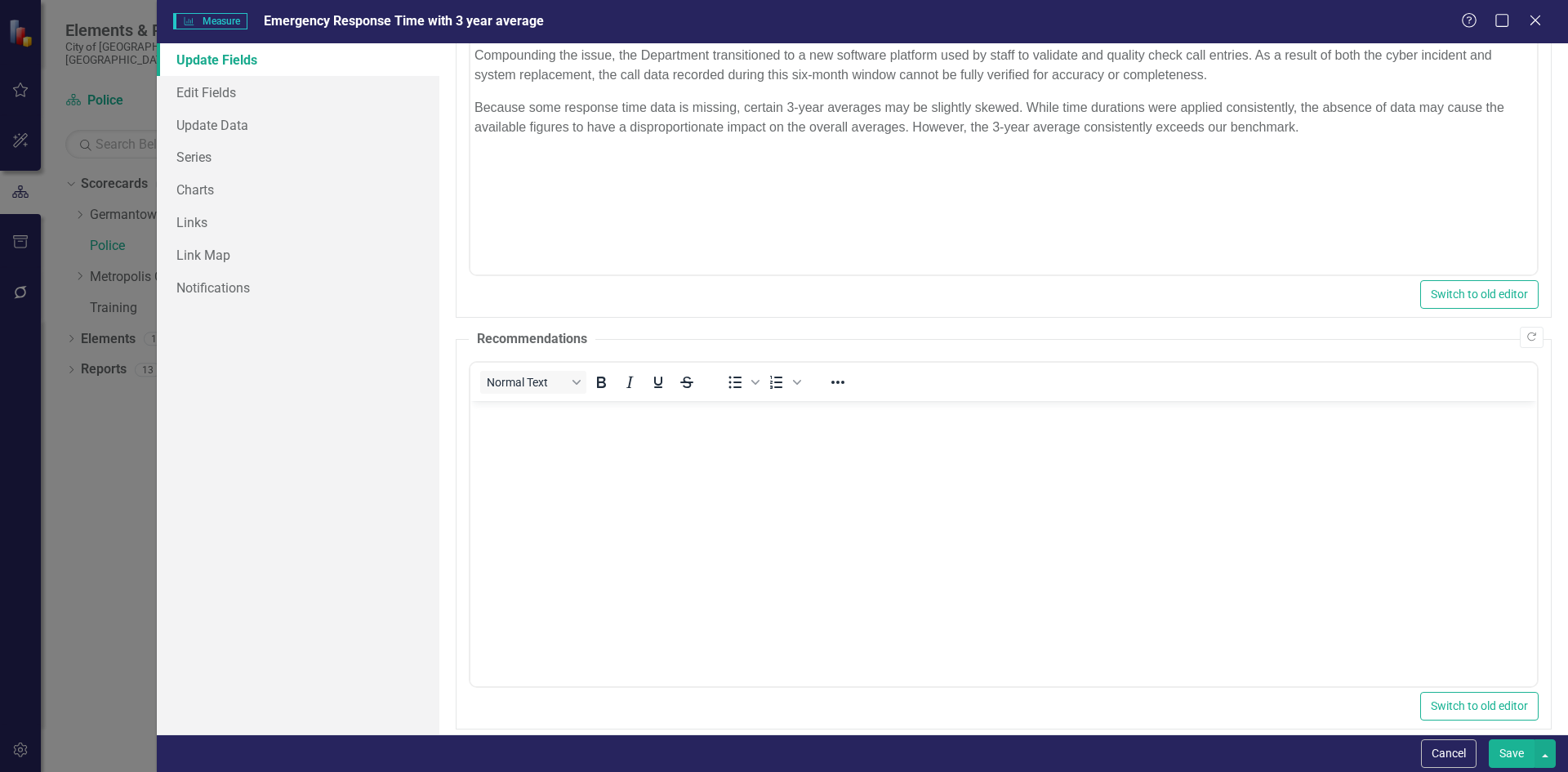
click at [1517, 753] on button "Save" at bounding box center [1511, 753] width 45 height 29
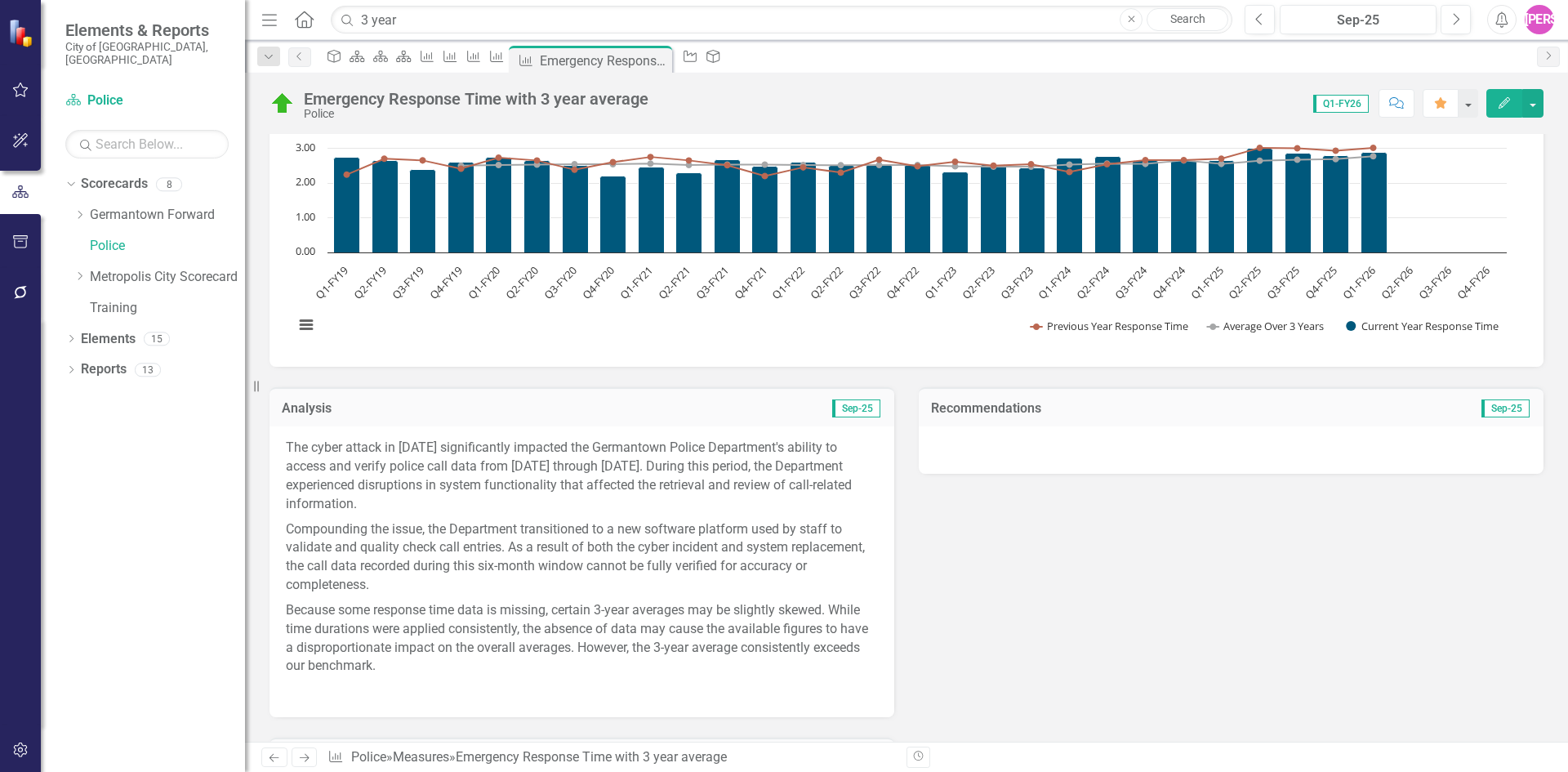
scroll to position [0, 0]
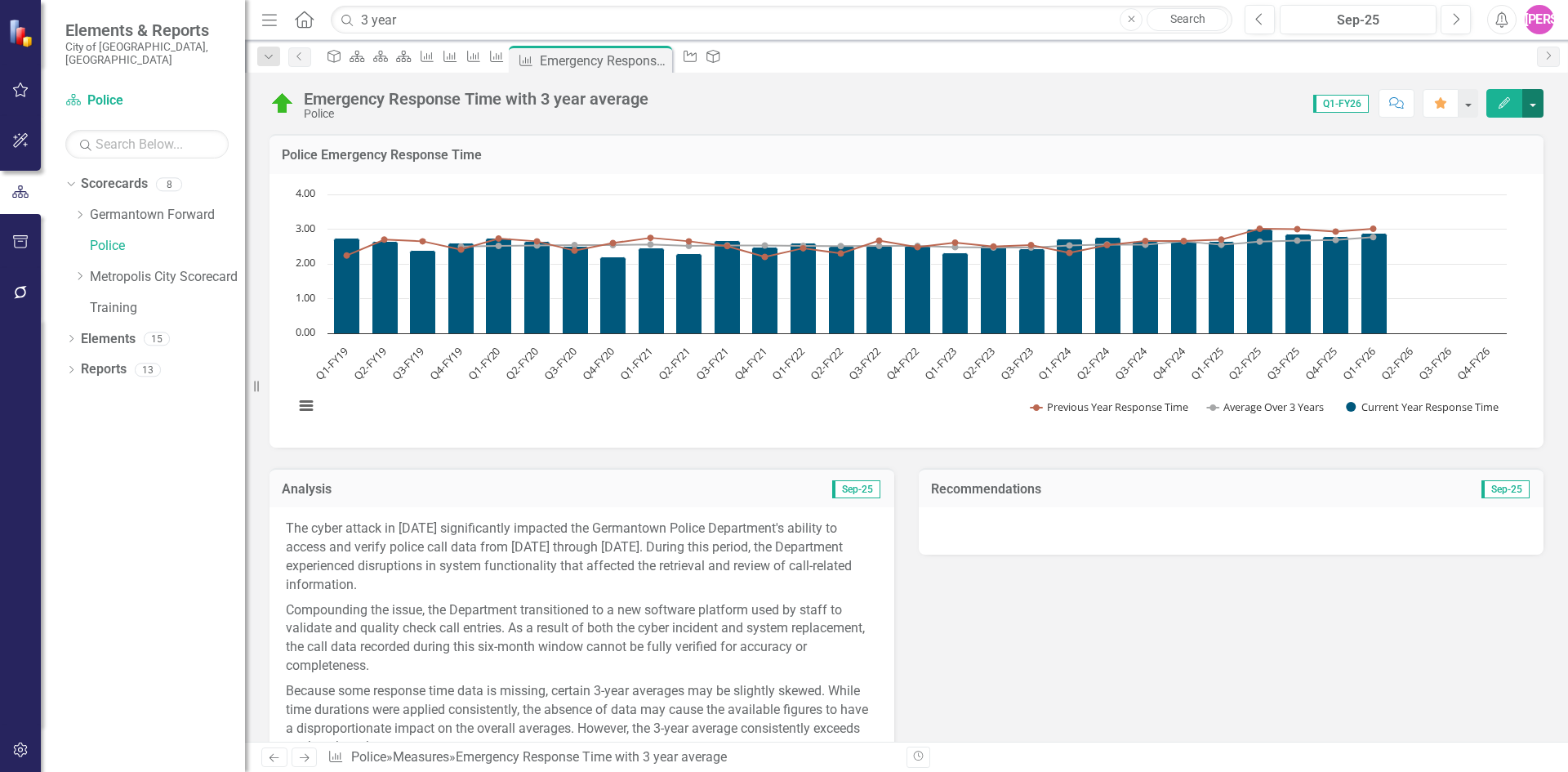
click at [1536, 102] on button "button" at bounding box center [1533, 103] width 21 height 29
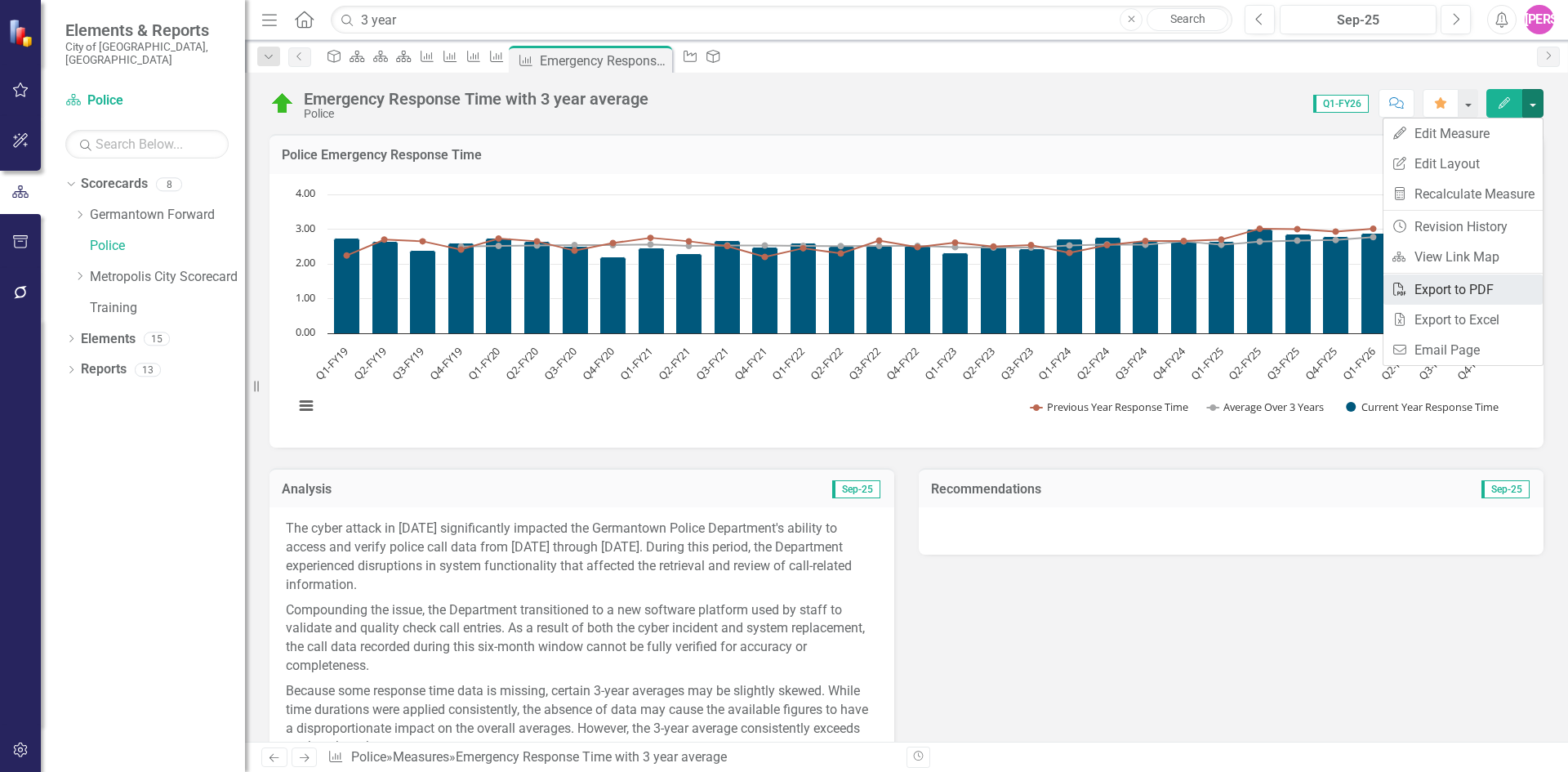
click at [1469, 289] on link "PDF Export to PDF" at bounding box center [1463, 289] width 159 height 31
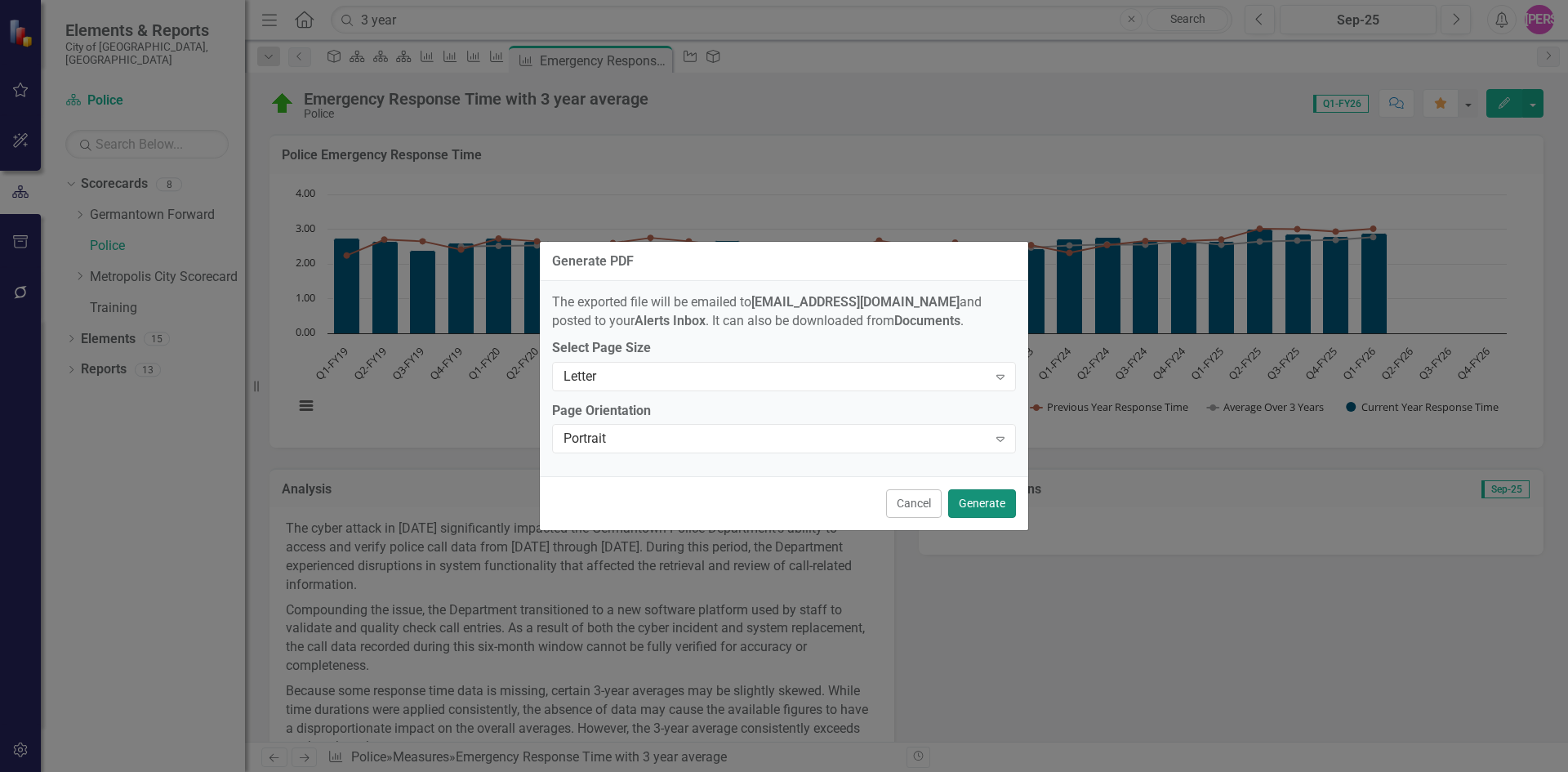
click at [991, 499] on button "Generate" at bounding box center [981, 503] width 68 height 29
